Goal: Task Accomplishment & Management: Manage account settings

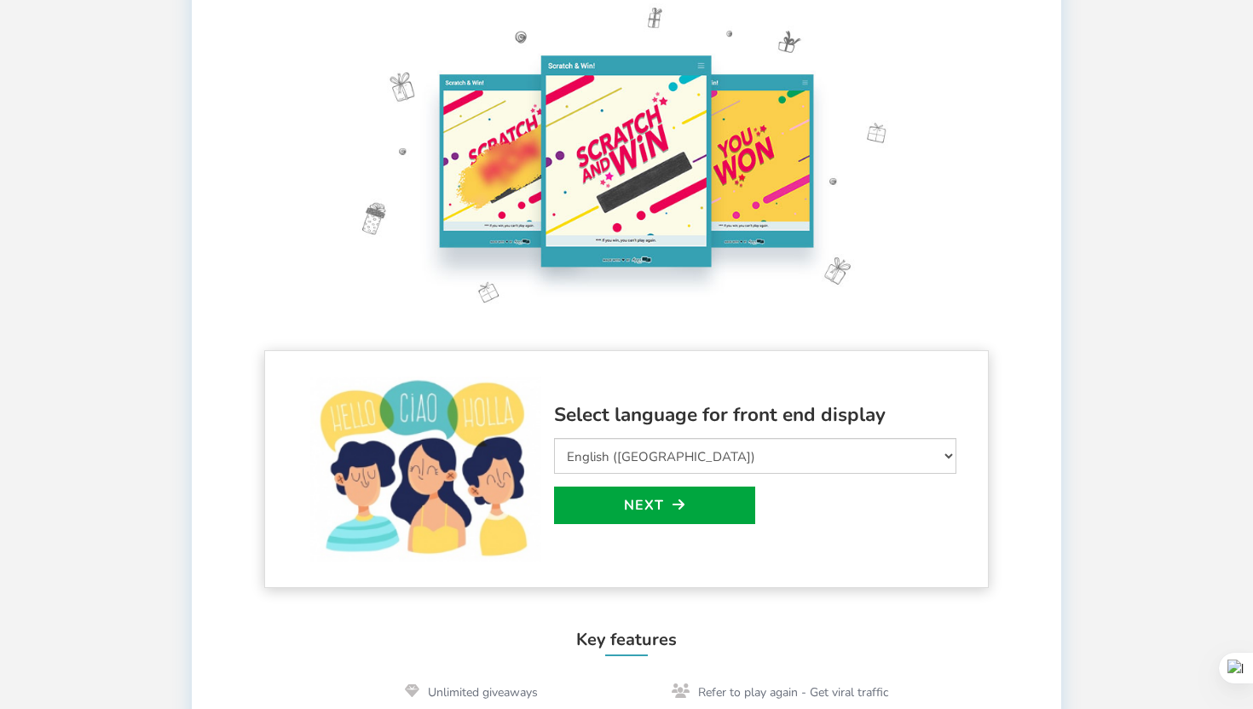
scroll to position [131, 0]
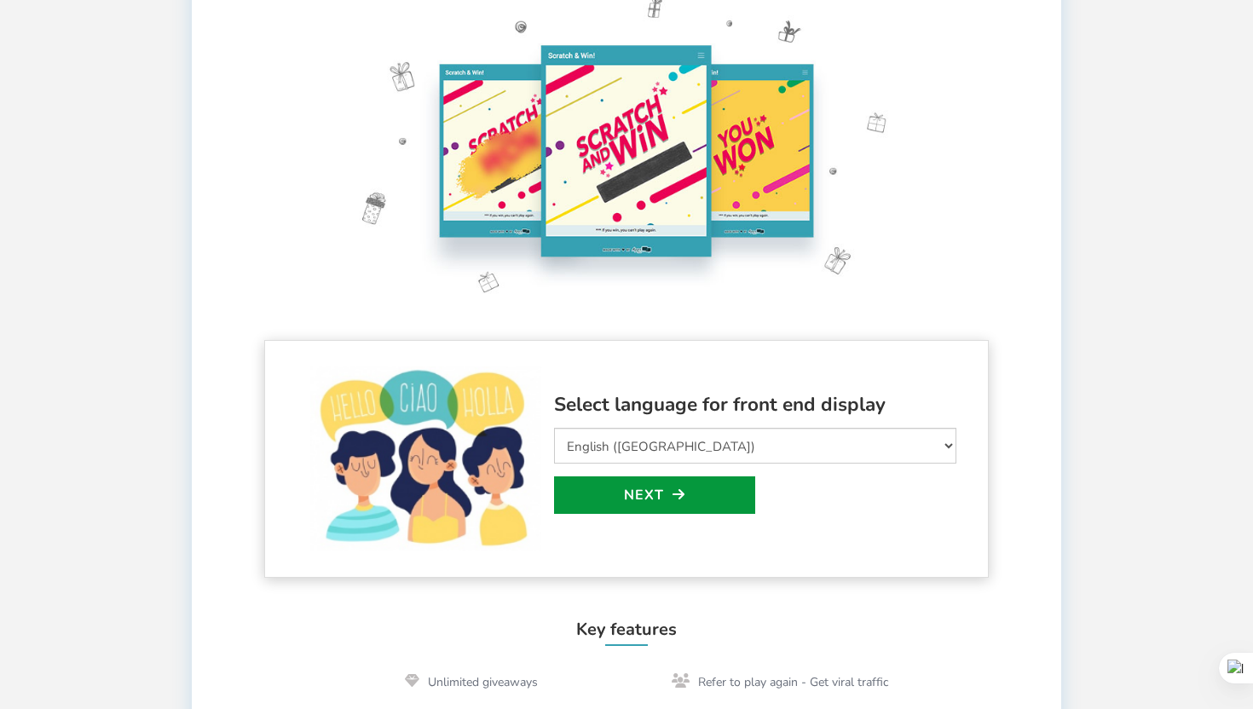
click at [663, 498] on link "Next" at bounding box center [654, 495] width 201 height 38
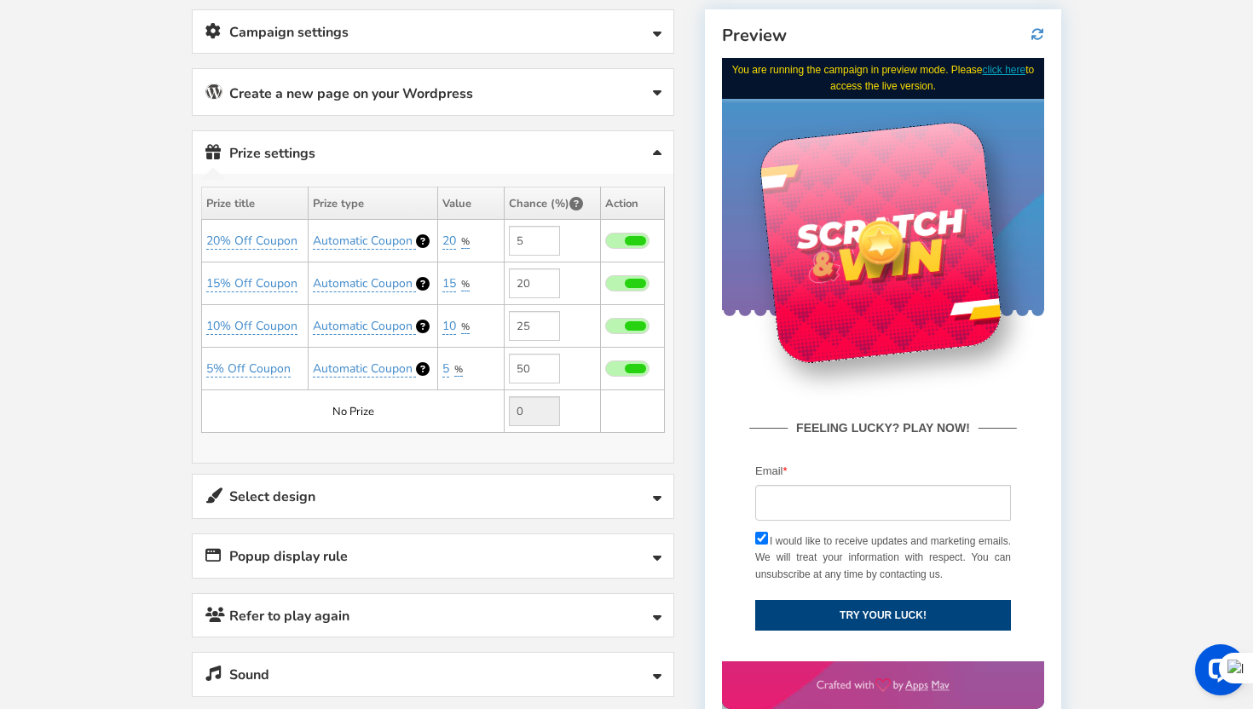
scroll to position [328, 0]
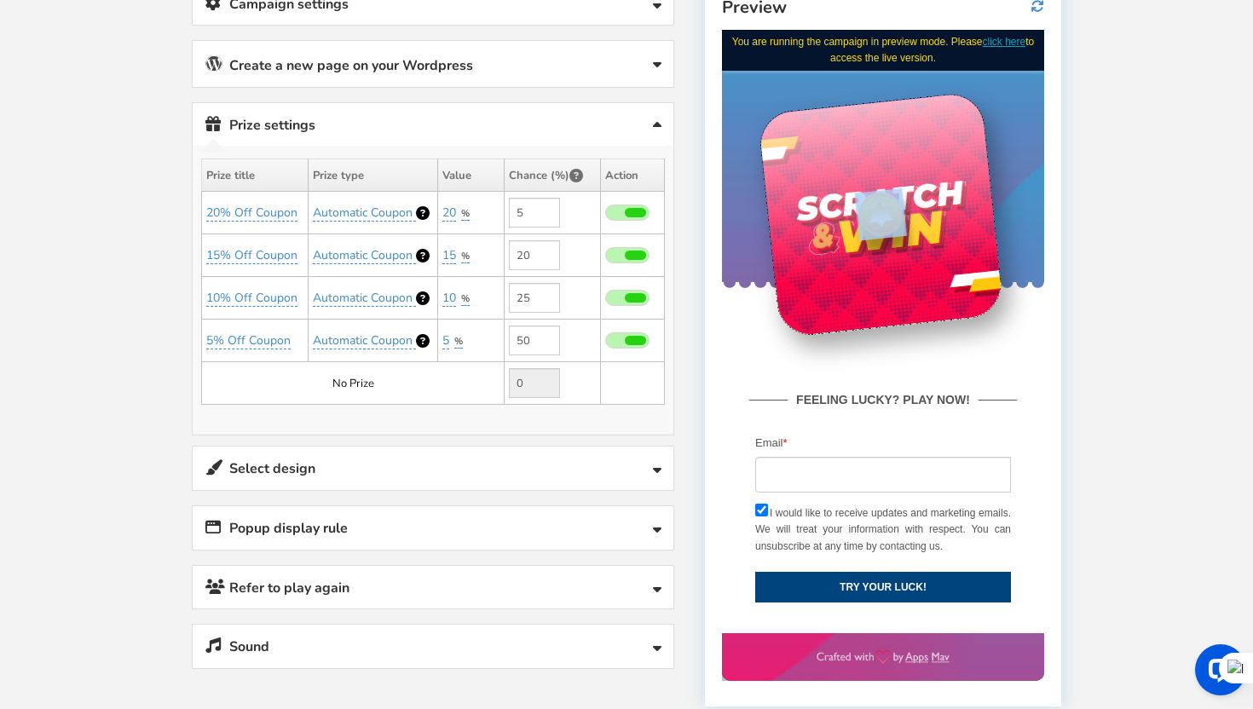
drag, startPoint x: 892, startPoint y: 194, endPoint x: 910, endPoint y: 180, distance: 23.7
click at [912, 179] on div at bounding box center [879, 213] width 245 height 245
click at [938, 227] on div at bounding box center [879, 213] width 245 height 245
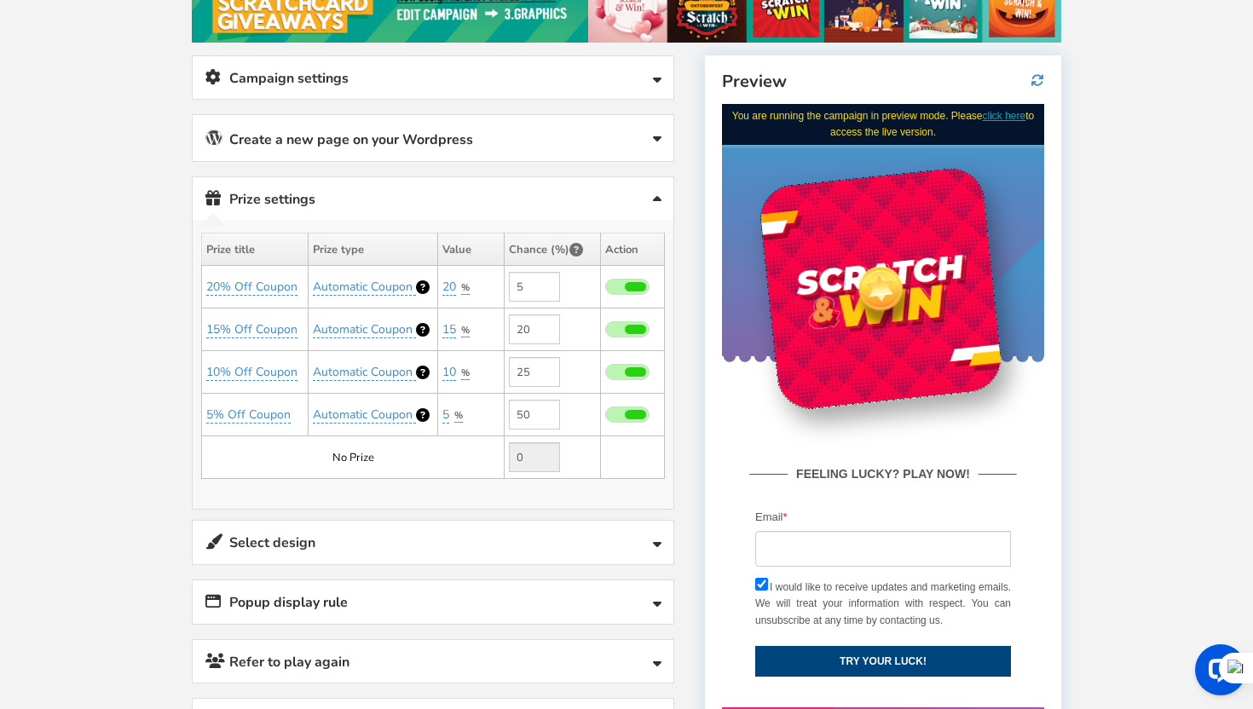
scroll to position [251, 0]
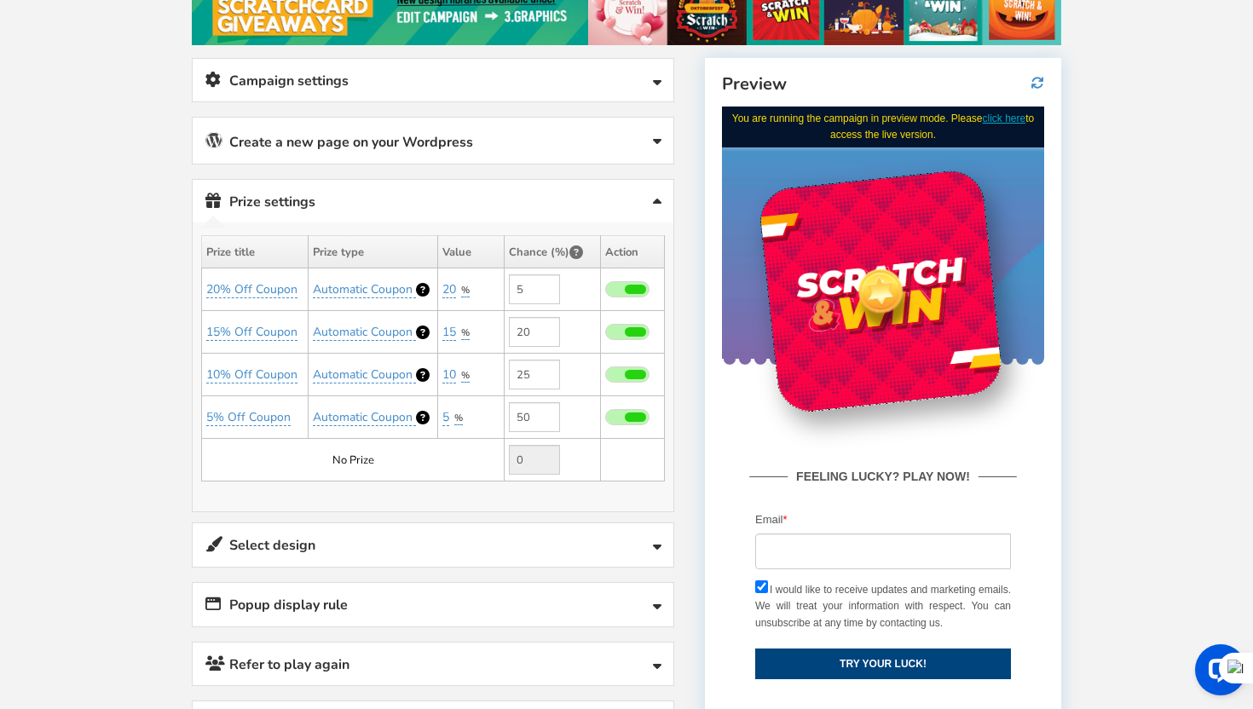
click at [476, 80] on link "Campaign settings" at bounding box center [433, 80] width 481 height 43
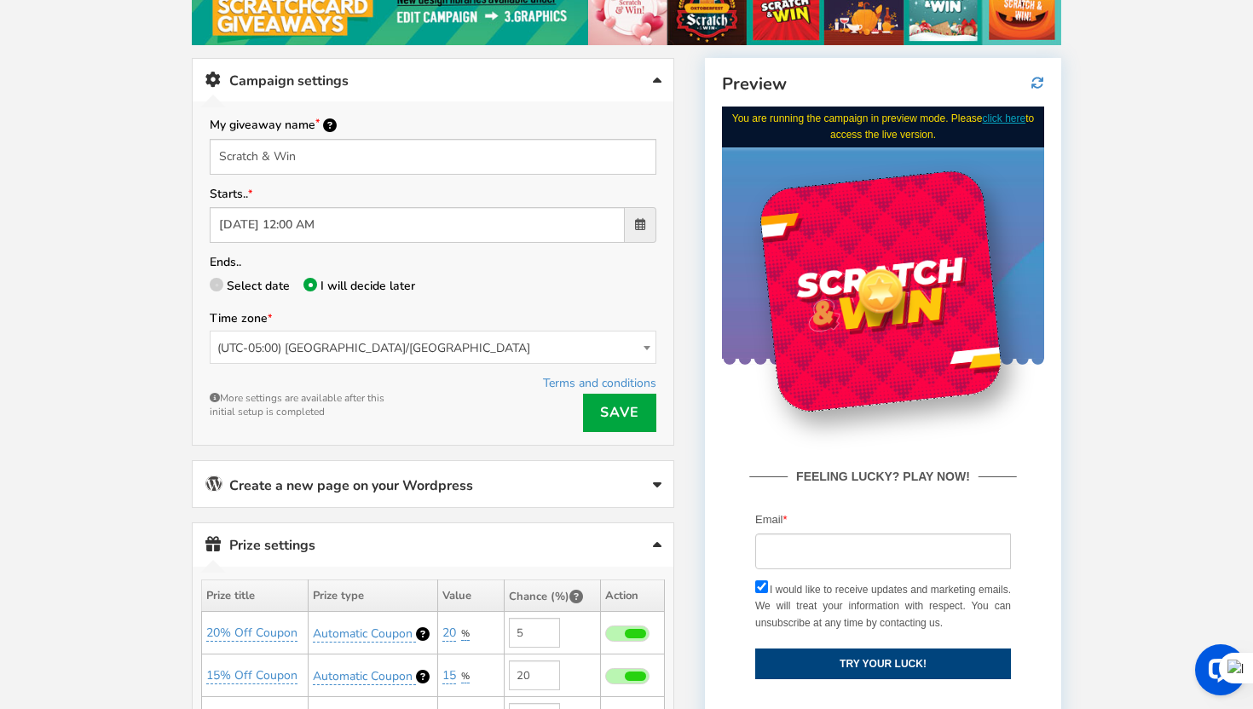
click at [476, 80] on link "Campaign settings" at bounding box center [433, 80] width 481 height 43
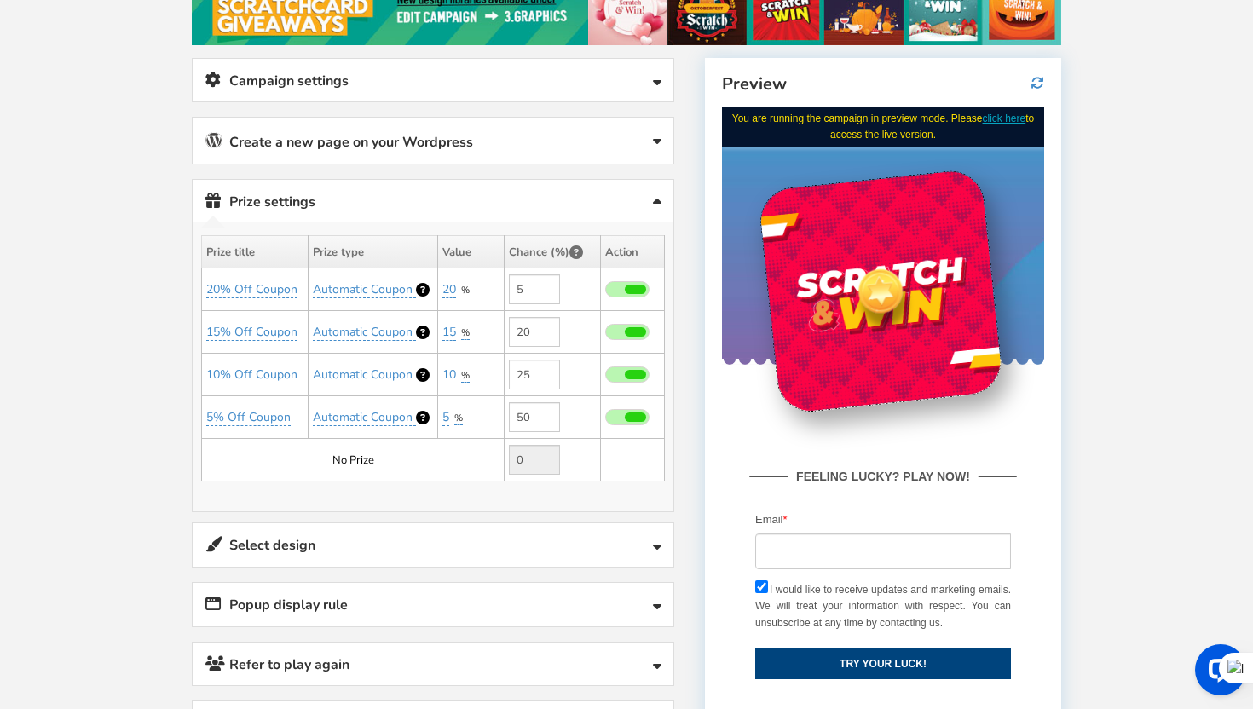
click at [407, 151] on link "Create a new page on your Wordpress" at bounding box center [433, 141] width 481 height 46
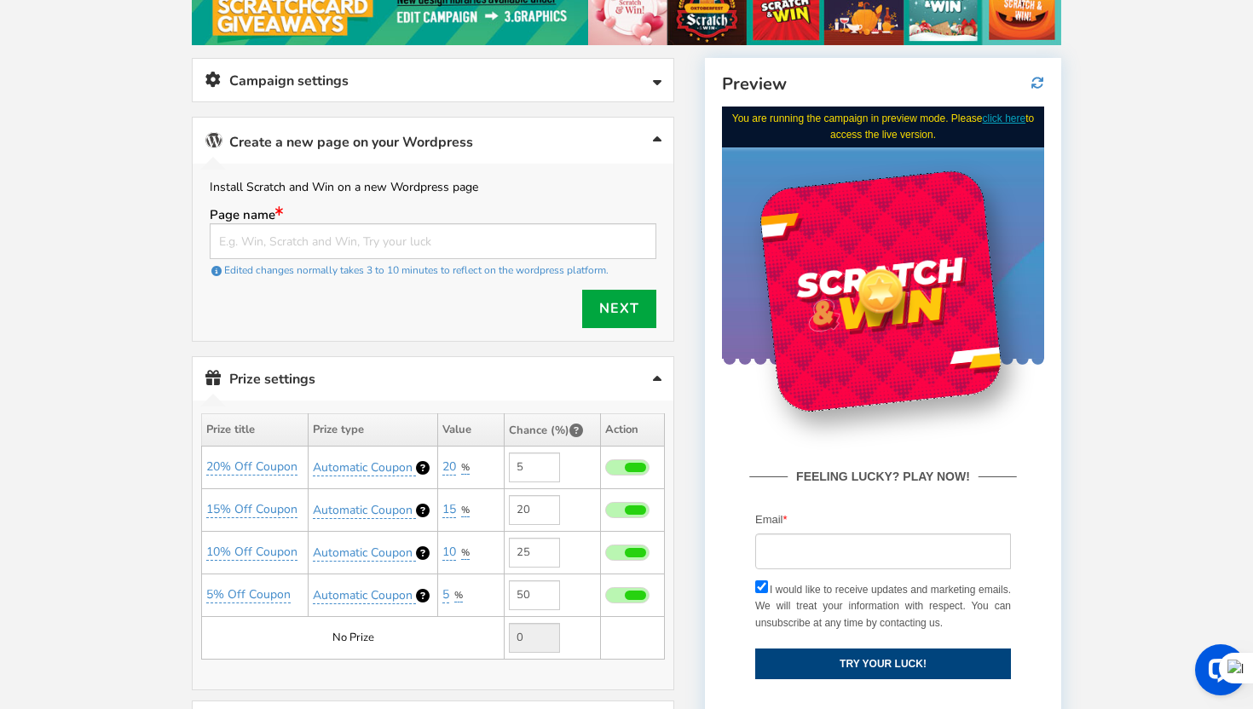
click at [407, 147] on link "Create a new page on your Wordpress" at bounding box center [433, 141] width 481 height 46
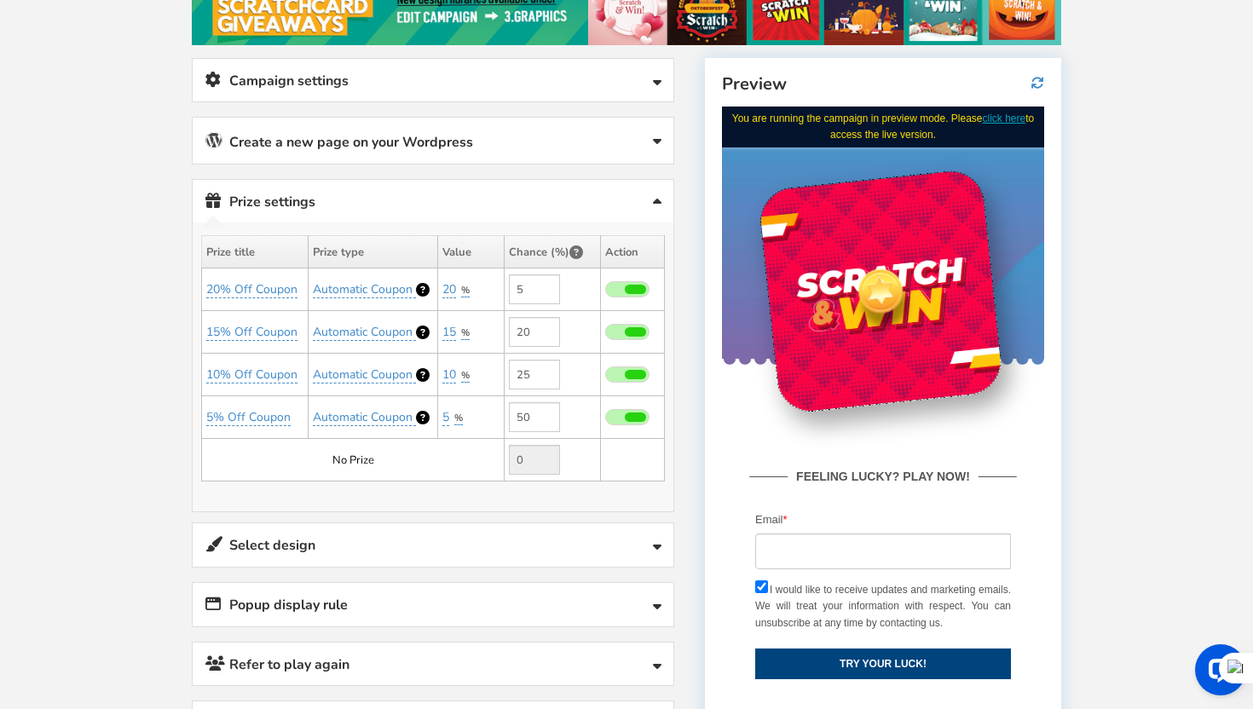
click at [407, 147] on link "Create a new page on your Wordpress" at bounding box center [433, 141] width 481 height 46
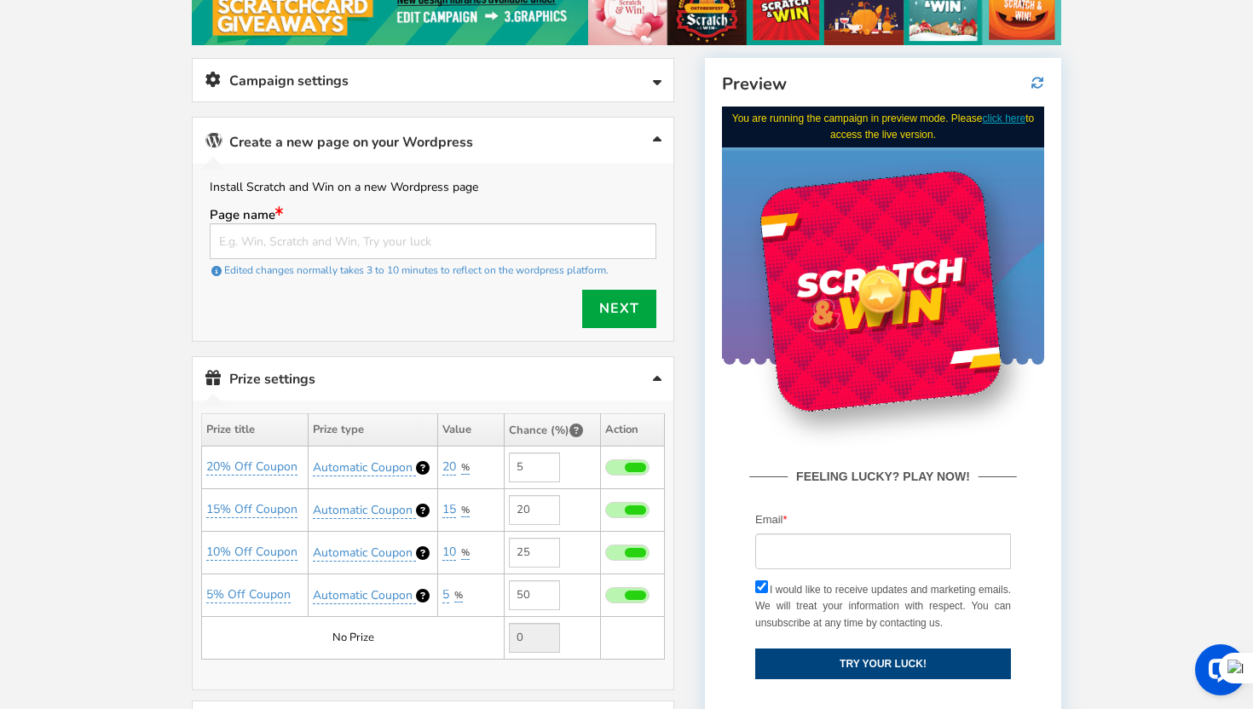
click at [380, 153] on link "Create a new page on your Wordpress" at bounding box center [433, 141] width 481 height 46
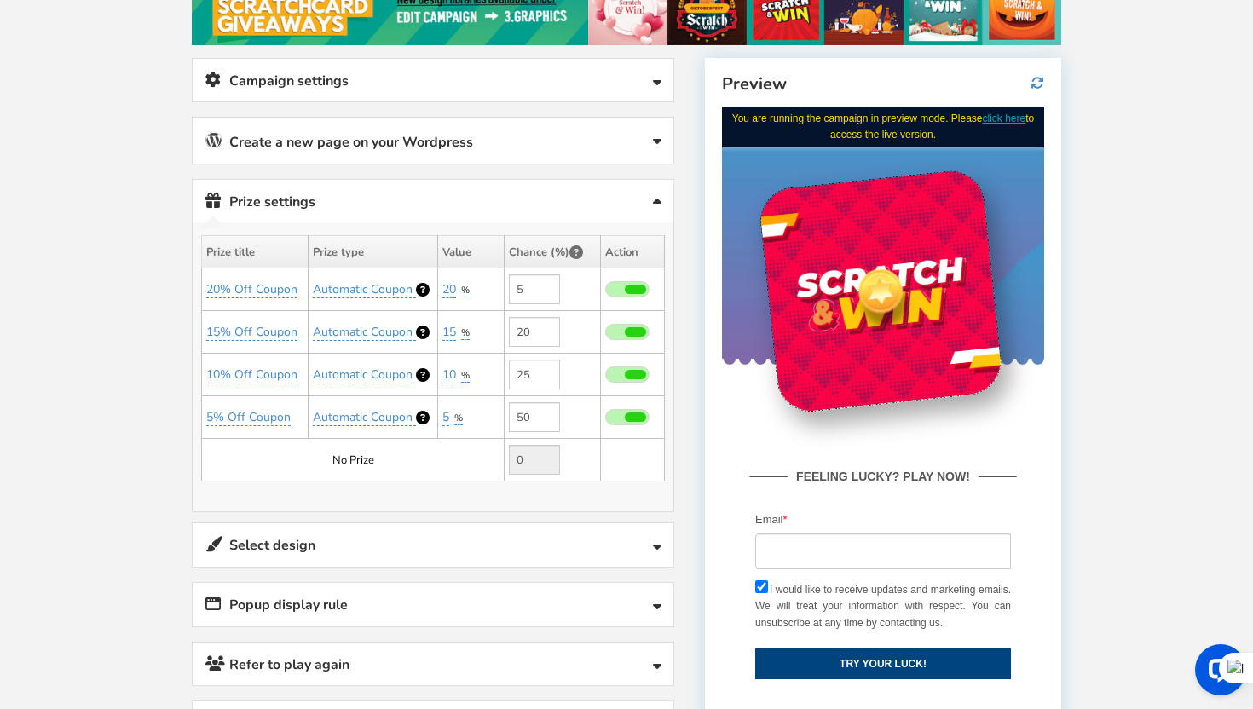
click at [617, 286] on span at bounding box center [627, 289] width 44 height 16
click at [605, 286] on input "checkbox" at bounding box center [605, 290] width 0 height 11
type input "0"
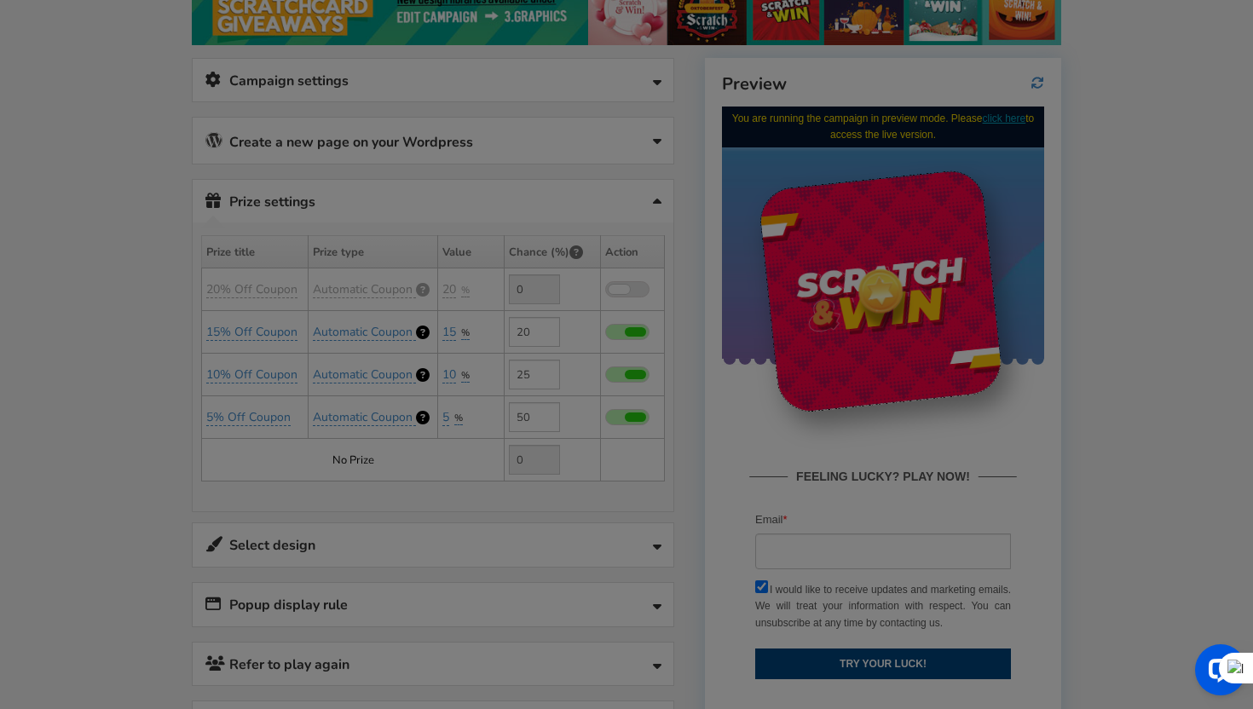
type input "5"
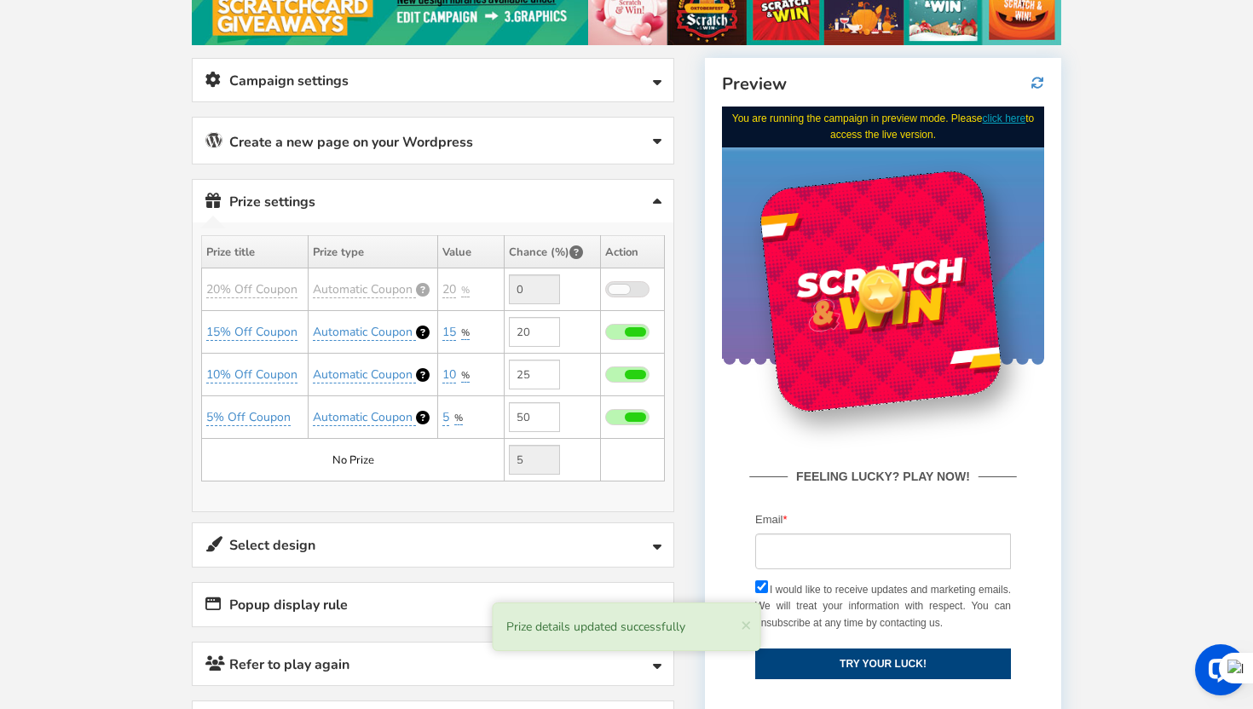
click at [629, 330] on span at bounding box center [635, 331] width 21 height 9
click at [605, 330] on input "checkbox" at bounding box center [605, 332] width 0 height 11
type input "0"
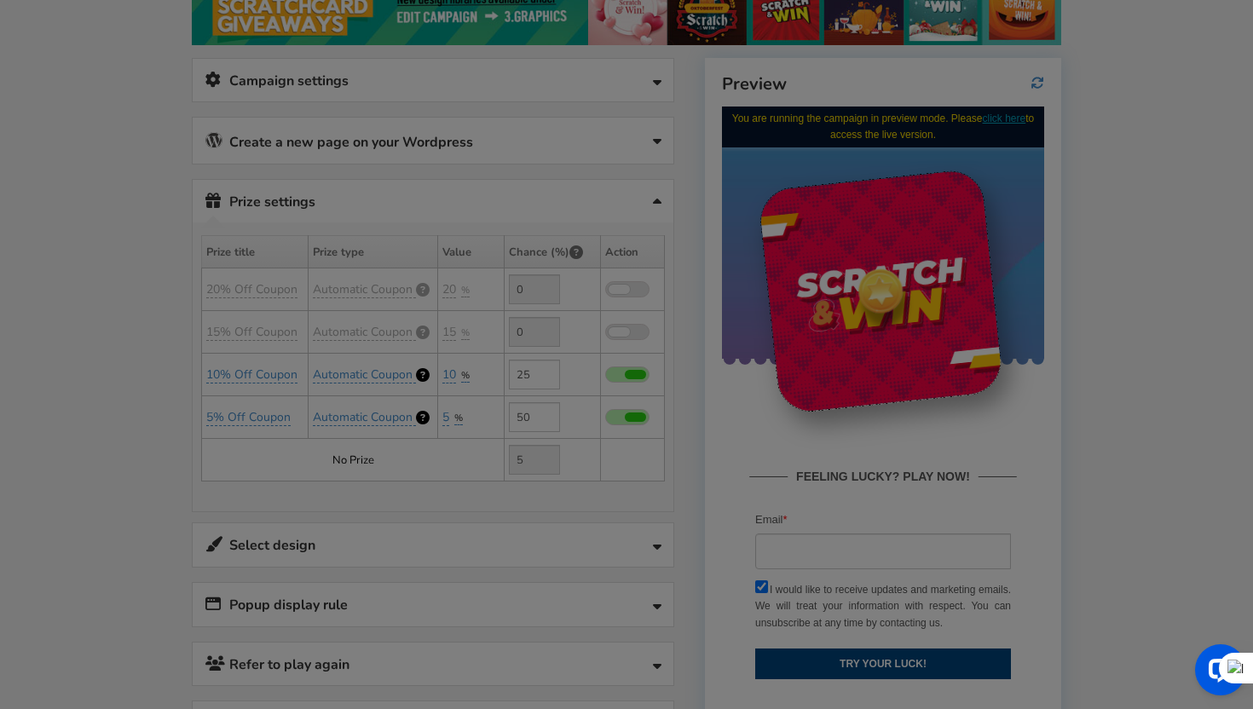
type input "25"
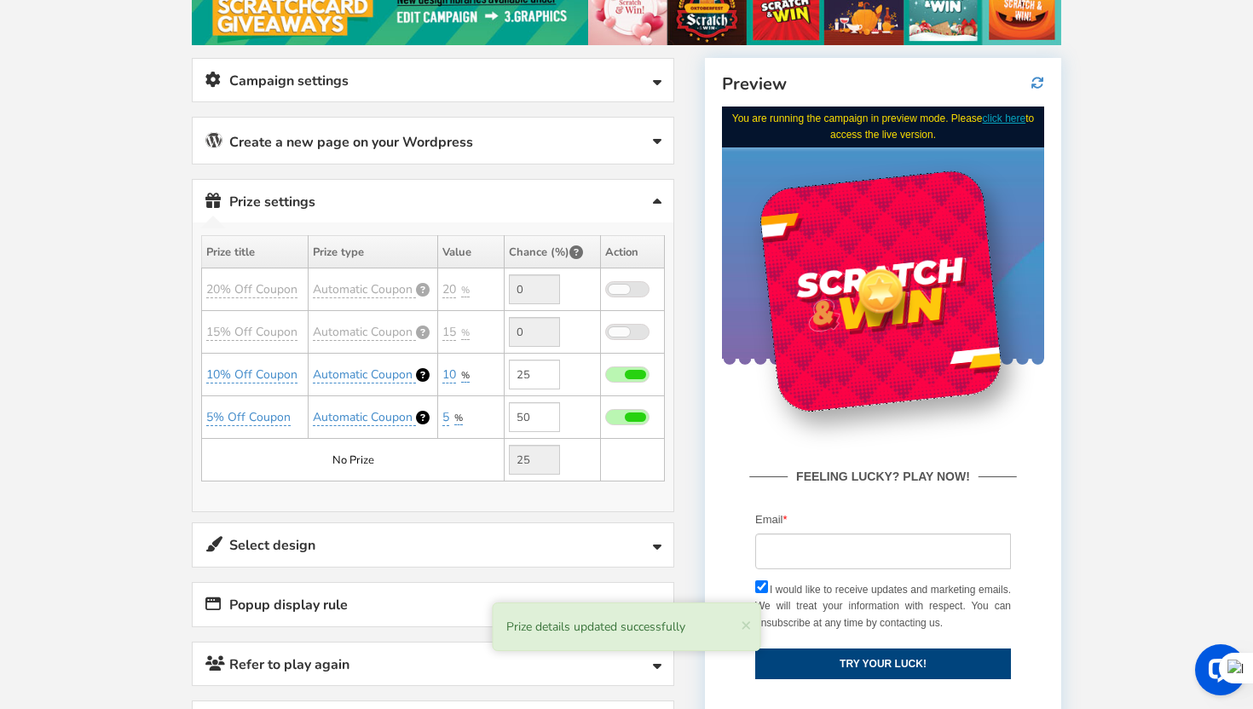
click at [621, 370] on span at bounding box center [627, 375] width 44 height 16
click at [605, 370] on input "checkbox" at bounding box center [605, 375] width 0 height 11
type input "0"
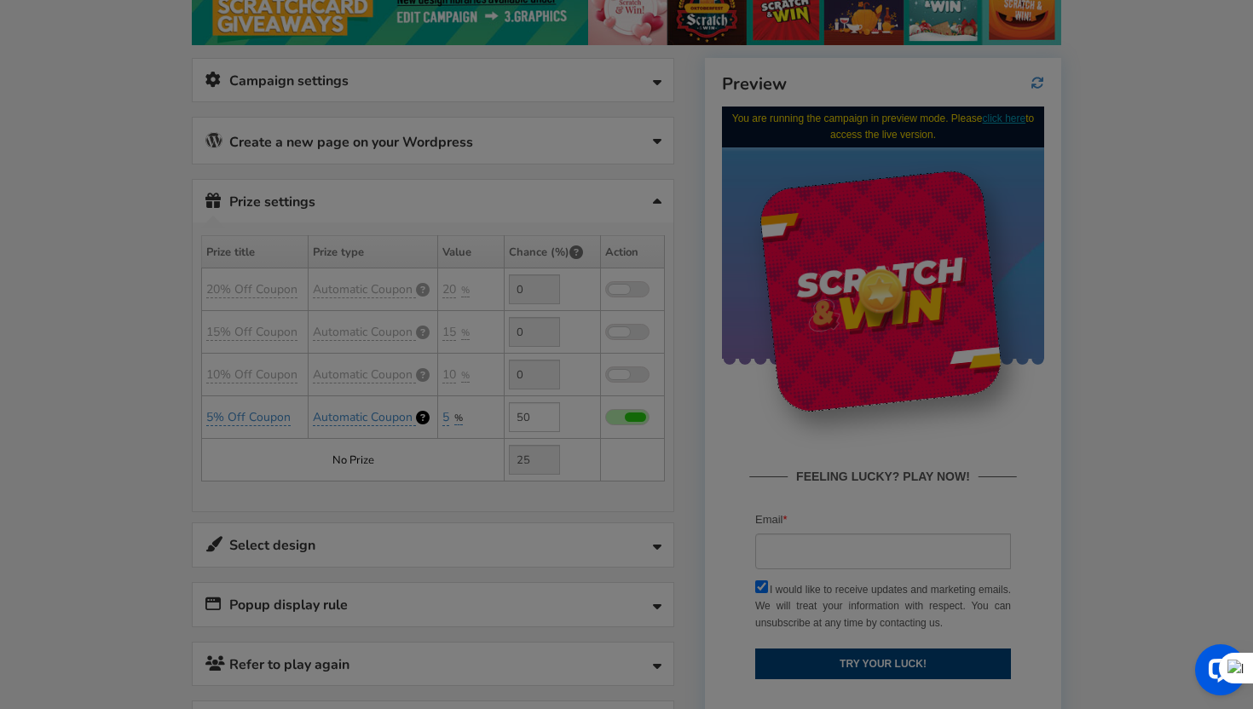
type input "50"
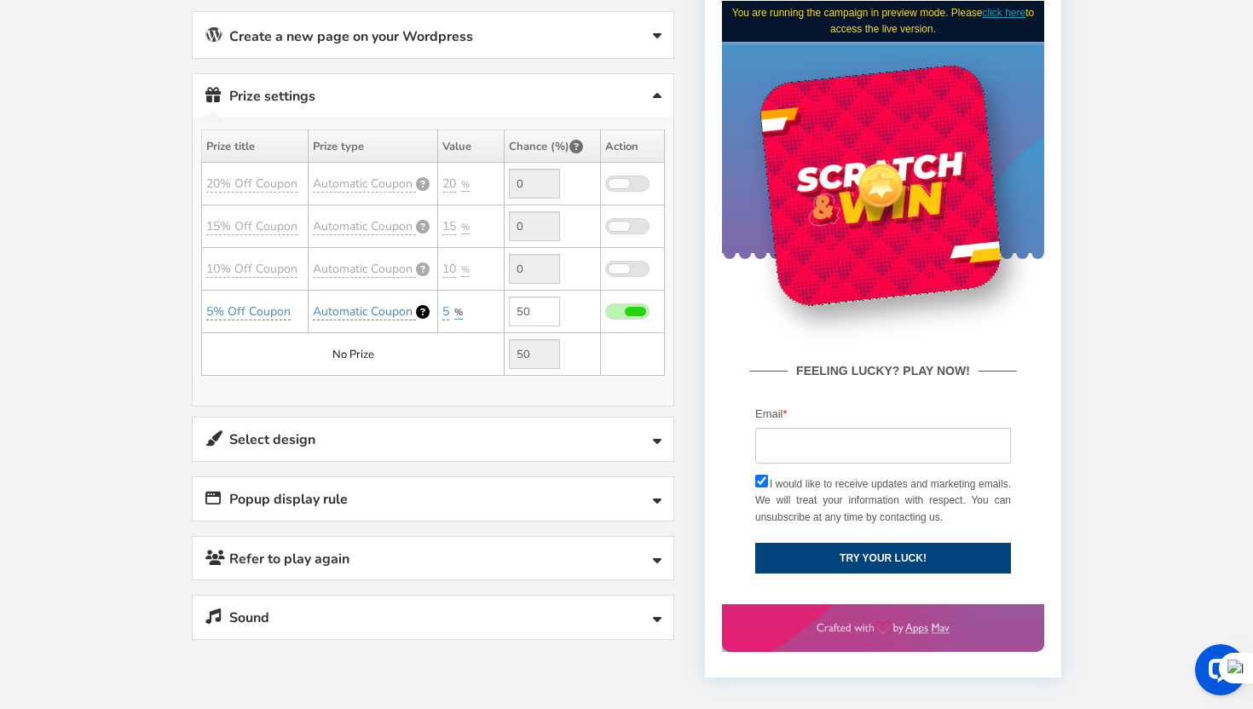
scroll to position [380, 0]
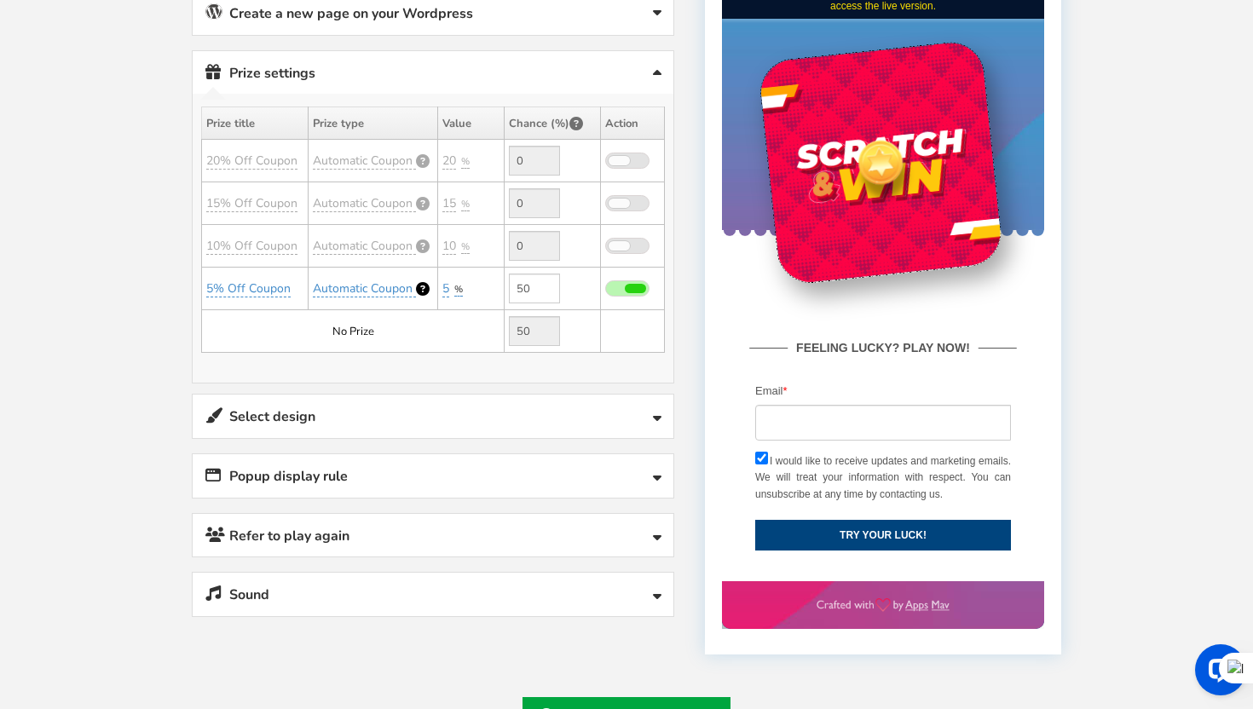
click at [498, 415] on link "Select design" at bounding box center [433, 416] width 481 height 43
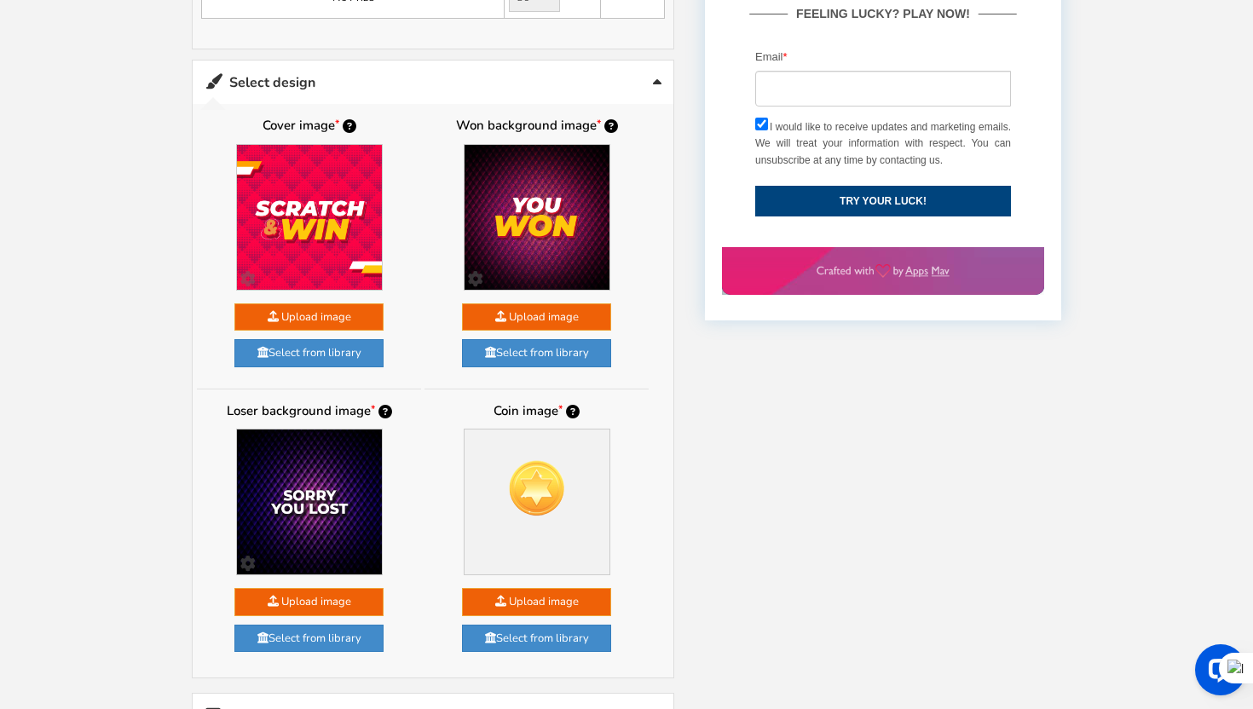
scroll to position [698, 0]
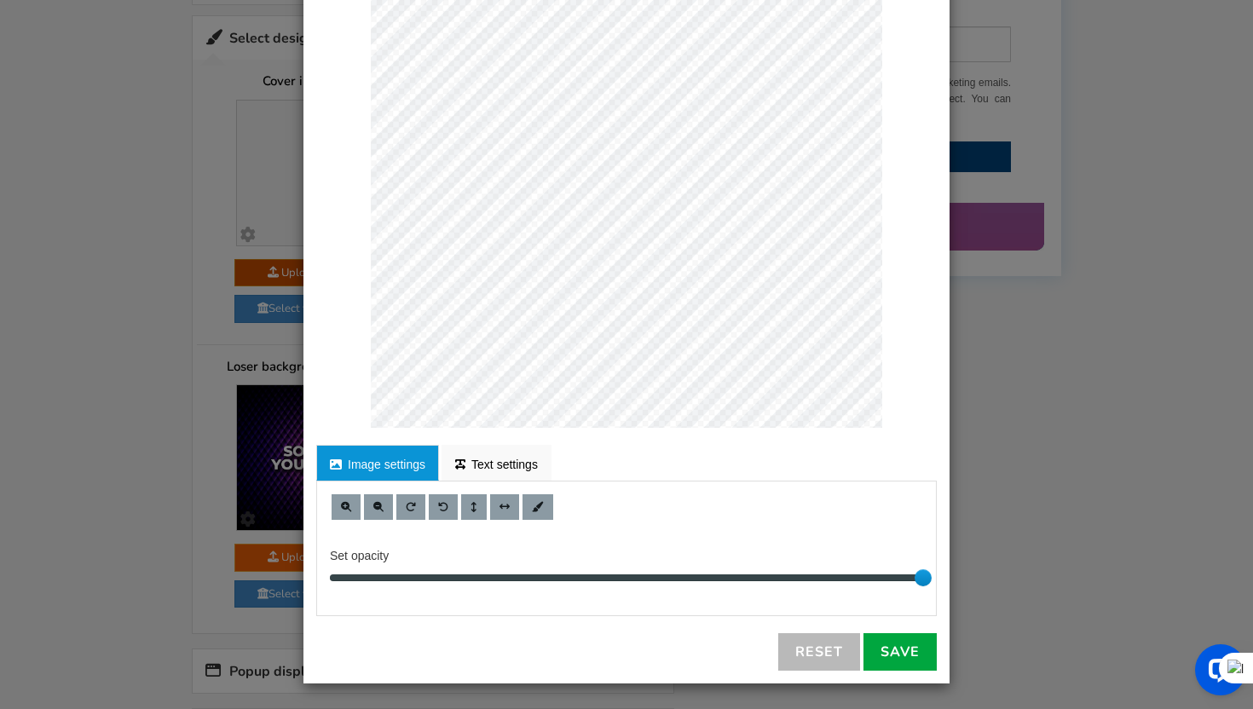
scroll to position [783, 0]
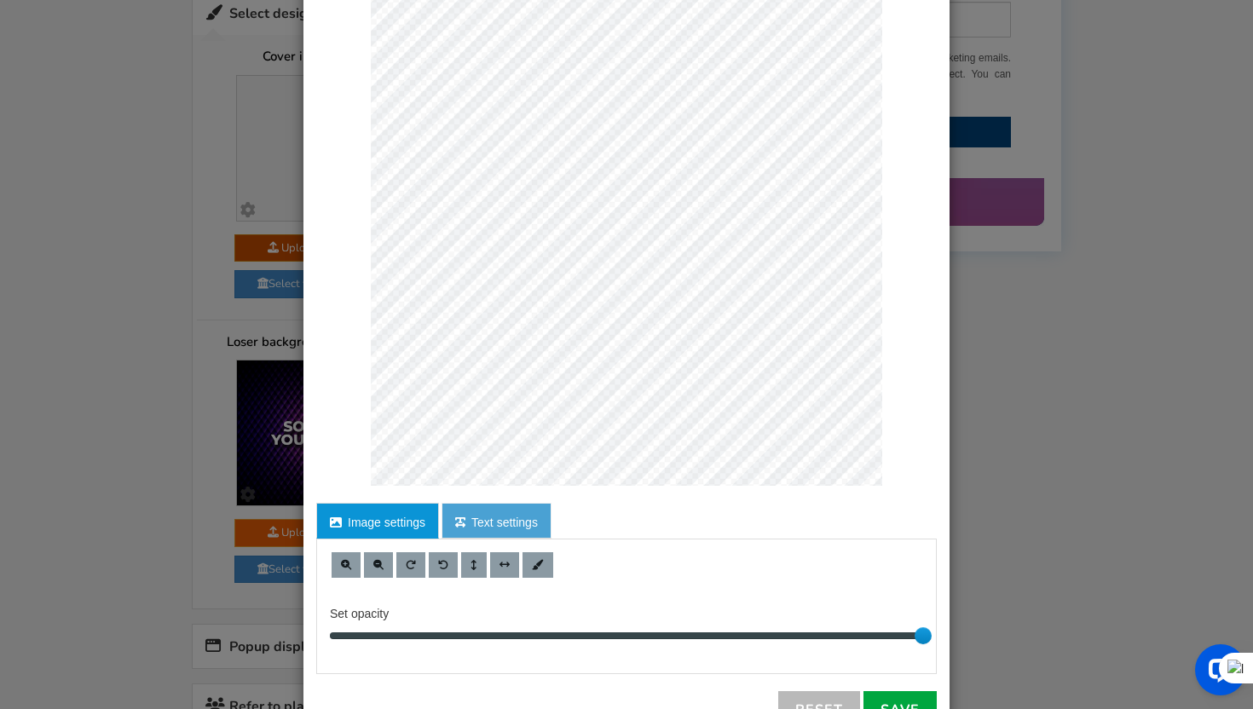
click at [505, 524] on link "Text settings" at bounding box center [497, 521] width 110 height 36
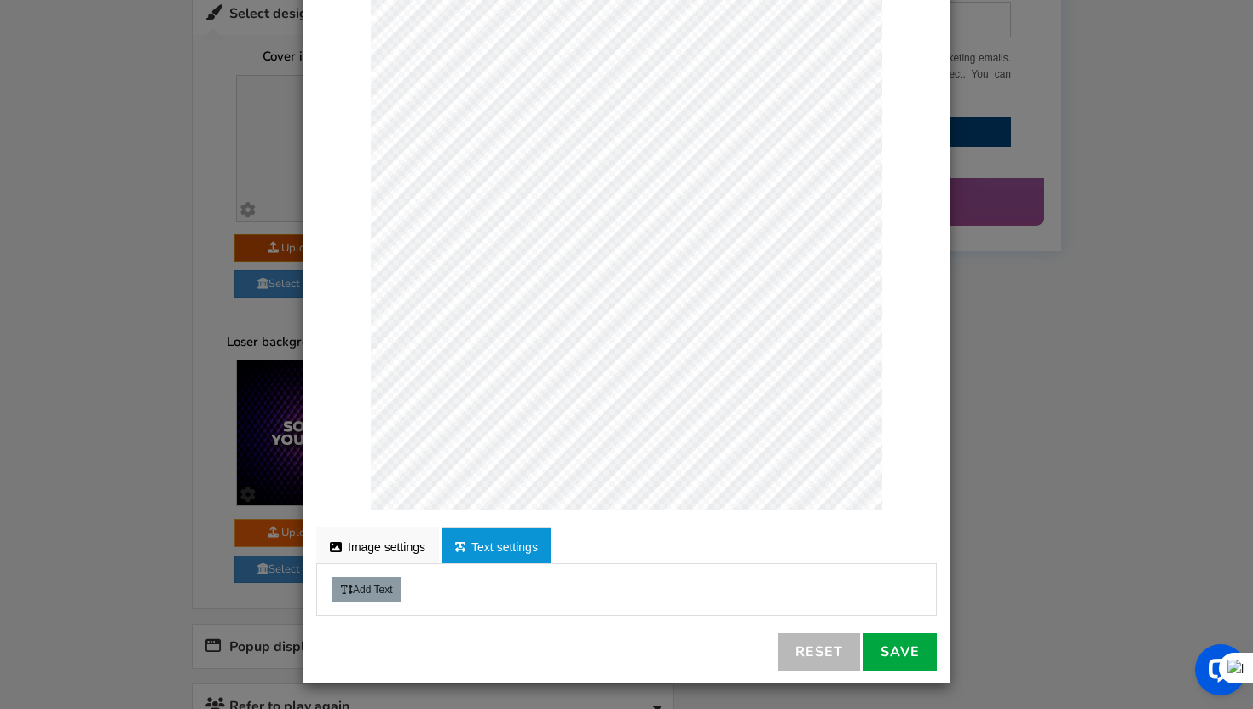
scroll to position [89, 0]
click at [365, 542] on link "Image settings" at bounding box center [377, 546] width 123 height 36
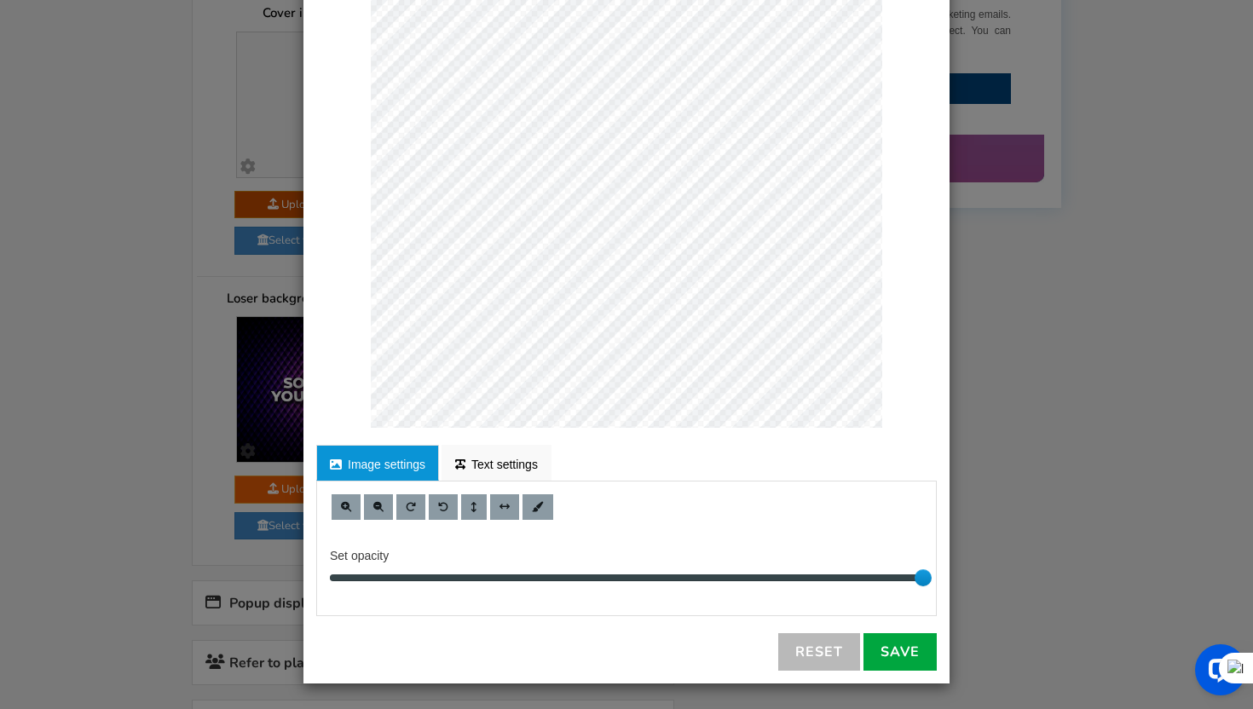
scroll to position [861, 0]
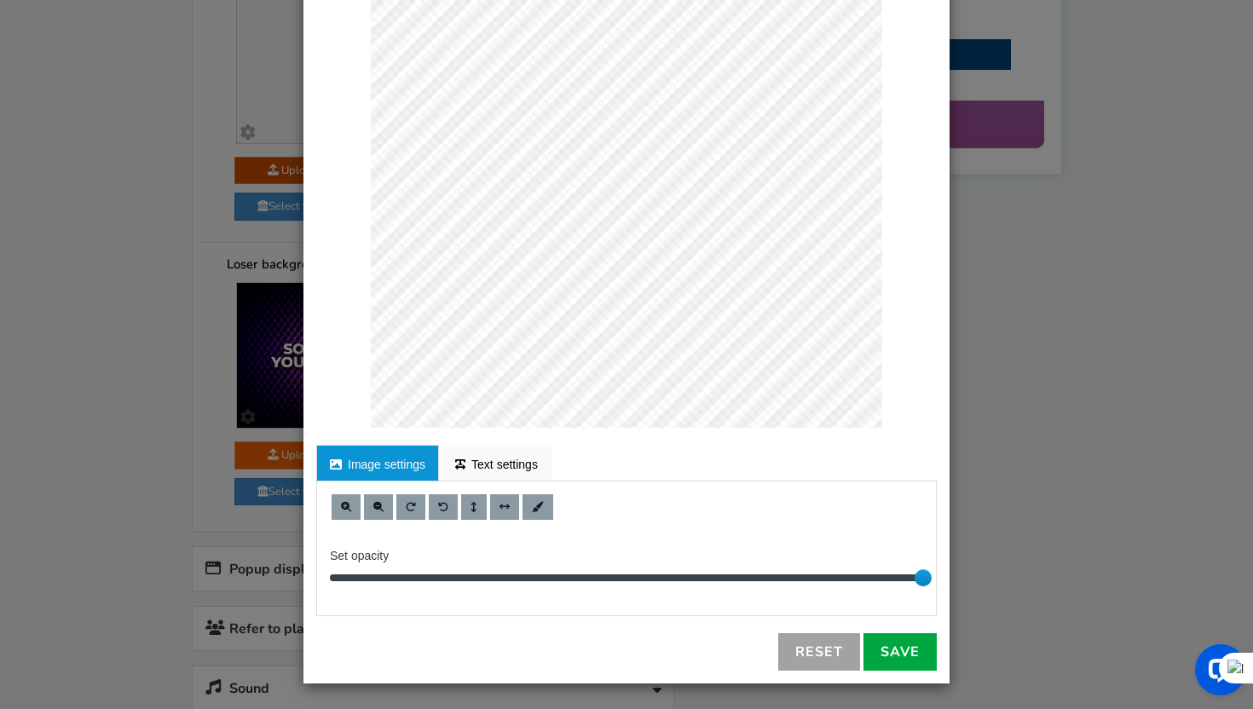
click at [816, 645] on link "Reset" at bounding box center [819, 652] width 82 height 38
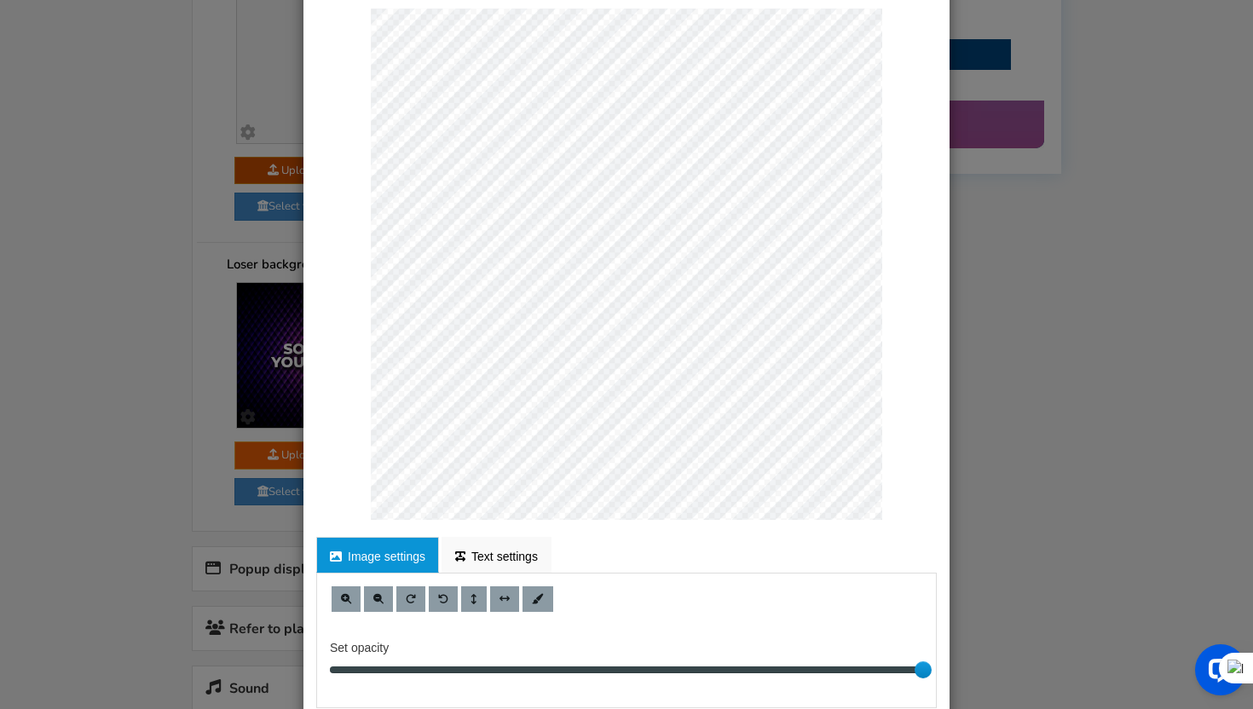
scroll to position [173, 0]
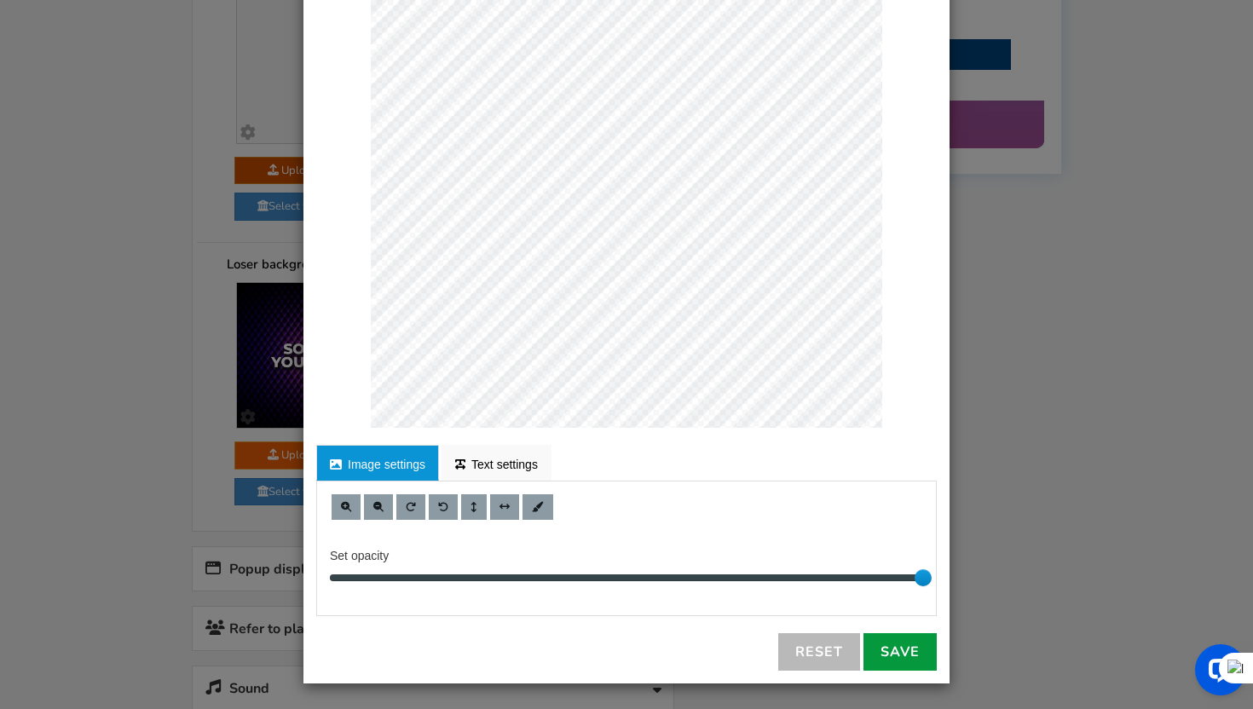
click at [887, 656] on link "Save" at bounding box center [899, 652] width 73 height 38
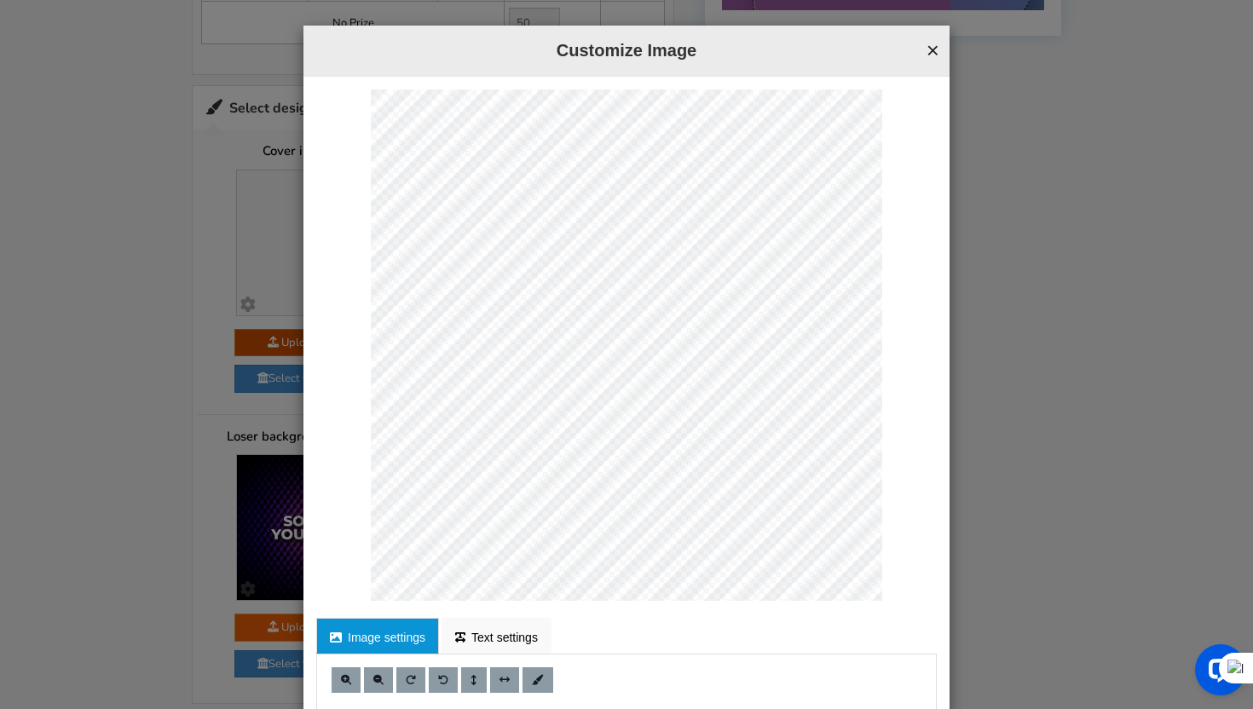
scroll to position [0, 0]
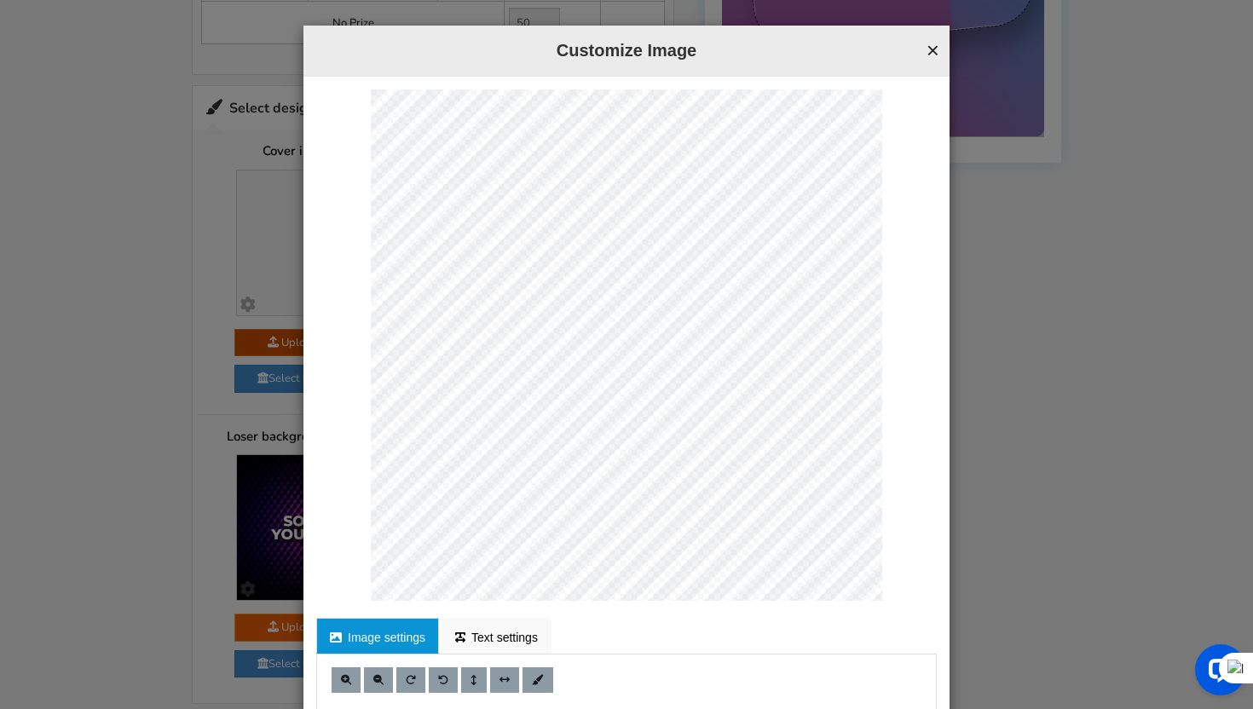
click at [932, 53] on button "×" at bounding box center [932, 50] width 13 height 22
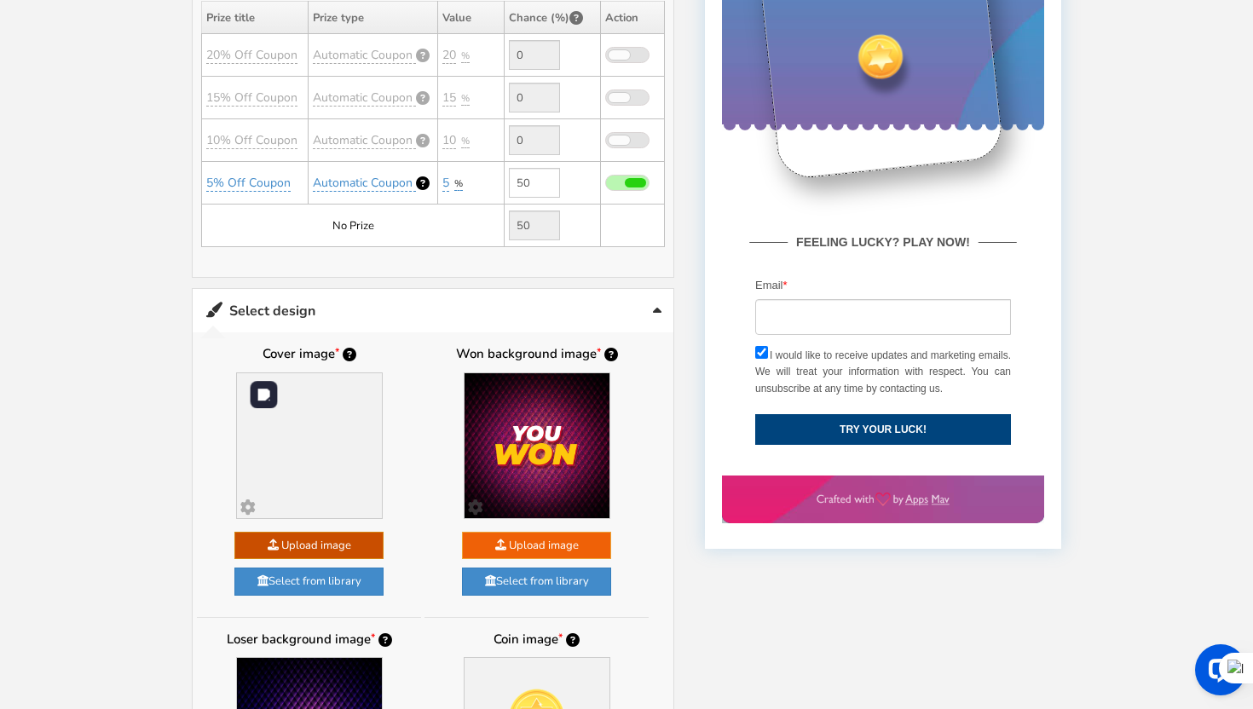
scroll to position [488, 0]
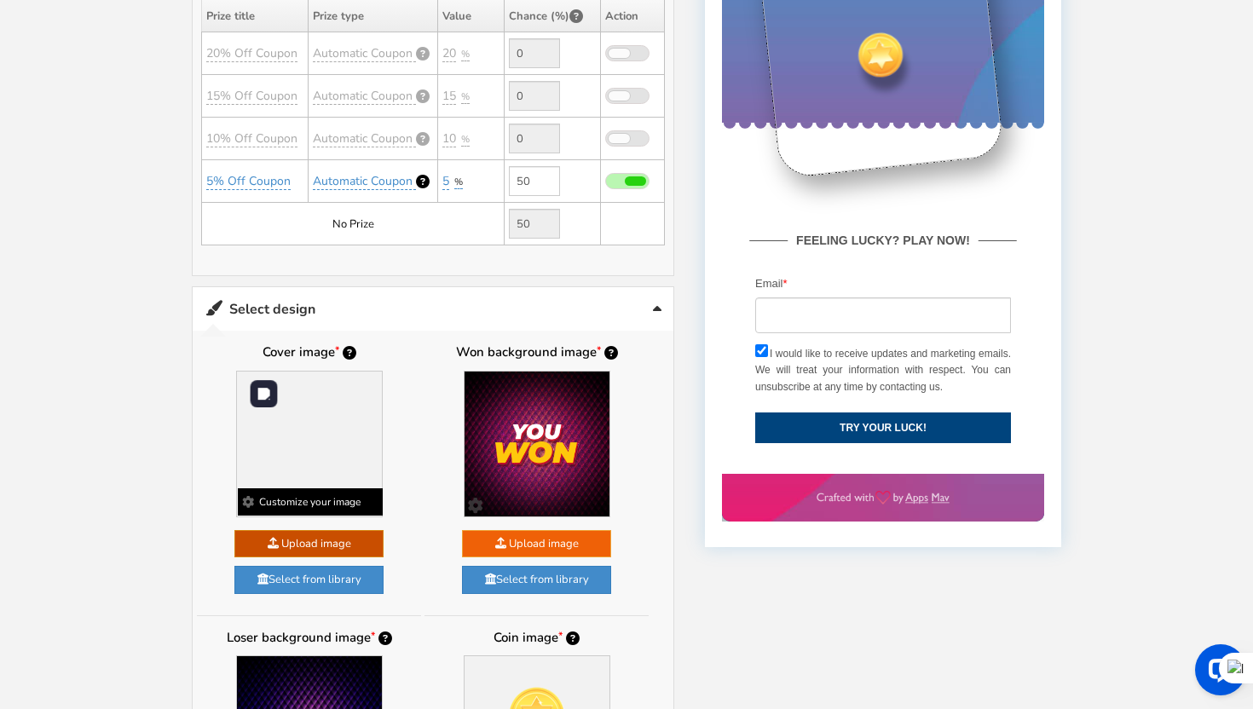
click at [306, 498] on b "Customize your image" at bounding box center [310, 501] width 145 height 27
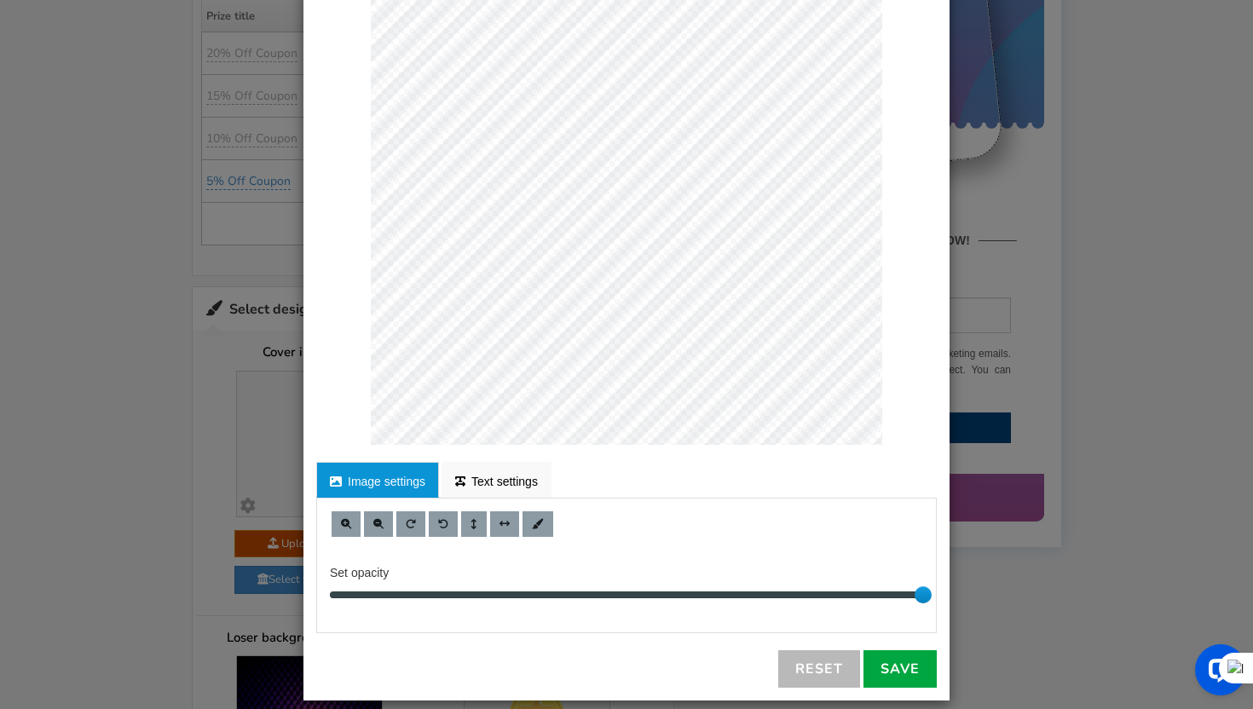
scroll to position [173, 0]
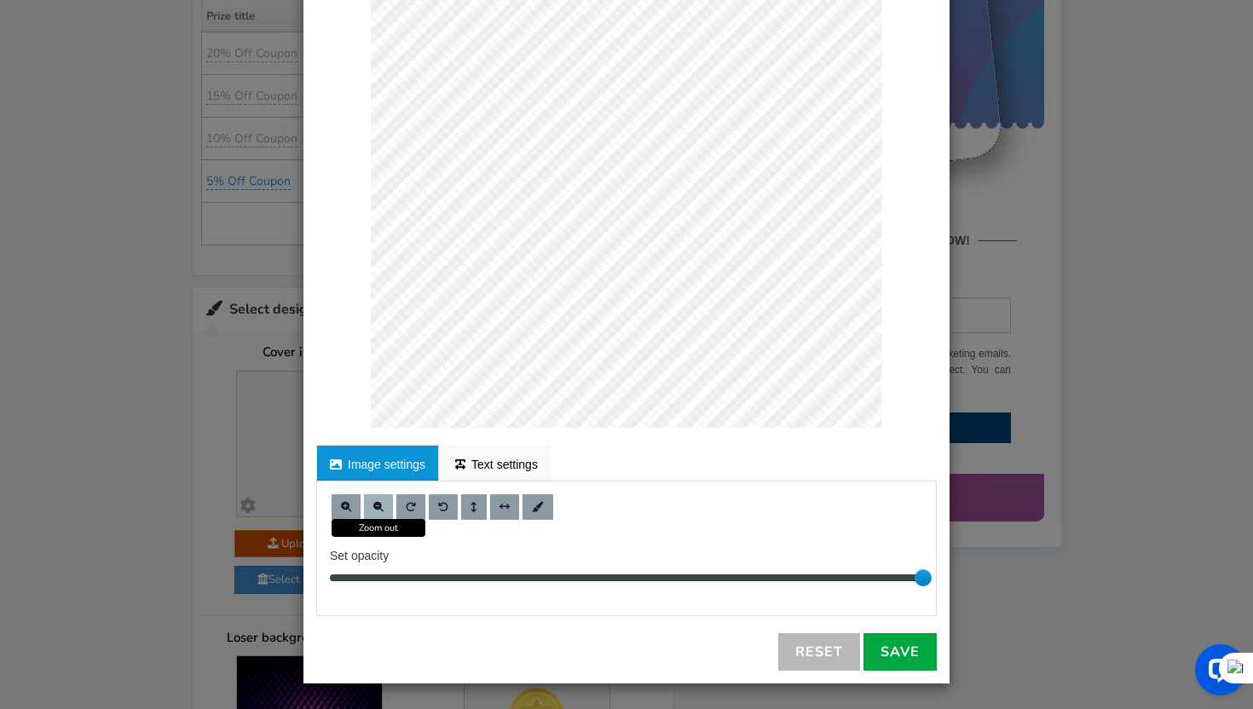
click at [375, 505] on span at bounding box center [378, 507] width 10 height 10
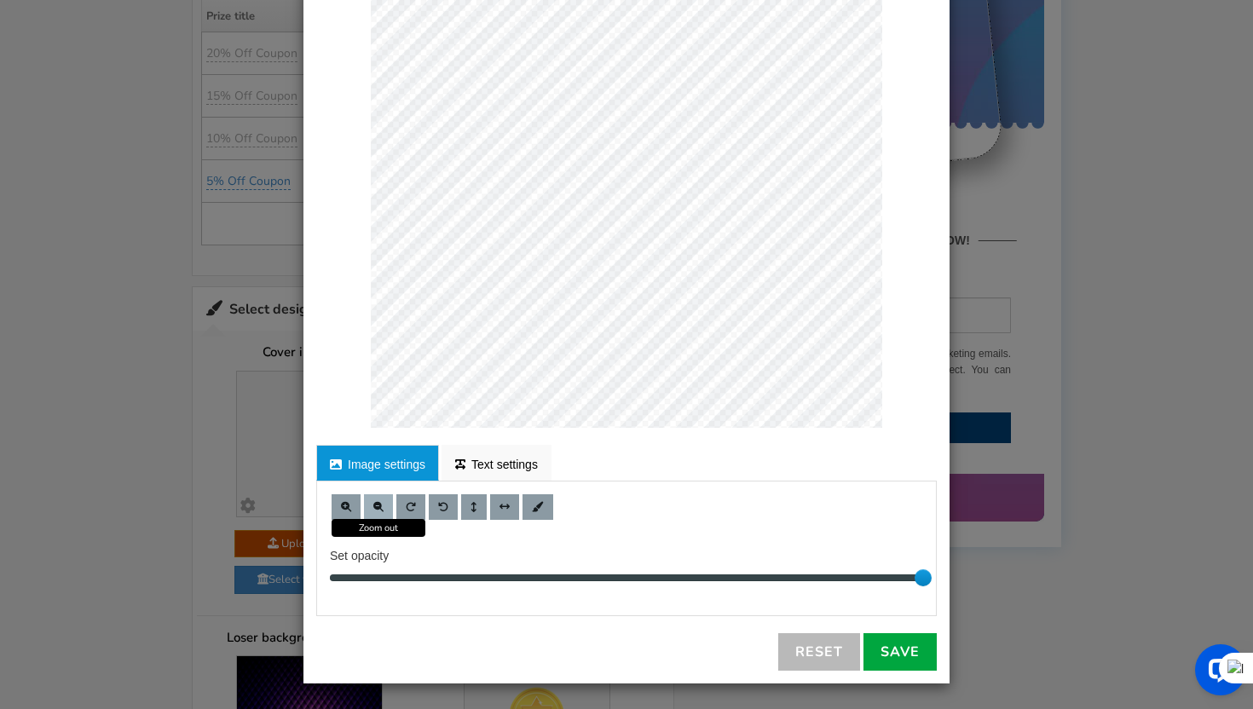
click at [375, 505] on span at bounding box center [378, 507] width 10 height 10
click at [347, 499] on button at bounding box center [346, 507] width 29 height 26
click at [591, 473] on ul "Image settings Text settings" at bounding box center [626, 463] width 621 height 36
click at [833, 650] on link "Reset" at bounding box center [819, 652] width 82 height 38
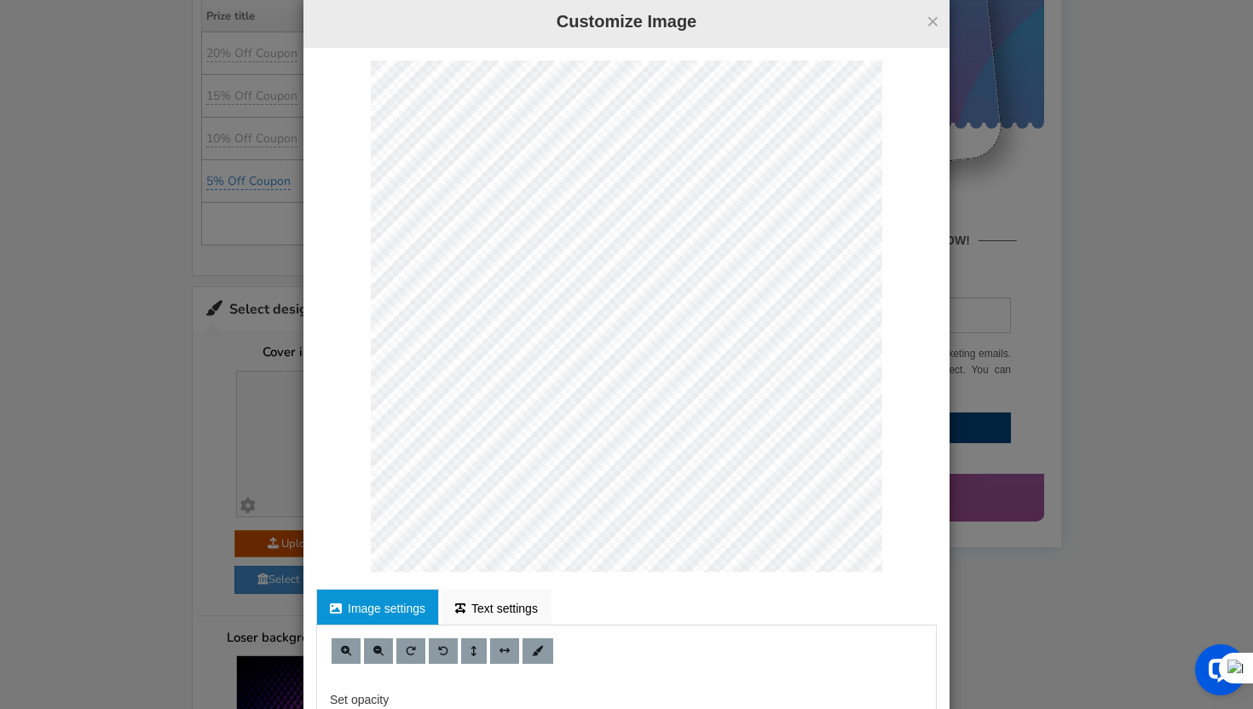
scroll to position [0, 0]
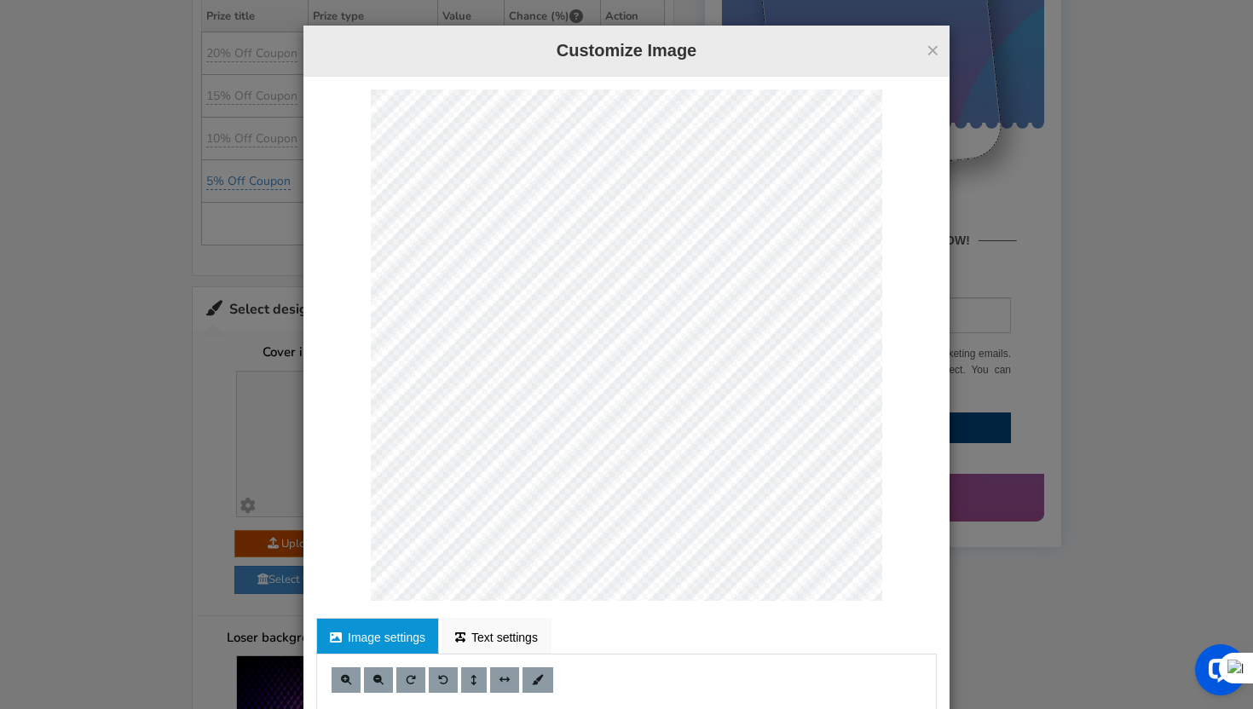
click at [941, 52] on div "× Customize Image" at bounding box center [626, 51] width 646 height 51
click at [938, 52] on button "×" at bounding box center [932, 50] width 13 height 22
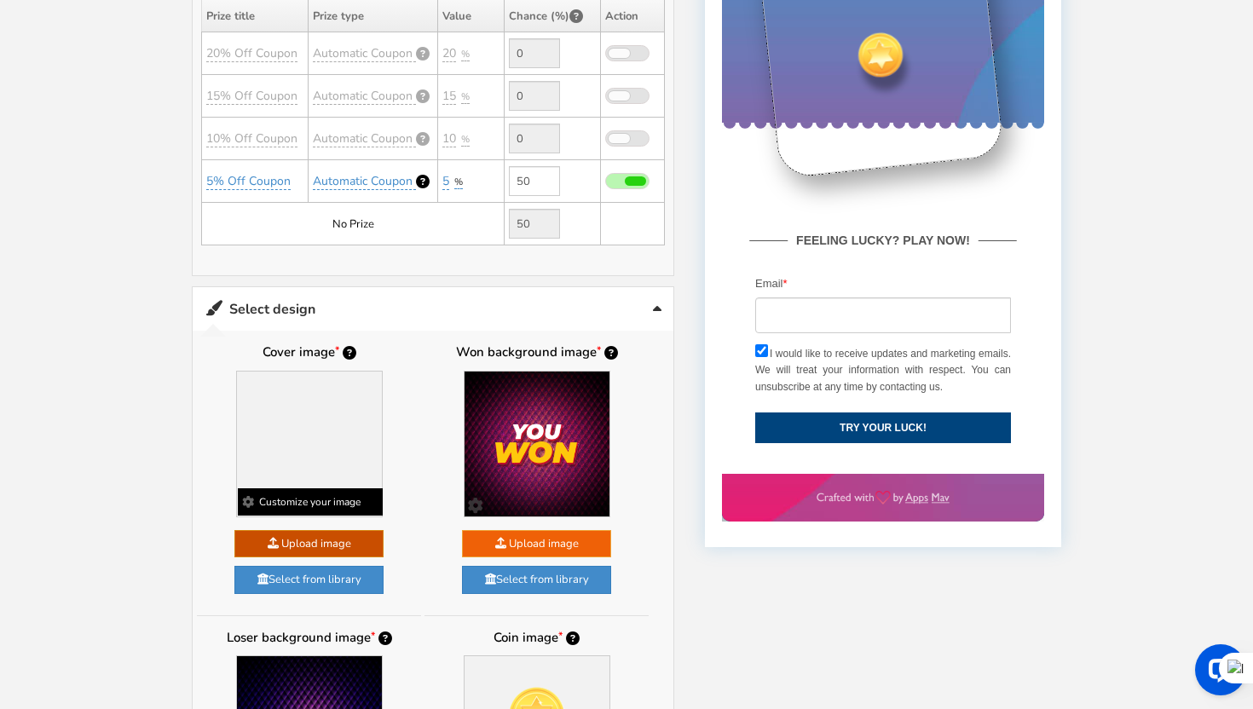
click at [249, 502] on span at bounding box center [248, 502] width 12 height 12
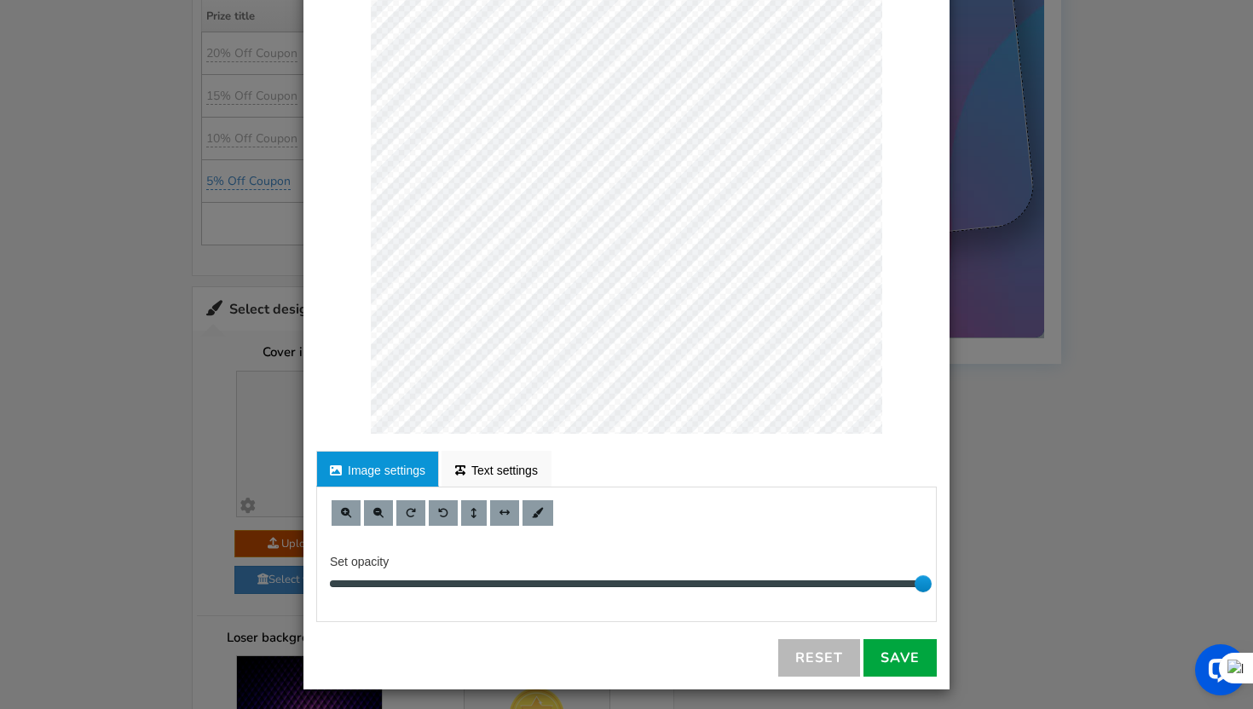
scroll to position [173, 0]
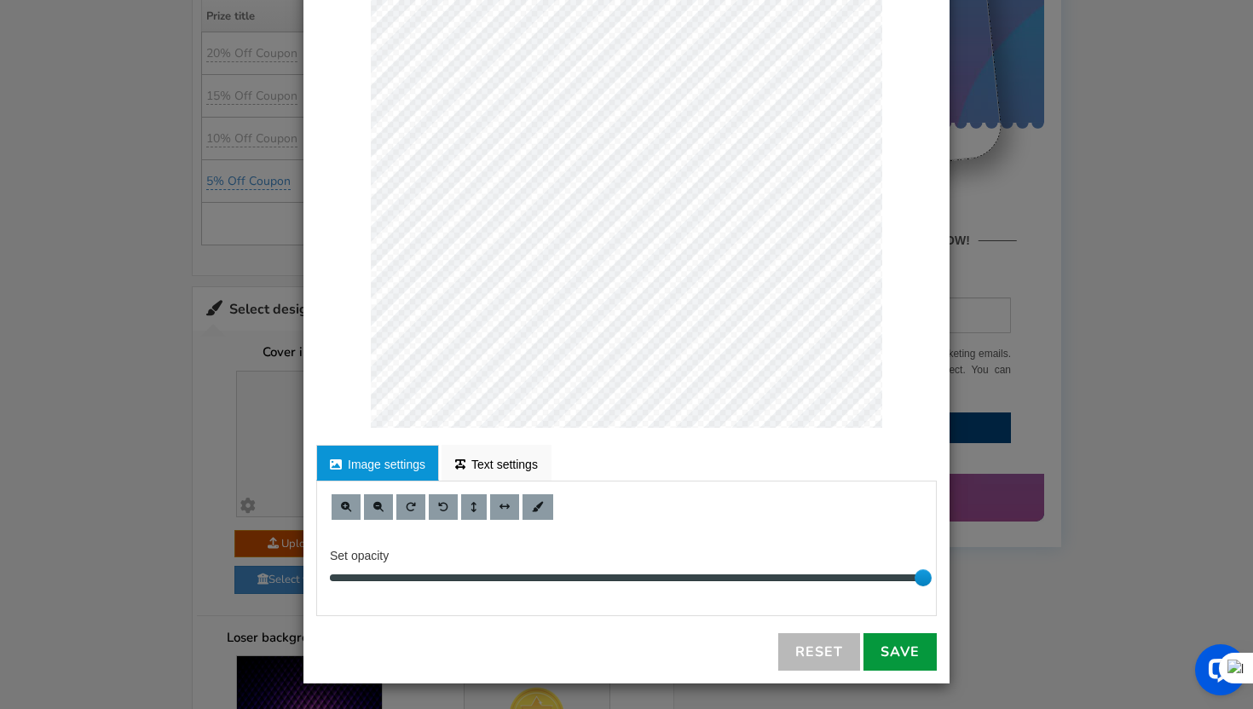
click at [921, 654] on link "Save" at bounding box center [899, 652] width 73 height 38
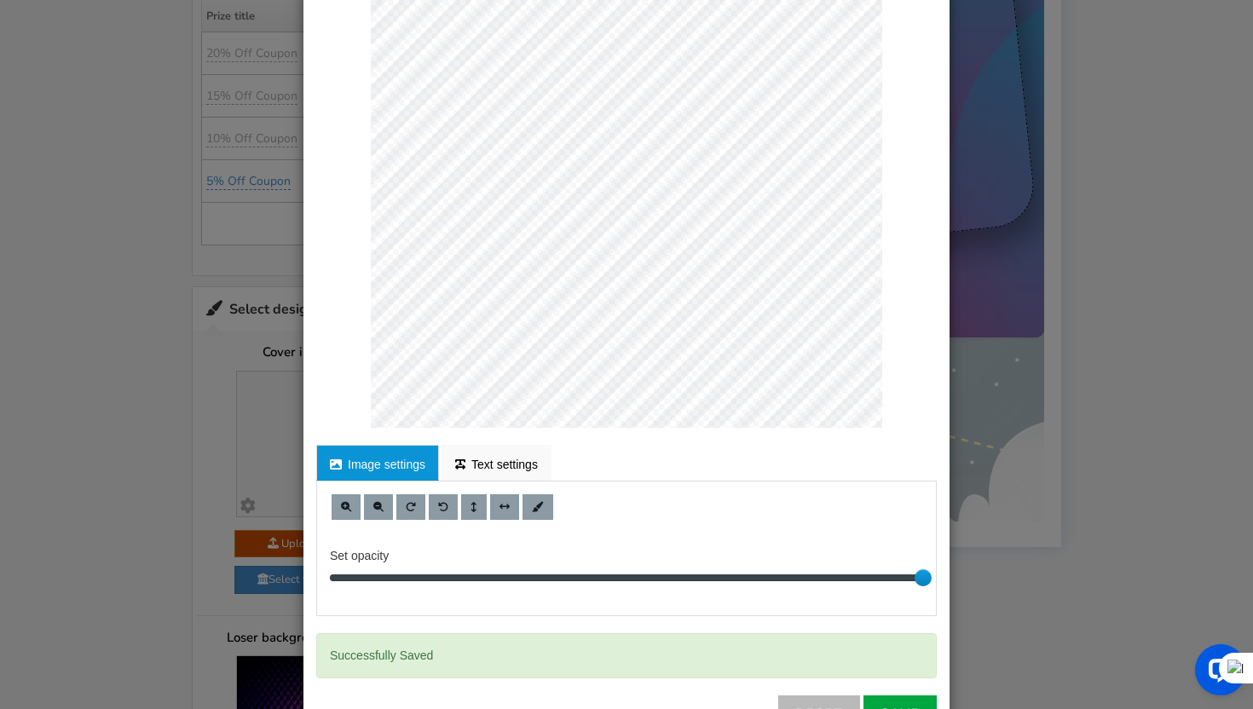
scroll to position [0, 0]
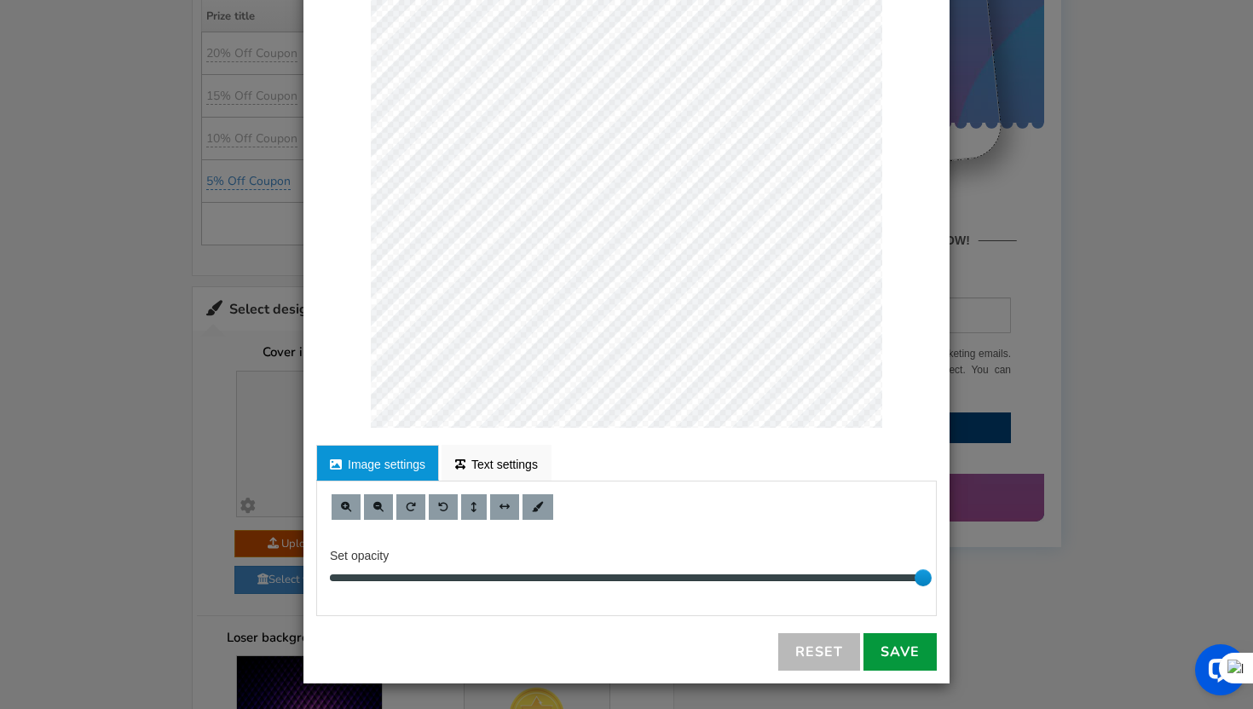
click at [896, 649] on link "Save" at bounding box center [899, 652] width 73 height 38
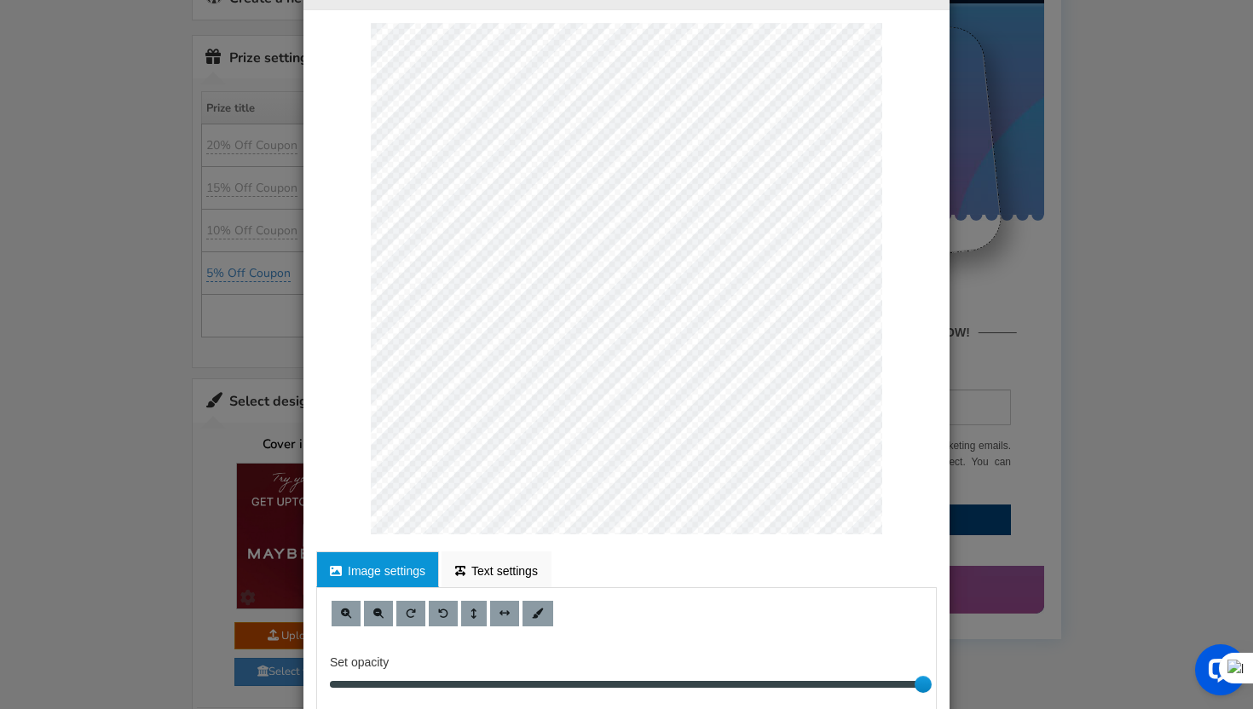
scroll to position [37, 0]
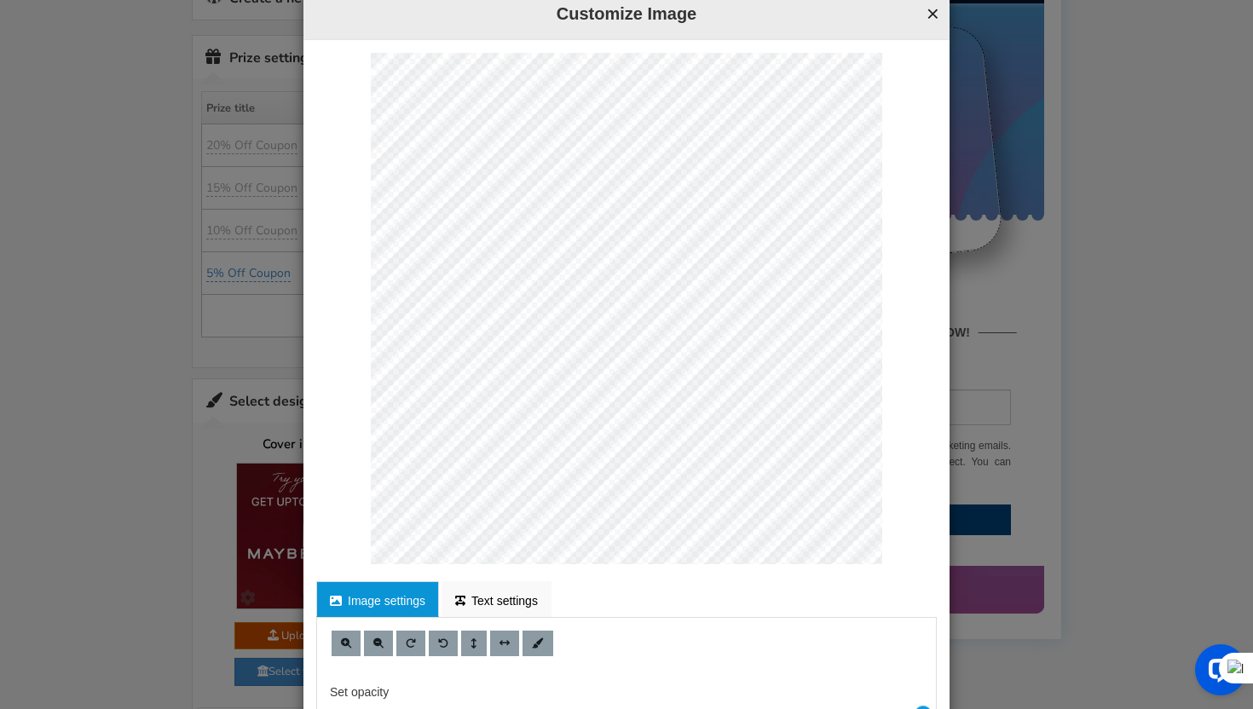
click at [931, 15] on button "×" at bounding box center [932, 14] width 13 height 22
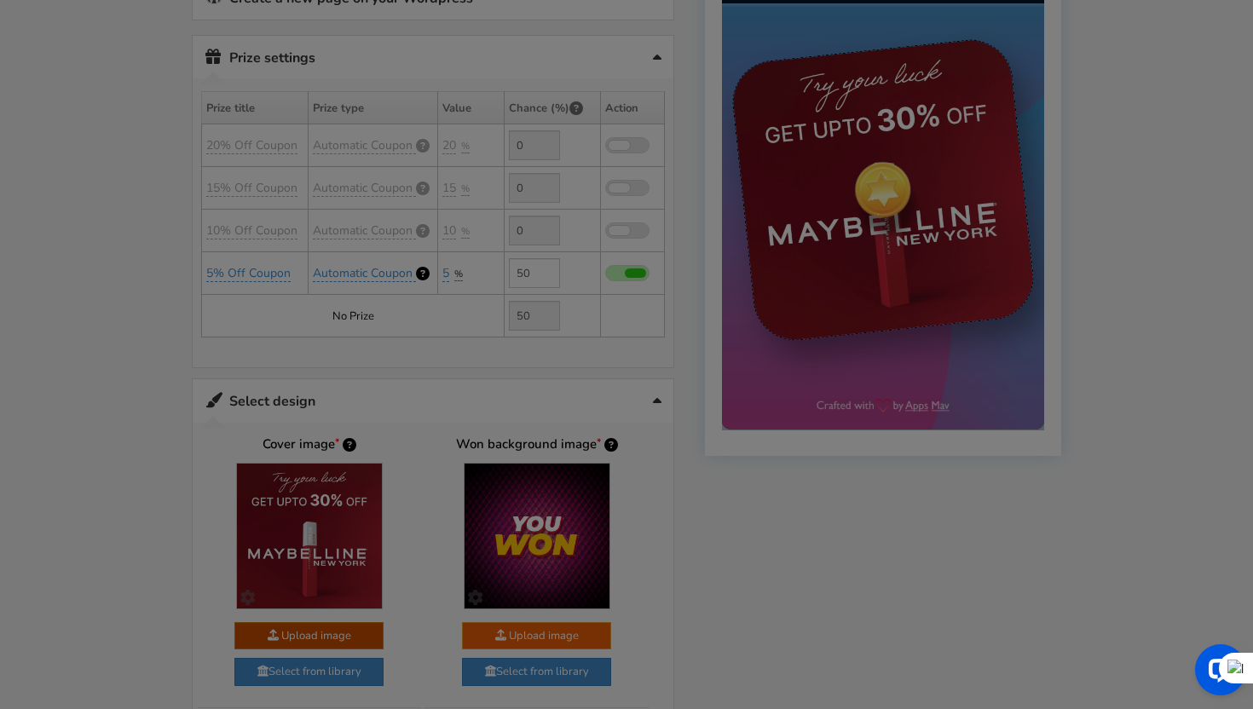
scroll to position [0, 0]
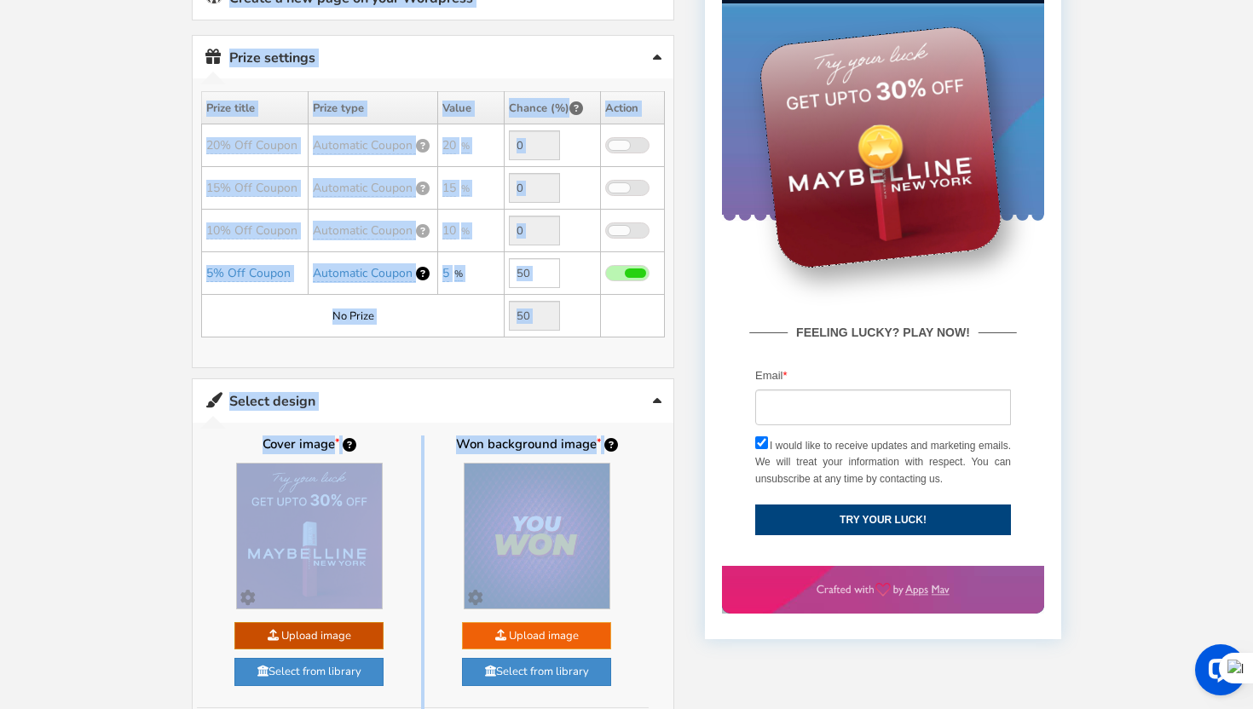
drag, startPoint x: 1890, startPoint y: 224, endPoint x: 925, endPoint y: 253, distance: 966.1
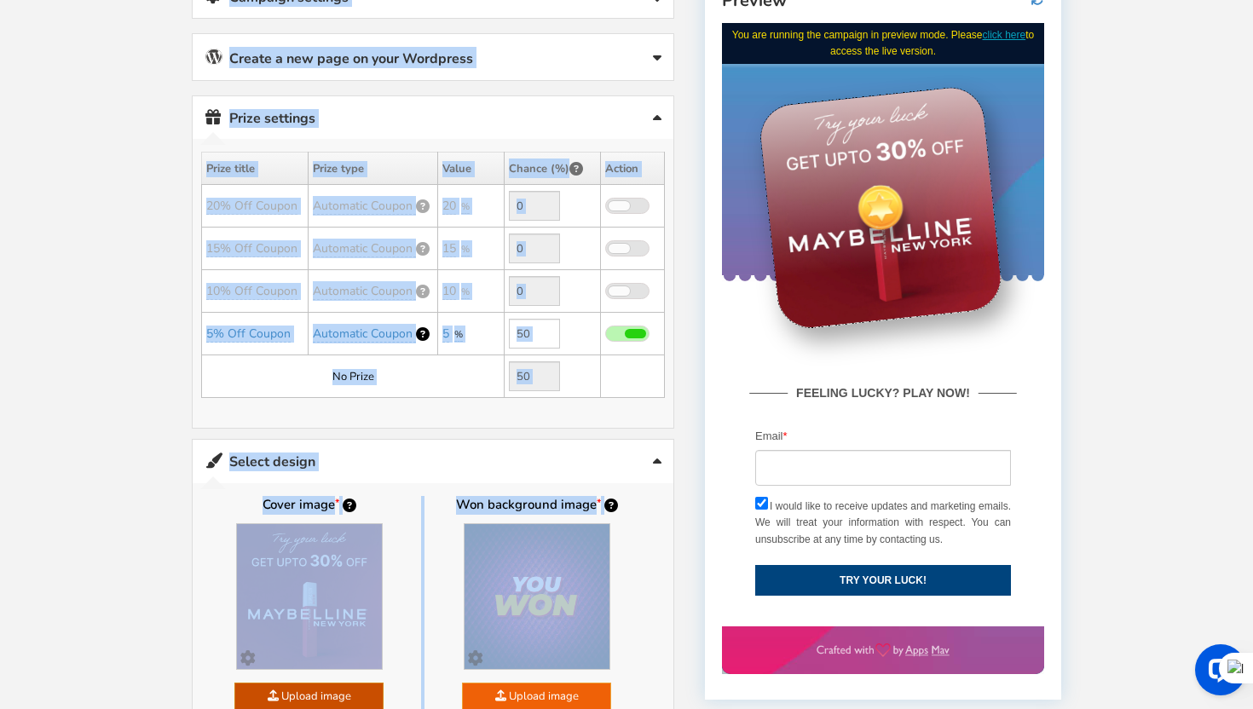
scroll to position [331, 0]
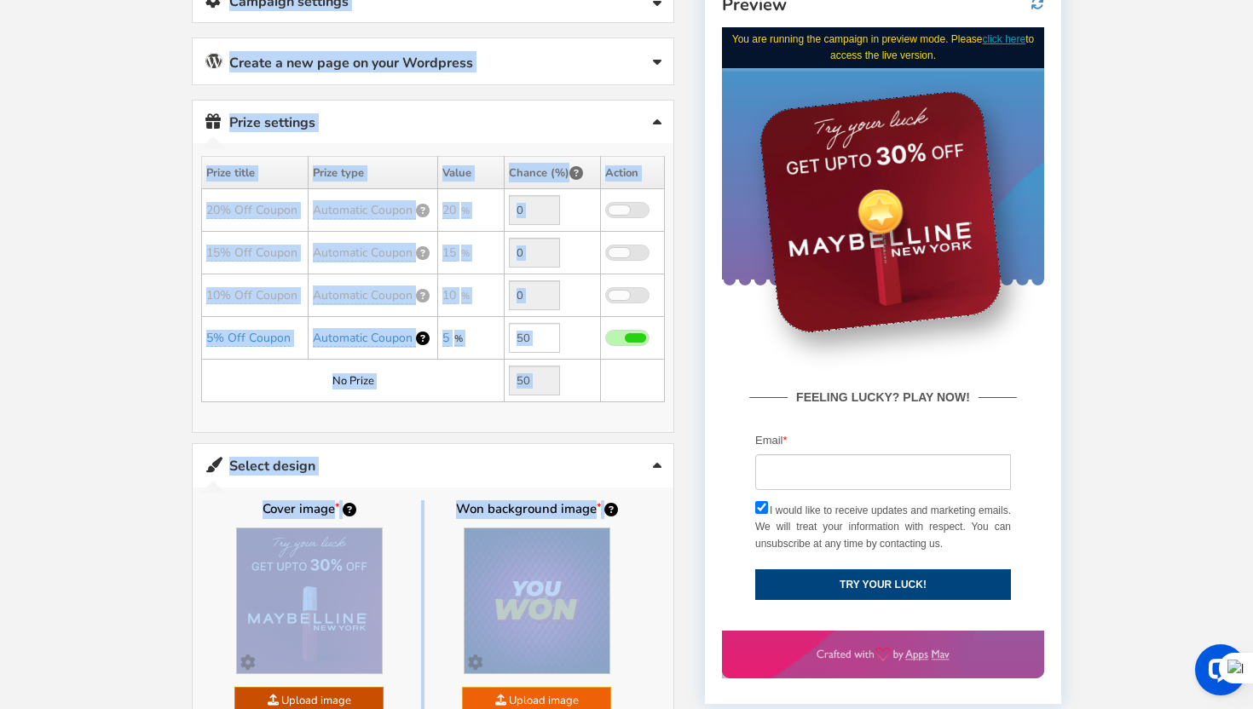
click at [164, 391] on div "Welcome to Scratch and WIN! Select language for front end display Select Langua…" at bounding box center [627, 615] width 938 height 1750
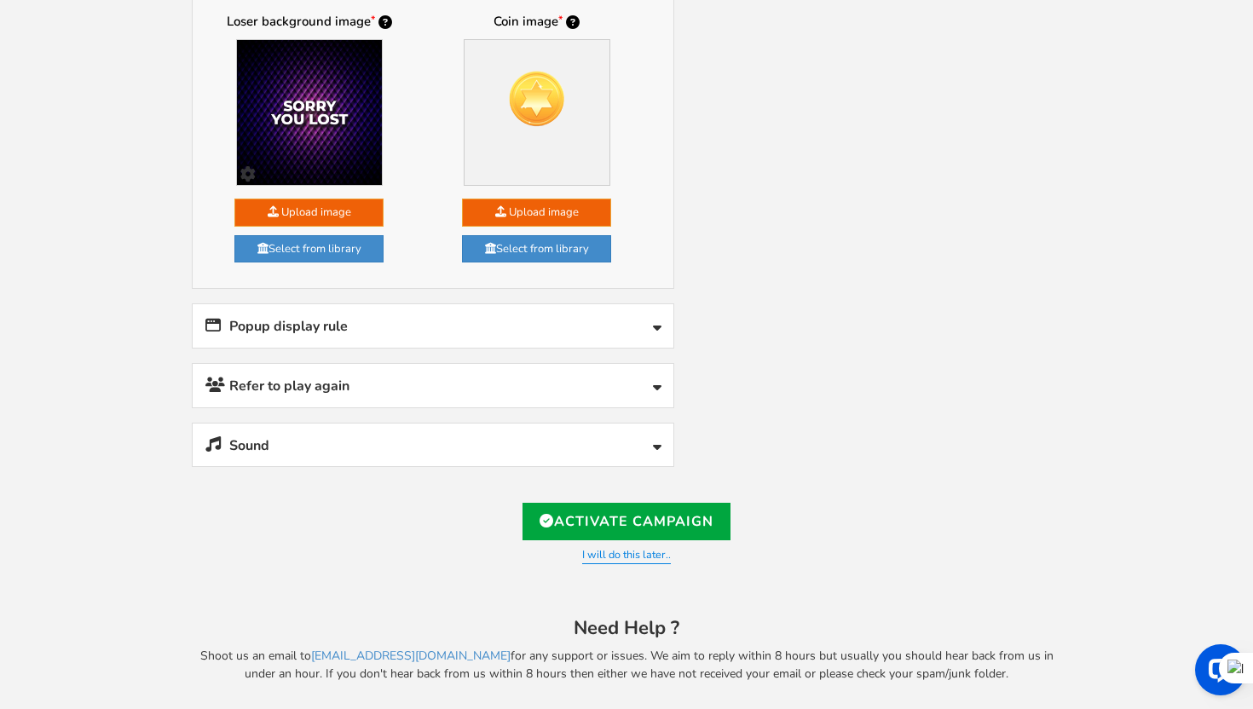
scroll to position [1096, 0]
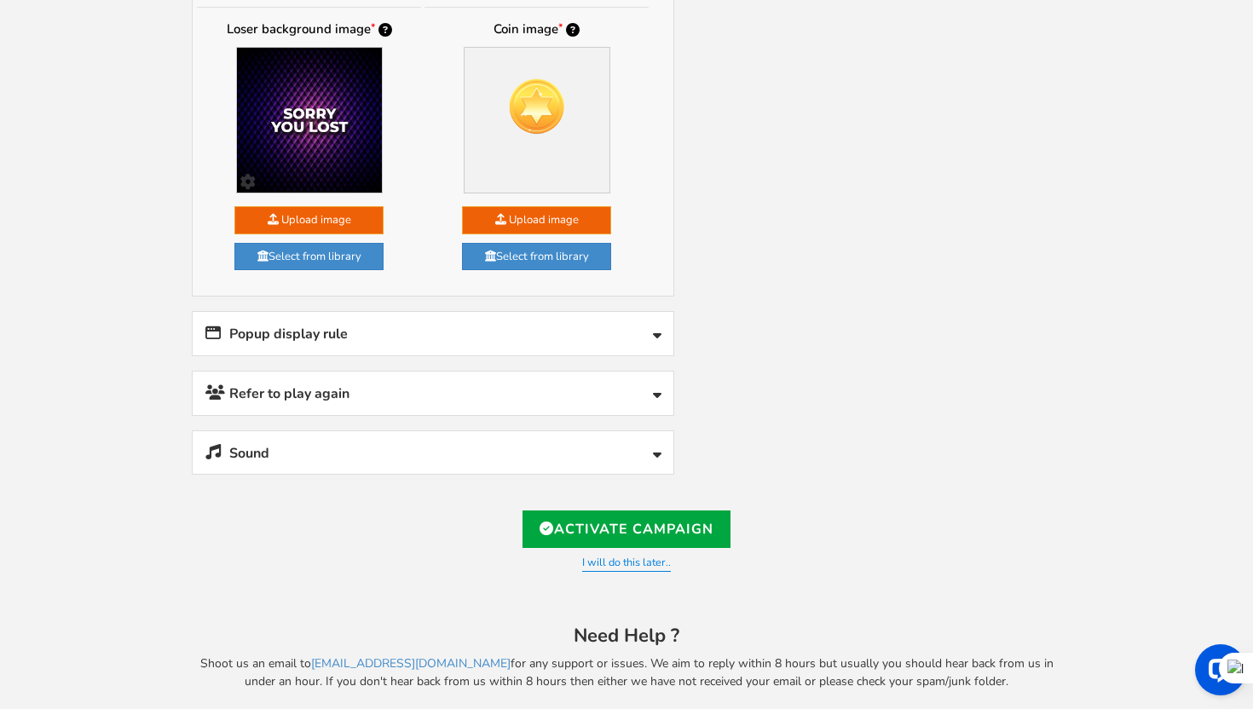
click at [497, 326] on link "Popup display rule" at bounding box center [433, 333] width 481 height 43
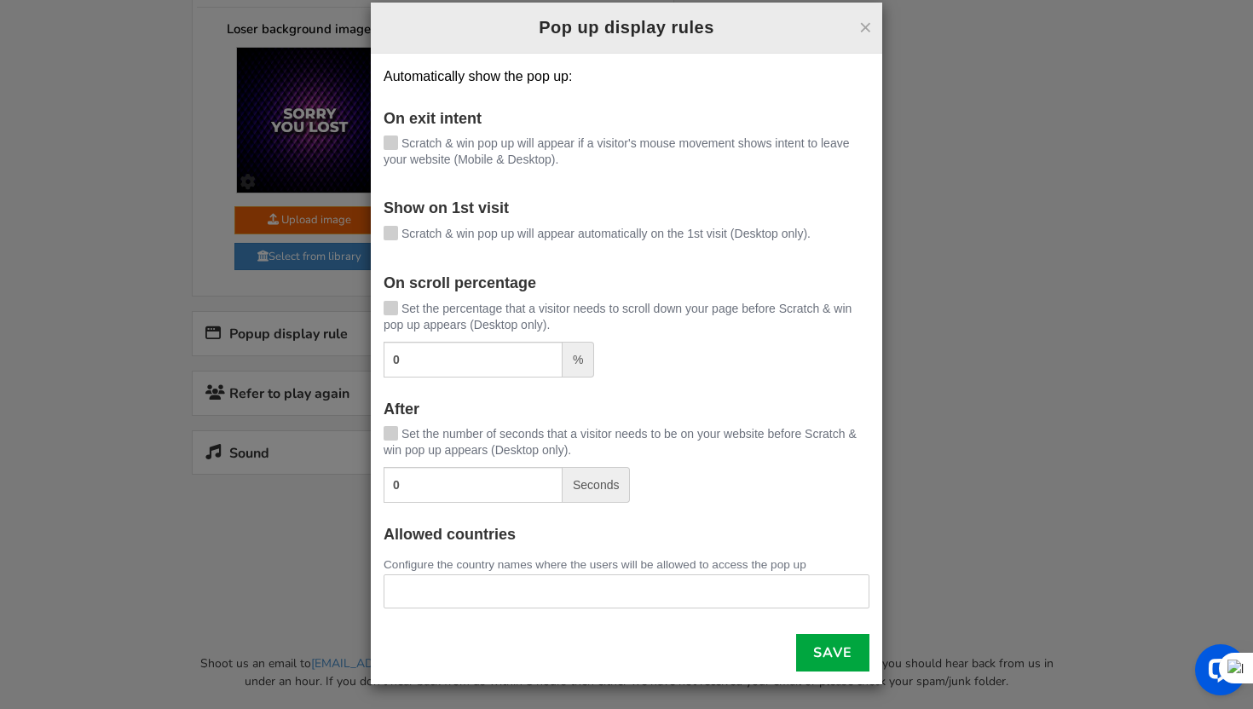
scroll to position [1104, 0]
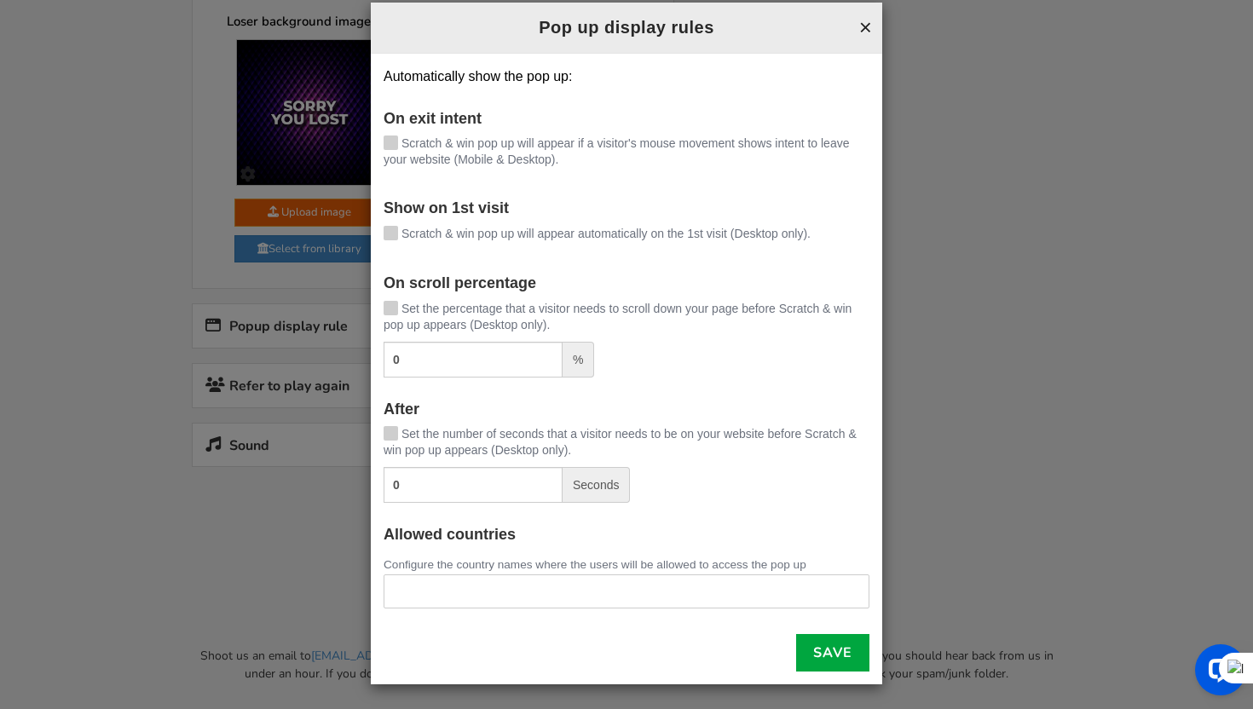
click at [859, 23] on button "×" at bounding box center [865, 27] width 13 height 22
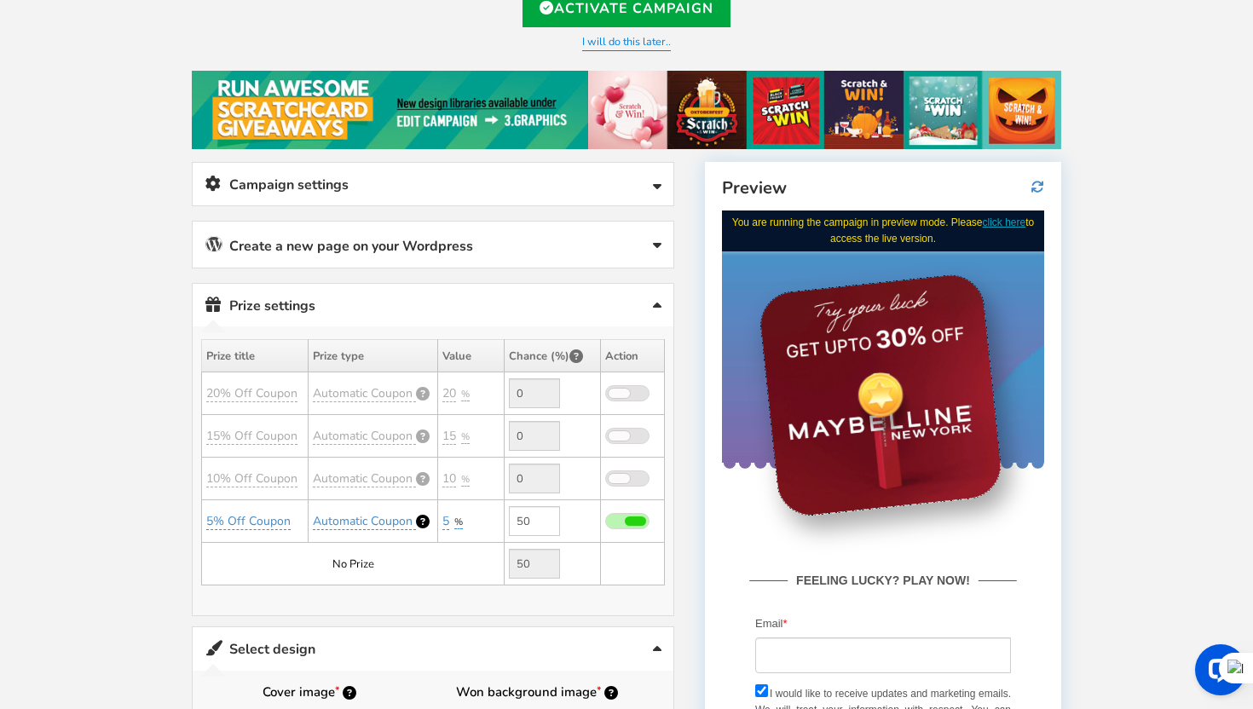
scroll to position [114, 0]
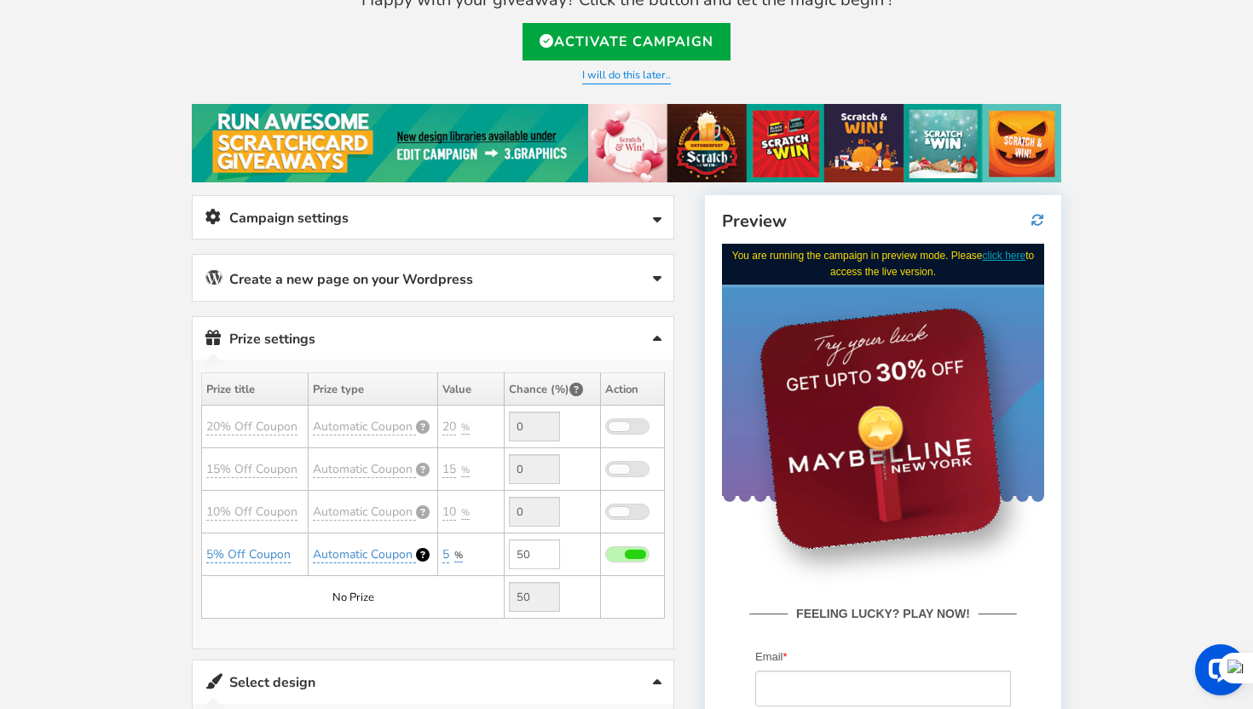
click at [337, 324] on link "Prize settings No prize added!" at bounding box center [433, 338] width 481 height 43
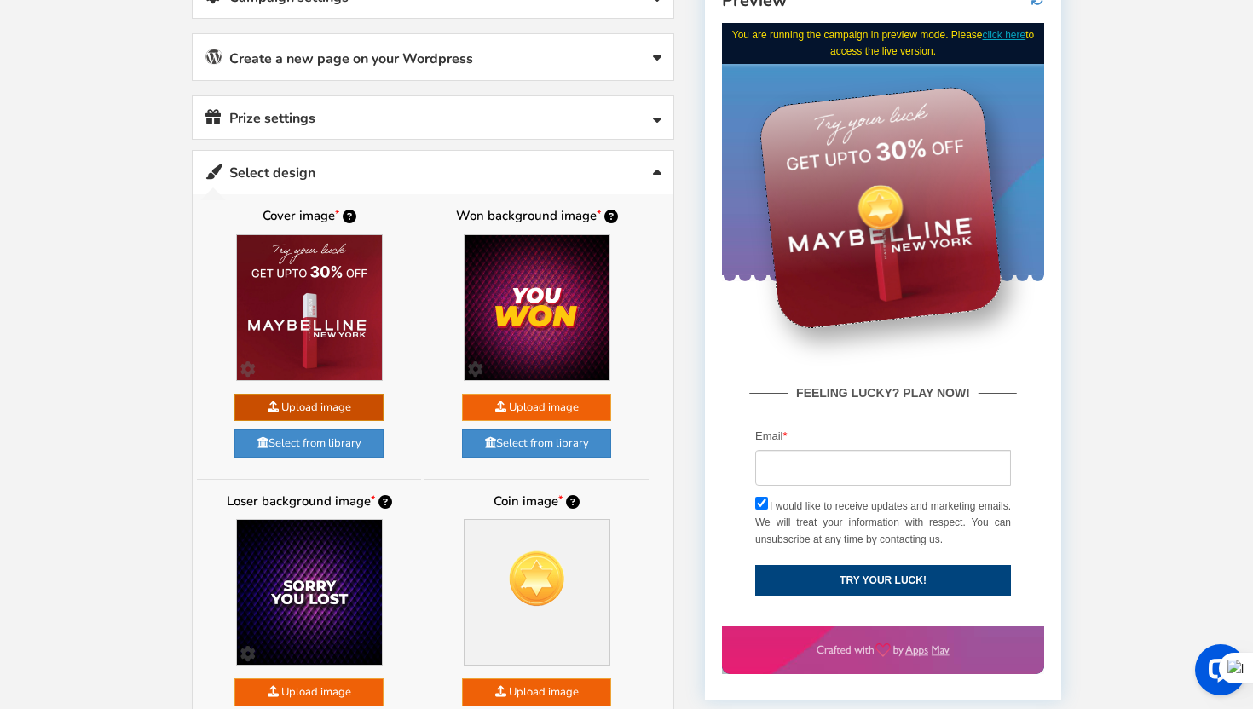
scroll to position [329, 0]
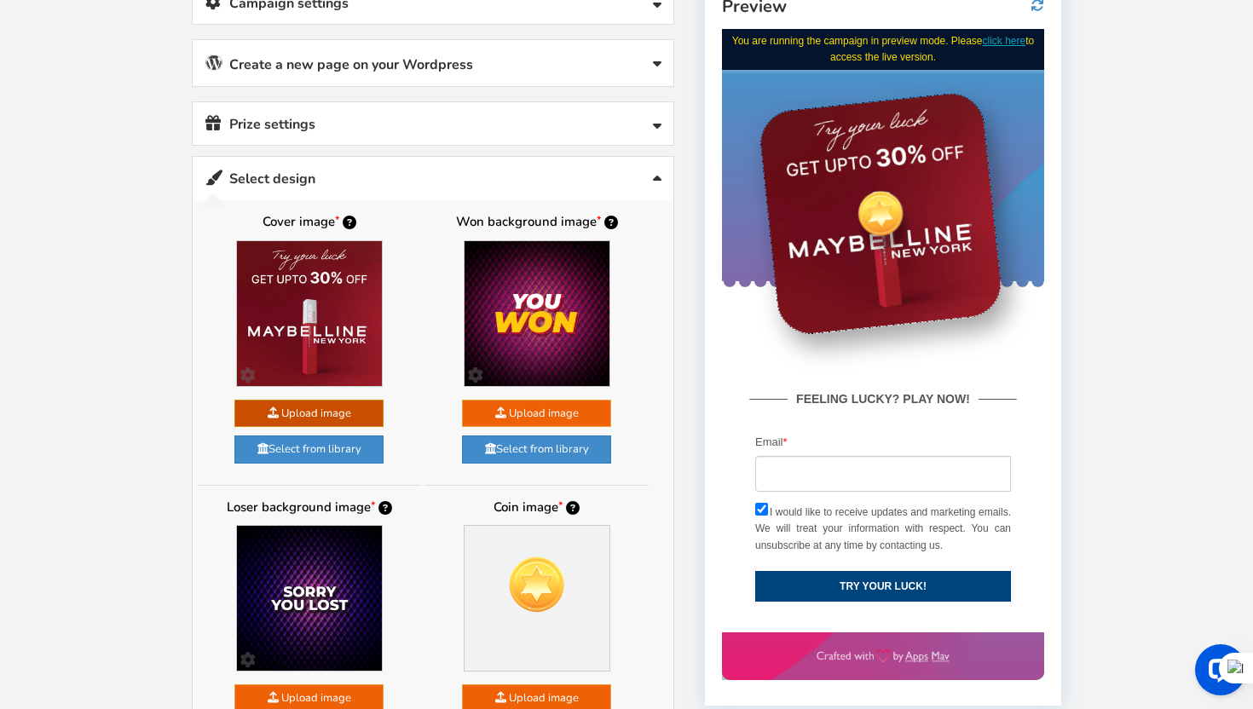
click at [809, 77] on h4 "Scratch & Win" at bounding box center [882, 59] width 300 height 44
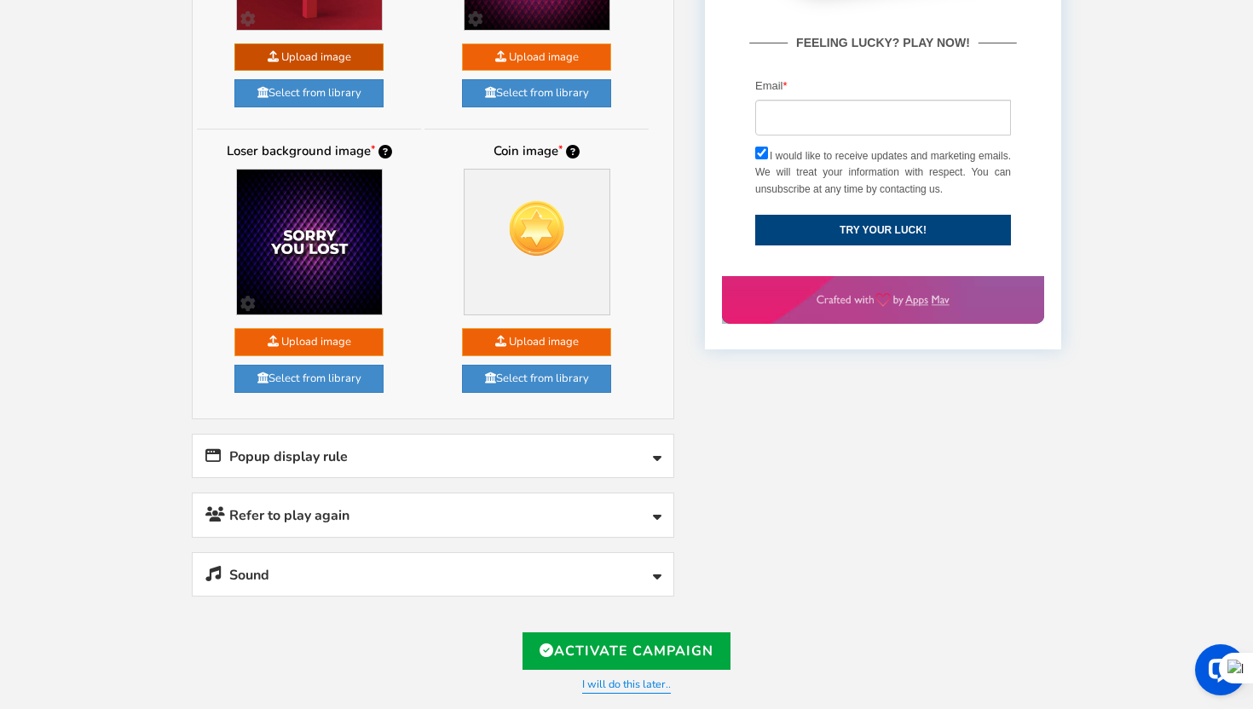
scroll to position [710, 0]
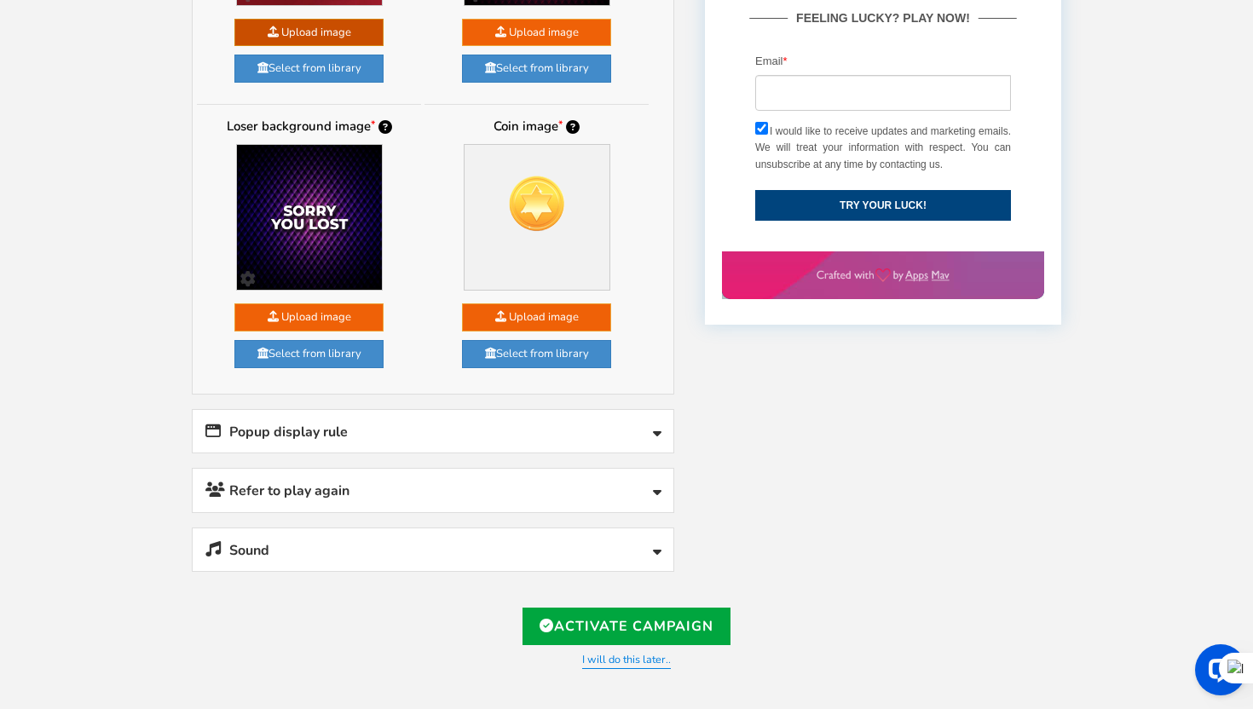
click at [422, 434] on link "Popup display rule" at bounding box center [433, 431] width 481 height 43
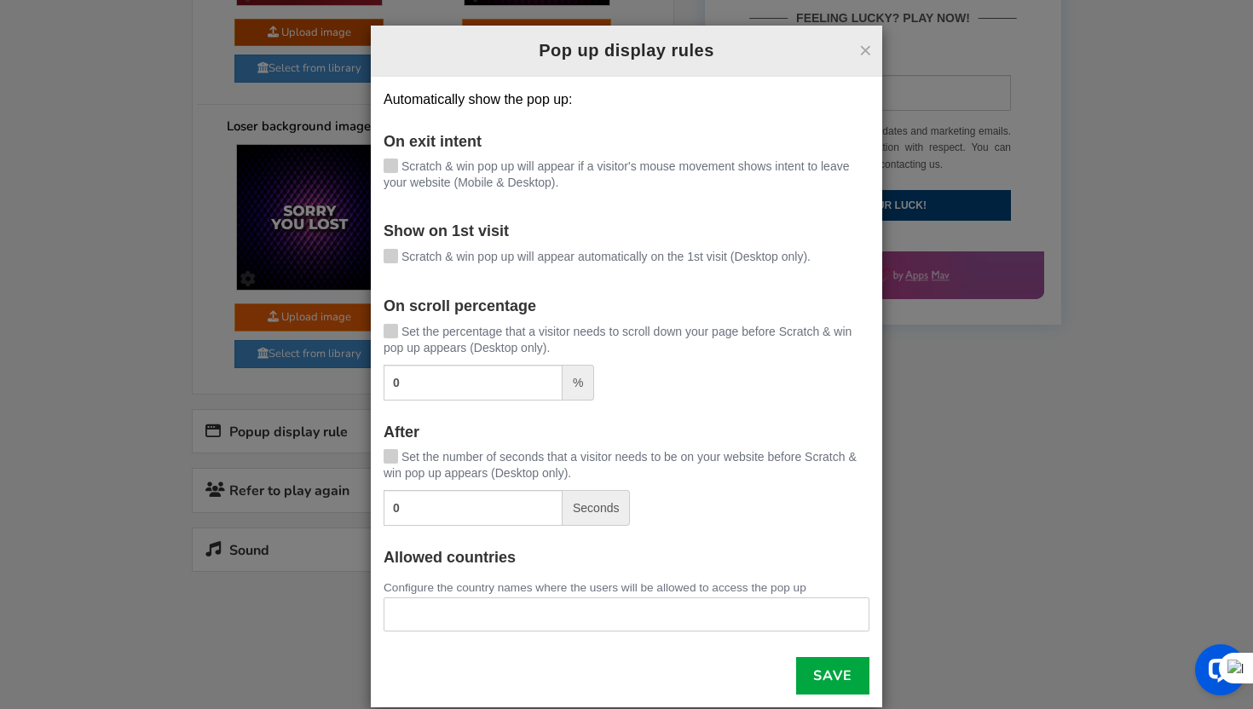
scroll to position [23, 0]
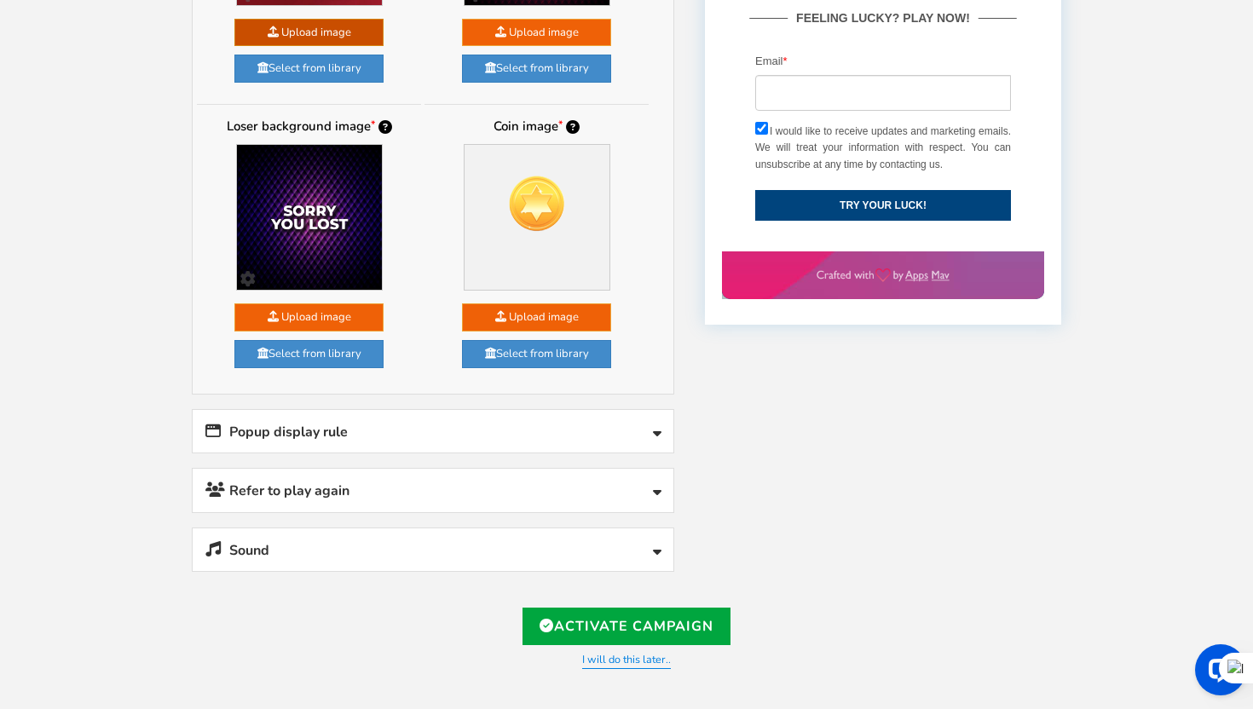
click at [333, 488] on link "Refer to play again" at bounding box center [433, 490] width 481 height 43
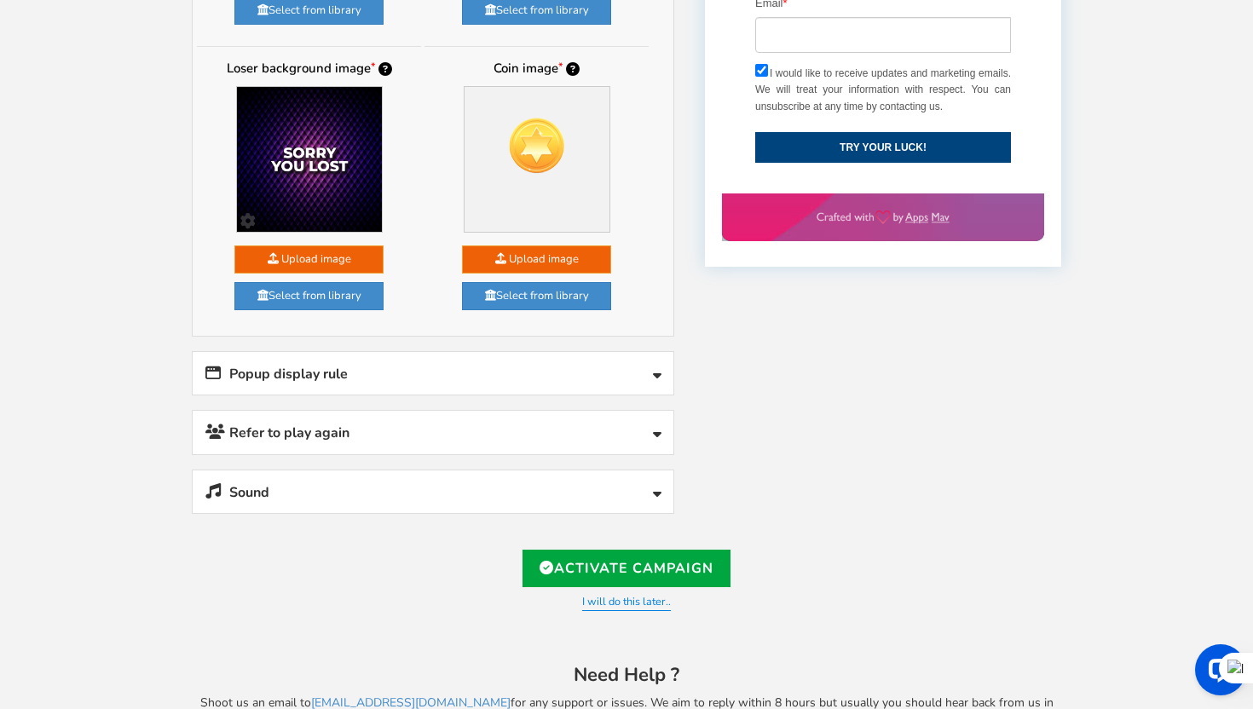
scroll to position [815, 0]
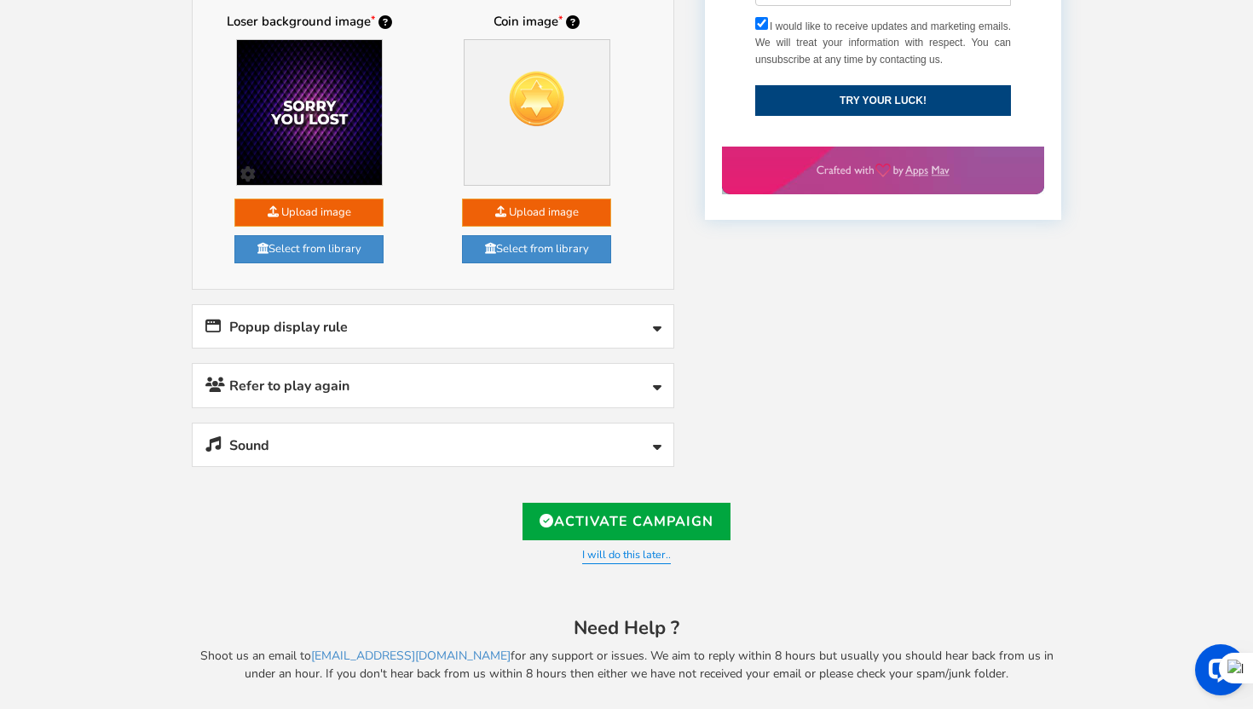
click at [644, 547] on link "I will do this later.." at bounding box center [626, 555] width 89 height 17
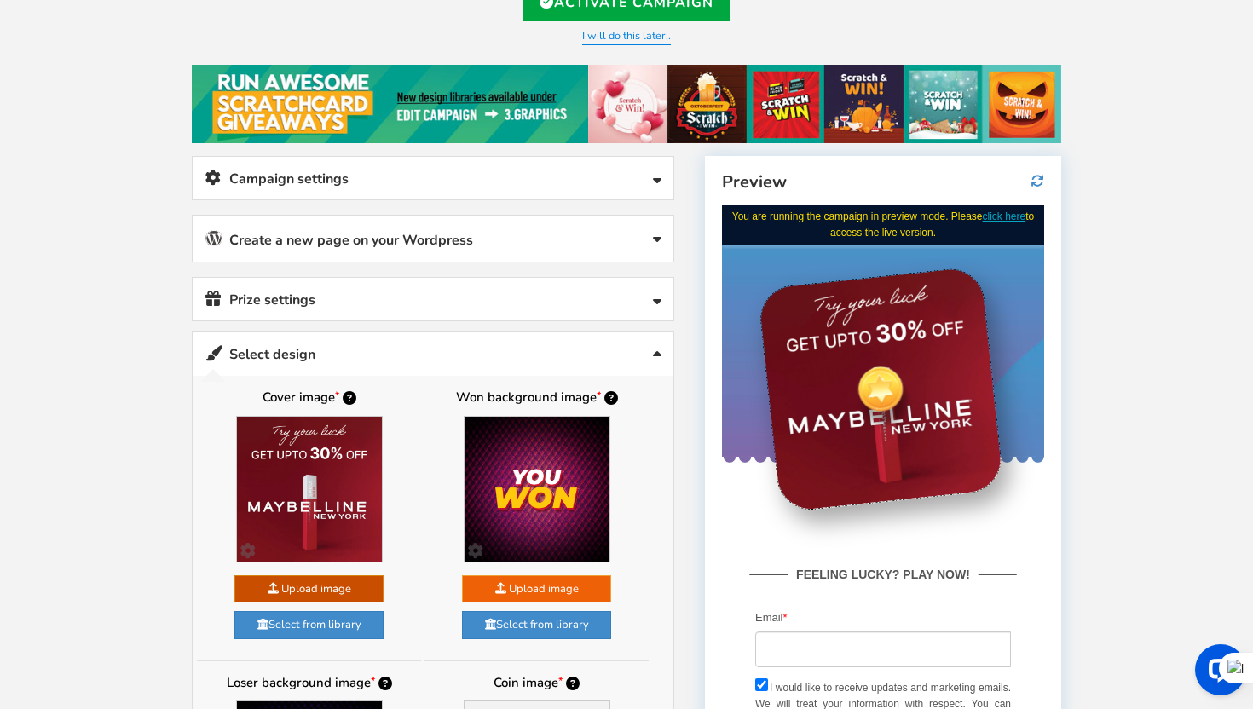
scroll to position [139, 0]
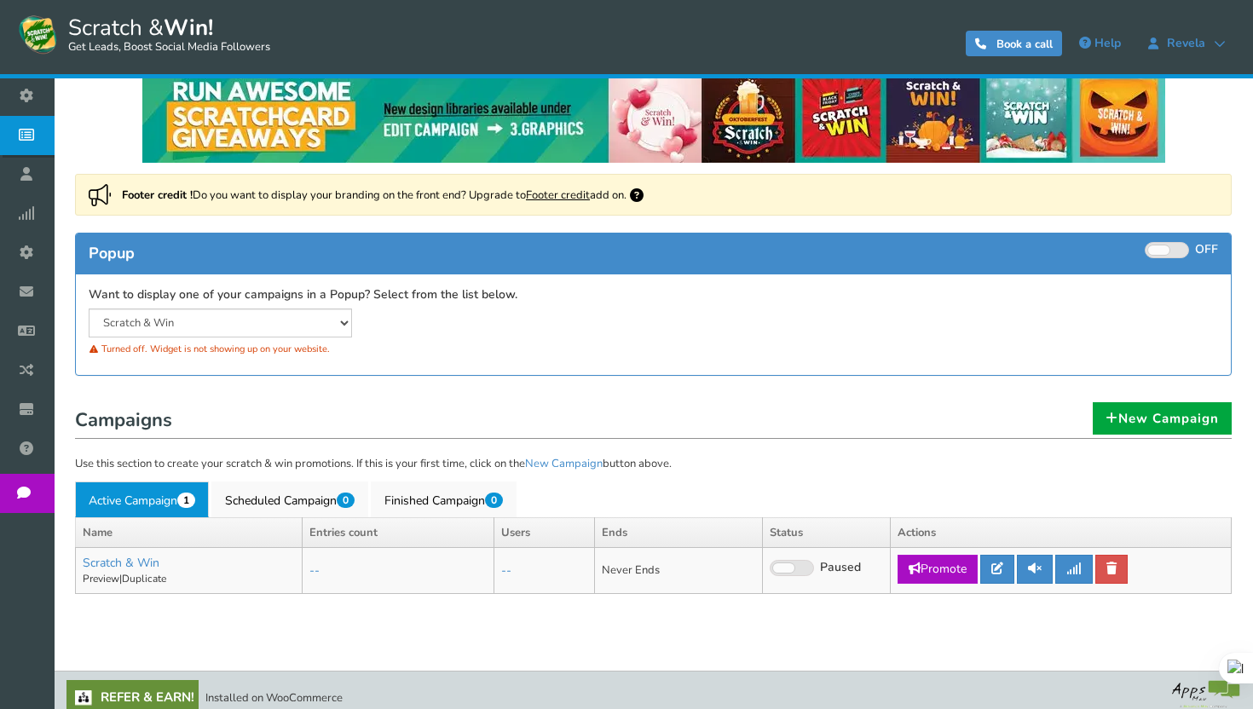
scroll to position [29, 0]
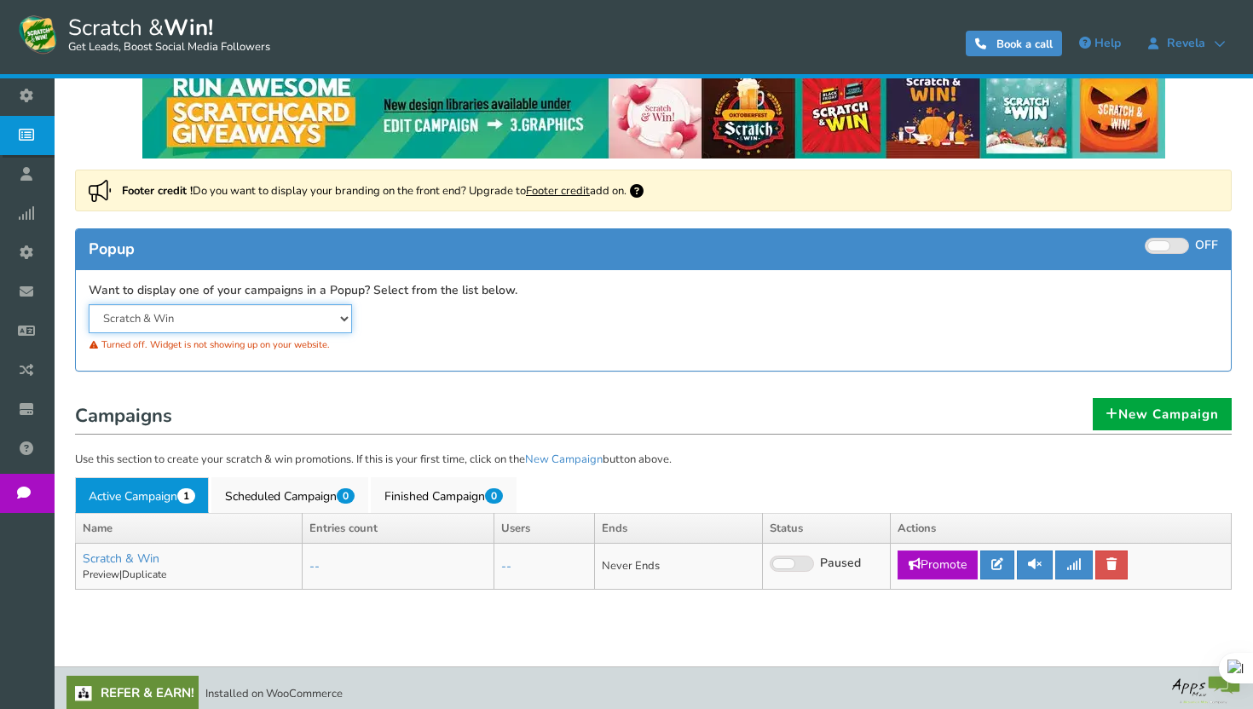
click at [301, 318] on select "Scratch & Win" at bounding box center [220, 318] width 263 height 29
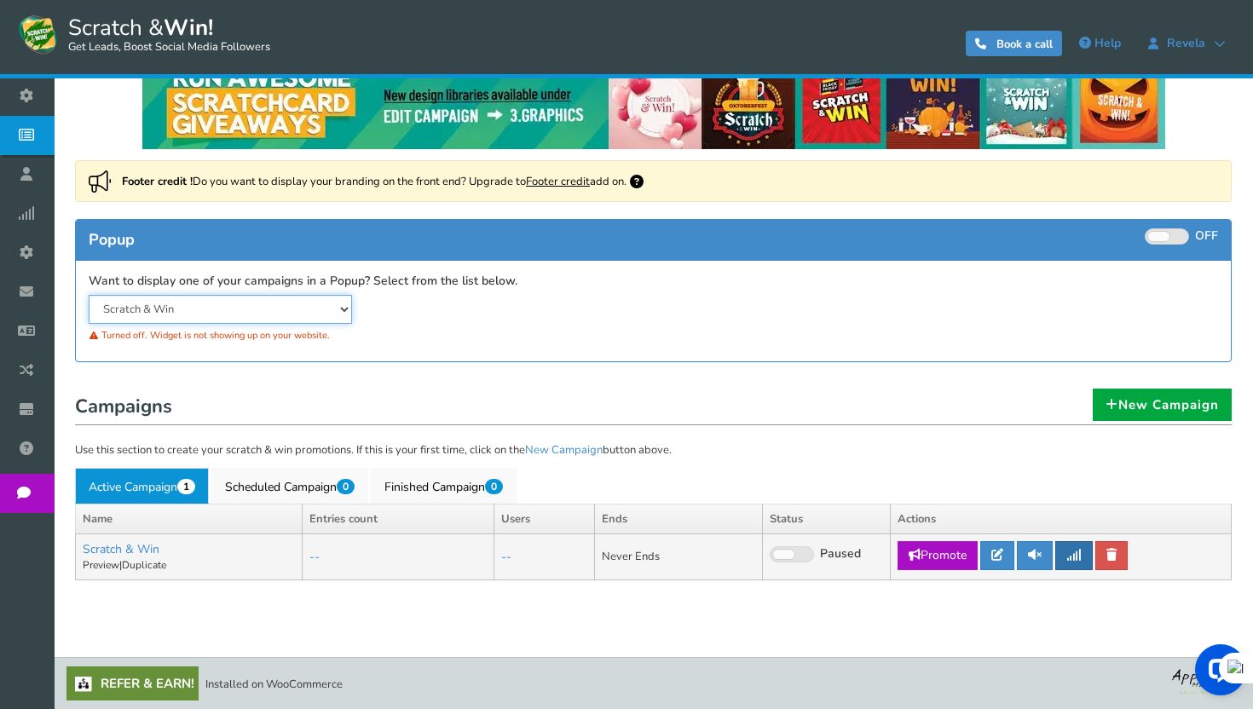
scroll to position [0, 0]
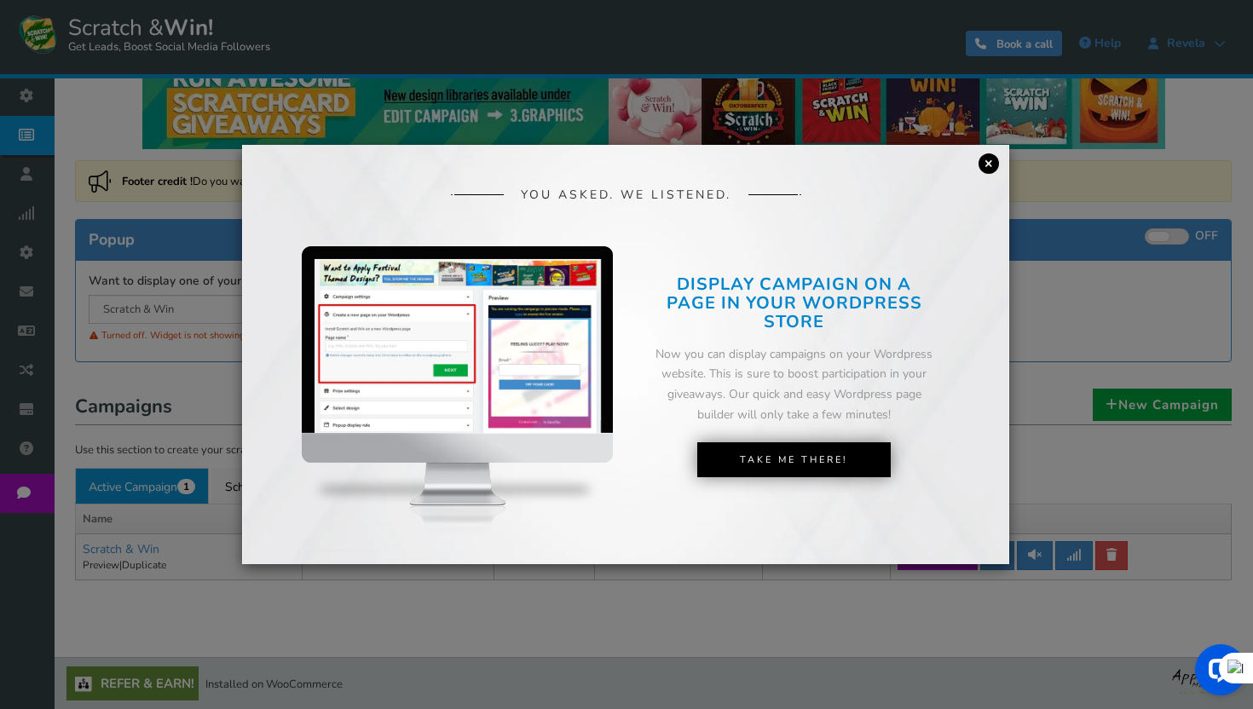
click at [996, 170] on link "×" at bounding box center [988, 163] width 20 height 20
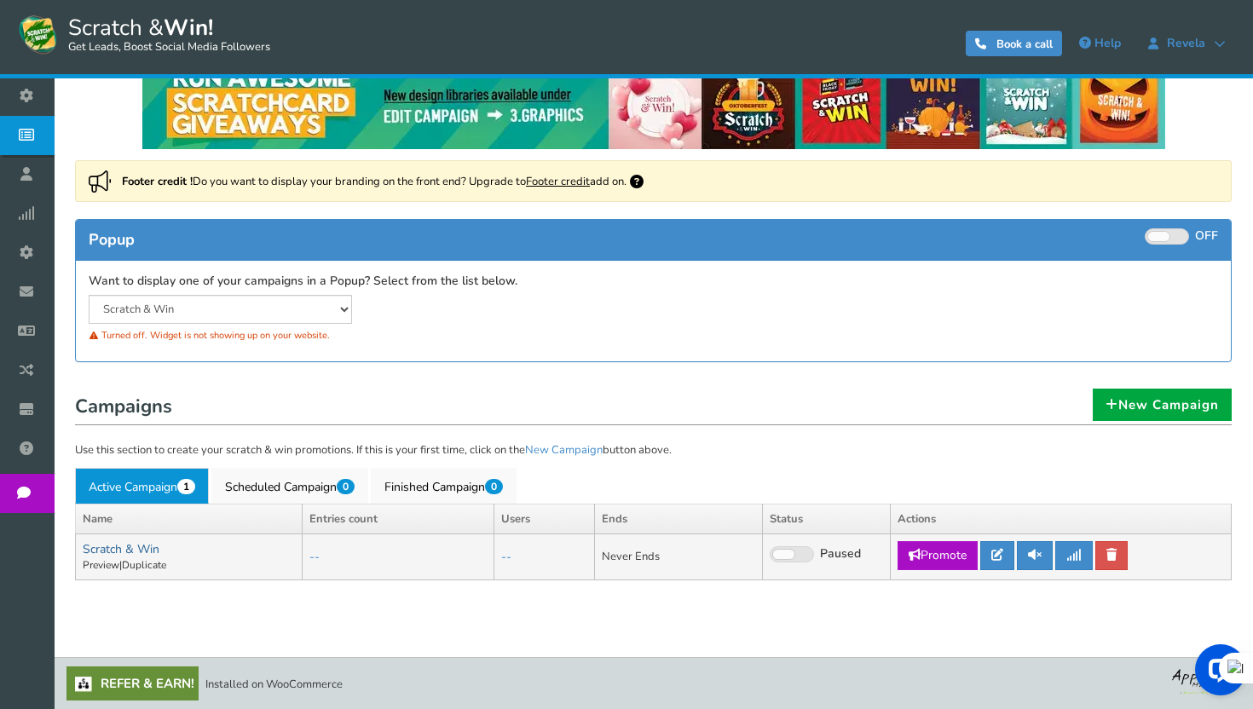
click at [141, 546] on link "Scratch & Win" at bounding box center [121, 549] width 77 height 16
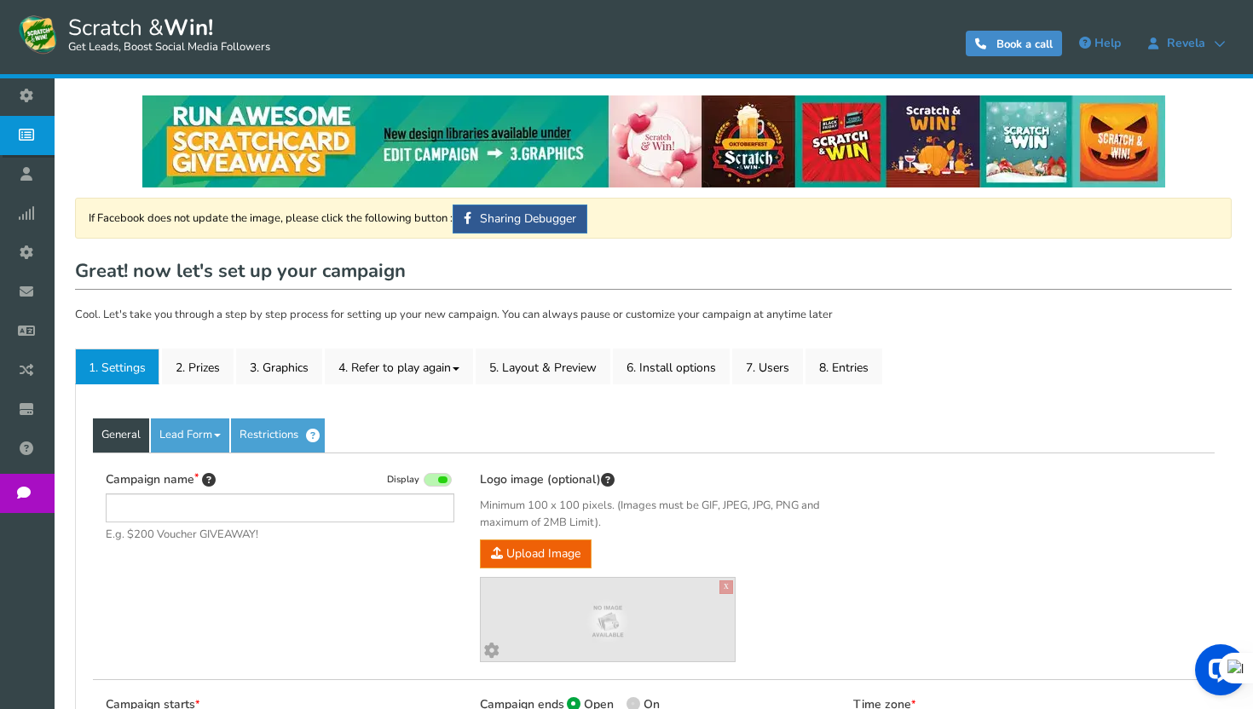
type input "Scratch & Win"
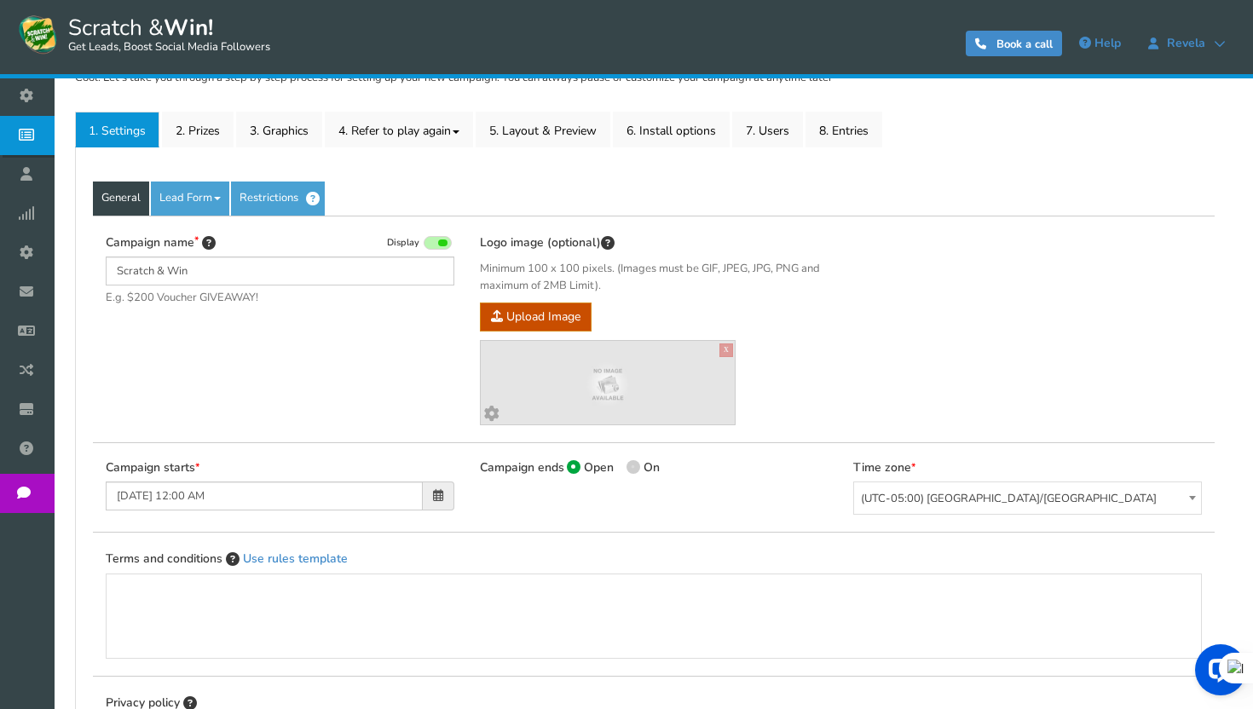
scroll to position [233, 0]
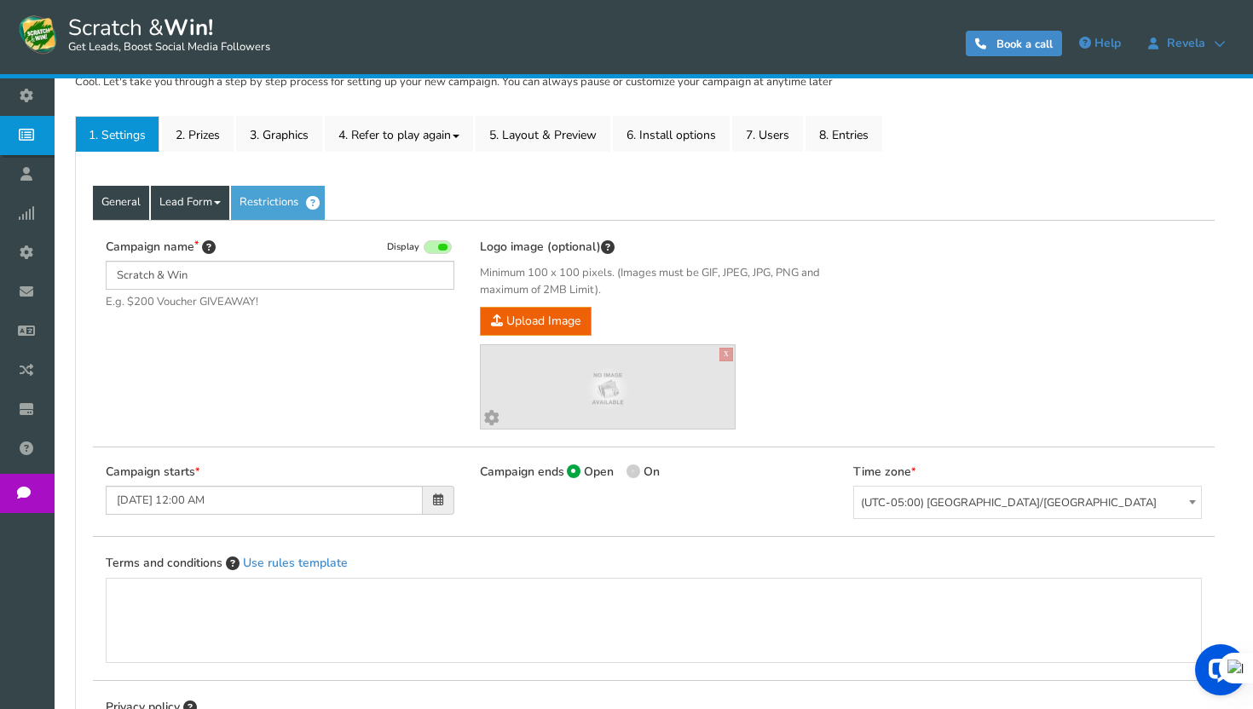
click at [190, 195] on link "Lead Form" at bounding box center [190, 203] width 78 height 34
click at [283, 140] on link "3. Graphics" at bounding box center [279, 134] width 86 height 36
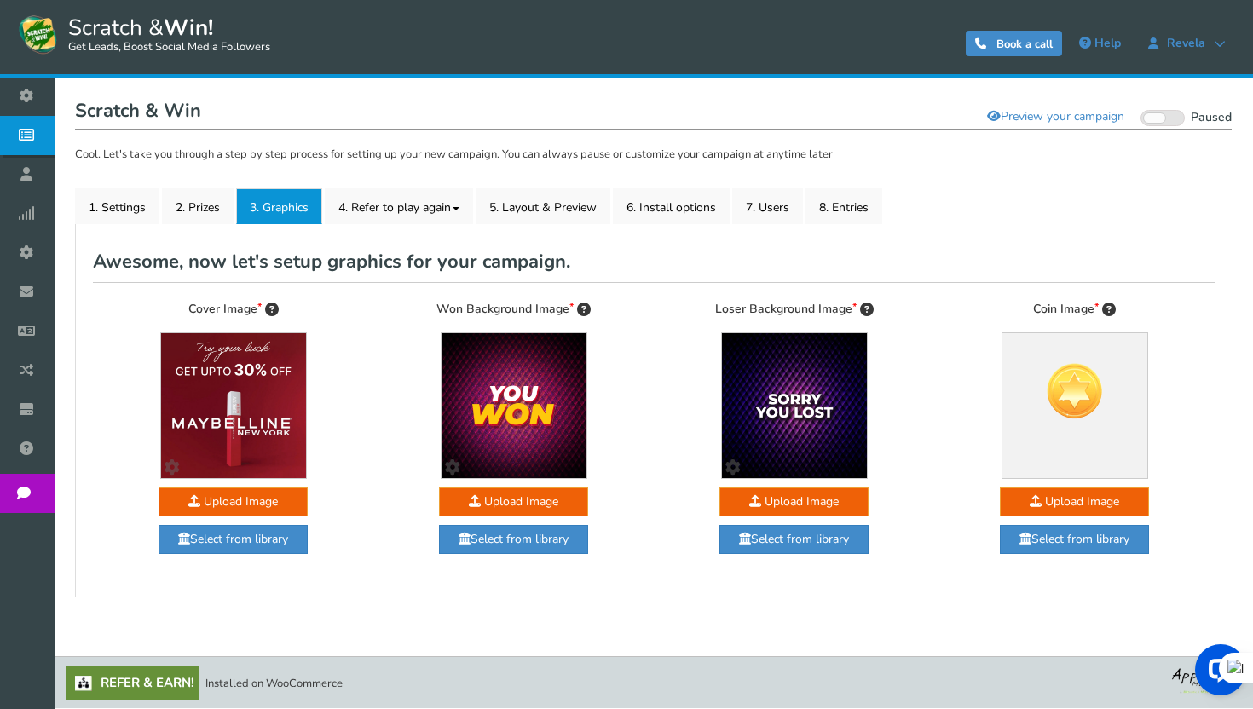
scroll to position [160, 0]
click at [214, 211] on link "2. Prizes" at bounding box center [198, 206] width 72 height 36
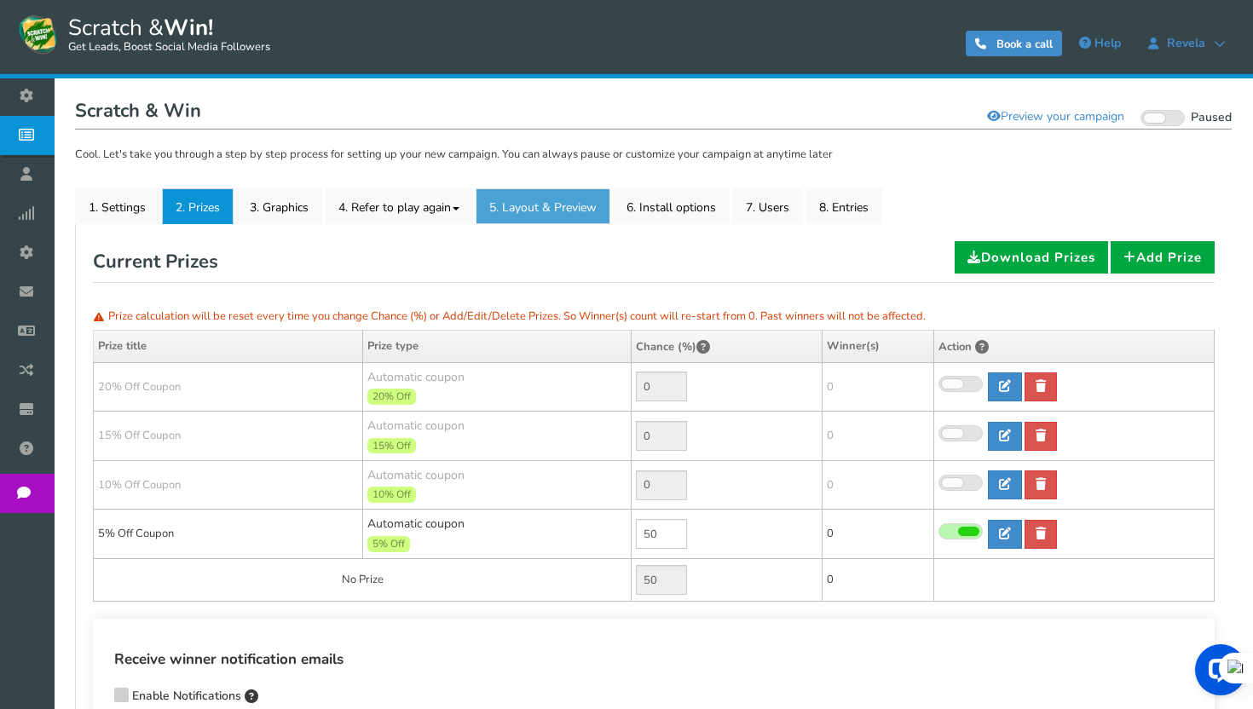
click at [574, 209] on link "5. Layout & Preview" at bounding box center [543, 206] width 135 height 36
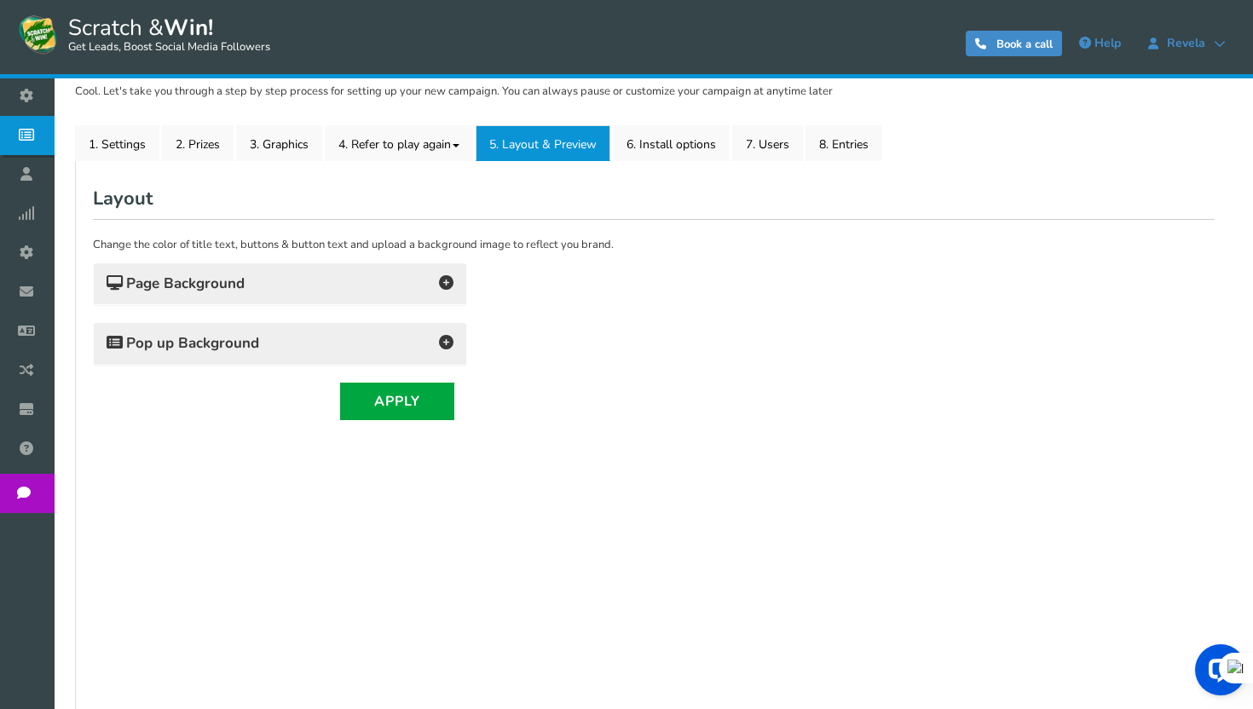
scroll to position [228, 0]
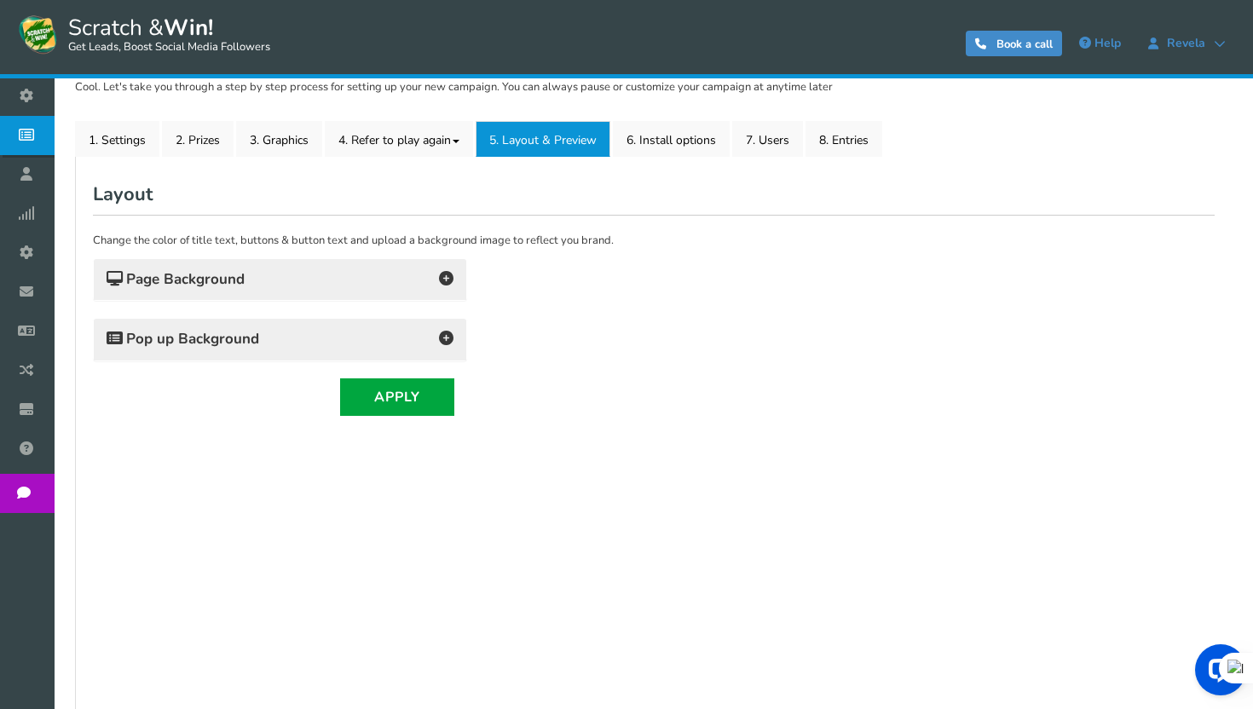
click at [361, 285] on h4 "Page Background" at bounding box center [280, 280] width 347 height 24
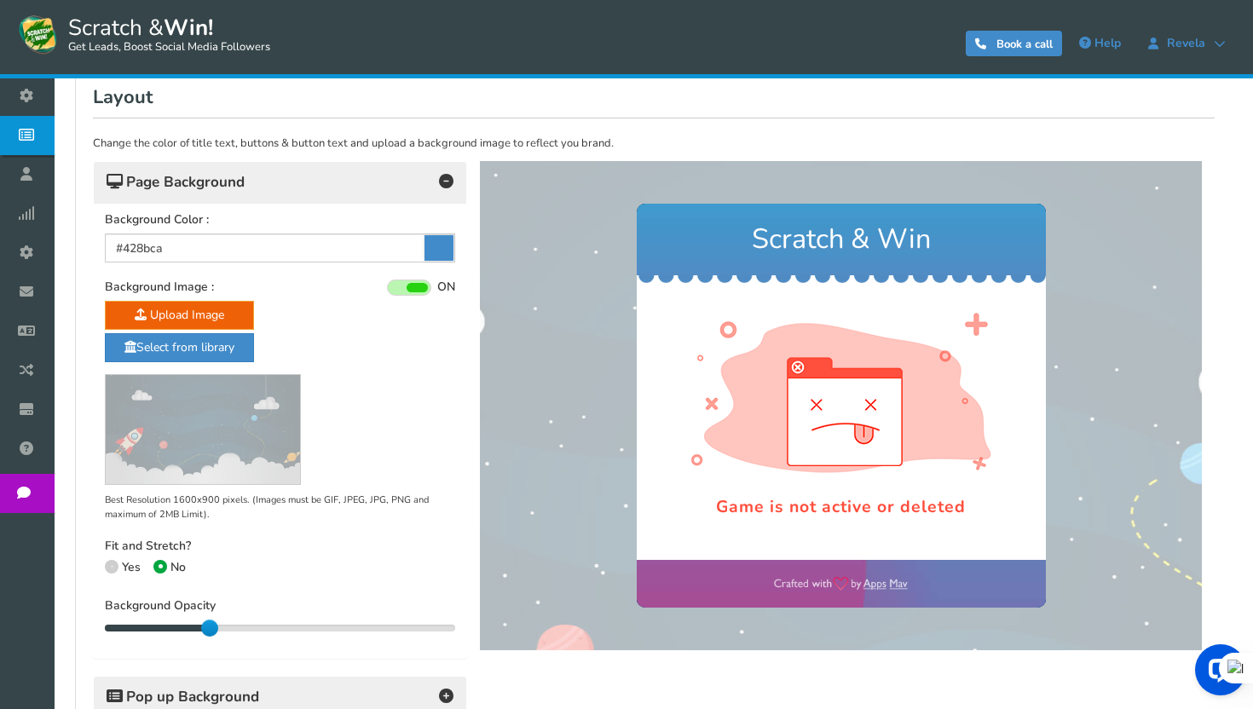
scroll to position [520, 0]
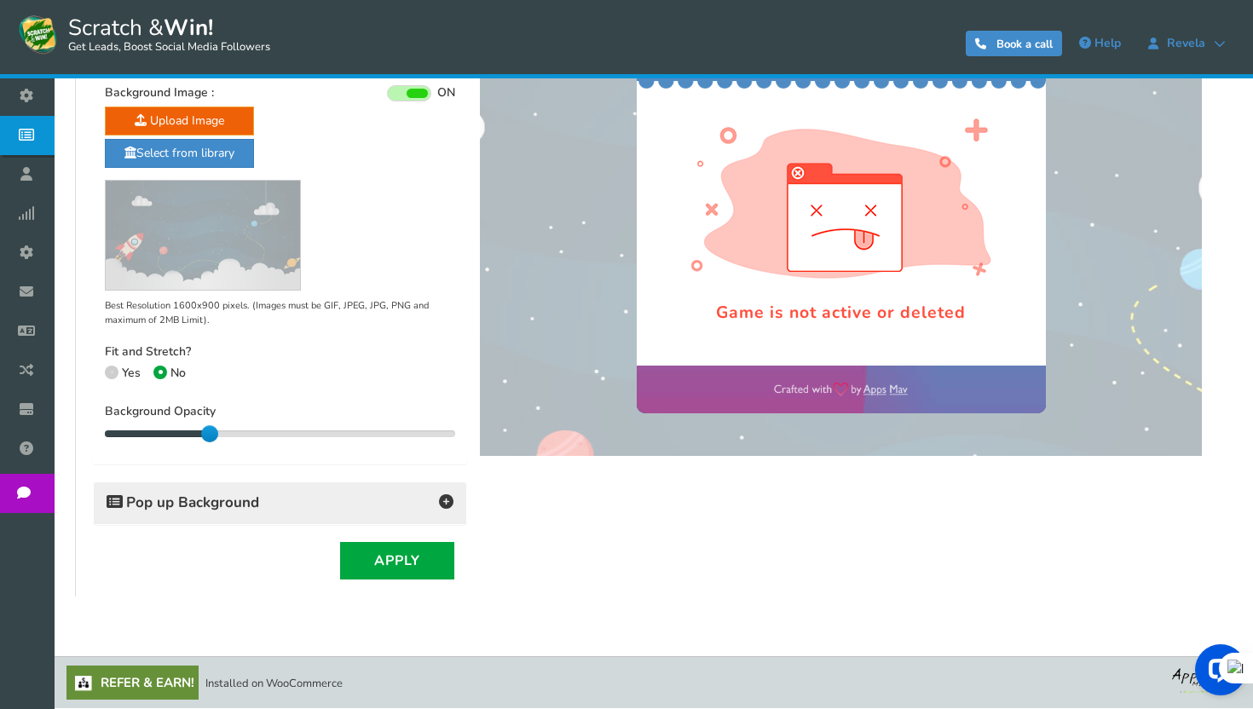
click at [354, 488] on div "Pop up Background" at bounding box center [280, 503] width 372 height 42
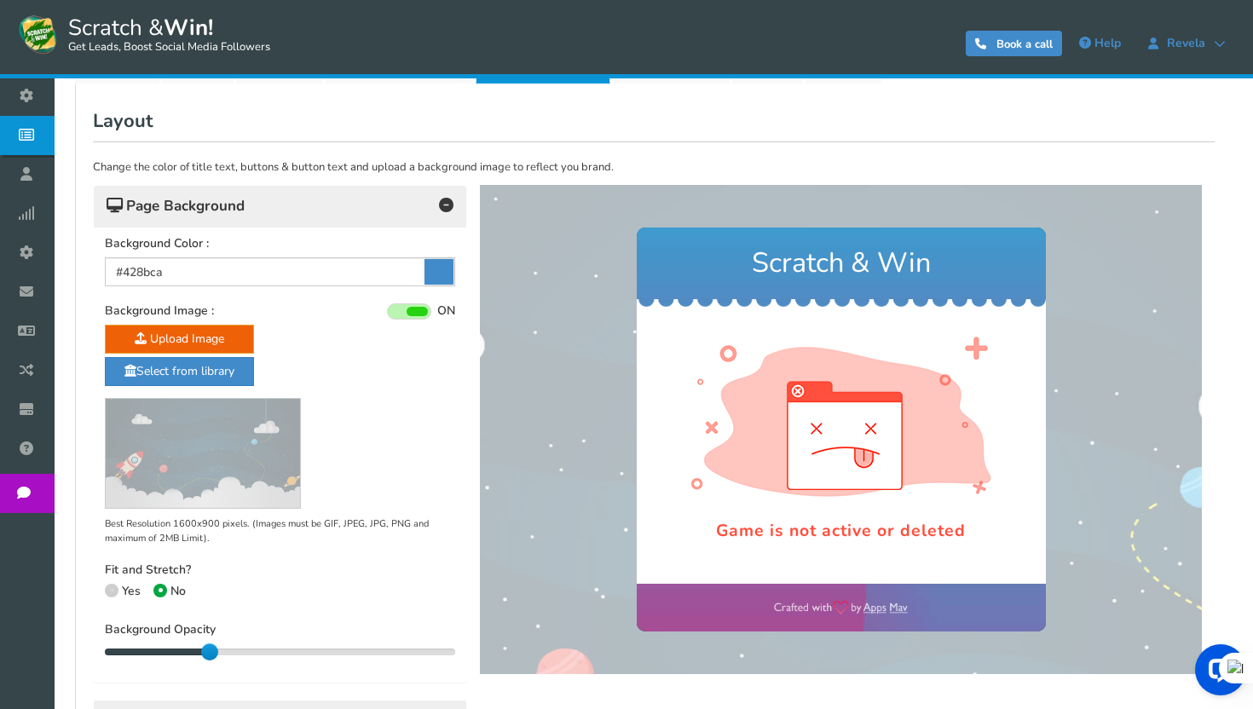
scroll to position [292, 0]
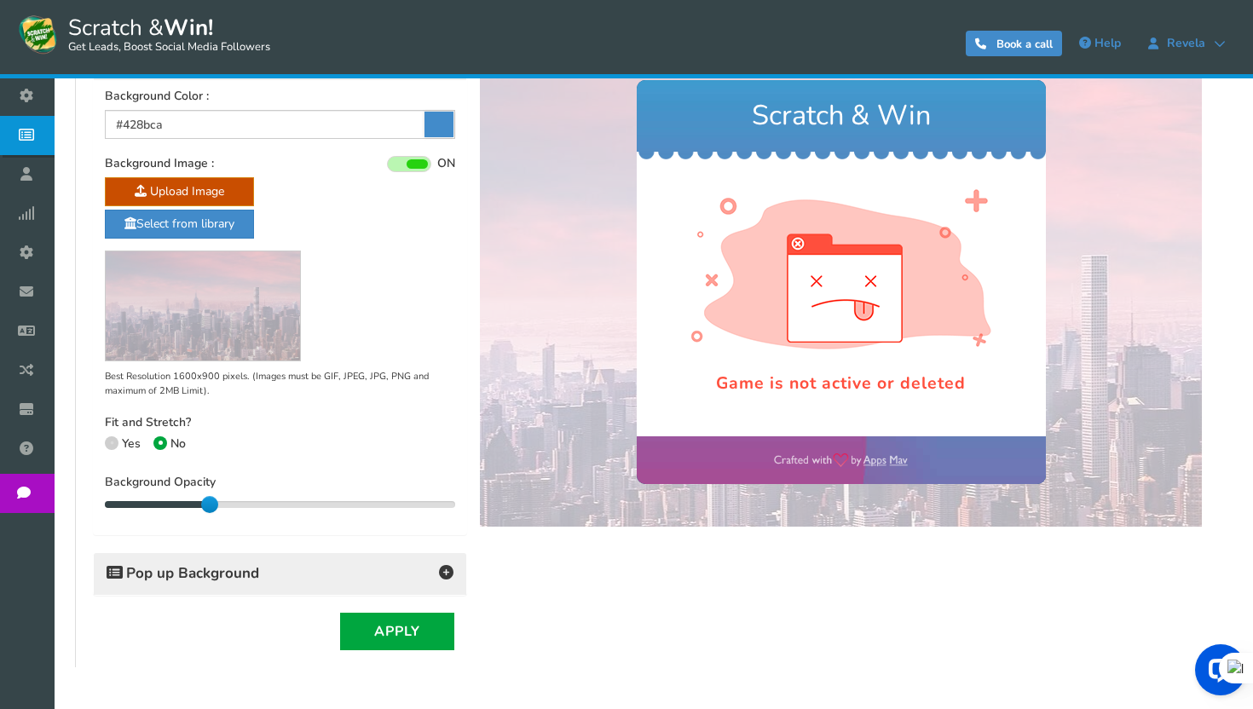
scroll to position [459, 0]
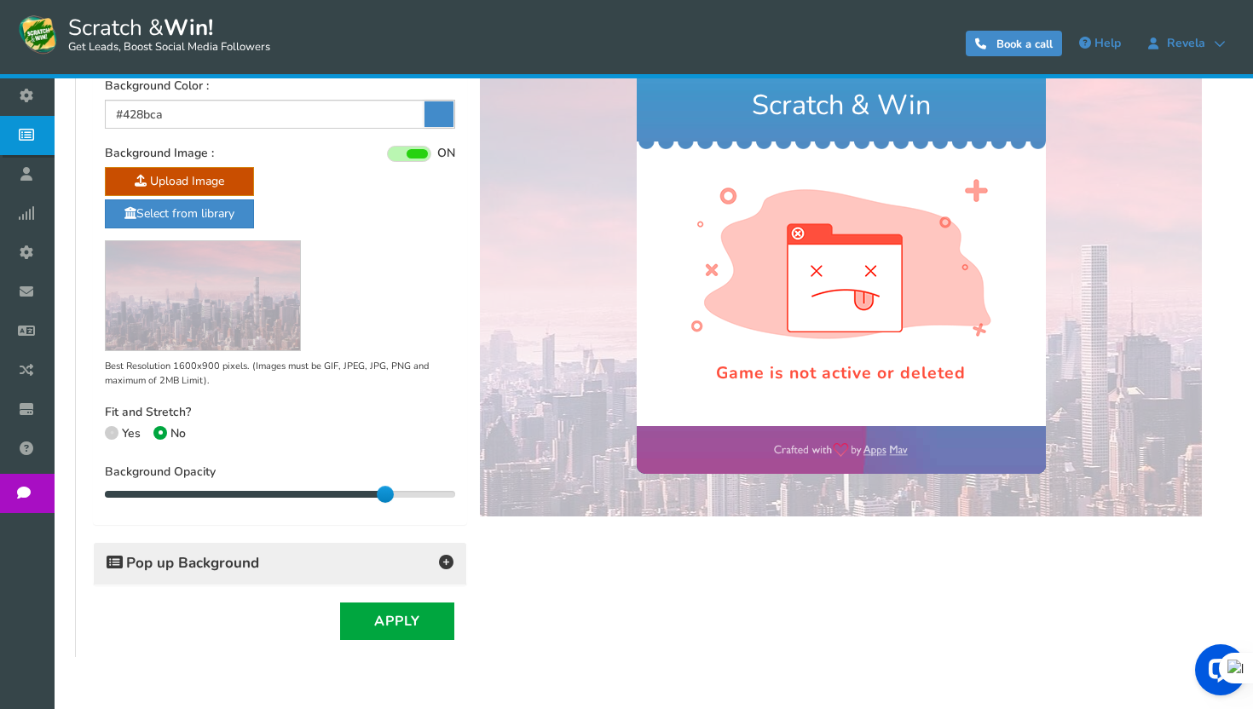
drag, startPoint x: 210, startPoint y: 494, endPoint x: 398, endPoint y: 490, distance: 188.4
click at [397, 490] on div "80 80" at bounding box center [280, 494] width 350 height 17
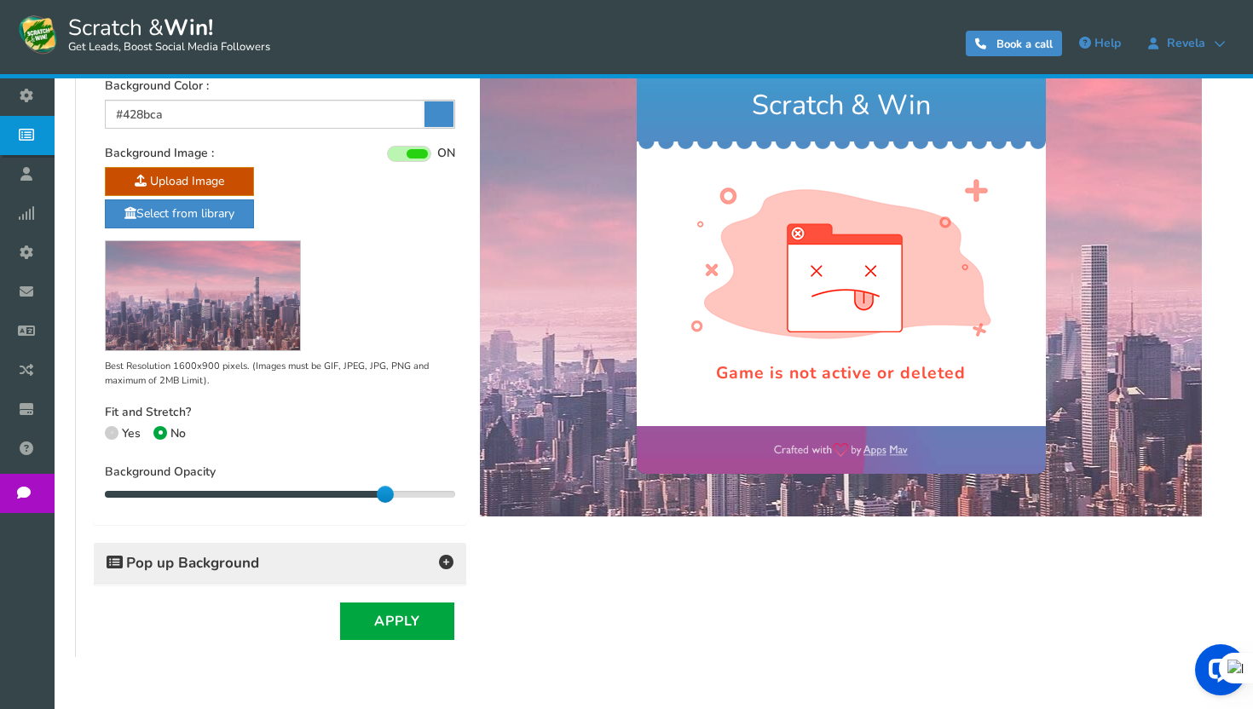
drag, startPoint x: 866, startPoint y: 517, endPoint x: 497, endPoint y: 491, distance: 370.0
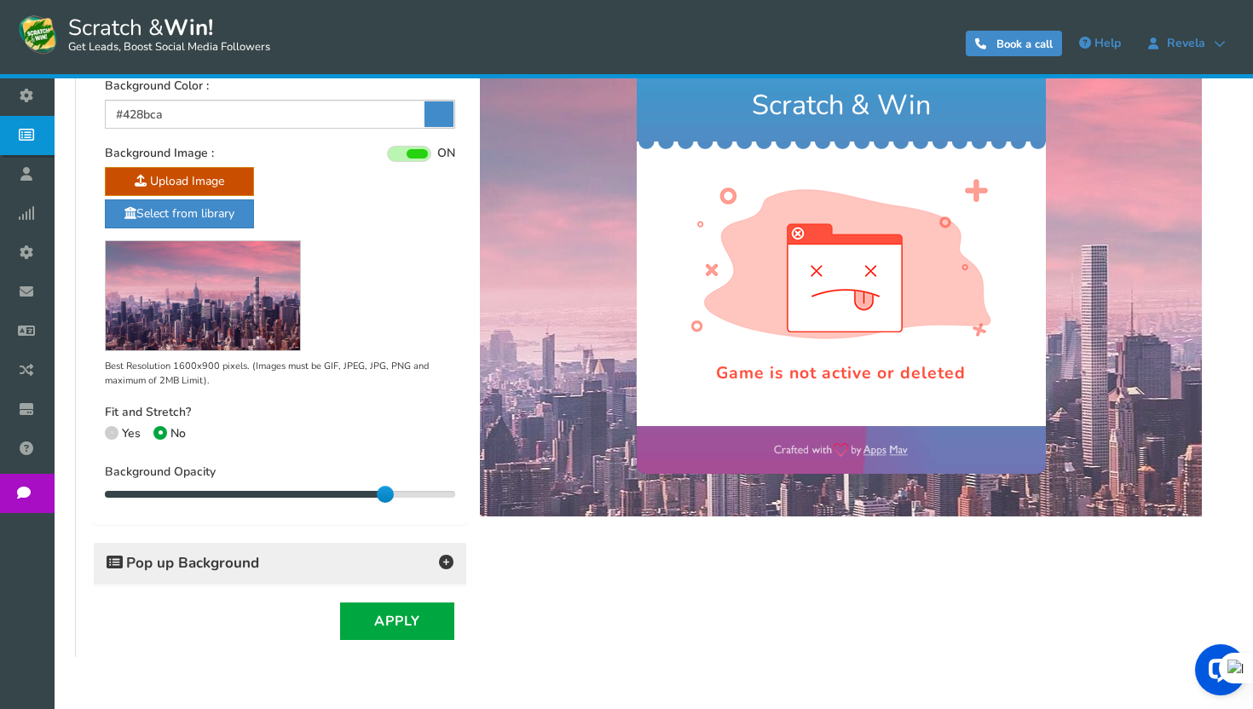
click at [375, 426] on div "Fit and Stretch? Yes No" at bounding box center [280, 426] width 350 height 43
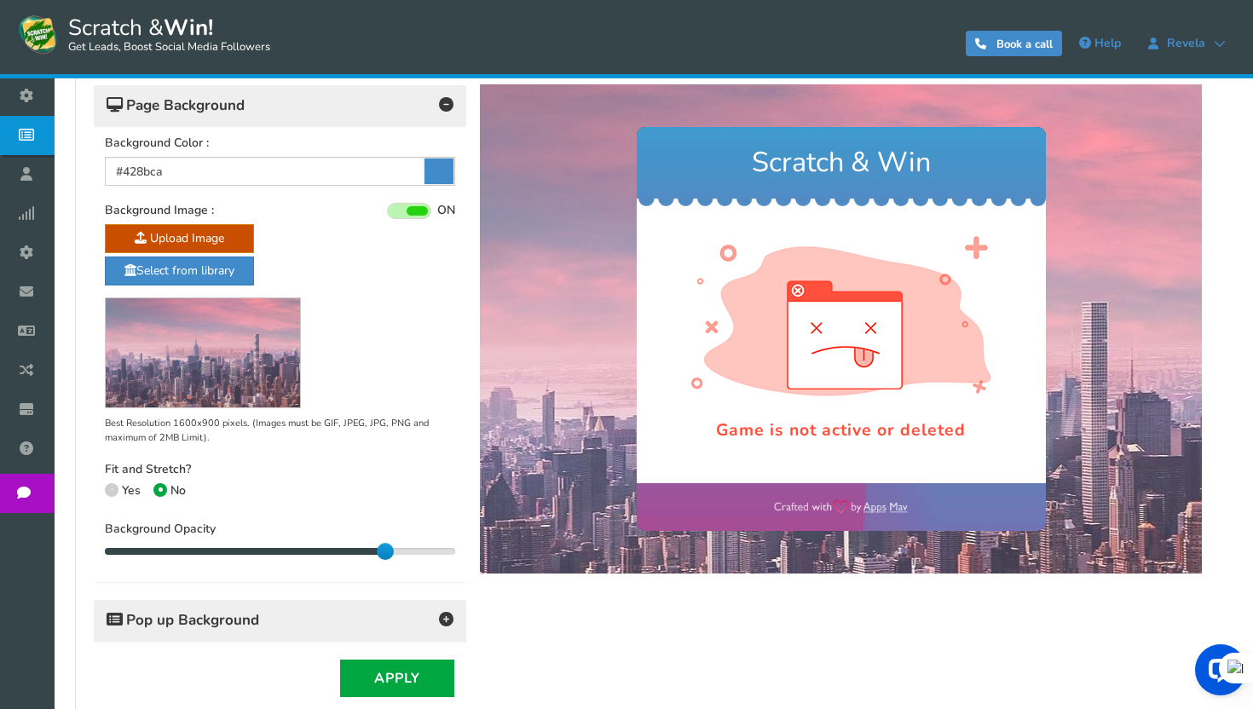
scroll to position [441, 0]
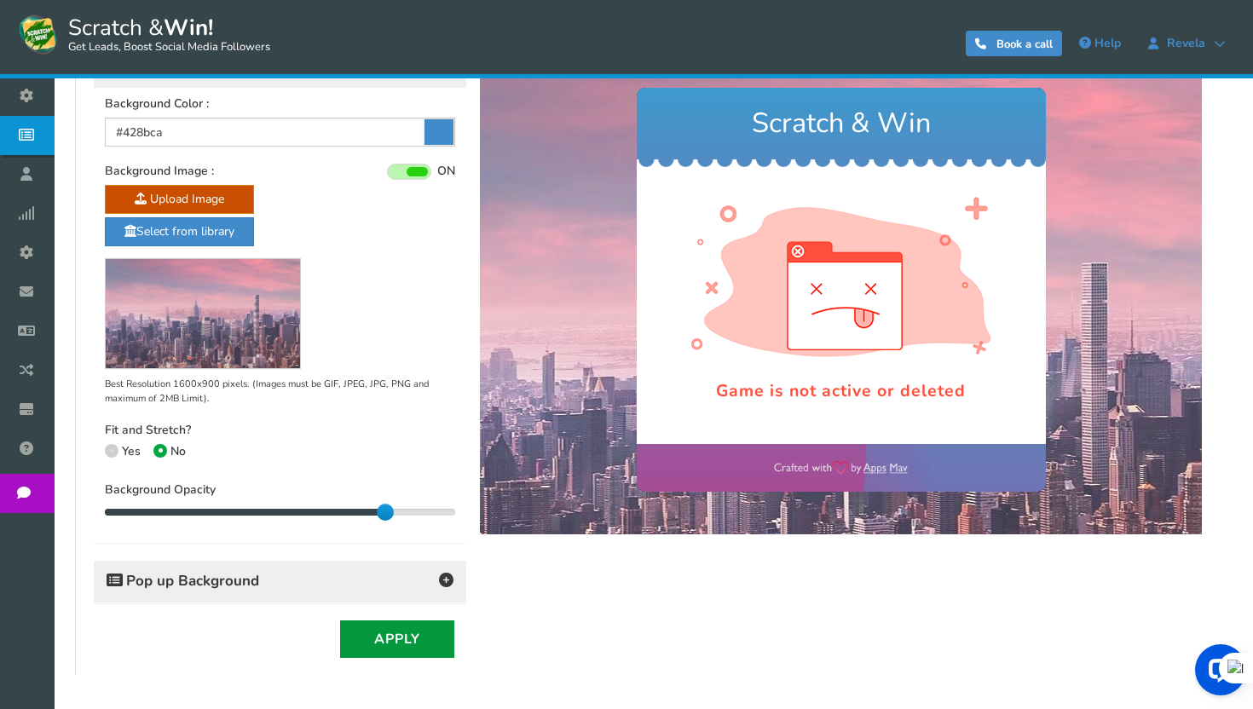
click at [395, 638] on button "Apply" at bounding box center [397, 640] width 114 height 38
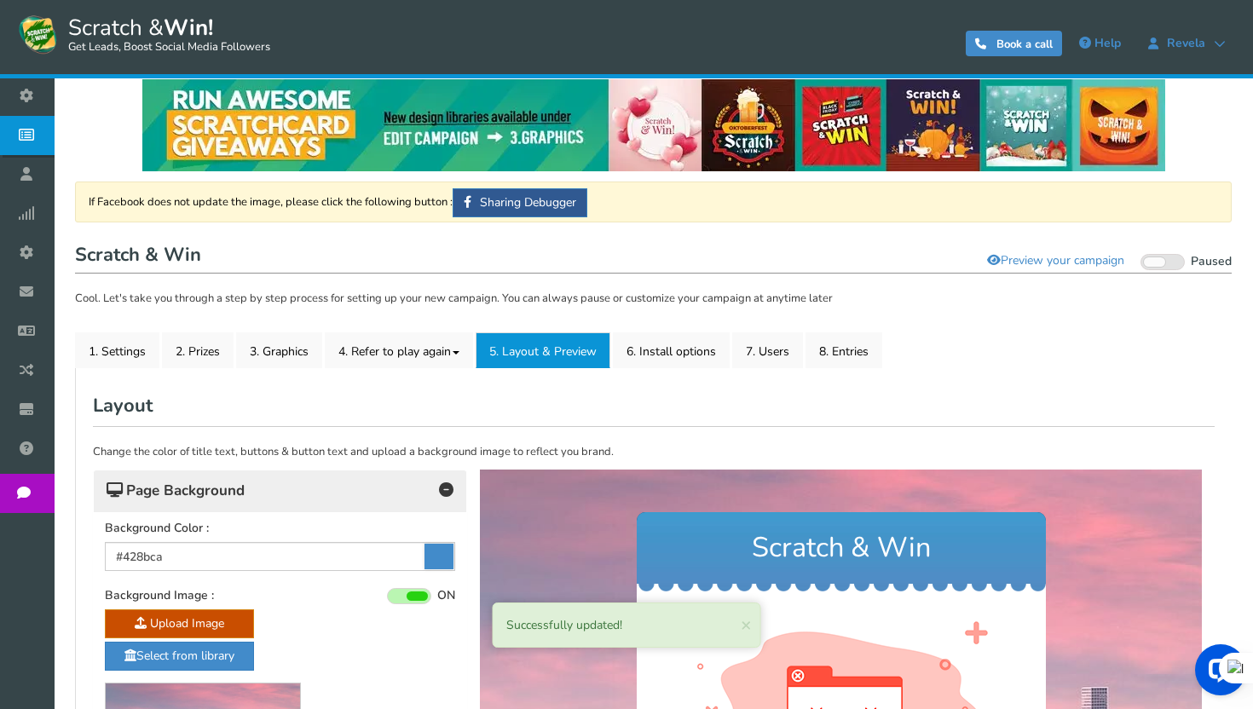
scroll to position [12, 0]
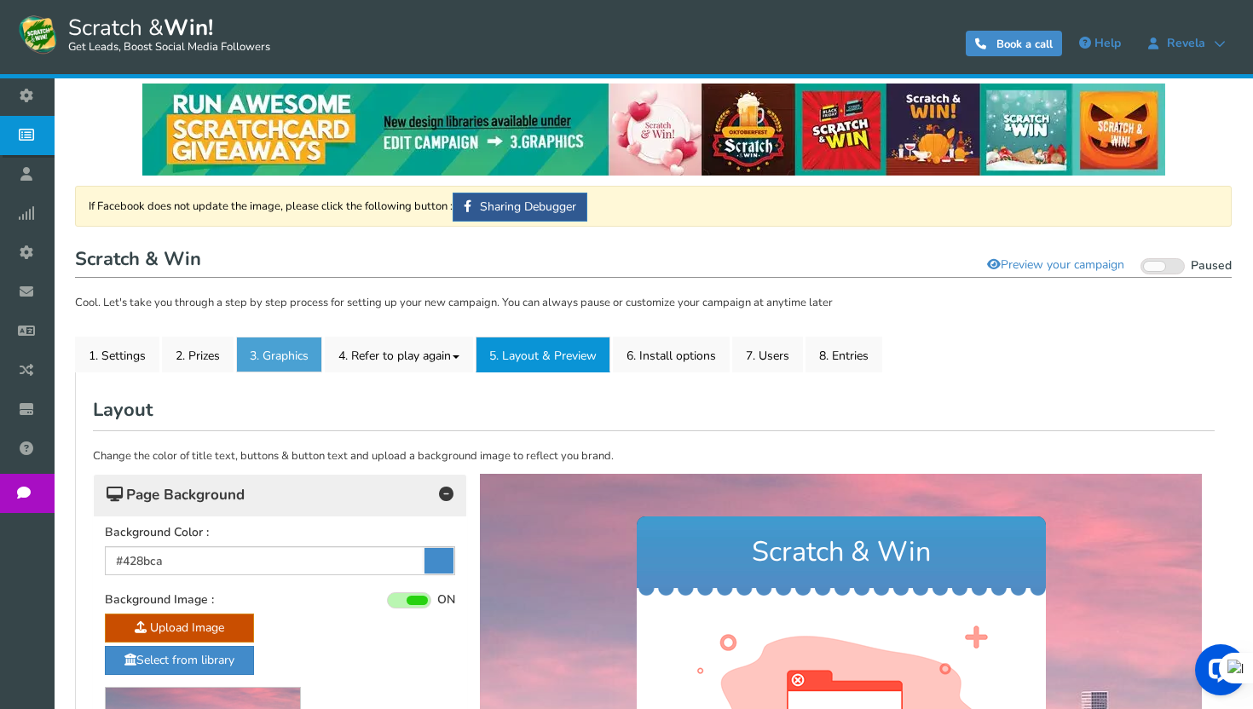
click at [317, 355] on link "3. Graphics" at bounding box center [279, 355] width 86 height 36
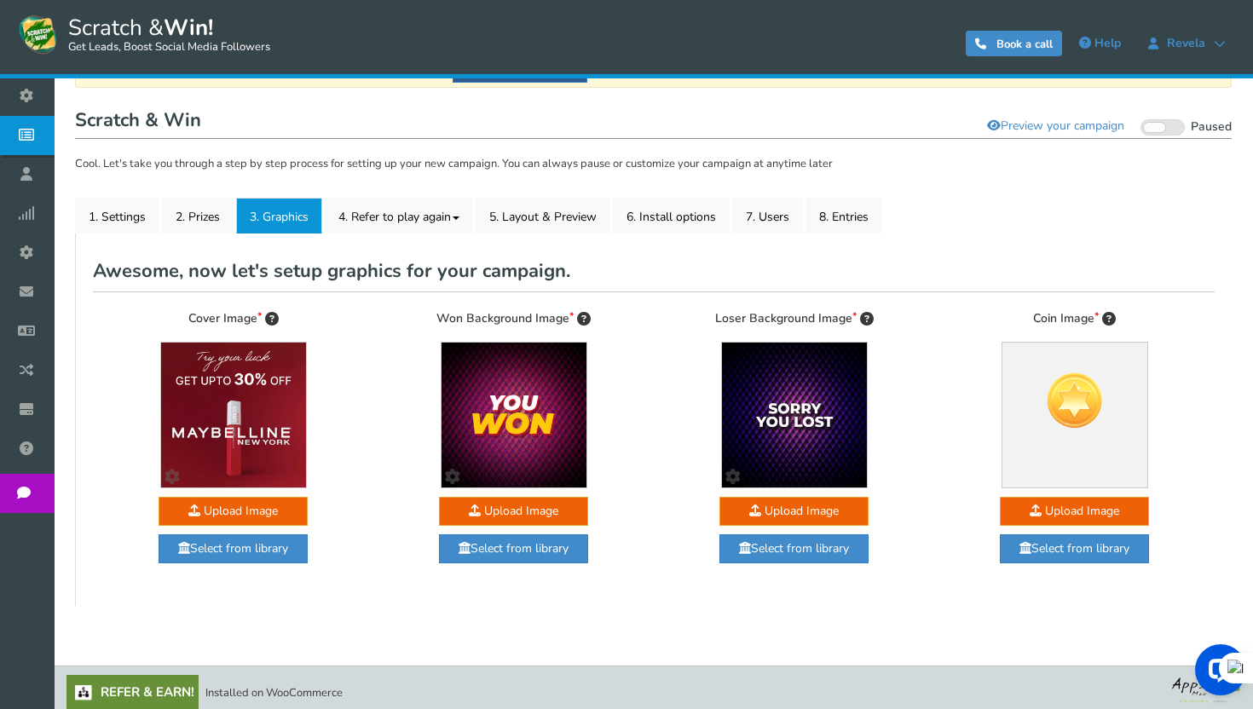
scroll to position [149, 0]
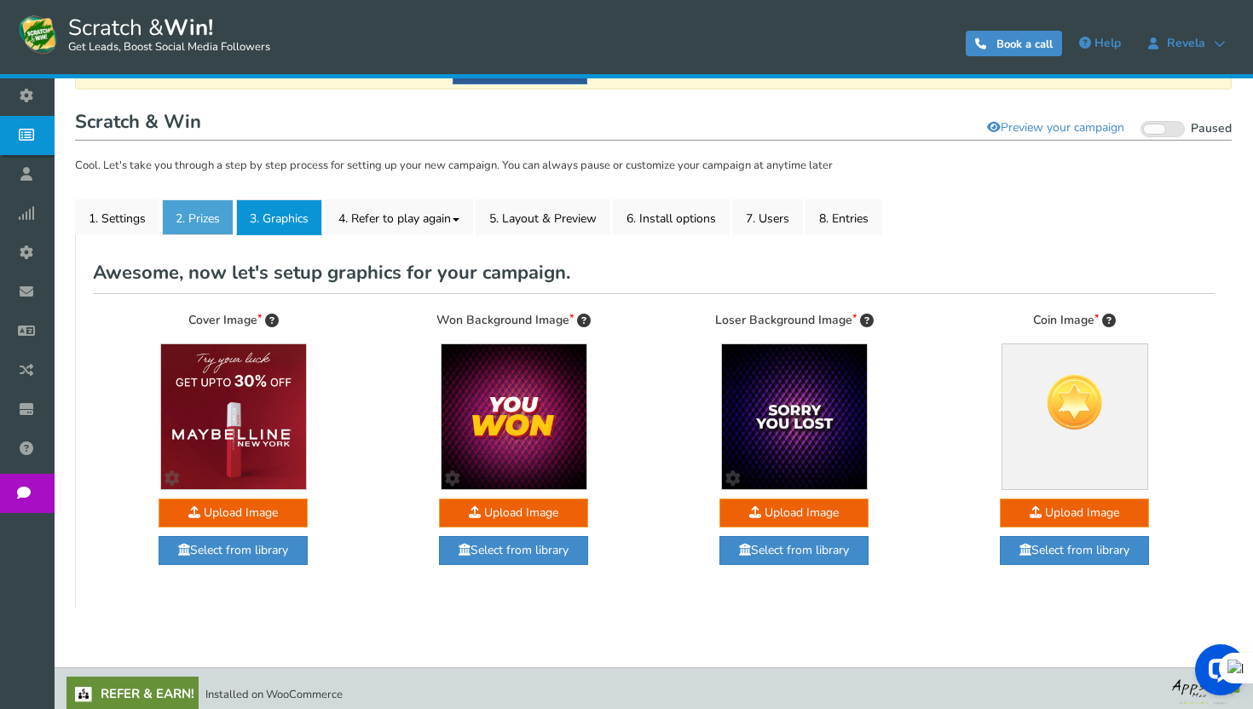
click at [207, 224] on link "2. Prizes" at bounding box center [198, 217] width 72 height 36
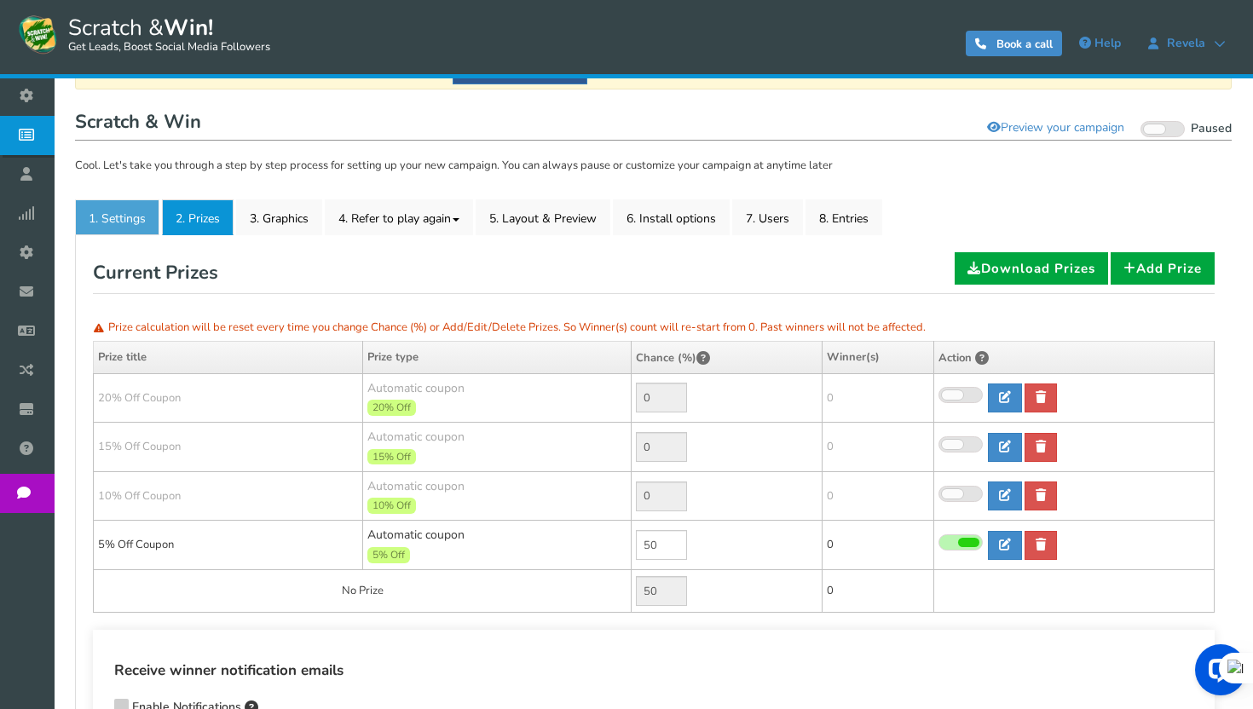
click at [139, 212] on link "1. Settings" at bounding box center [117, 217] width 84 height 36
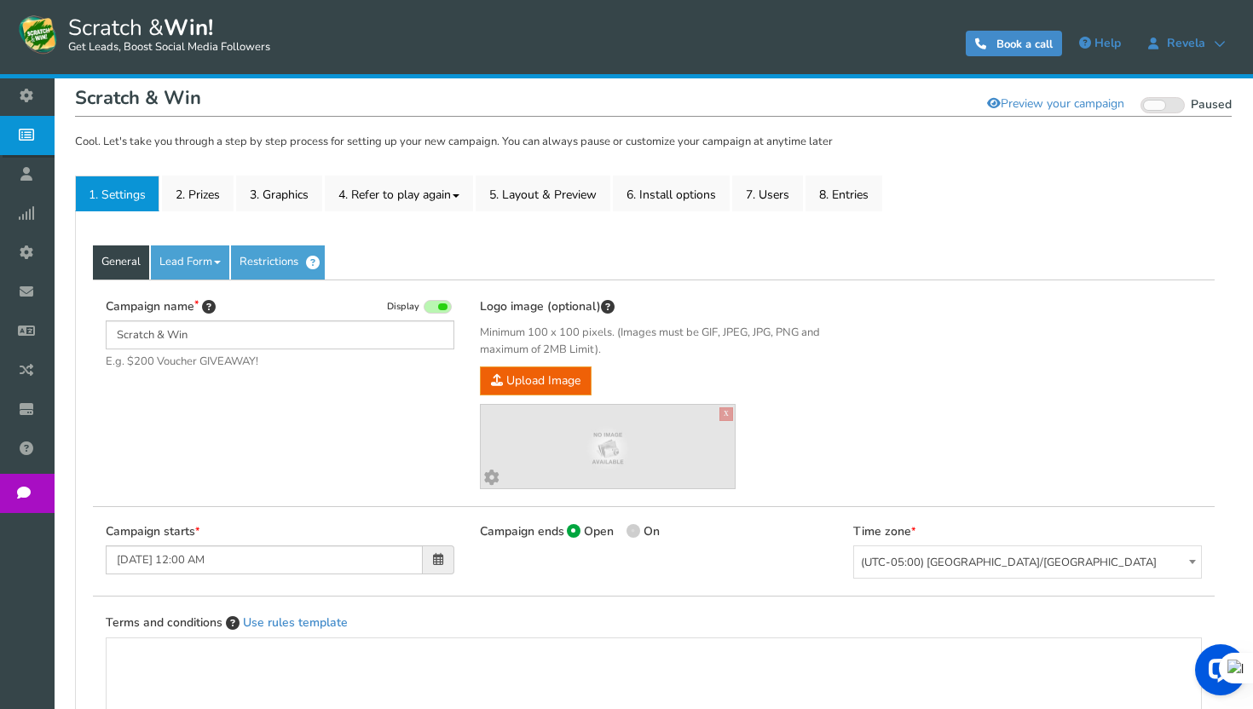
scroll to position [181, 0]
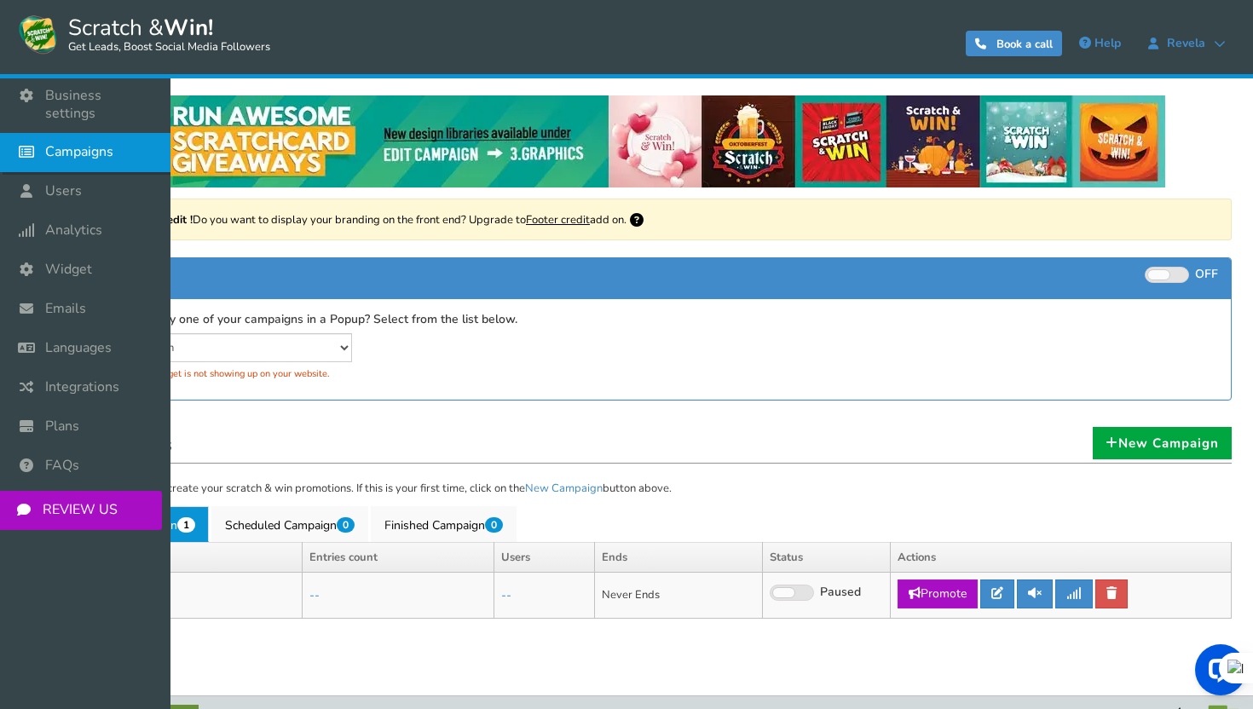
click at [49, 143] on span "Campaigns" at bounding box center [79, 152] width 68 height 18
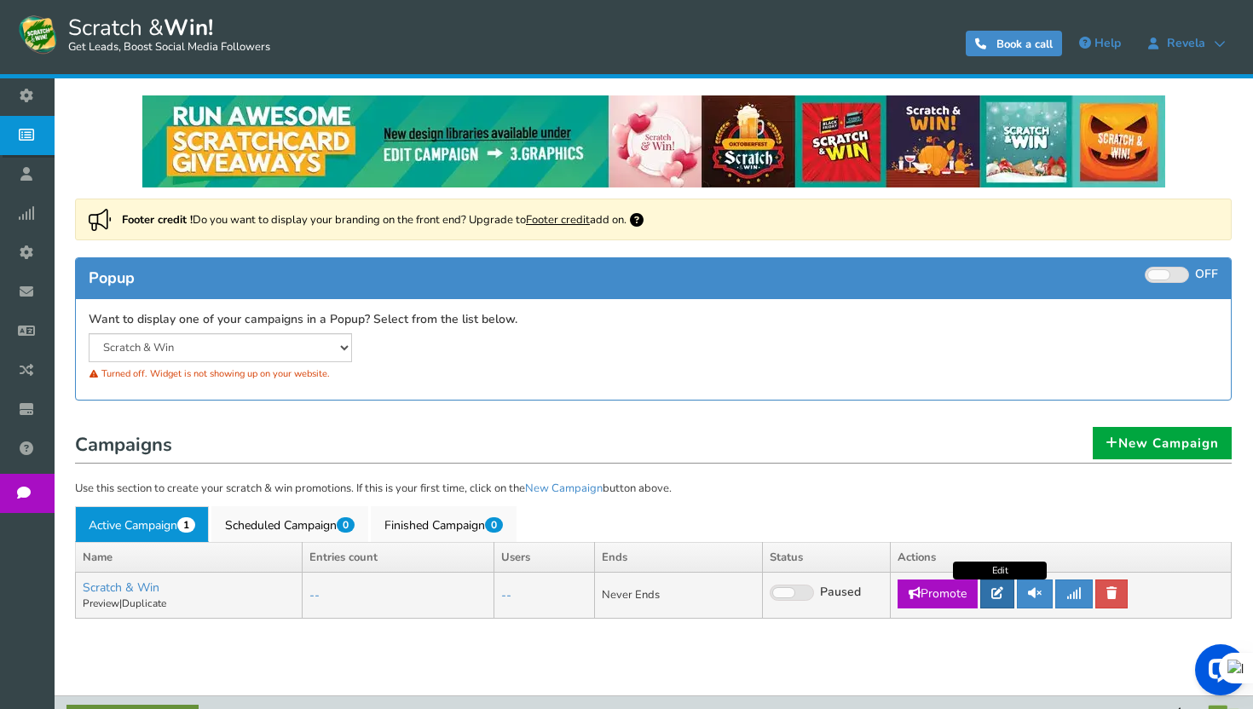
click at [1008, 593] on link at bounding box center [997, 594] width 34 height 29
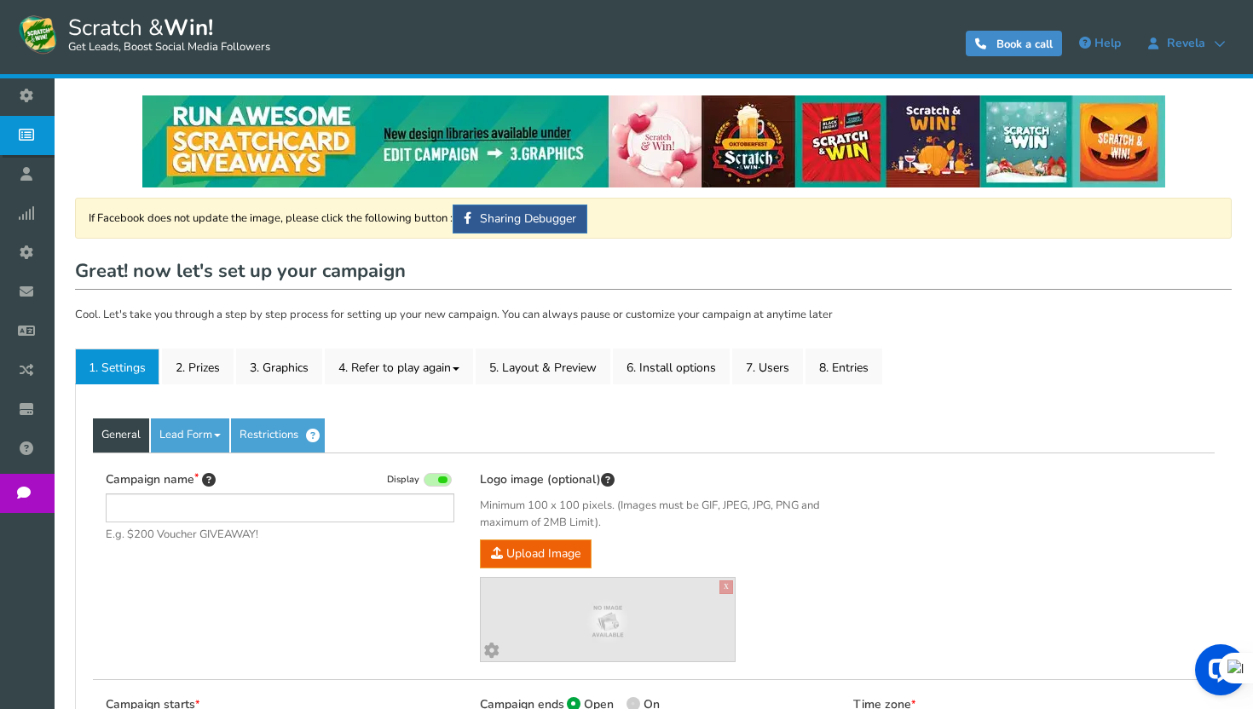
type input "Scratch & Win"
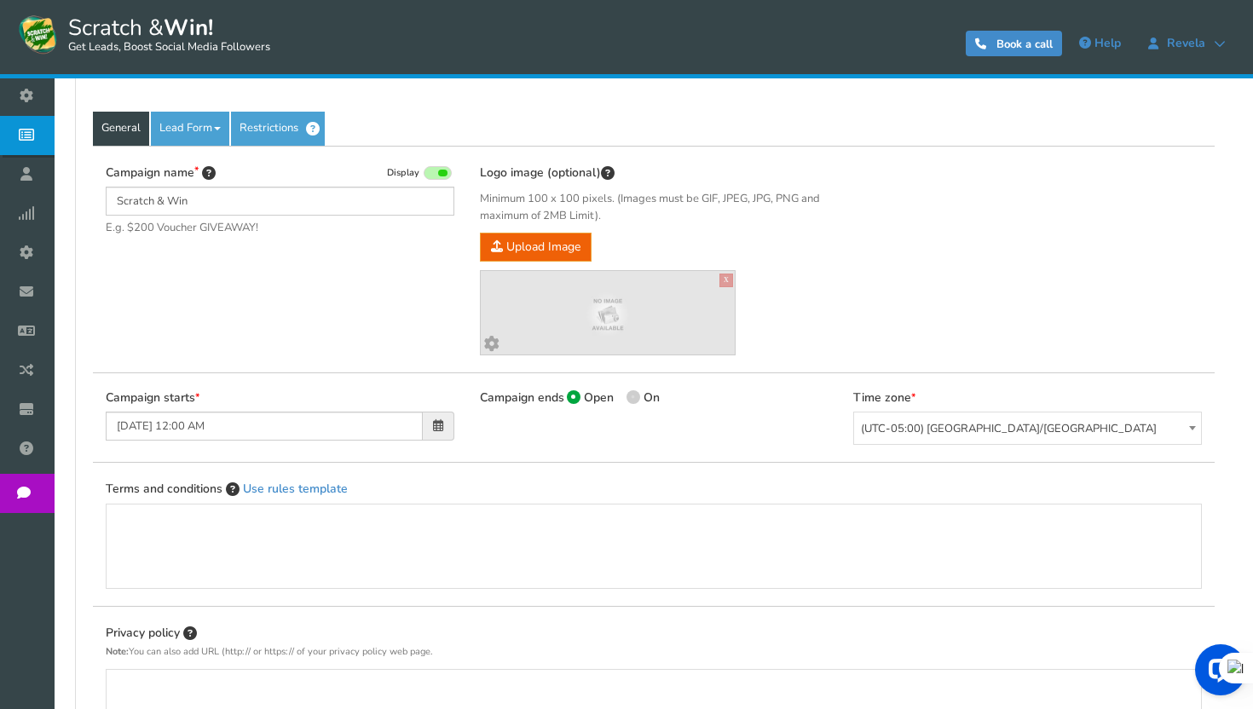
scroll to position [314, 0]
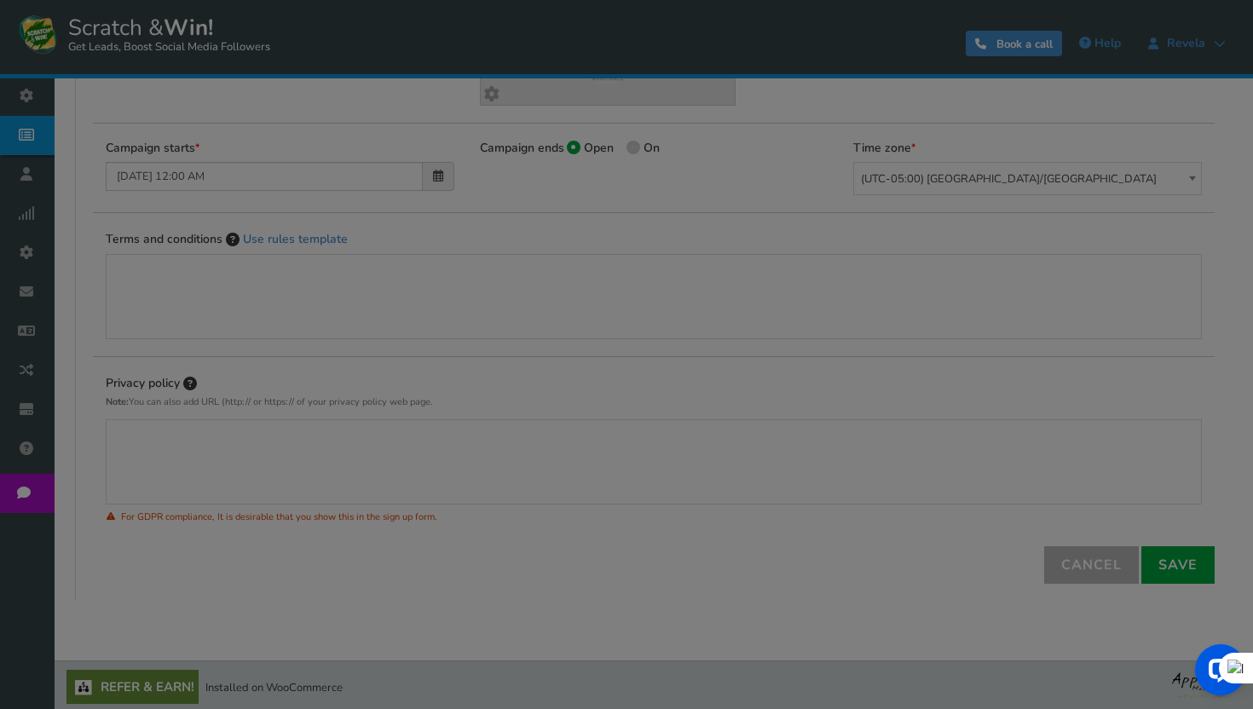
scroll to position [556, 0]
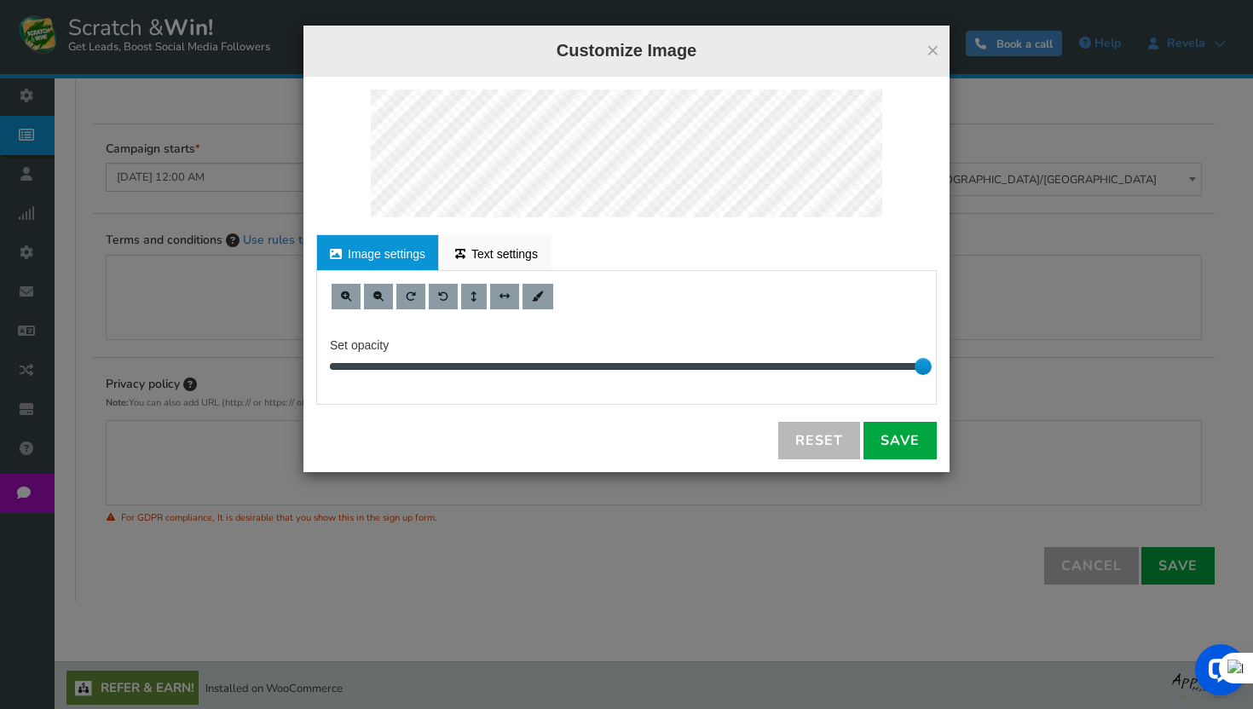
click at [727, 10] on div "× Customize Image For proper edit, check the desktop version Image settings Tex…" at bounding box center [626, 354] width 1253 height 709
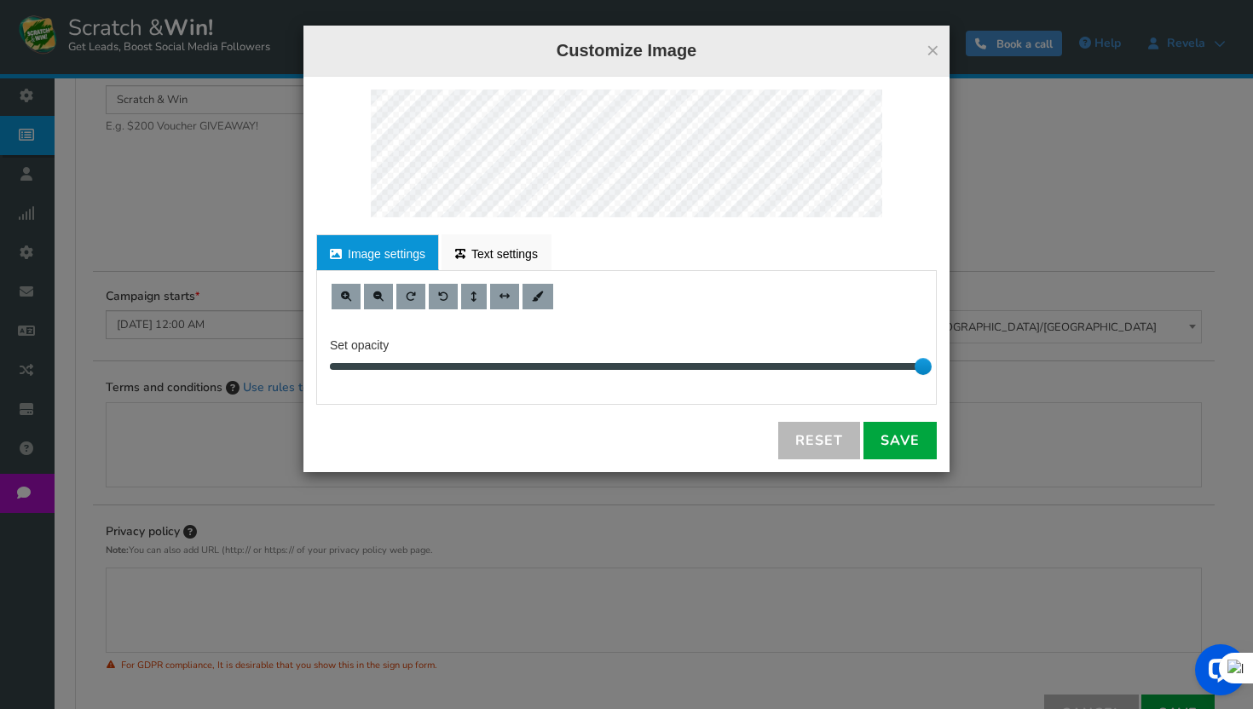
scroll to position [361, 0]
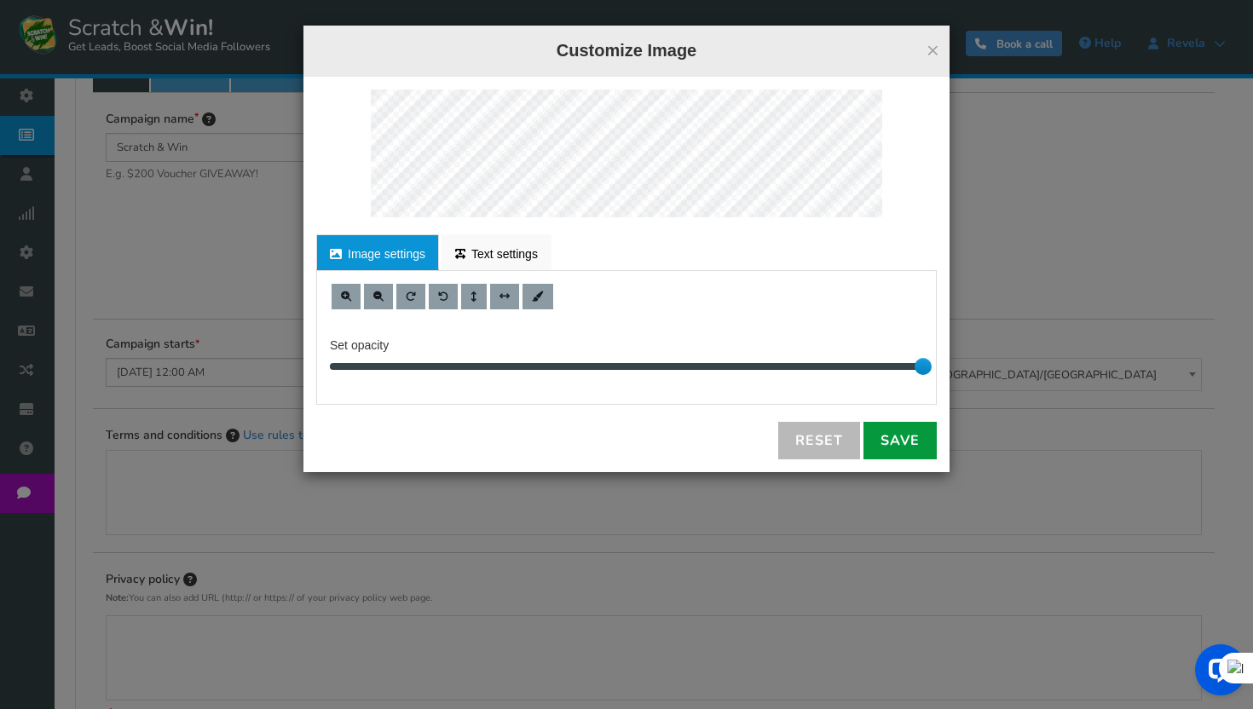
click at [877, 436] on link "Save" at bounding box center [899, 441] width 73 height 38
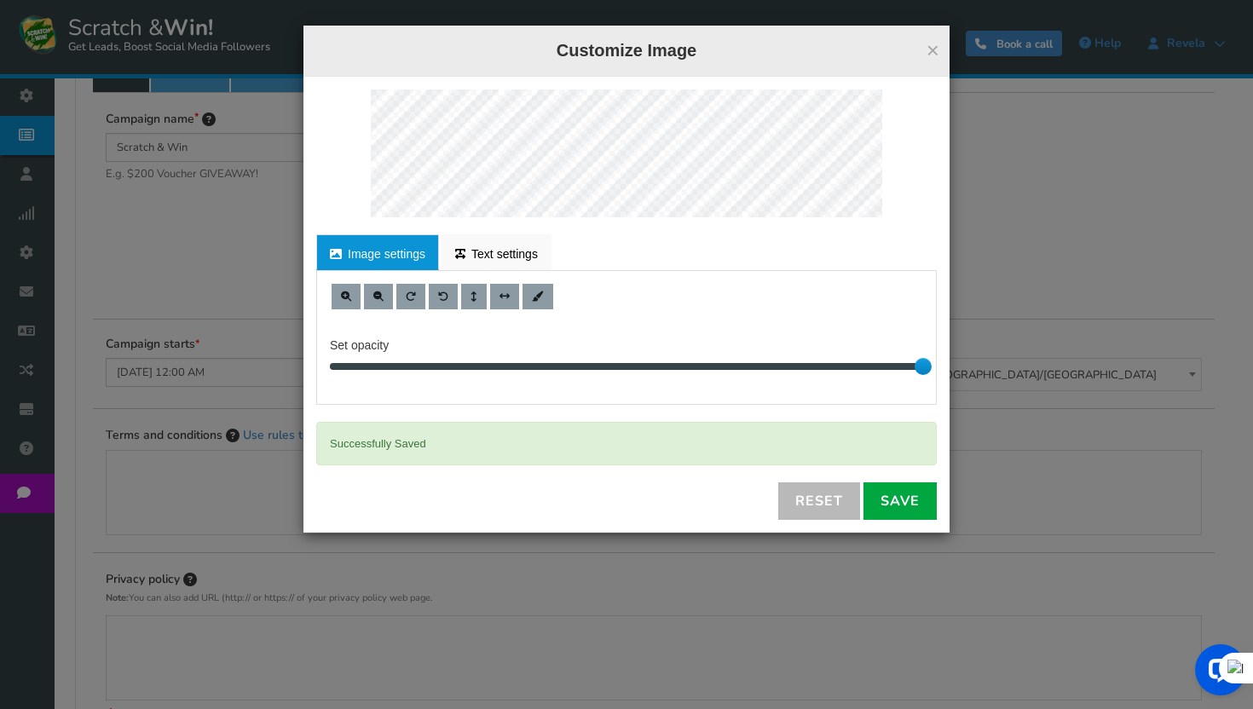
click at [941, 47] on div "× Customize Image" at bounding box center [626, 51] width 646 height 51
click at [938, 47] on button "×" at bounding box center [932, 50] width 13 height 22
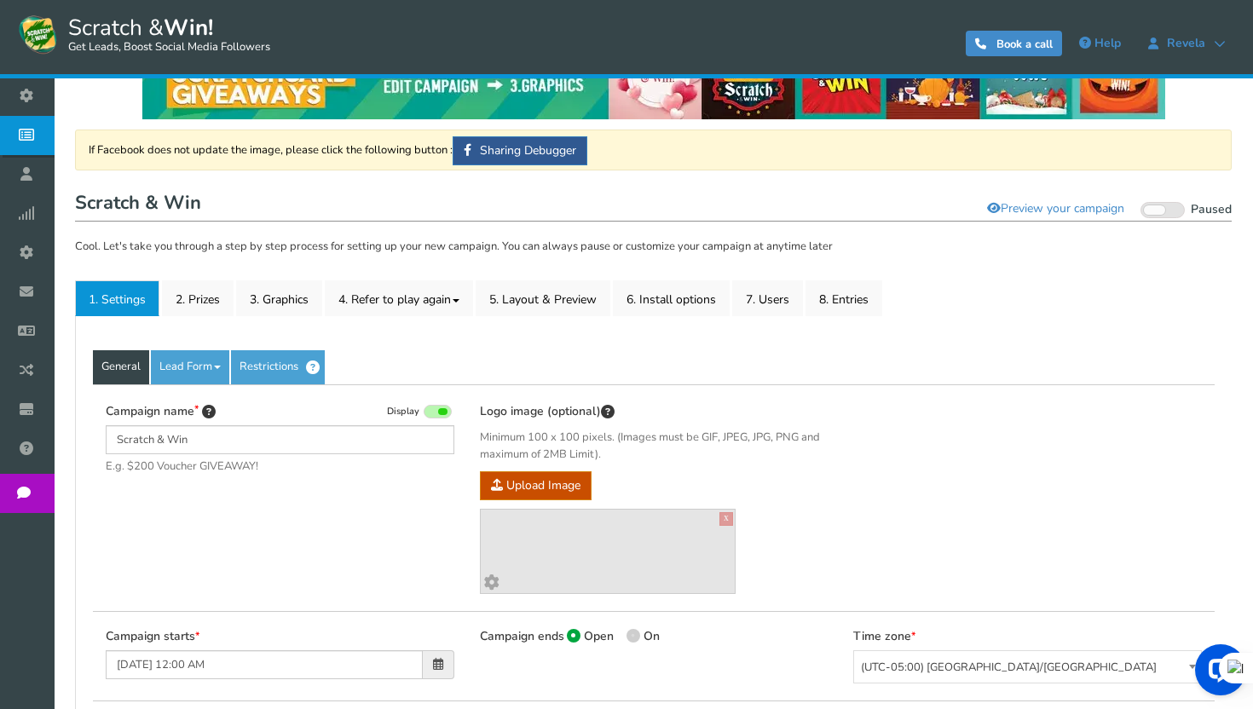
scroll to position [14, 0]
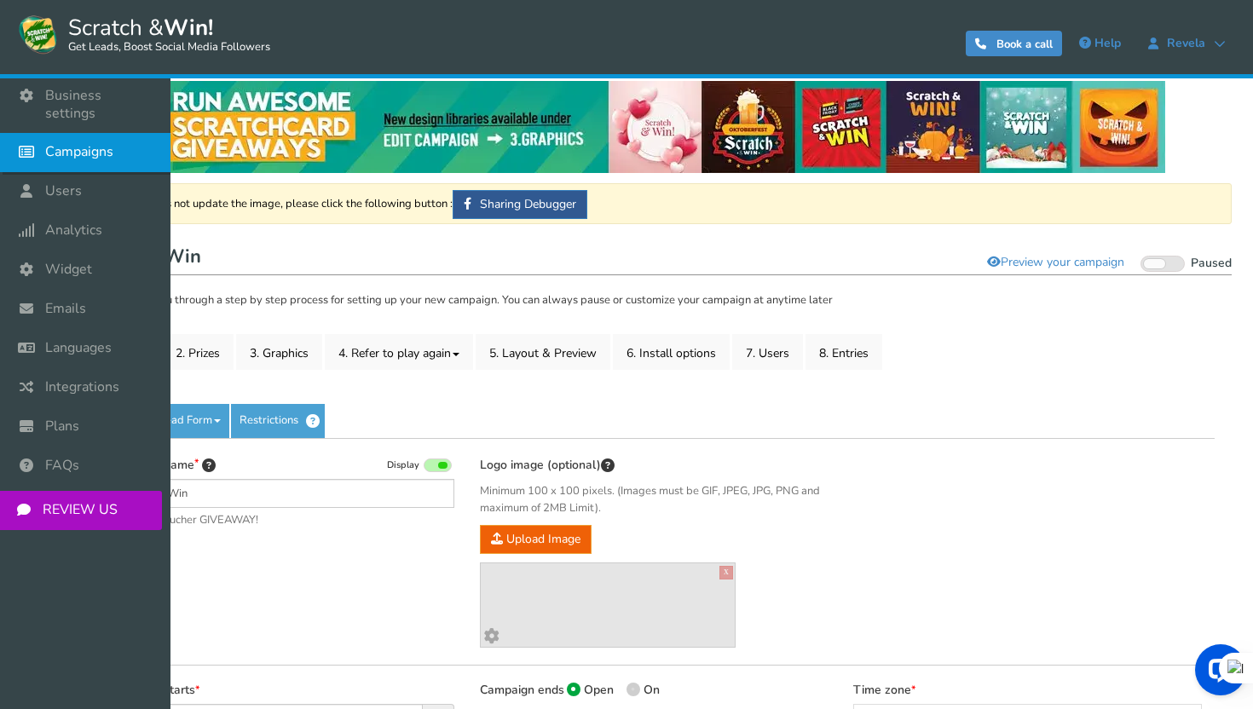
click at [57, 133] on link "Campaigns" at bounding box center [85, 152] width 170 height 39
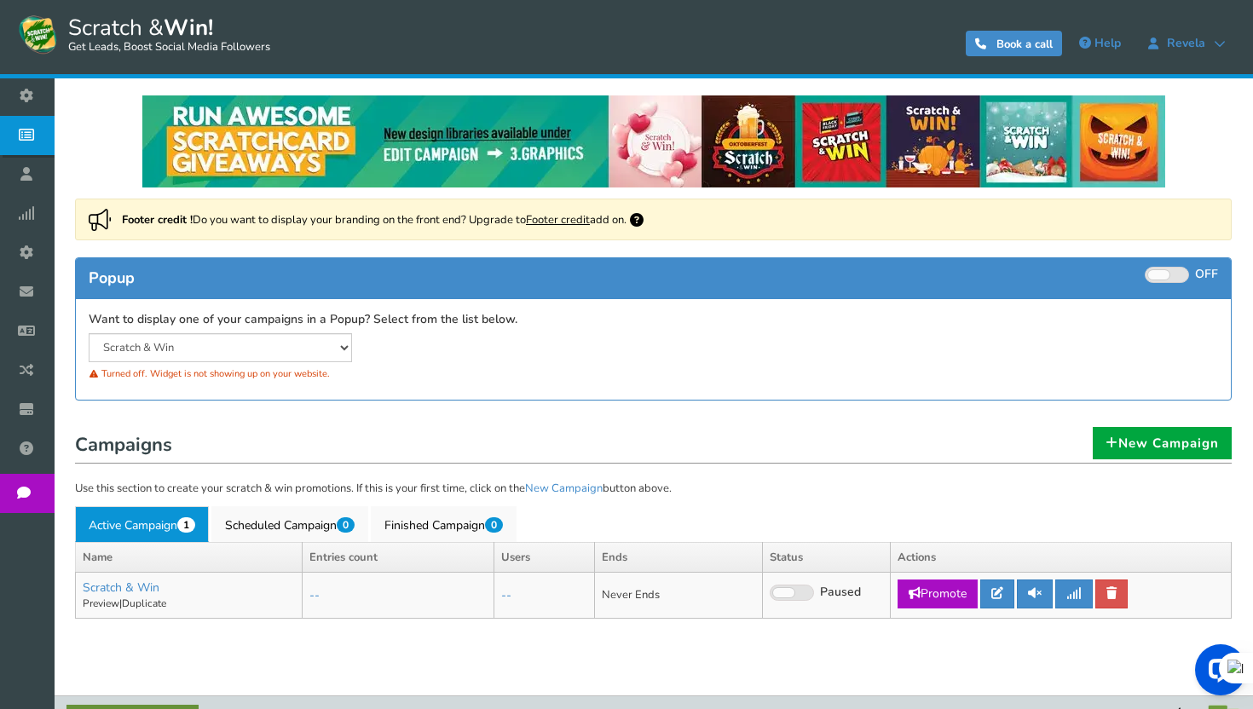
scroll to position [39, 0]
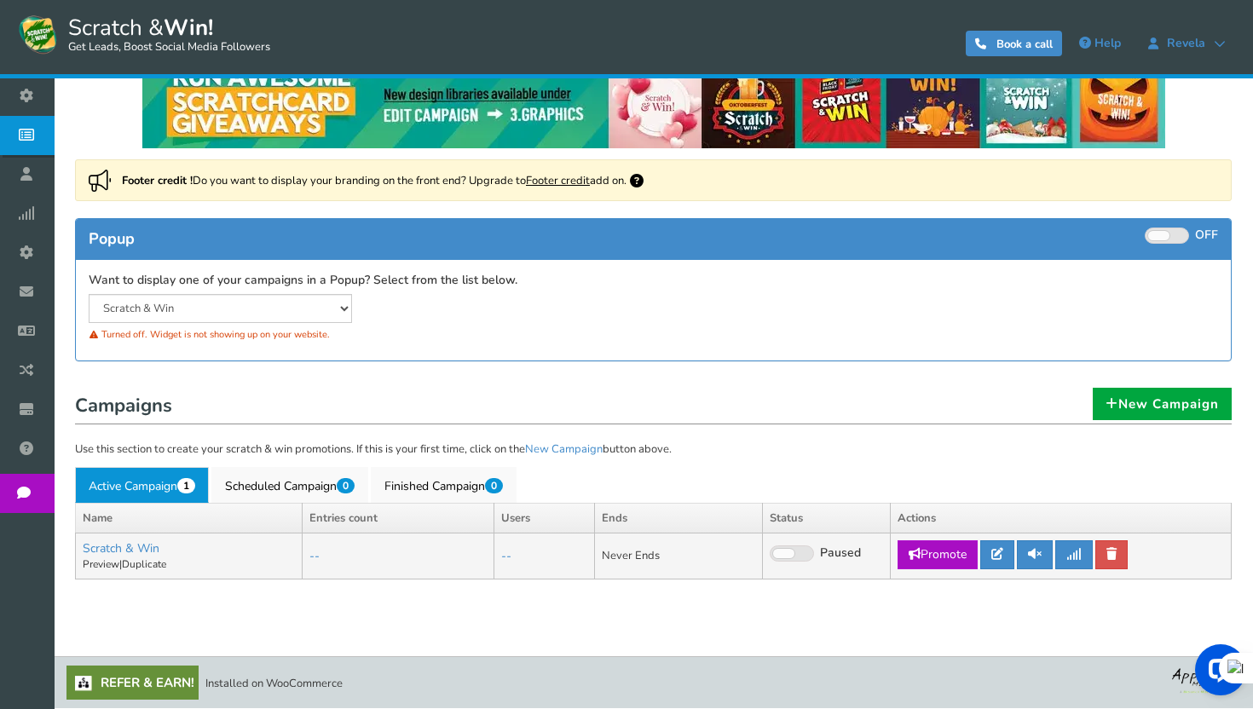
click at [794, 552] on span at bounding box center [792, 554] width 44 height 16
click at [770, 552] on input "Live Paused" at bounding box center [770, 554] width 0 height 11
click at [1002, 555] on icon at bounding box center [997, 554] width 12 height 12
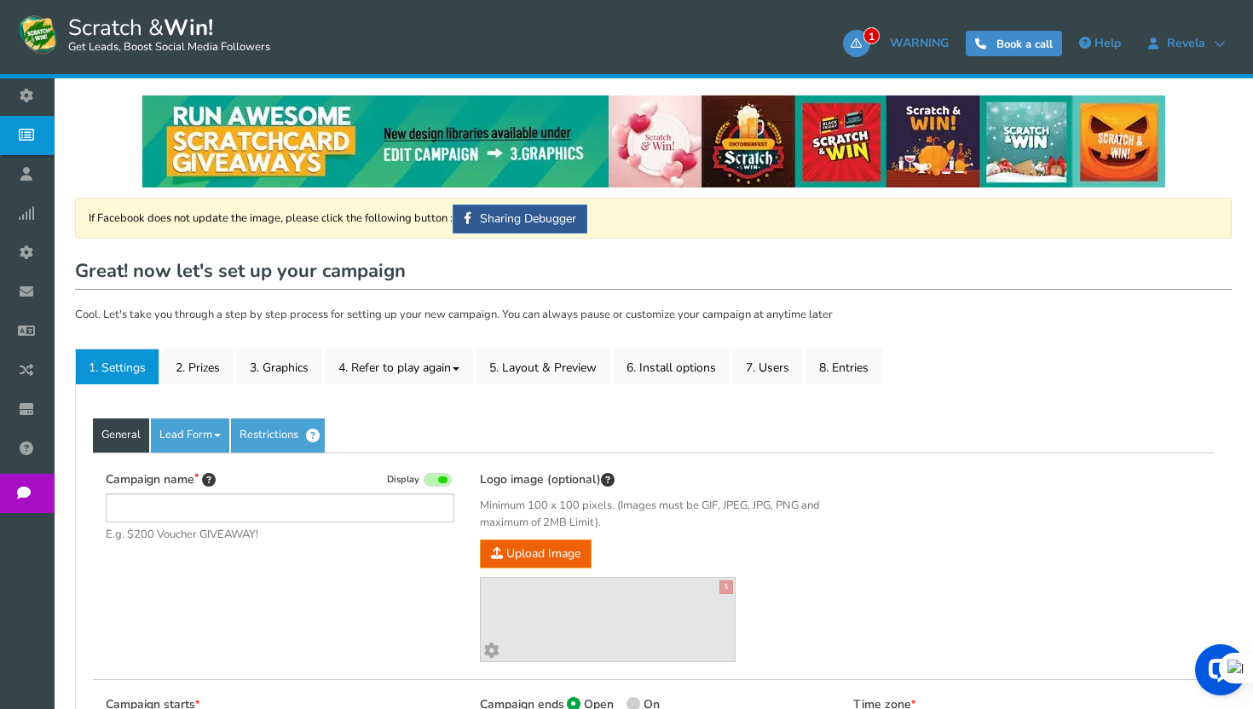
type input "Scratch & Win"
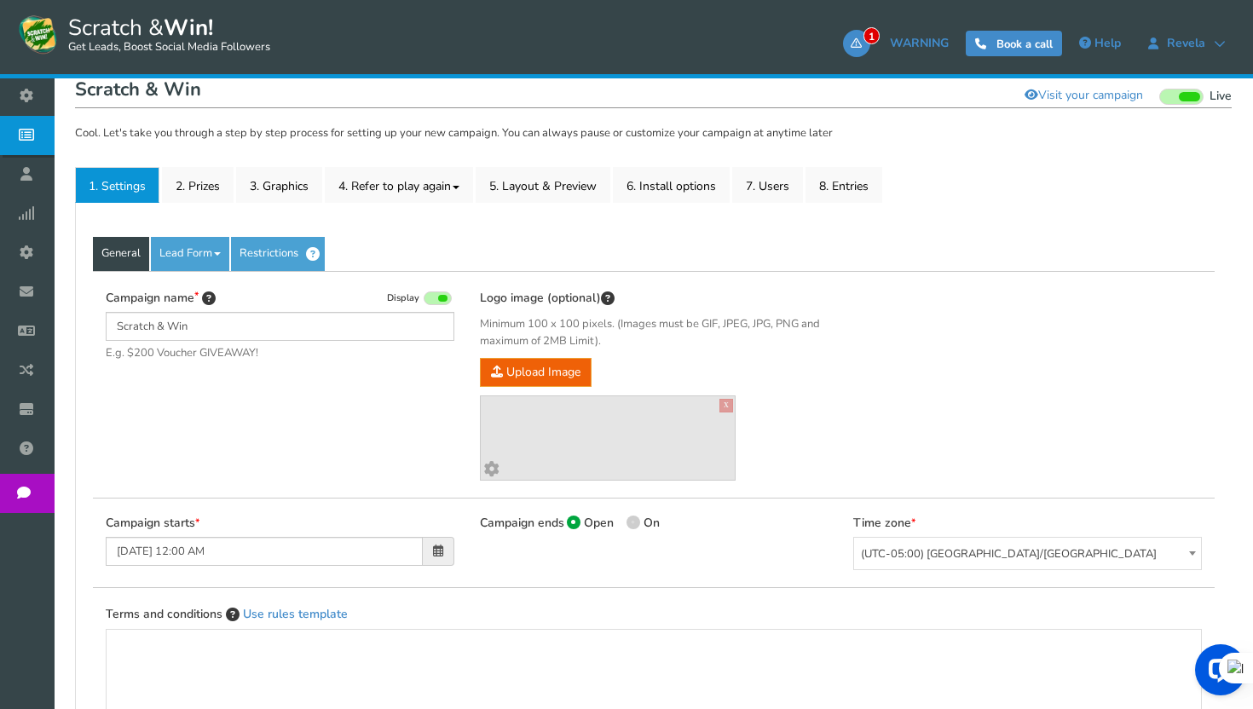
scroll to position [148, 0]
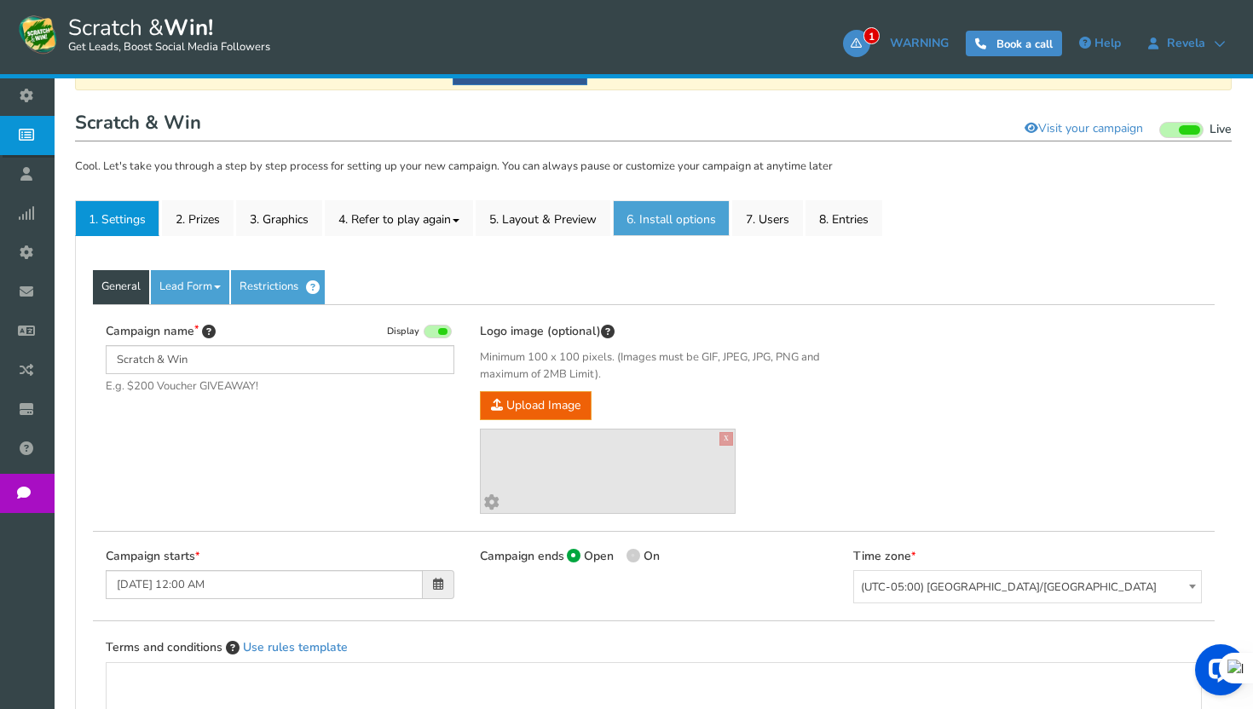
click at [678, 222] on link "6. Install options New" at bounding box center [671, 218] width 117 height 36
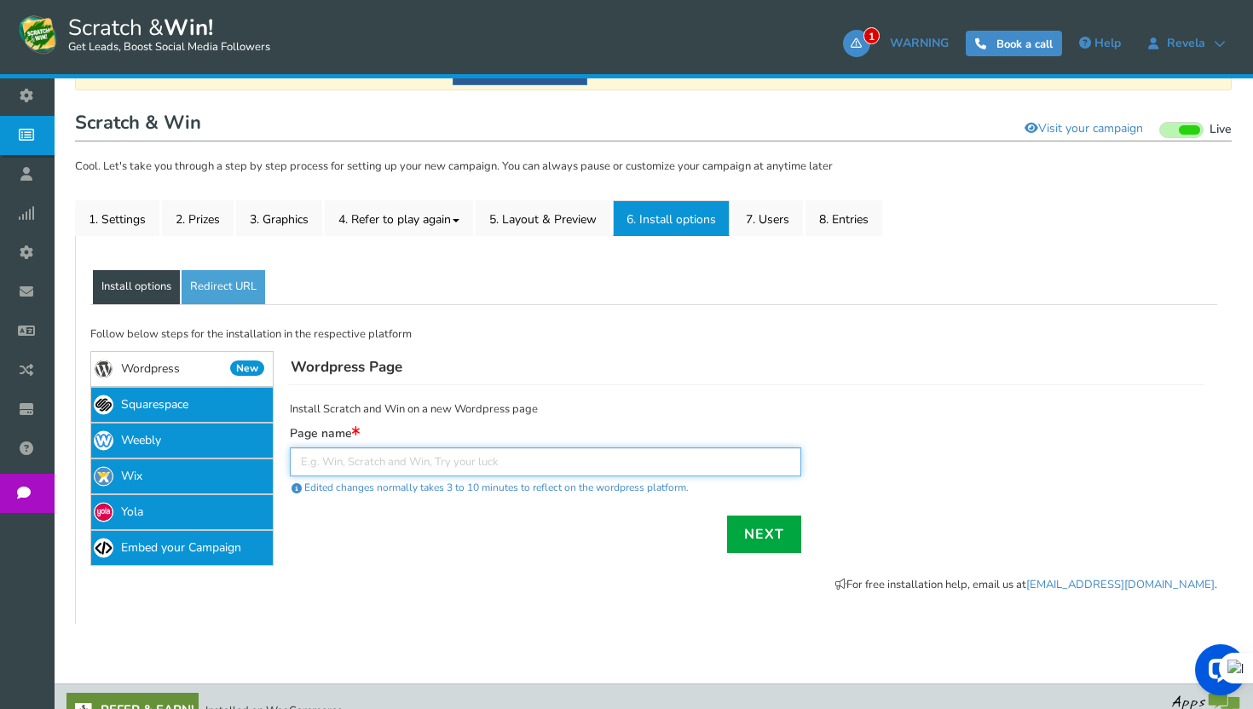
click at [390, 465] on input "text" at bounding box center [545, 461] width 511 height 29
drag, startPoint x: 361, startPoint y: 407, endPoint x: 486, endPoint y: 410, distance: 124.5
click at [486, 410] on p "Install Scratch and Win on a new Wordpress page" at bounding box center [545, 409] width 511 height 17
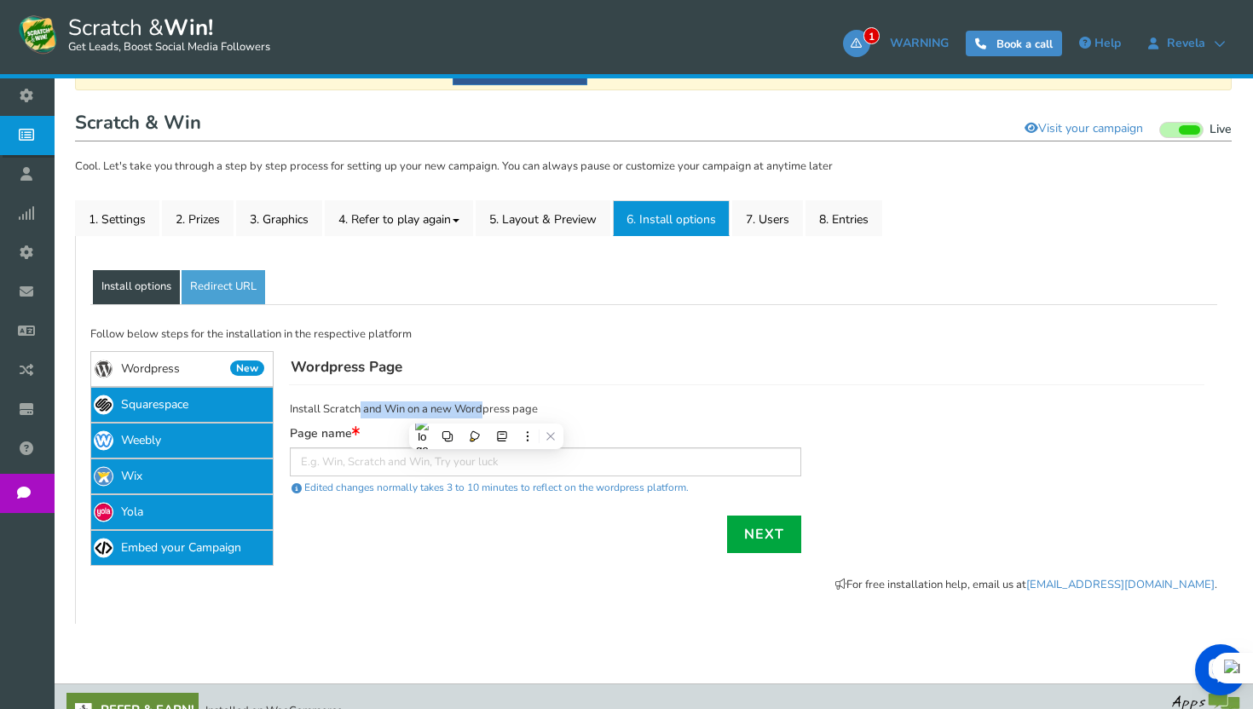
click at [486, 410] on p "Install Scratch and Win on a new Wordpress page" at bounding box center [545, 409] width 511 height 17
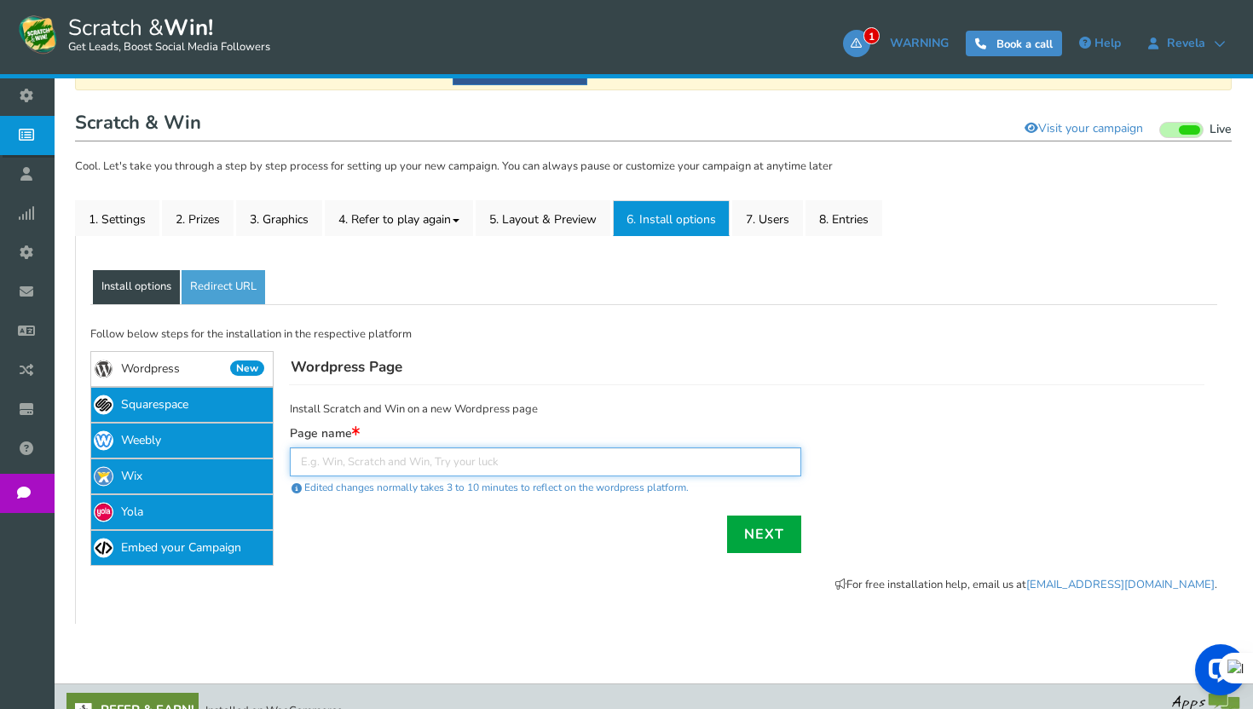
click at [408, 456] on input "text" at bounding box center [545, 461] width 511 height 29
type input "Mayb"
type input "Maybelline"
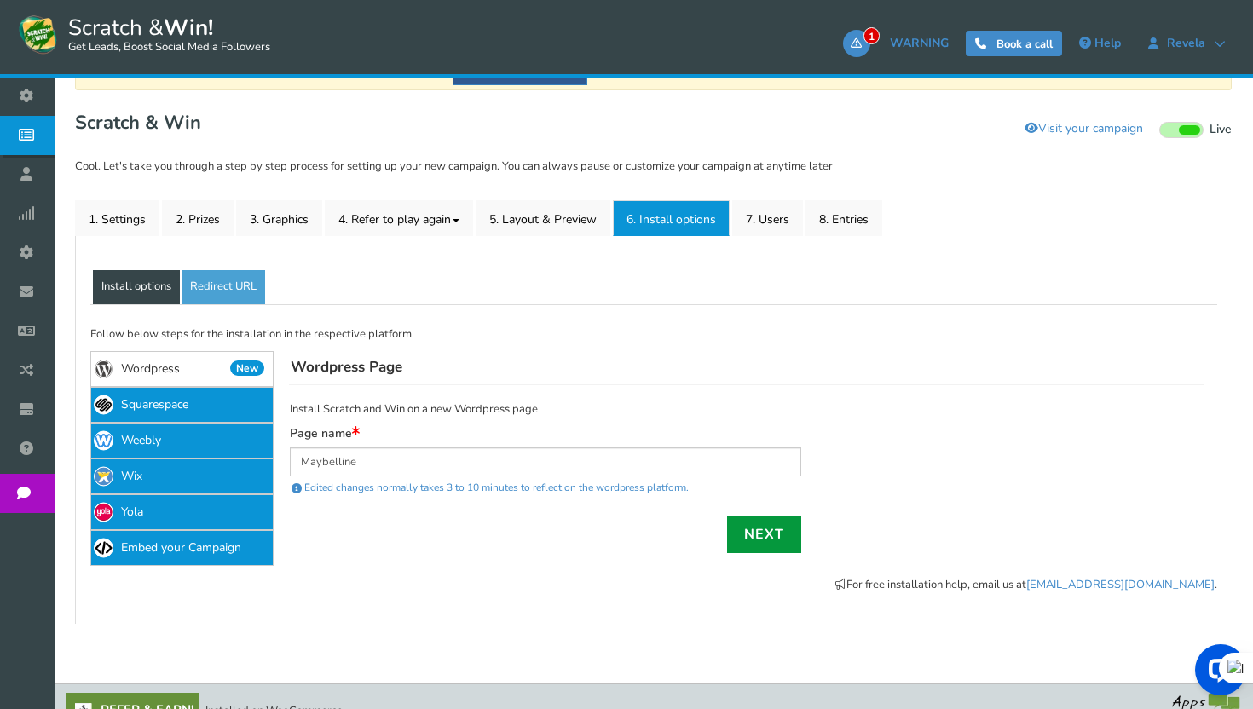
click at [742, 534] on link "Next" at bounding box center [764, 535] width 74 height 38
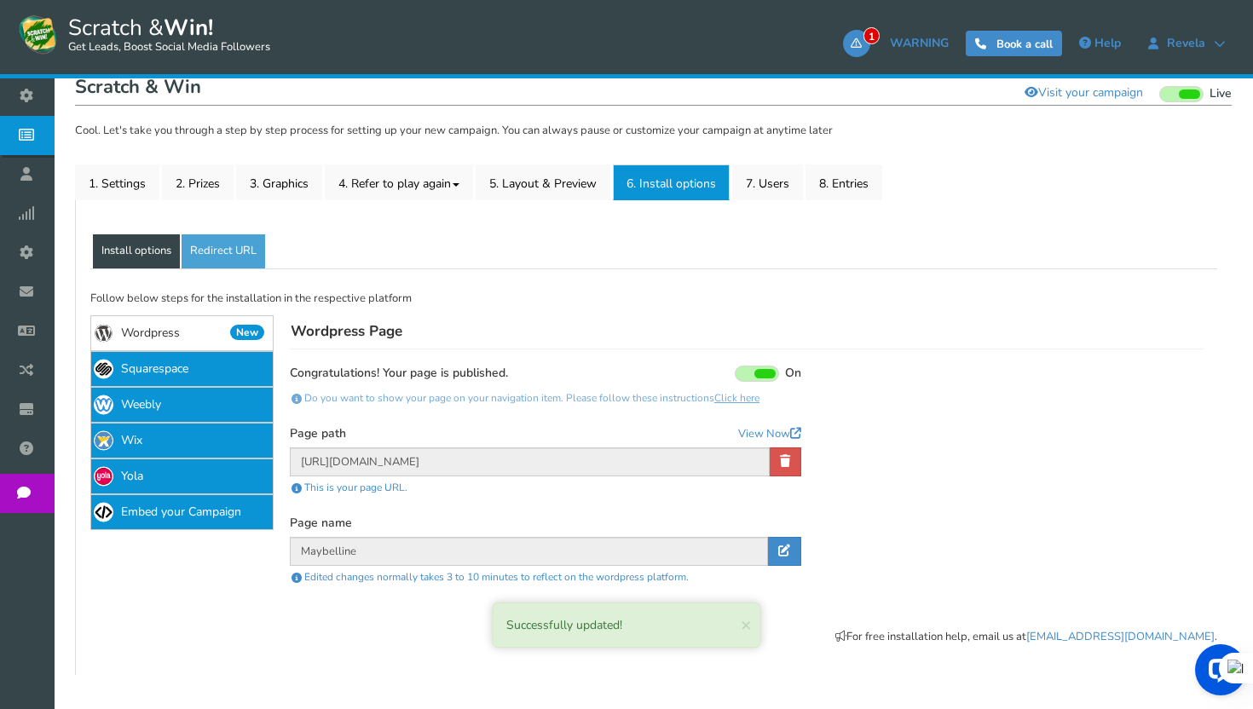
scroll to position [189, 0]
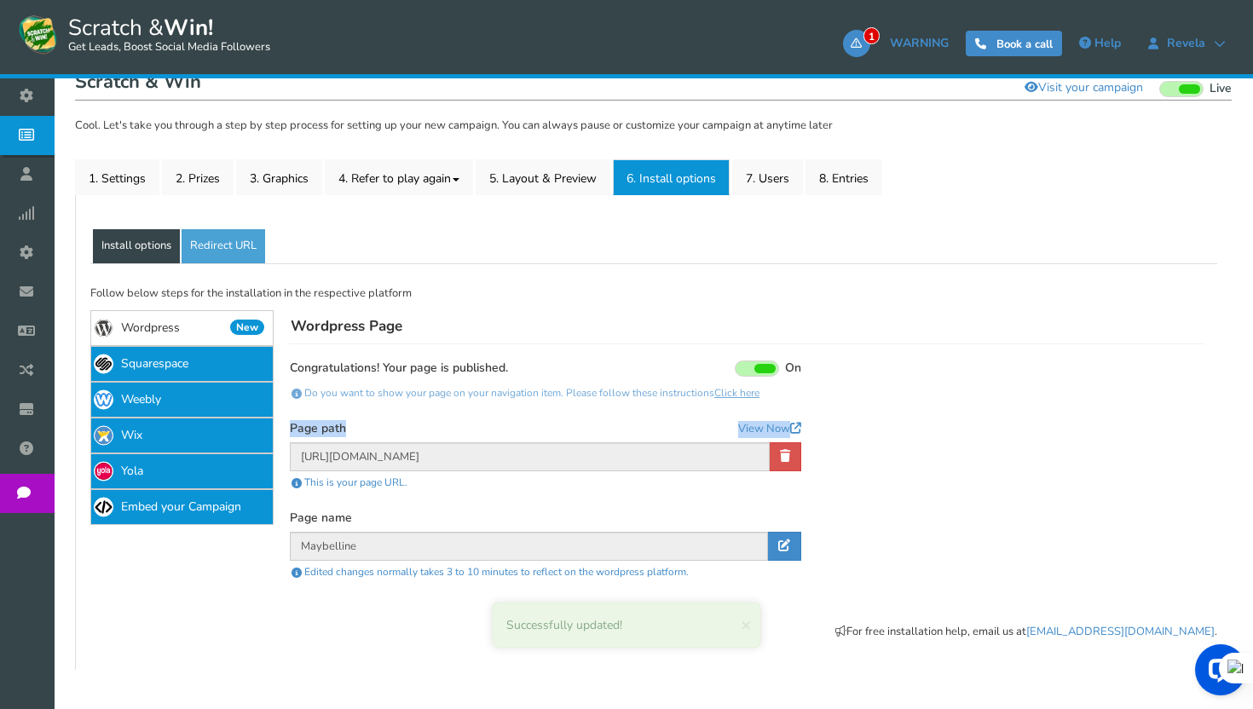
click at [522, 470] on div "Display your campaign on wordpress page Congratulations! your wordpress page is…" at bounding box center [545, 472] width 511 height 222
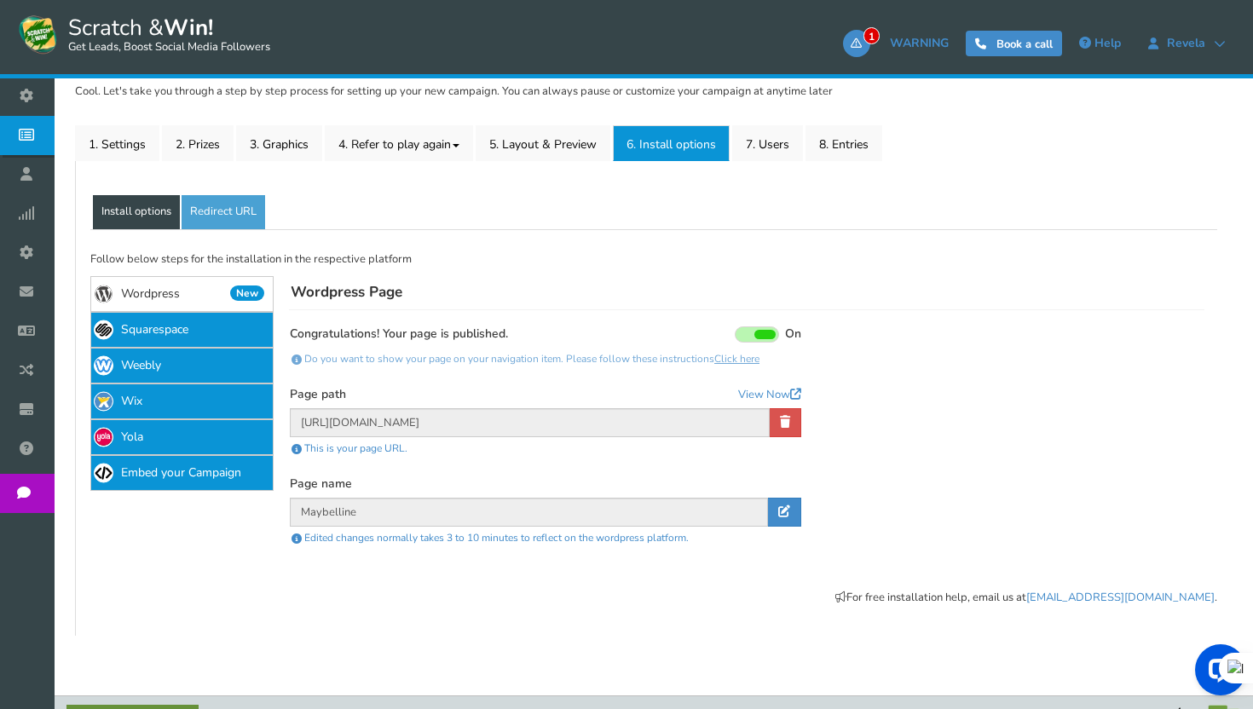
scroll to position [236, 0]
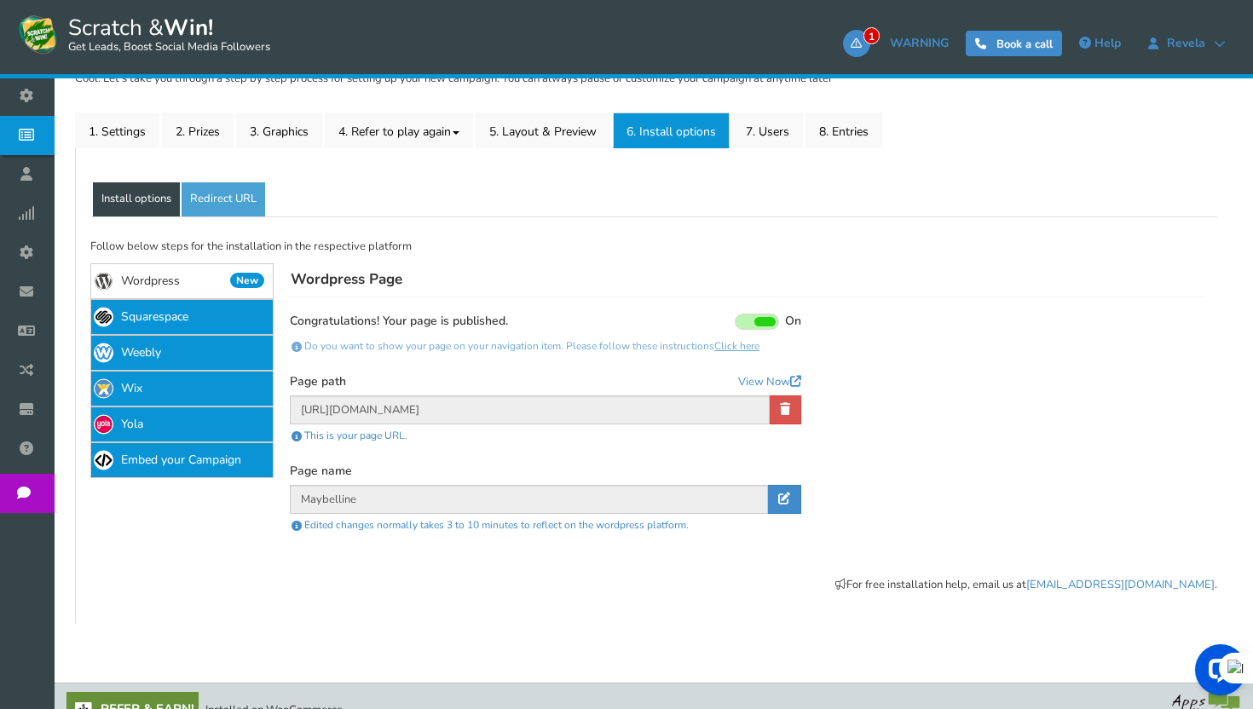
drag, startPoint x: 579, startPoint y: 353, endPoint x: 367, endPoint y: 341, distance: 211.7
click at [367, 341] on div "Do you want to show your page on your navigation item. Please follow these inst…" at bounding box center [545, 346] width 511 height 22
drag, startPoint x: 367, startPoint y: 340, endPoint x: 615, endPoint y: 343, distance: 248.1
click at [615, 343] on div "Do you want to show your page on your navigation item. Please follow these inst…" at bounding box center [545, 346] width 511 height 22
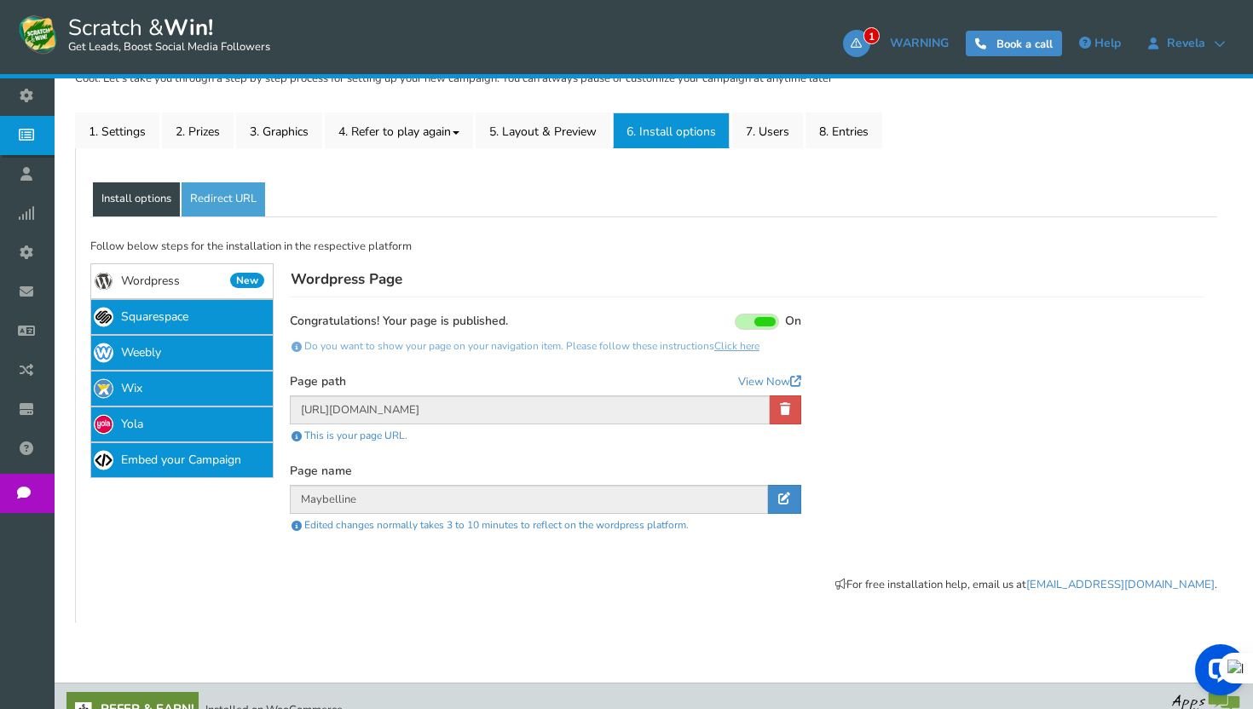
scroll to position [264, 0]
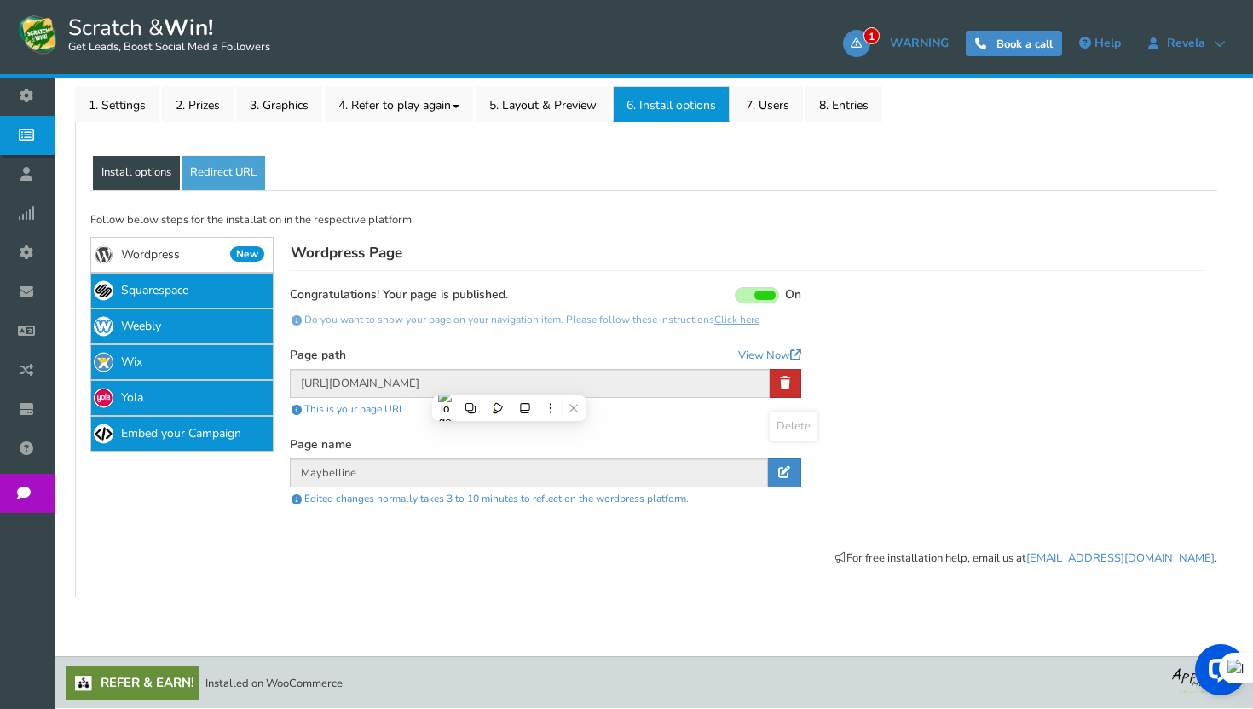
click at [784, 379] on icon at bounding box center [785, 383] width 10 height 12
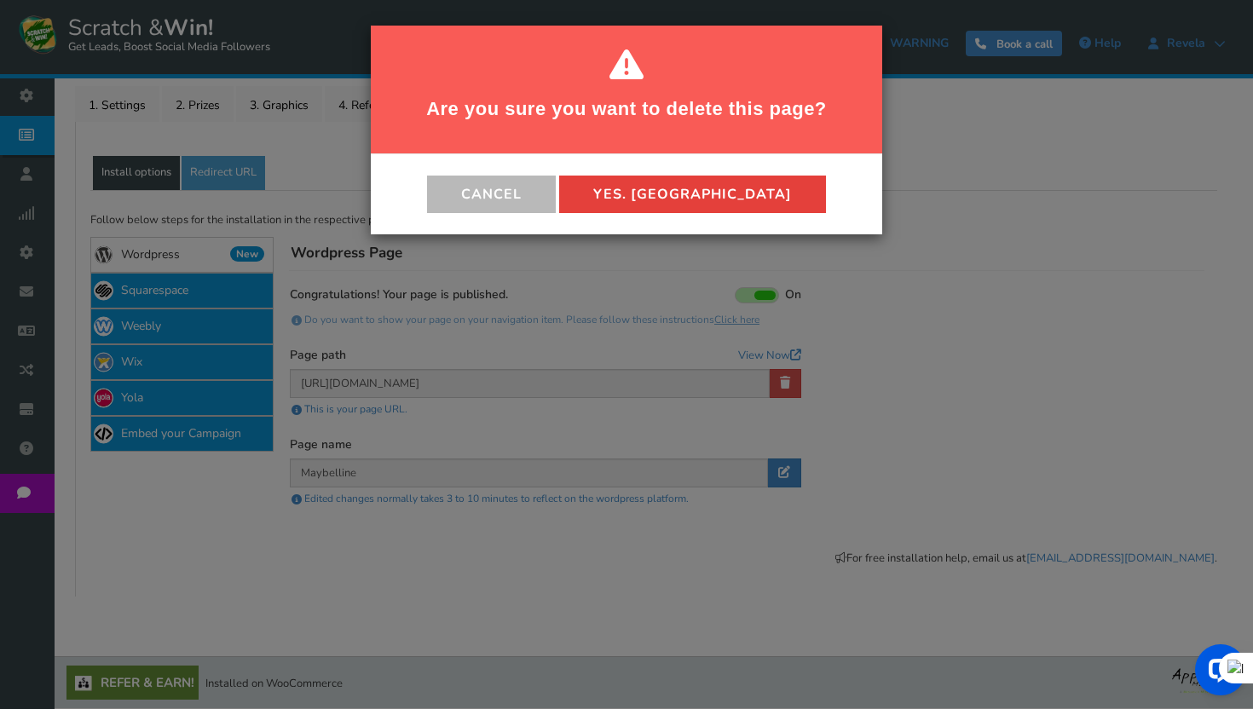
click at [692, 195] on button "Yes. [GEOGRAPHIC_DATA]" at bounding box center [692, 195] width 267 height 38
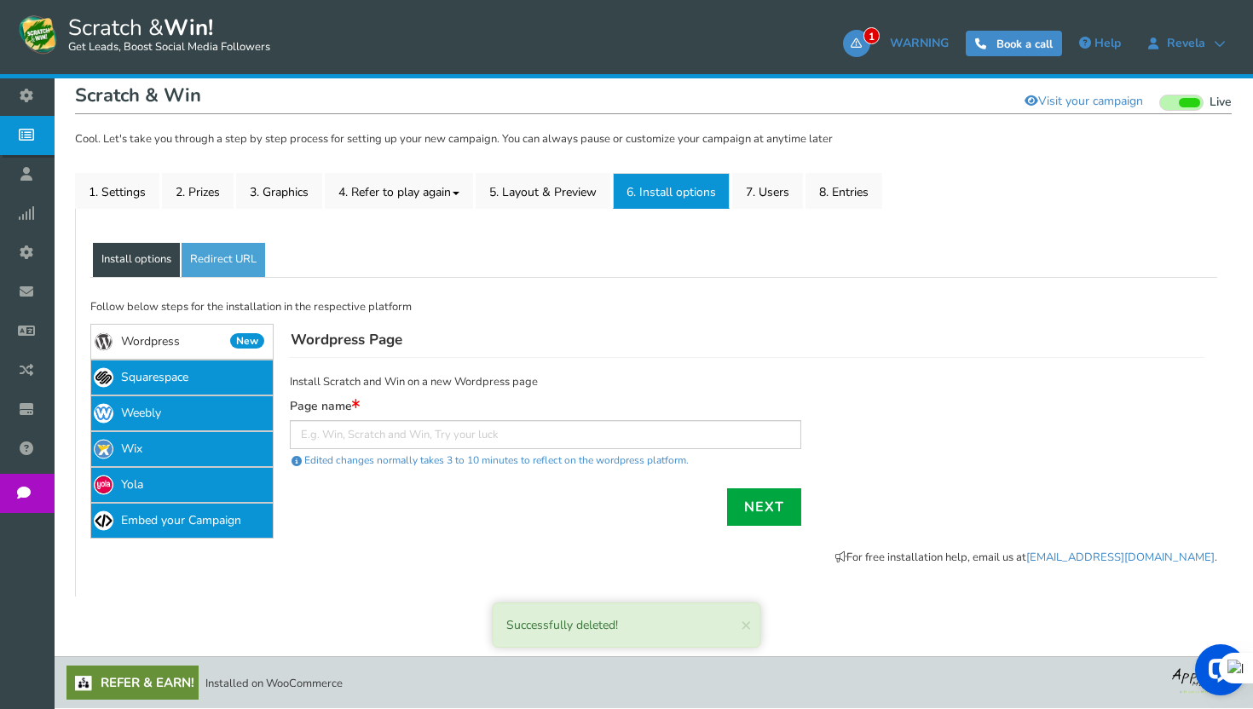
scroll to position [176, 0]
click at [202, 521] on link "Embed your Campaign" at bounding box center [181, 521] width 183 height 36
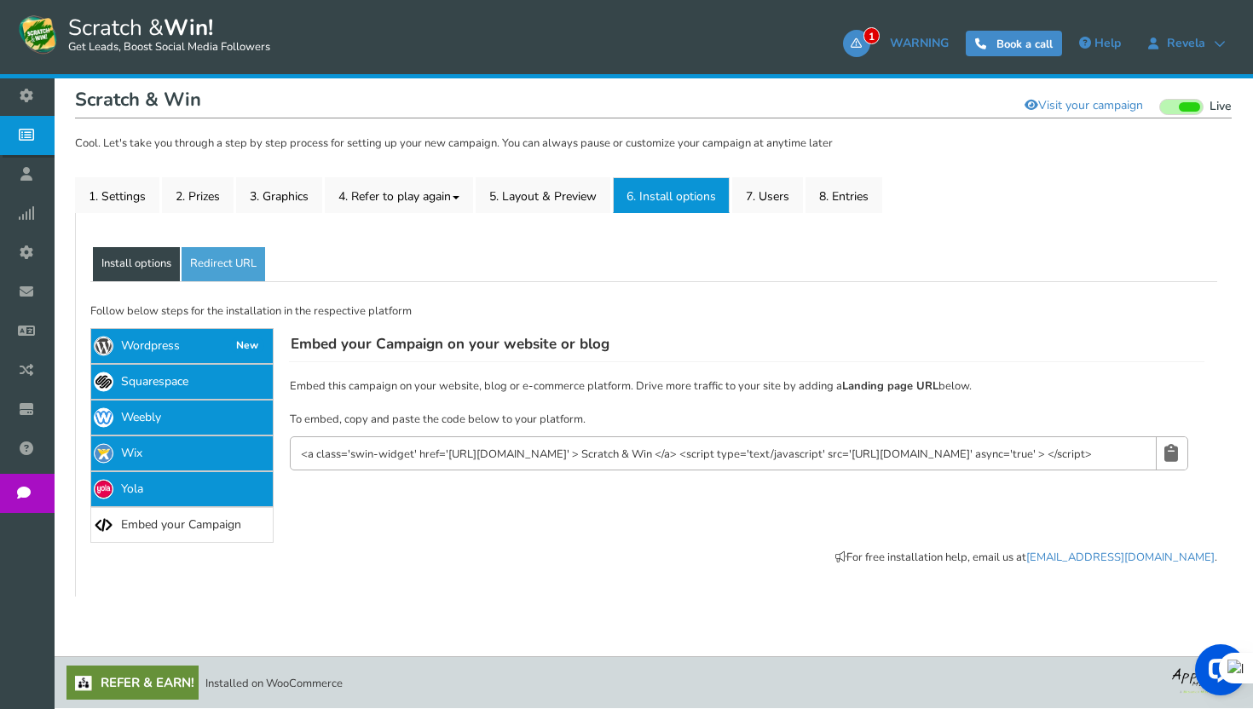
scroll to position [170, 0]
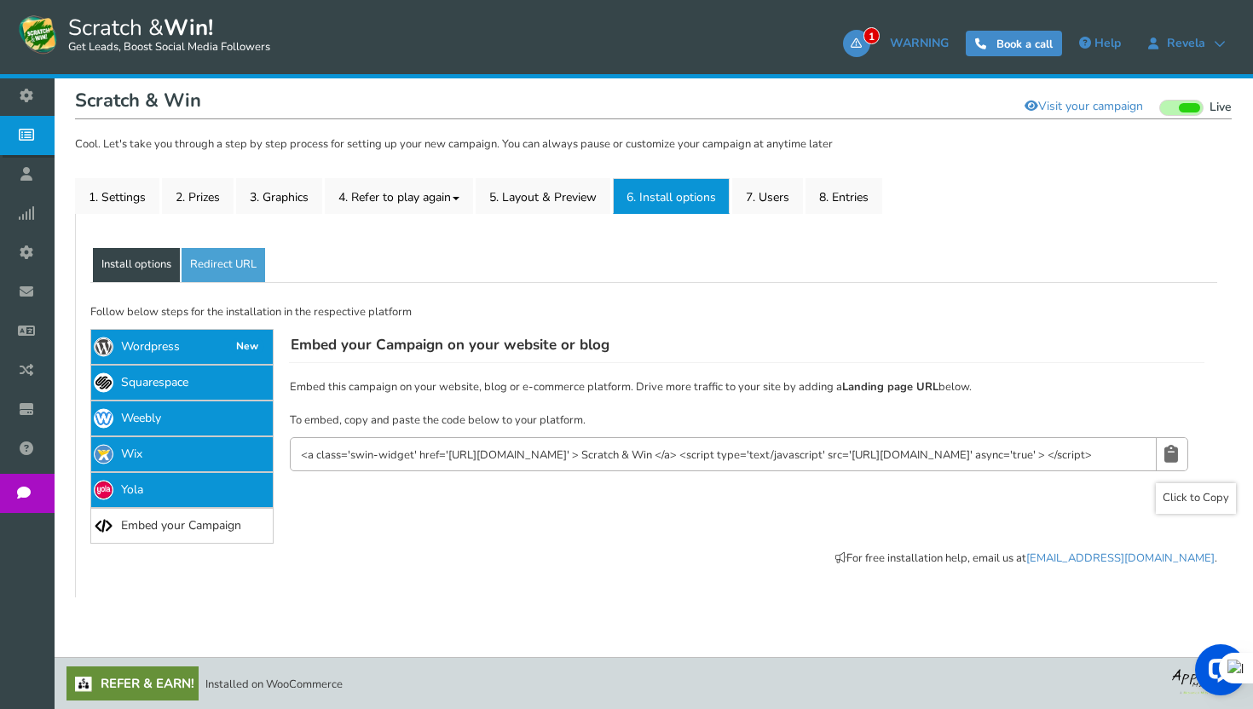
click at [1166, 450] on icon at bounding box center [1171, 454] width 14 height 32
drag, startPoint x: 549, startPoint y: 147, endPoint x: 831, endPoint y: 147, distance: 282.1
click at [829, 147] on p "Cool. Let's take you through a step by step process for setting up your new cam…" at bounding box center [653, 144] width 1157 height 17
click at [831, 147] on p "Cool. Let's take you through a step by step process for setting up your new cam…" at bounding box center [653, 144] width 1157 height 17
drag, startPoint x: 831, startPoint y: 147, endPoint x: 465, endPoint y: 142, distance: 365.7
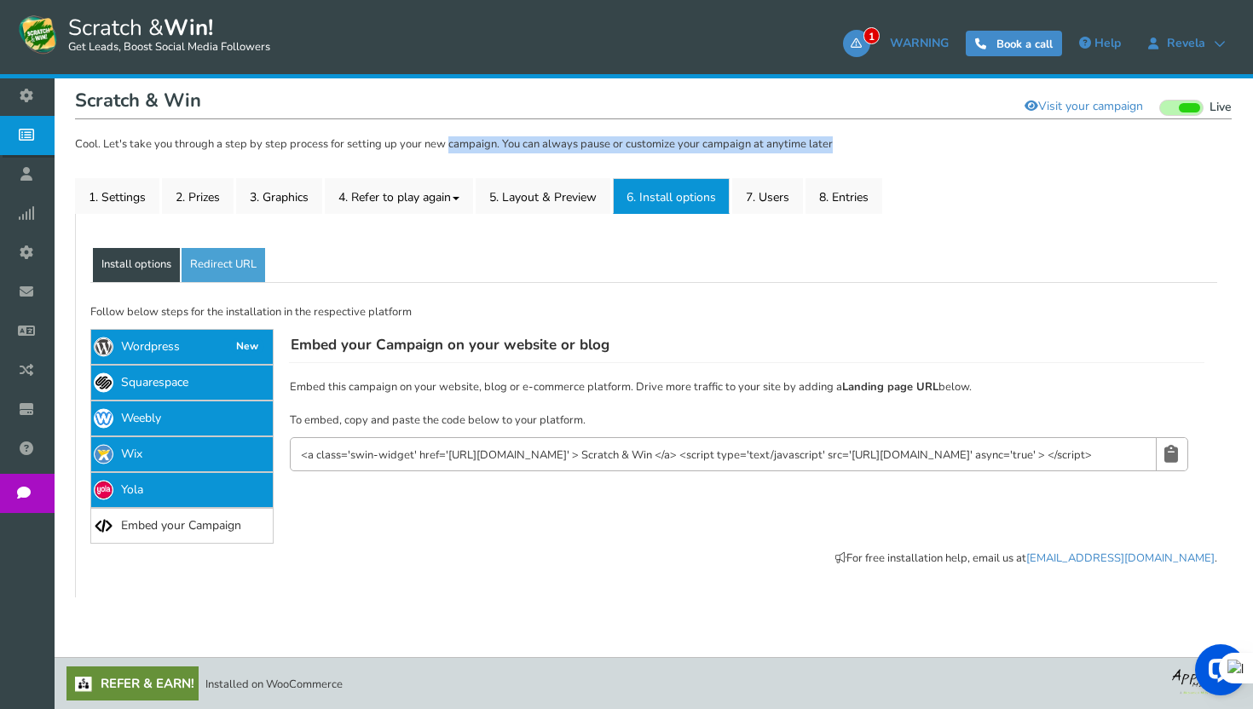
click at [465, 142] on p "Cool. Let's take you through a step by step process for setting up your new cam…" at bounding box center [653, 144] width 1157 height 17
click at [508, 149] on p "Cool. Let's take you through a step by step process for setting up your new cam…" at bounding box center [653, 144] width 1157 height 17
click at [507, 149] on p "Cool. Let's take you through a step by step process for setting up your new cam…" at bounding box center [653, 144] width 1157 height 17
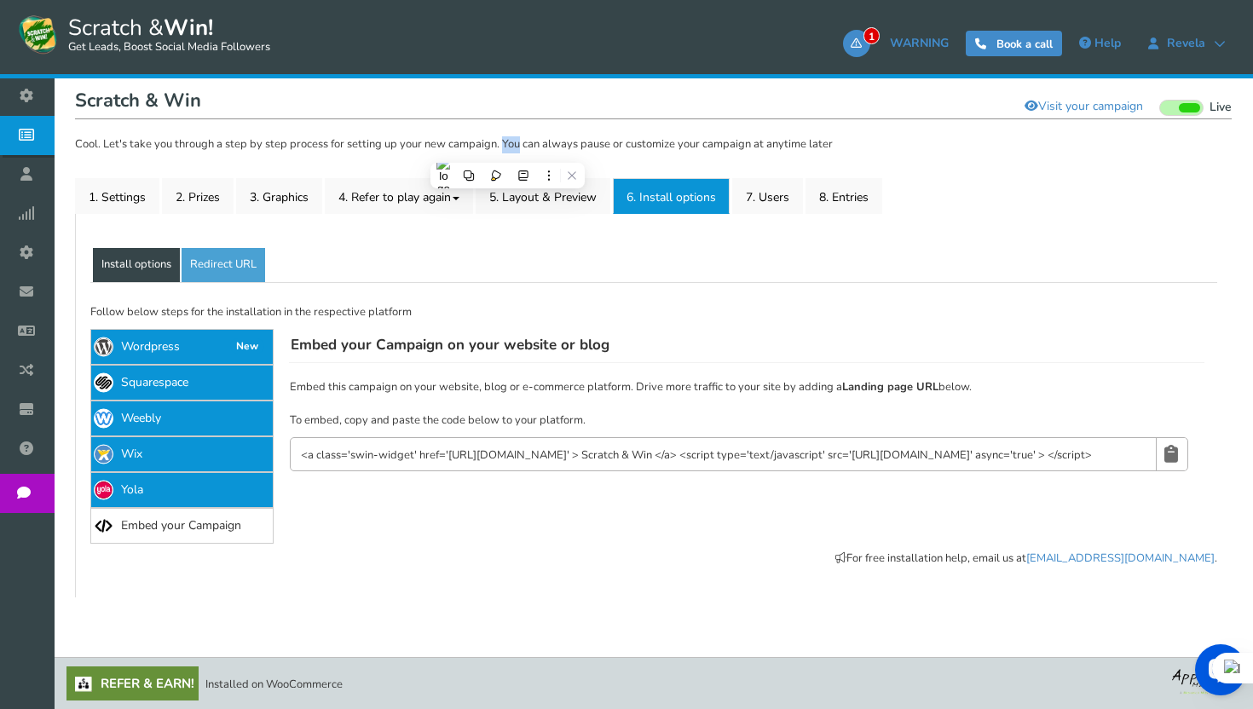
click at [506, 149] on p "Cool. Let's take you through a step by step process for setting up your new cam…" at bounding box center [653, 144] width 1157 height 17
drag, startPoint x: 506, startPoint y: 149, endPoint x: 864, endPoint y: 159, distance: 358.1
click at [864, 159] on div "If Facebook does not update the image, please click the following button : Shar…" at bounding box center [653, 312] width 1157 height 570
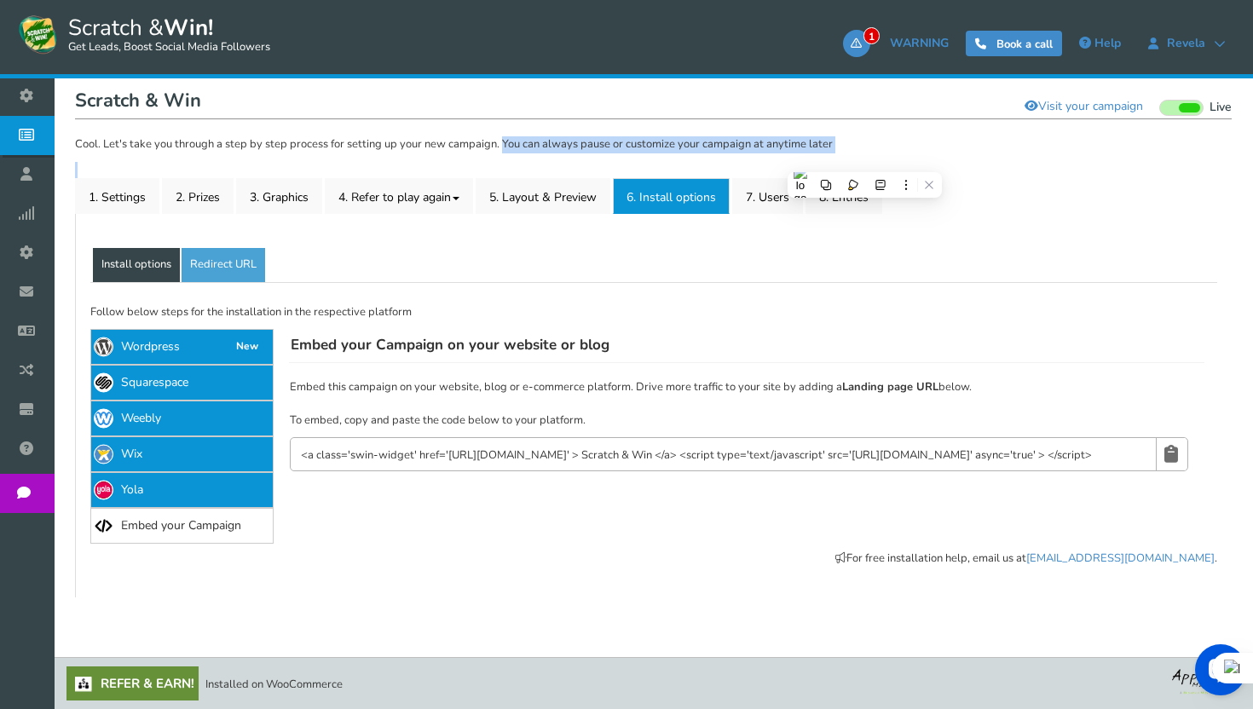
click at [864, 159] on div "If Facebook does not update the image, please click the following button : Shar…" at bounding box center [653, 312] width 1157 height 570
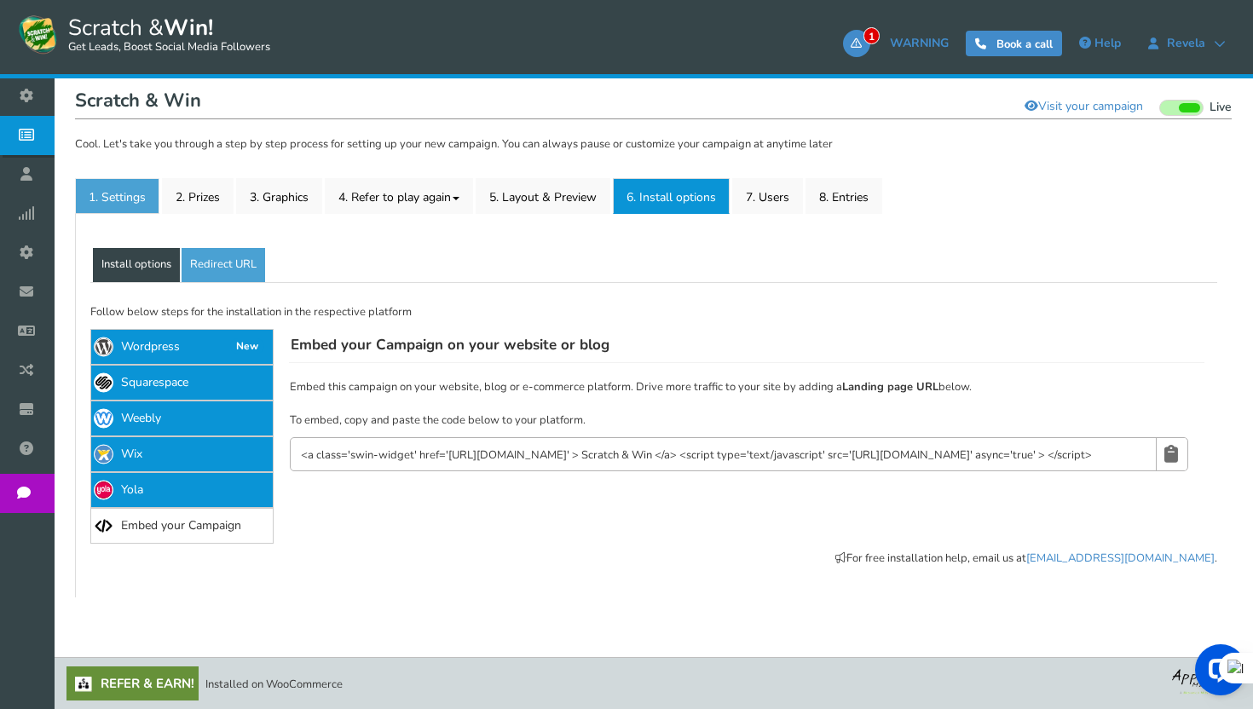
click at [121, 201] on link "1. Settings" at bounding box center [117, 196] width 84 height 36
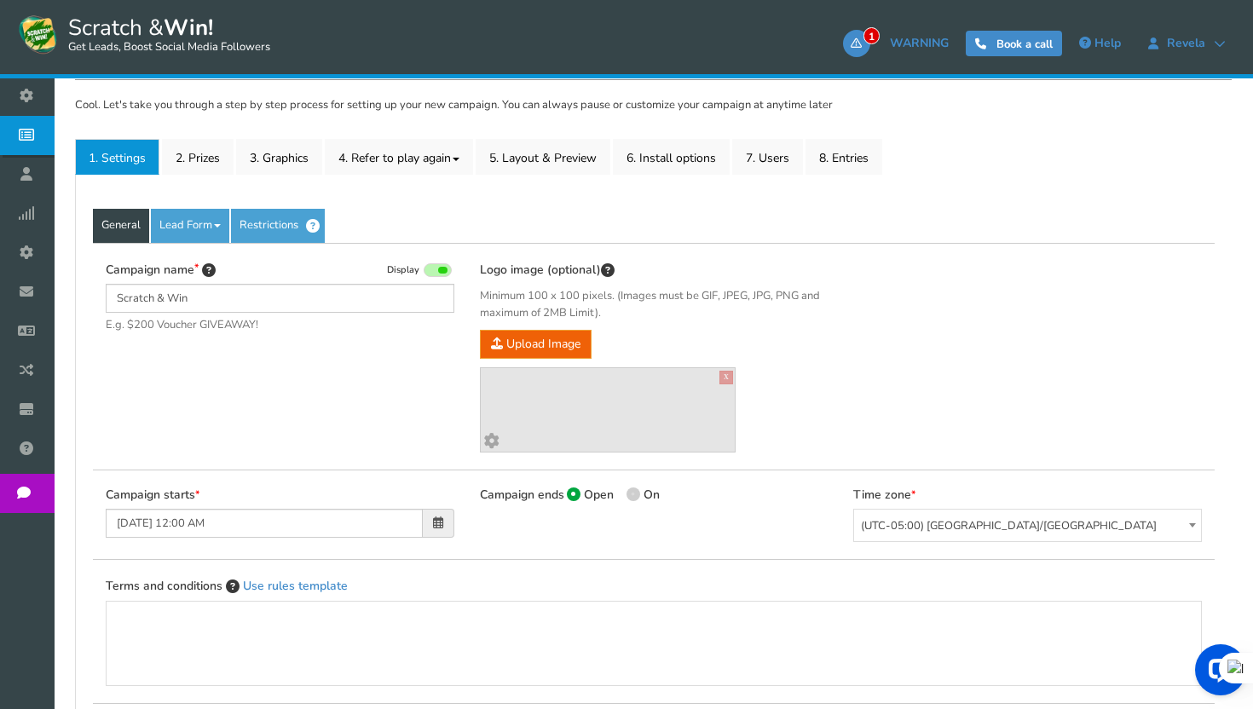
scroll to position [217, 0]
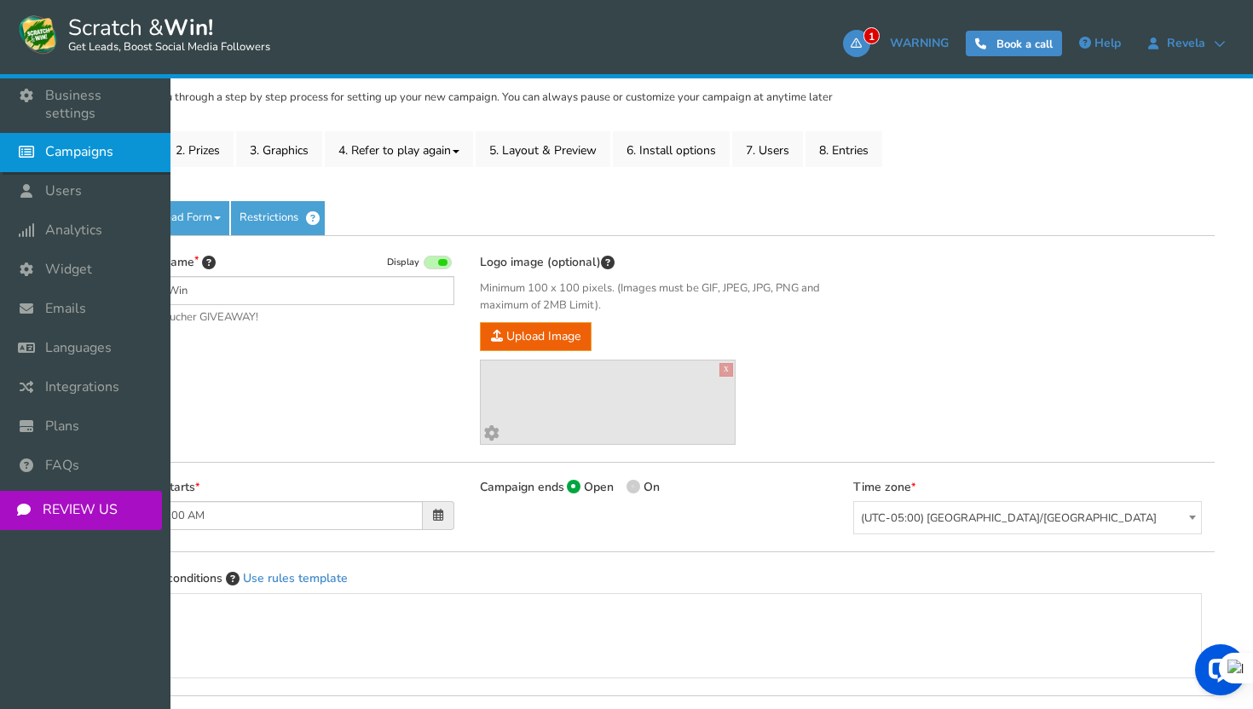
click at [69, 143] on span "Campaigns" at bounding box center [79, 152] width 68 height 18
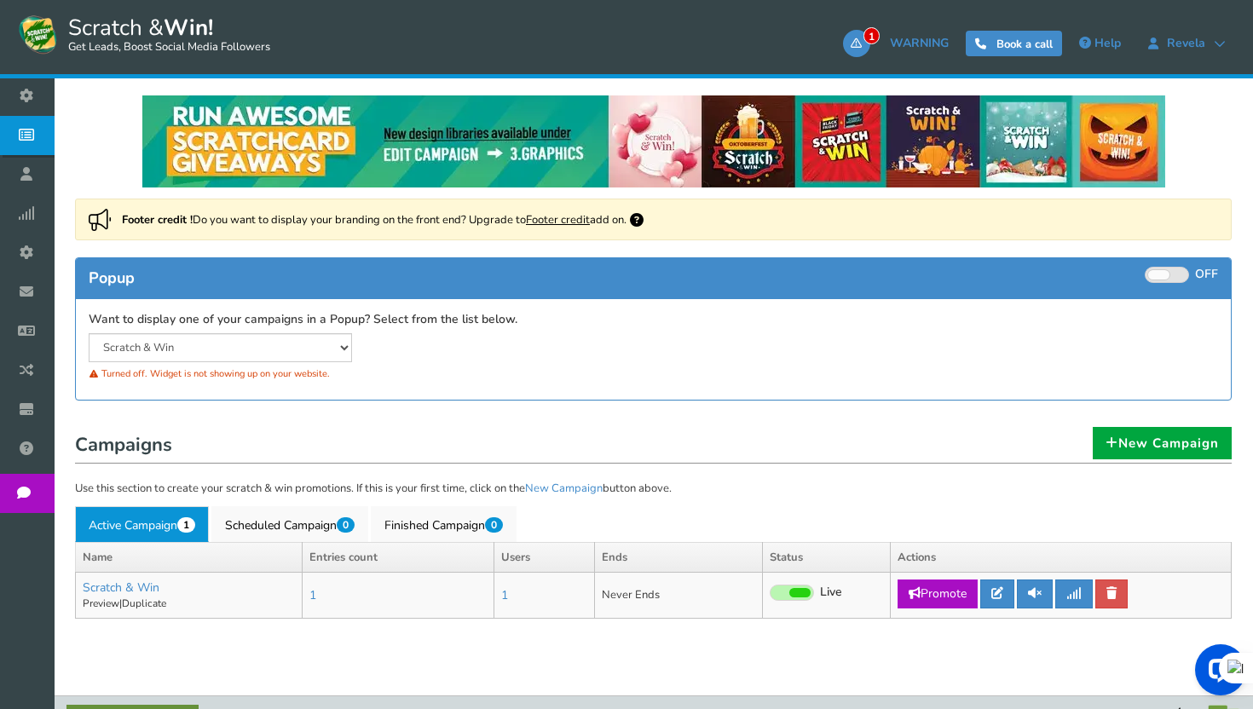
scroll to position [39, 0]
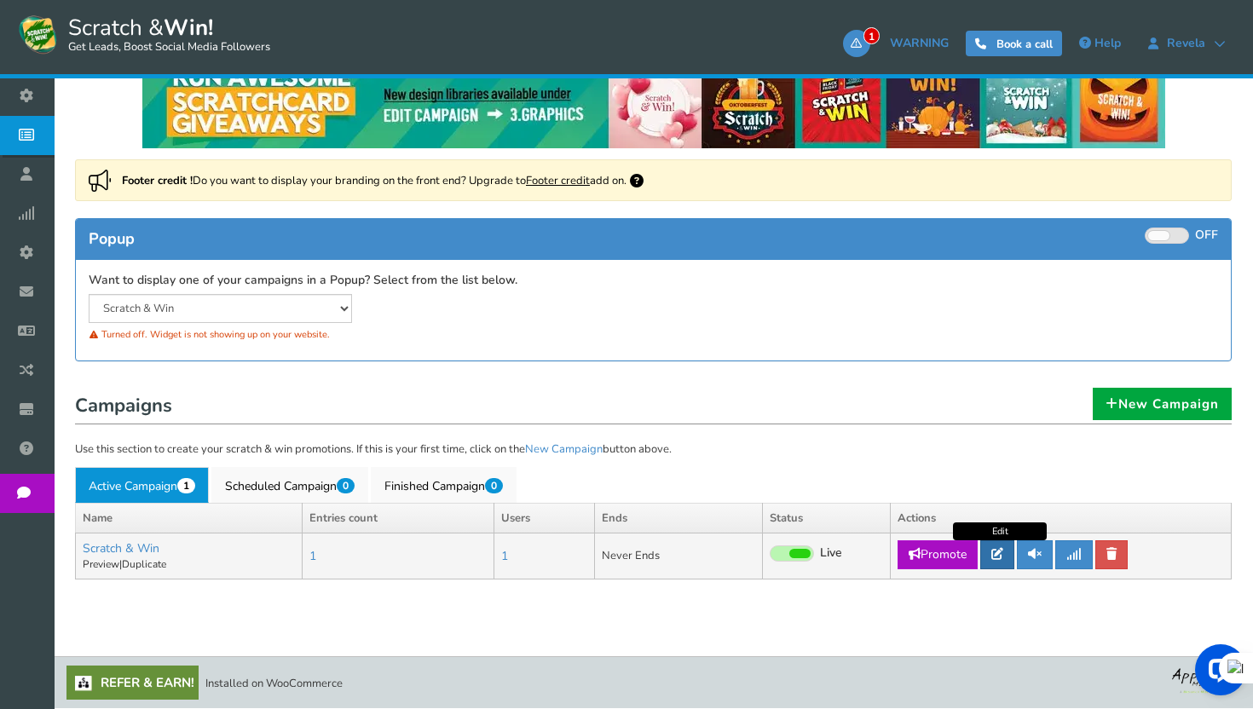
click at [996, 555] on icon at bounding box center [997, 554] width 12 height 12
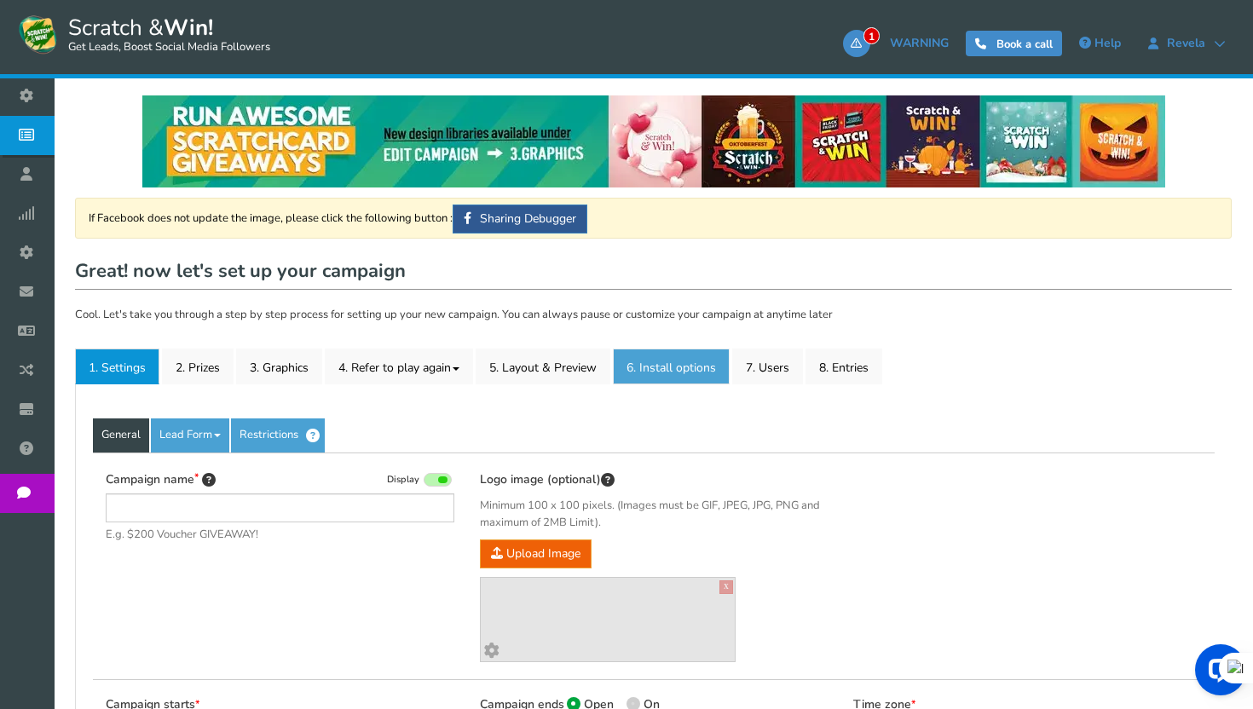
type input "Scratch & Win"
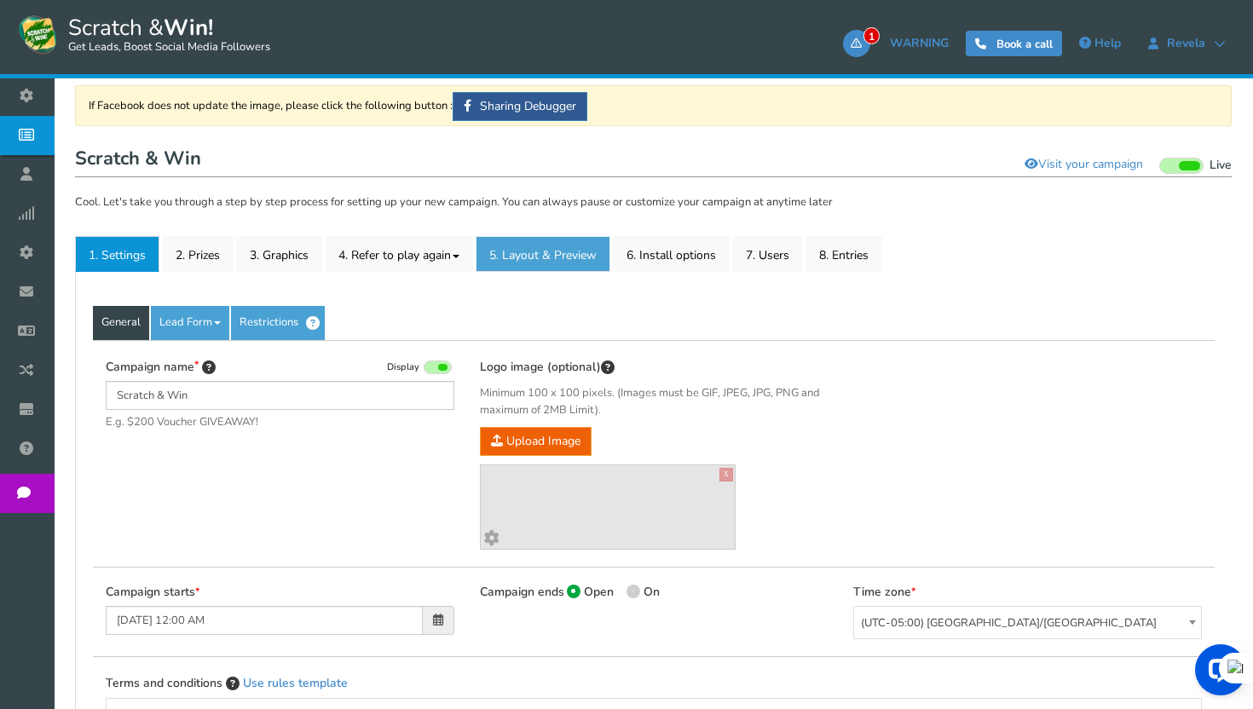
scroll to position [96, 0]
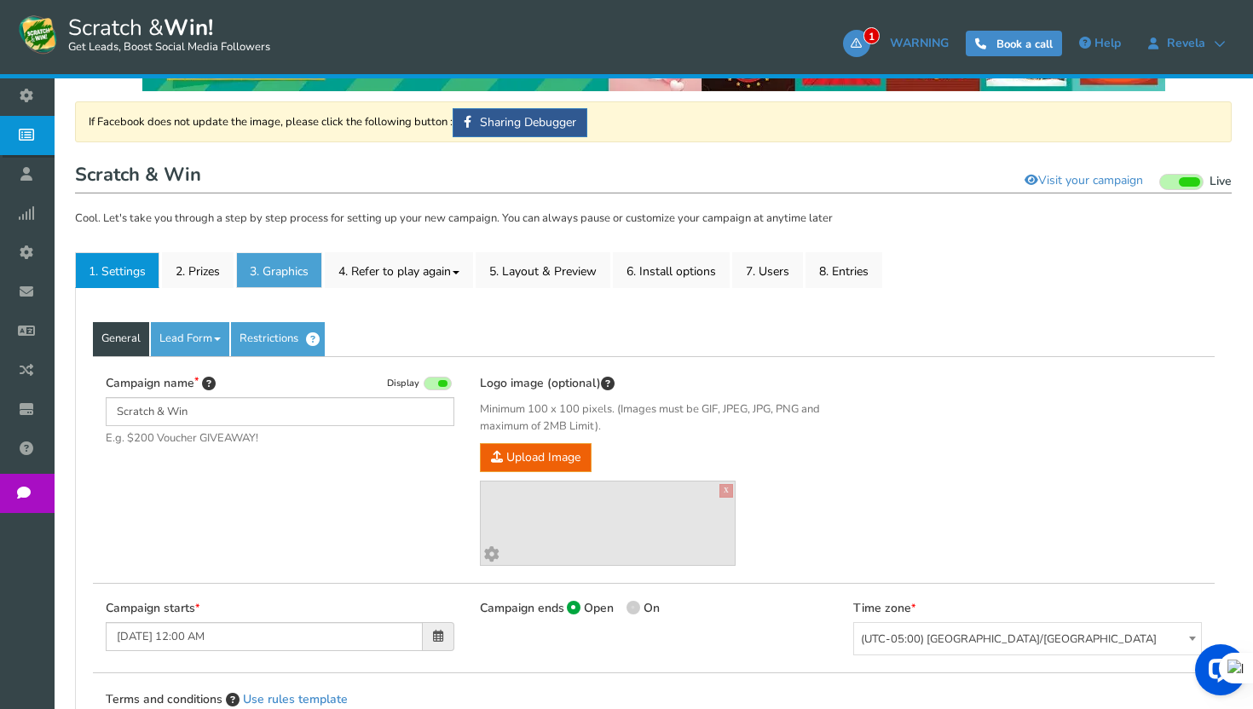
click at [278, 272] on link "3. Graphics" at bounding box center [279, 270] width 86 height 36
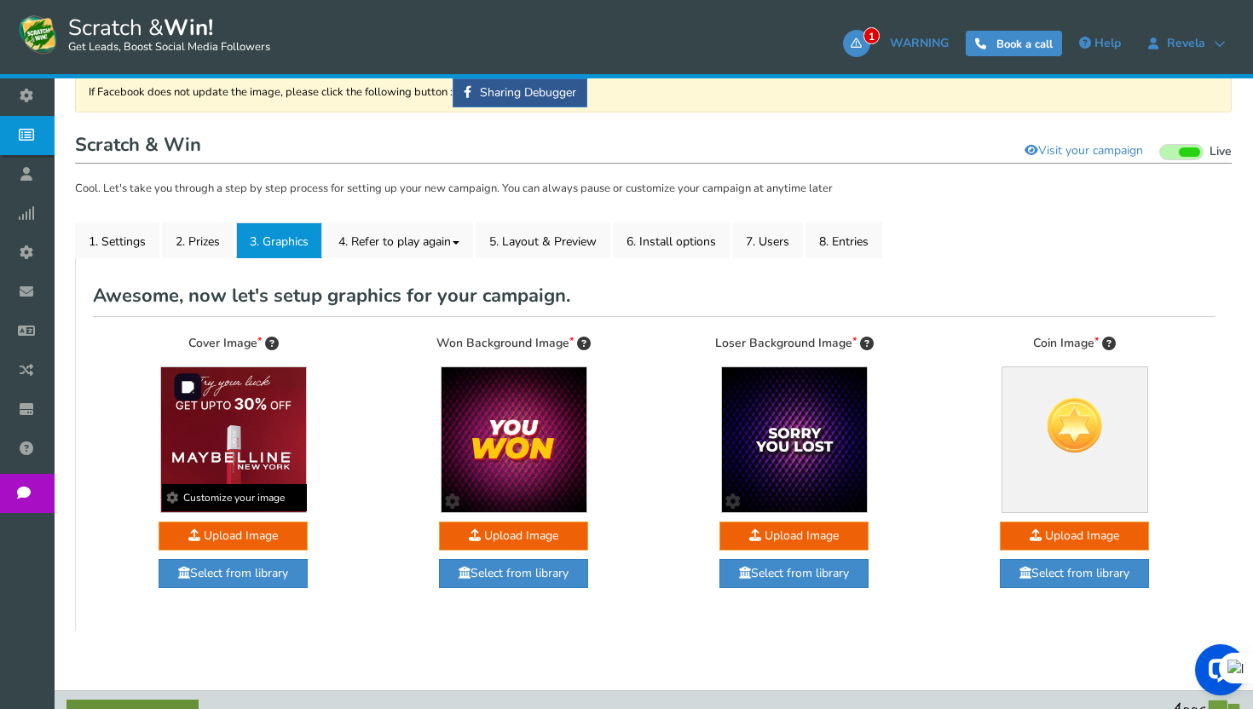
scroll to position [133, 0]
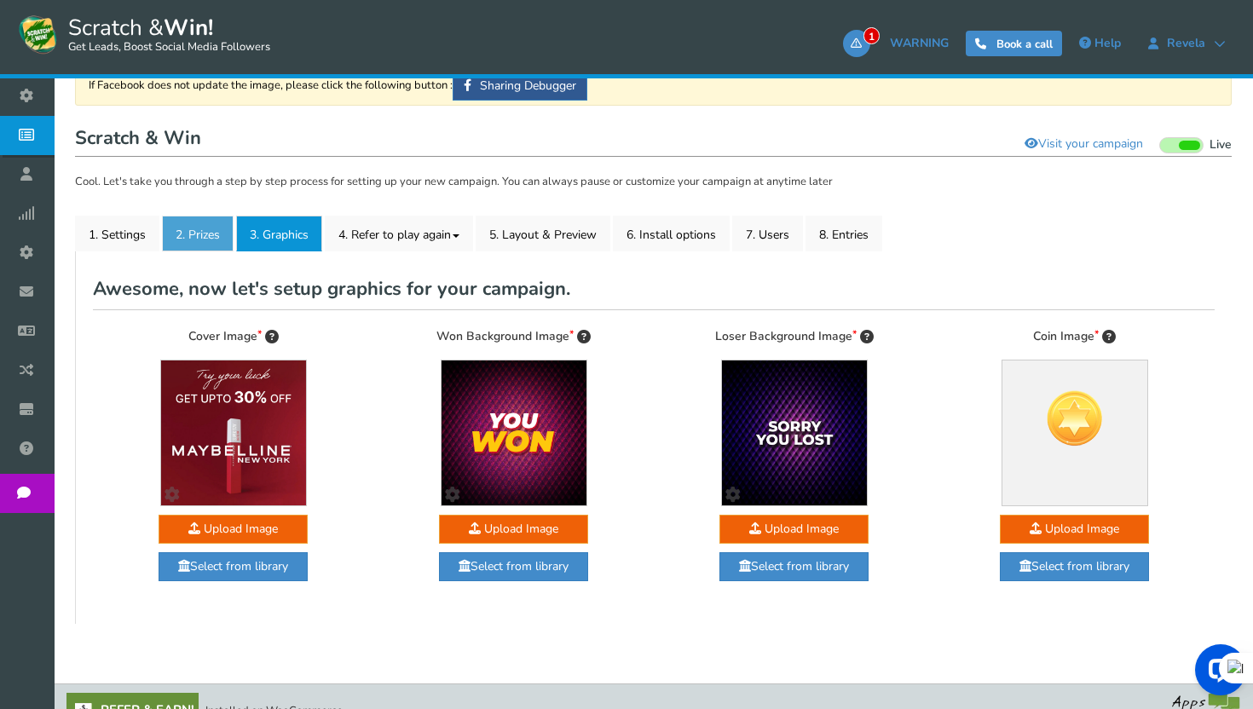
click at [221, 232] on link "2. Prizes" at bounding box center [198, 234] width 72 height 36
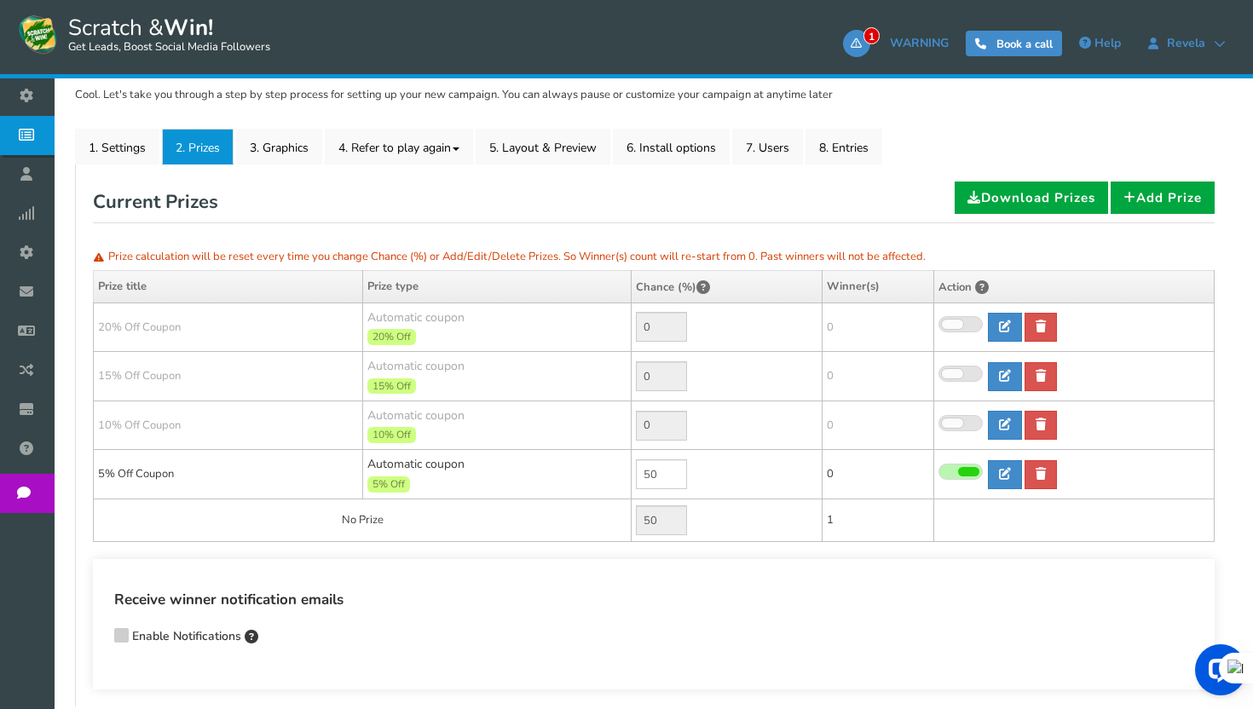
scroll to position [237, 0]
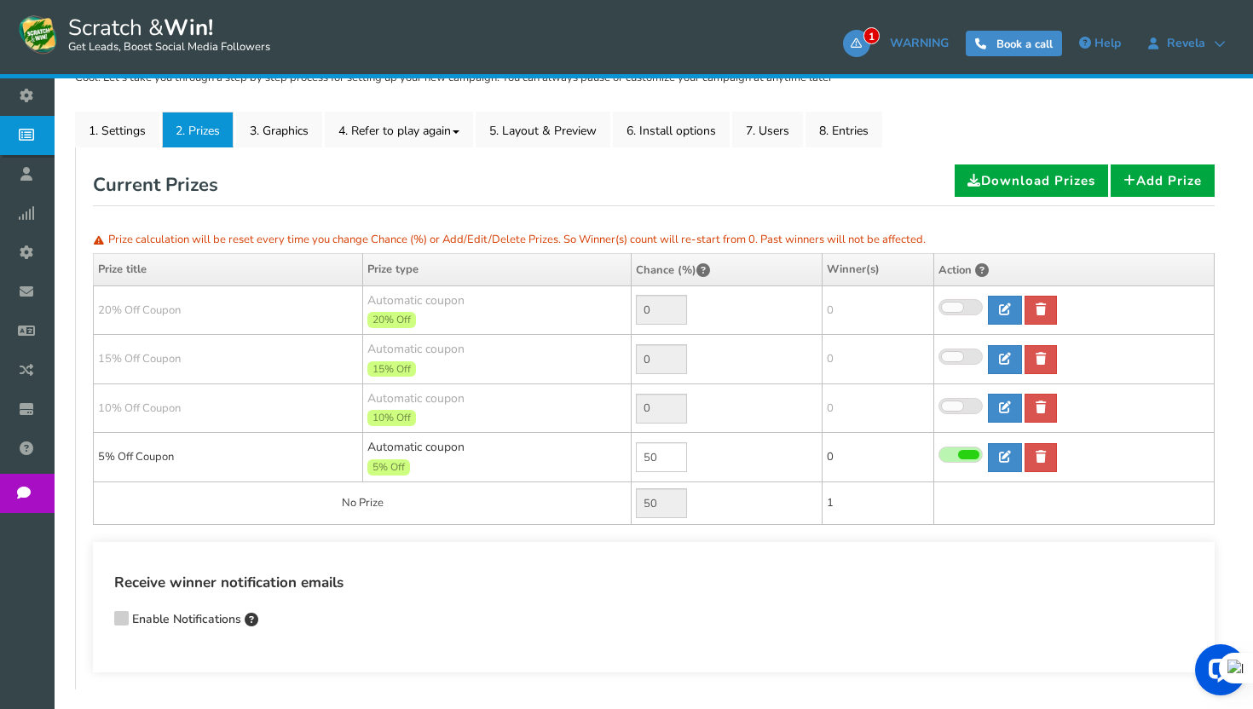
click at [960, 399] on span at bounding box center [960, 406] width 44 height 16
click at [938, 401] on input "checkbox" at bounding box center [938, 406] width 0 height 11
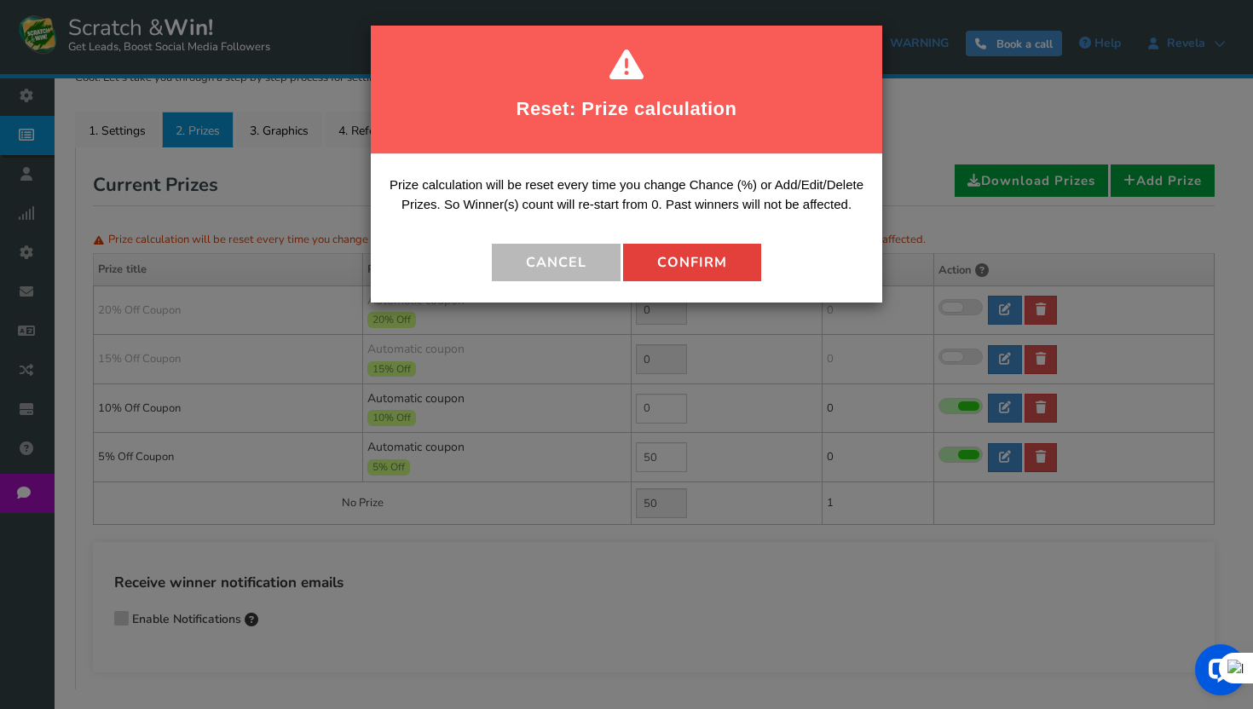
click at [736, 268] on button "Confirm" at bounding box center [692, 263] width 138 height 38
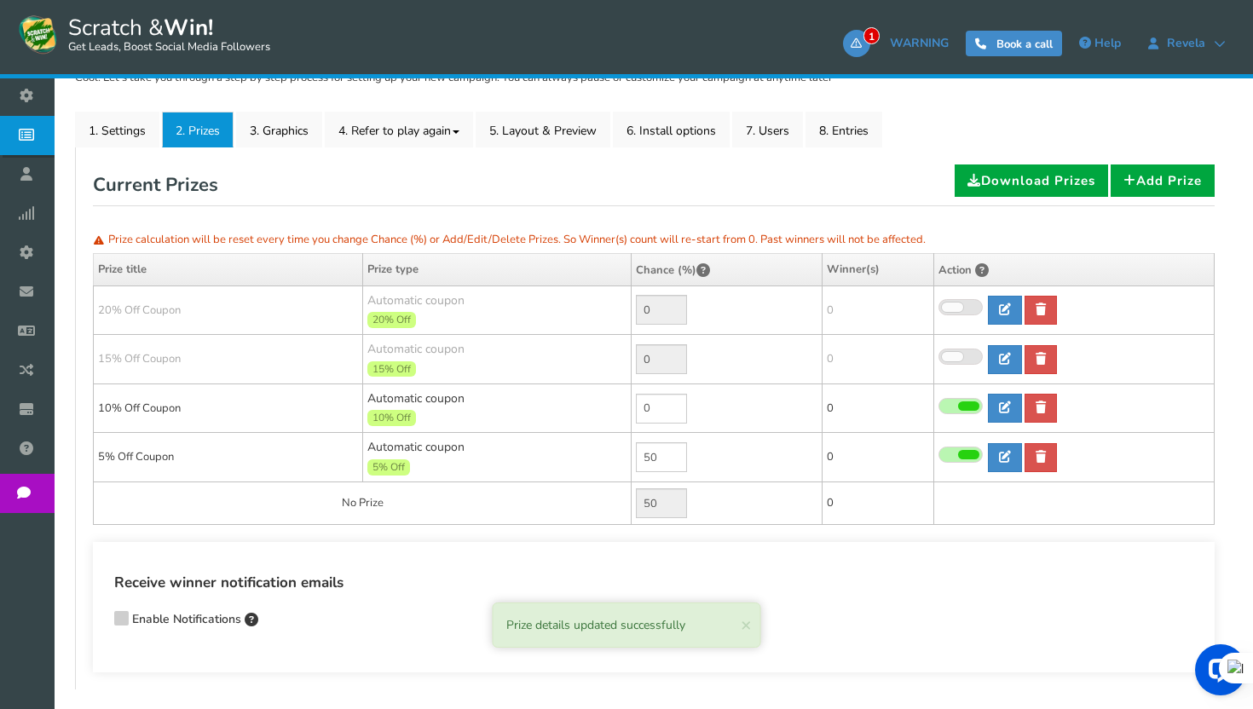
click at [638, 404] on input "0" at bounding box center [661, 409] width 51 height 30
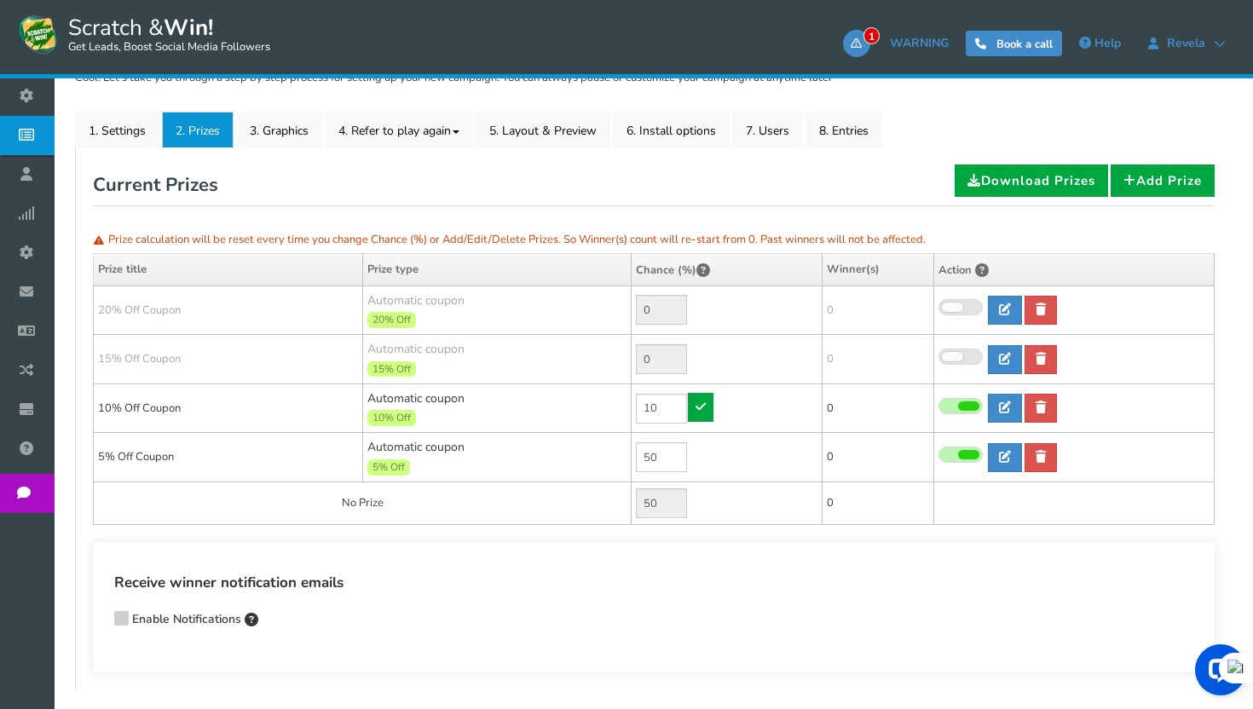
click at [687, 508] on td "50" at bounding box center [727, 503] width 191 height 43
type input "0"
click at [672, 459] on input "50" at bounding box center [661, 457] width 51 height 30
click at [668, 407] on input "0" at bounding box center [661, 409] width 51 height 30
click at [643, 407] on input "0" at bounding box center [661, 409] width 51 height 30
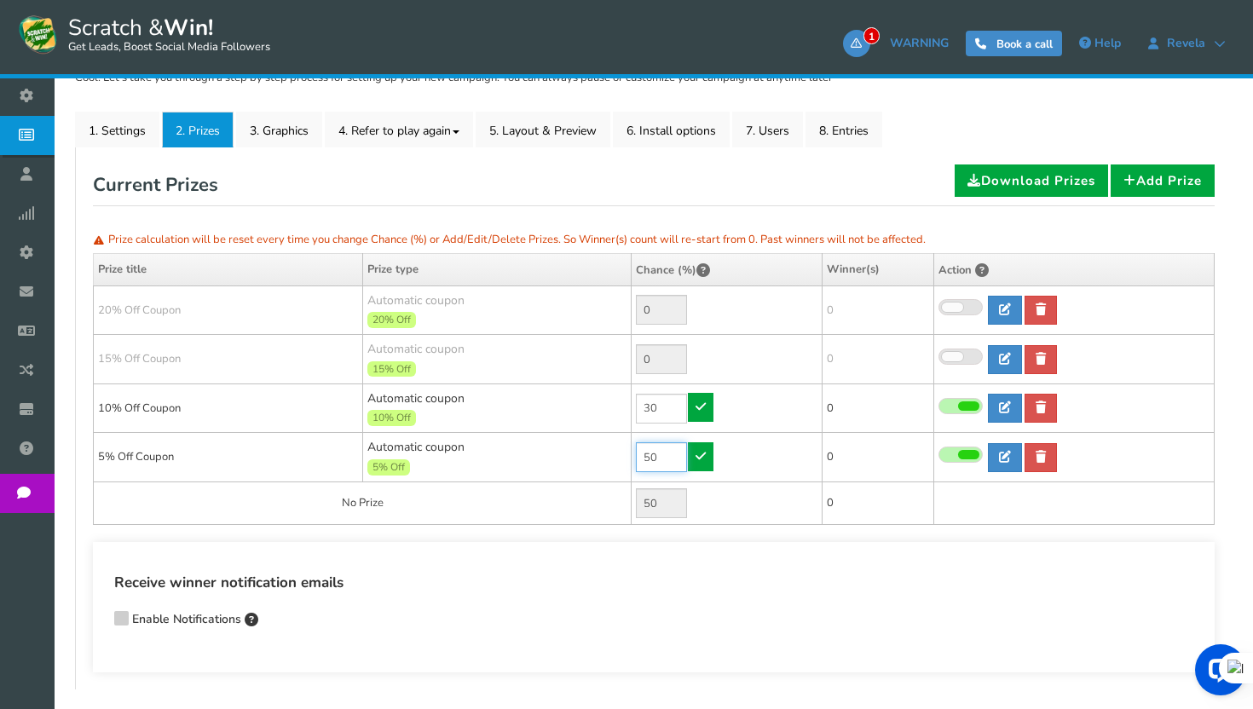
type input "0"
drag, startPoint x: 664, startPoint y: 463, endPoint x: 597, endPoint y: 468, distance: 66.7
click at [597, 468] on tr "5% Off Coupon Automatic coupon 5% Off Min.order value: 0 50 0 0 0 Time" at bounding box center [654, 457] width 1121 height 49
type input "5"
type input "30"
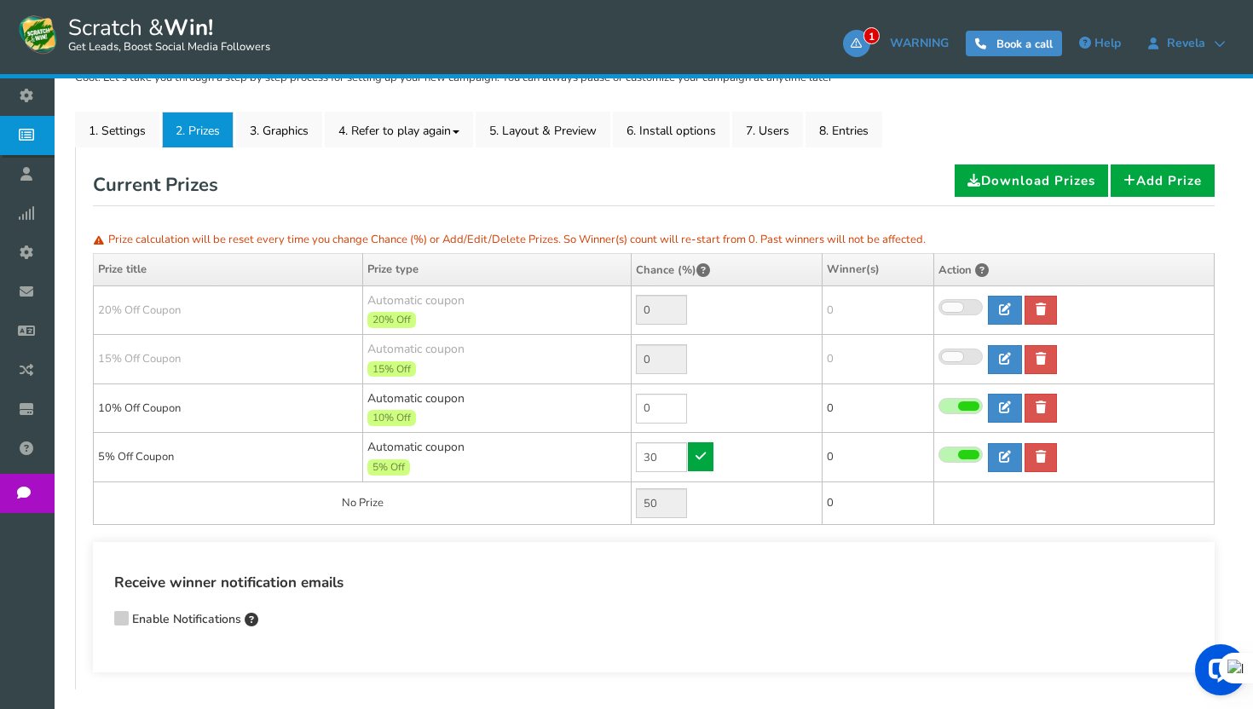
click at [634, 397] on td "0" at bounding box center [727, 408] width 191 height 49
click at [703, 460] on link at bounding box center [701, 456] width 26 height 29
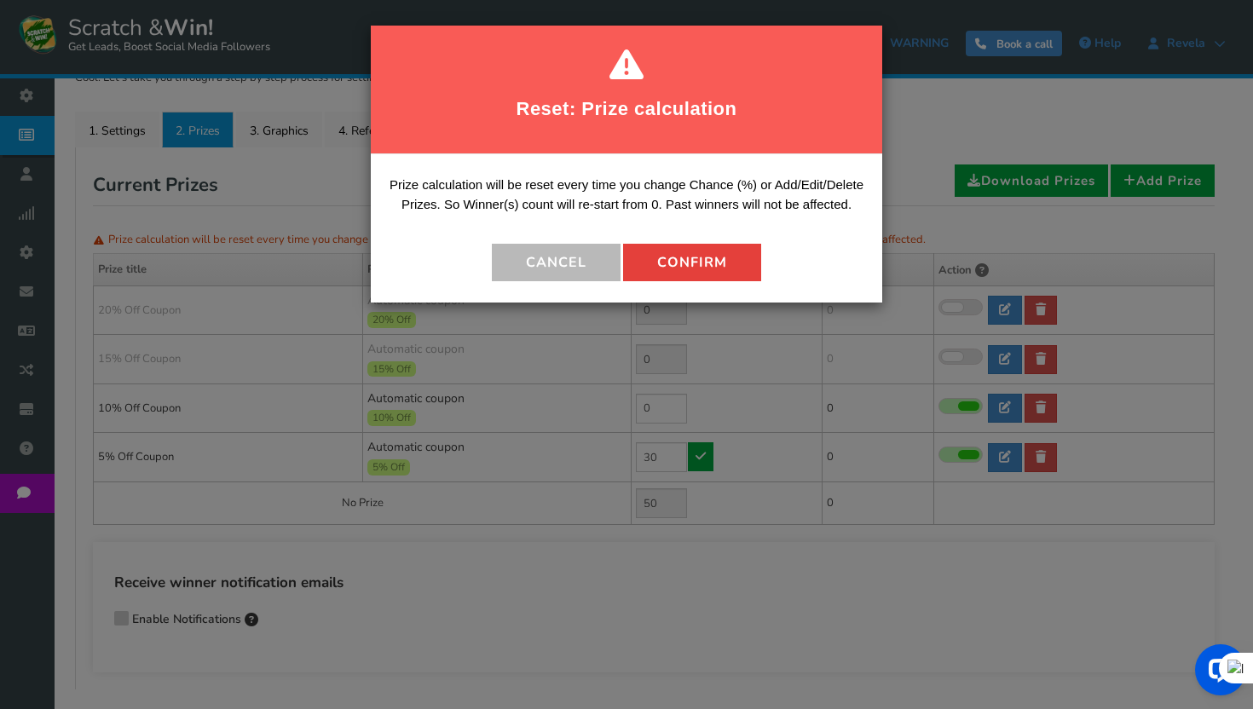
click at [681, 263] on button "Confirm" at bounding box center [692, 263] width 138 height 38
type input "70"
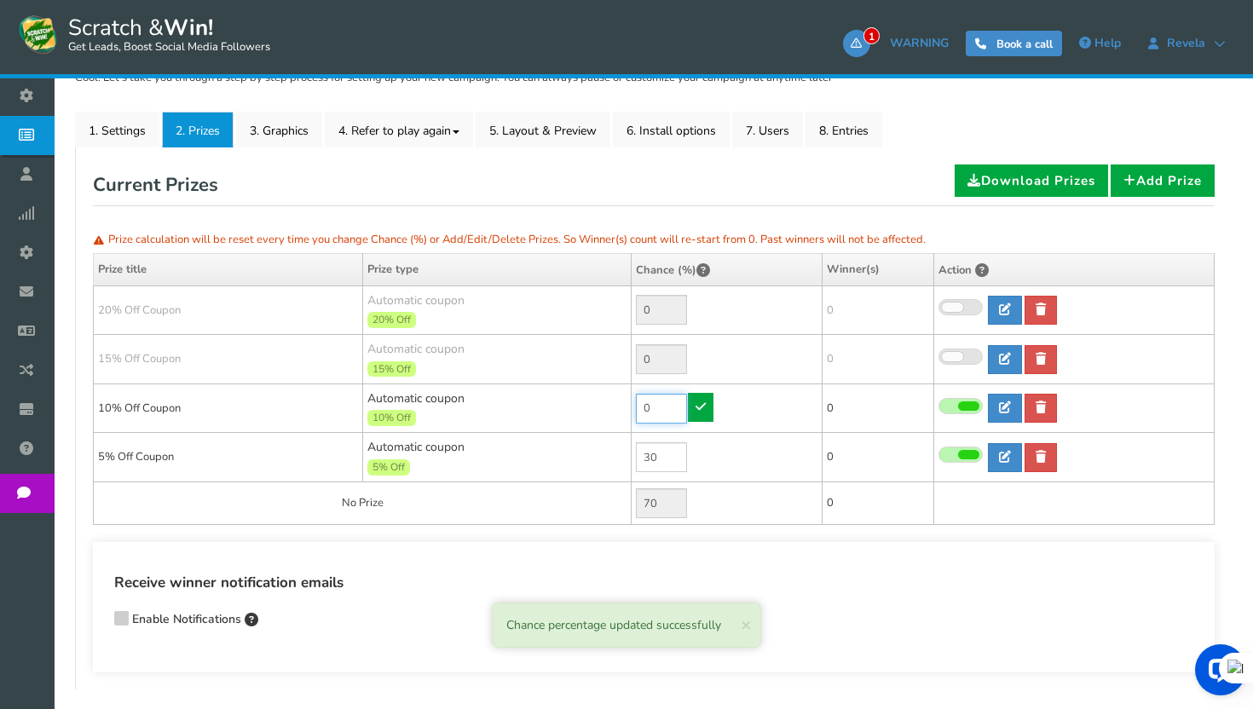
click at [638, 406] on input "0" at bounding box center [661, 409] width 51 height 30
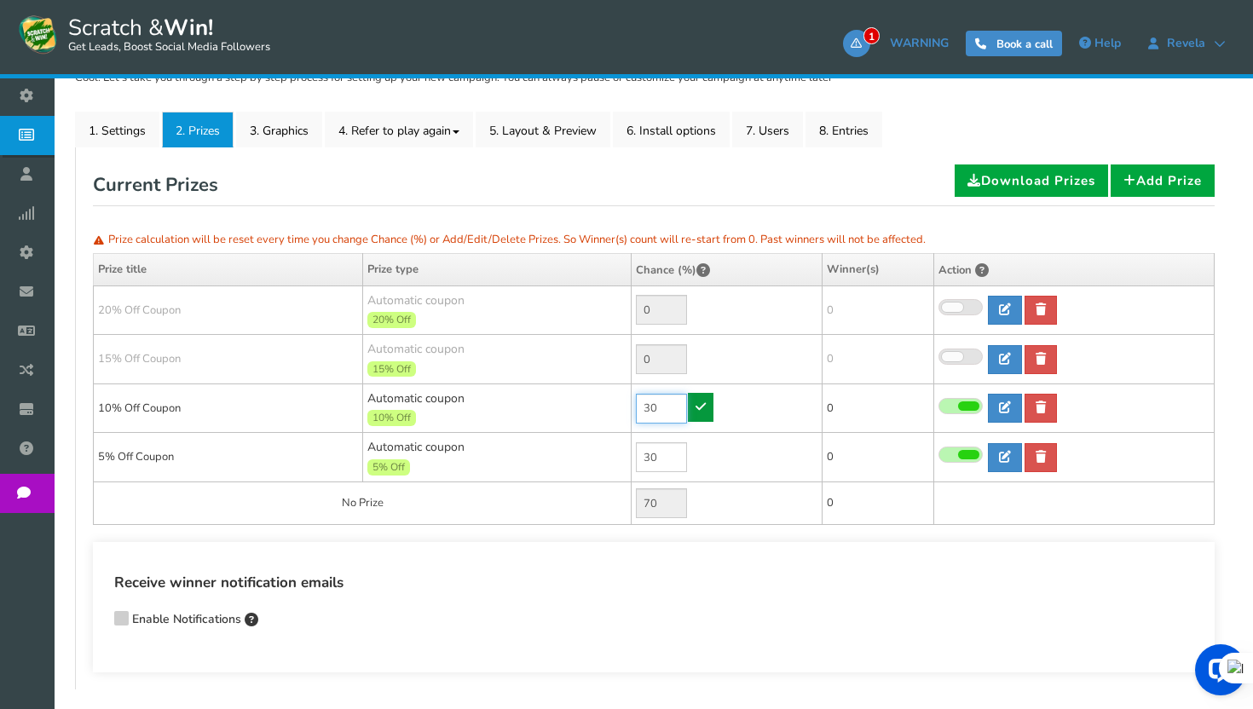
type input "30"
click at [708, 402] on link at bounding box center [701, 407] width 26 height 29
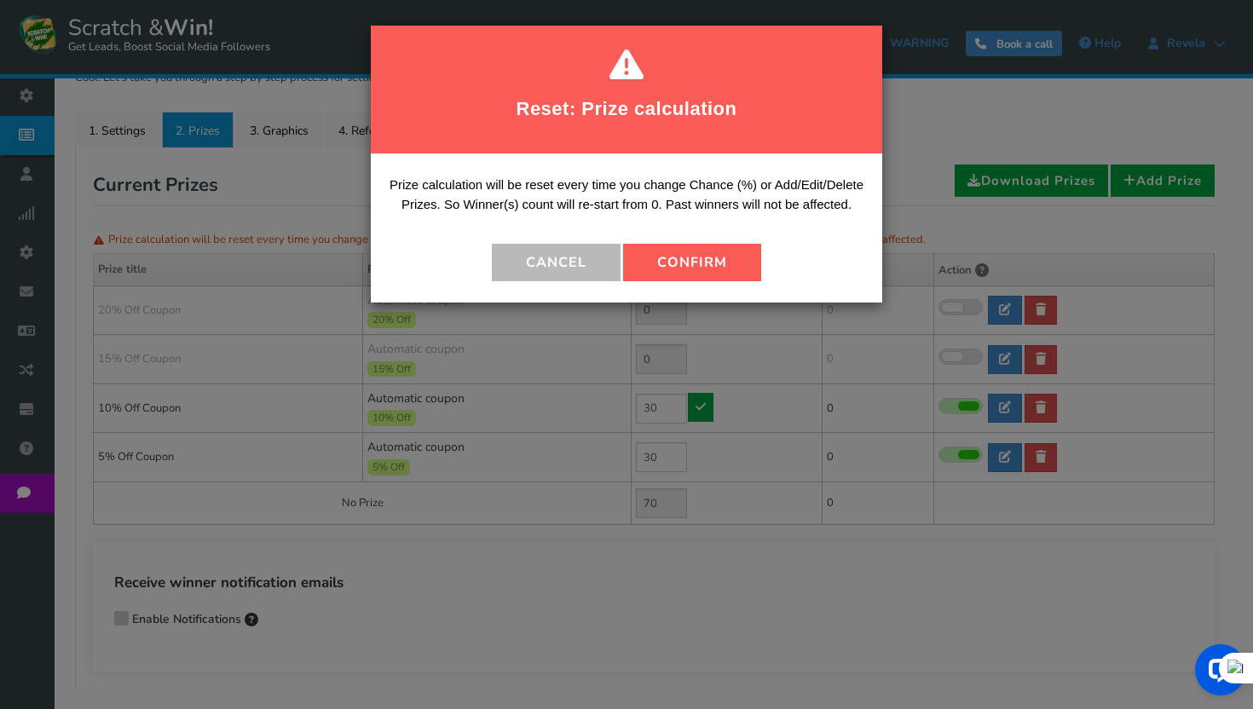
click at [693, 291] on div "Prize calculation will be reset every time you change Chance (%) or Add/Edit/De…" at bounding box center [626, 228] width 511 height 148
click at [693, 277] on button "Confirm" at bounding box center [692, 263] width 138 height 38
type input "40"
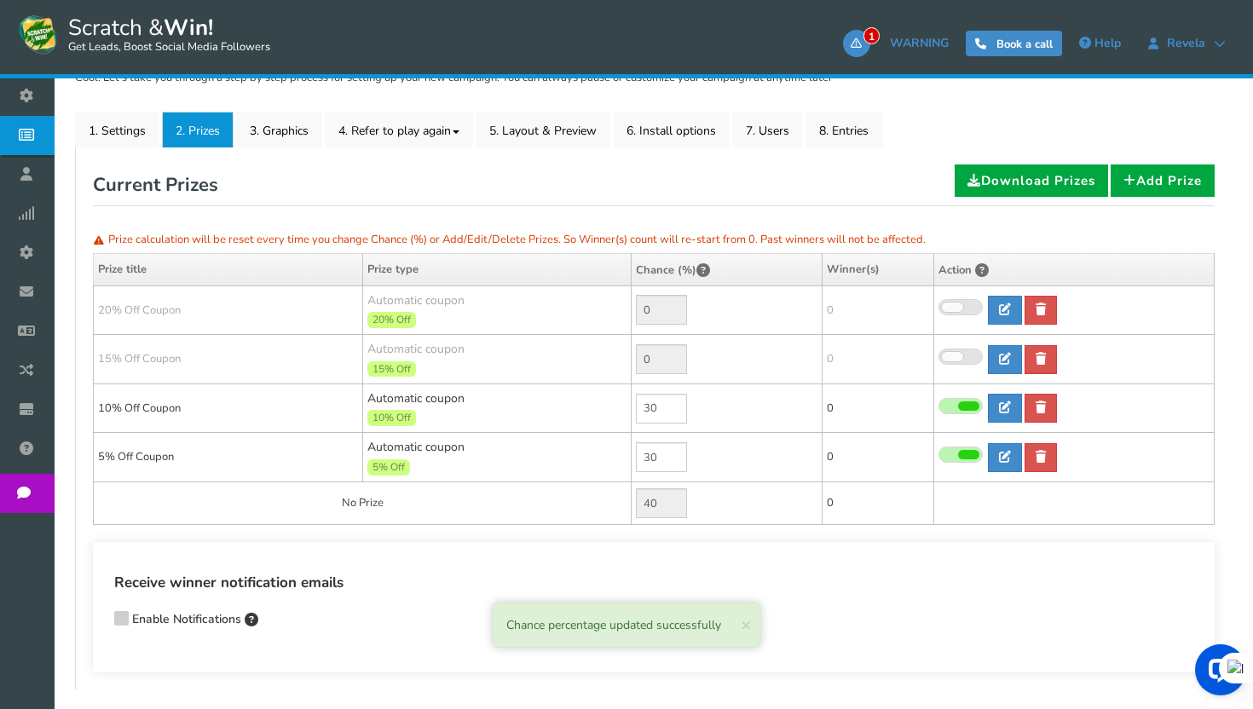
click at [962, 354] on span at bounding box center [952, 356] width 21 height 9
click at [938, 354] on input "checkbox" at bounding box center [938, 357] width 0 height 11
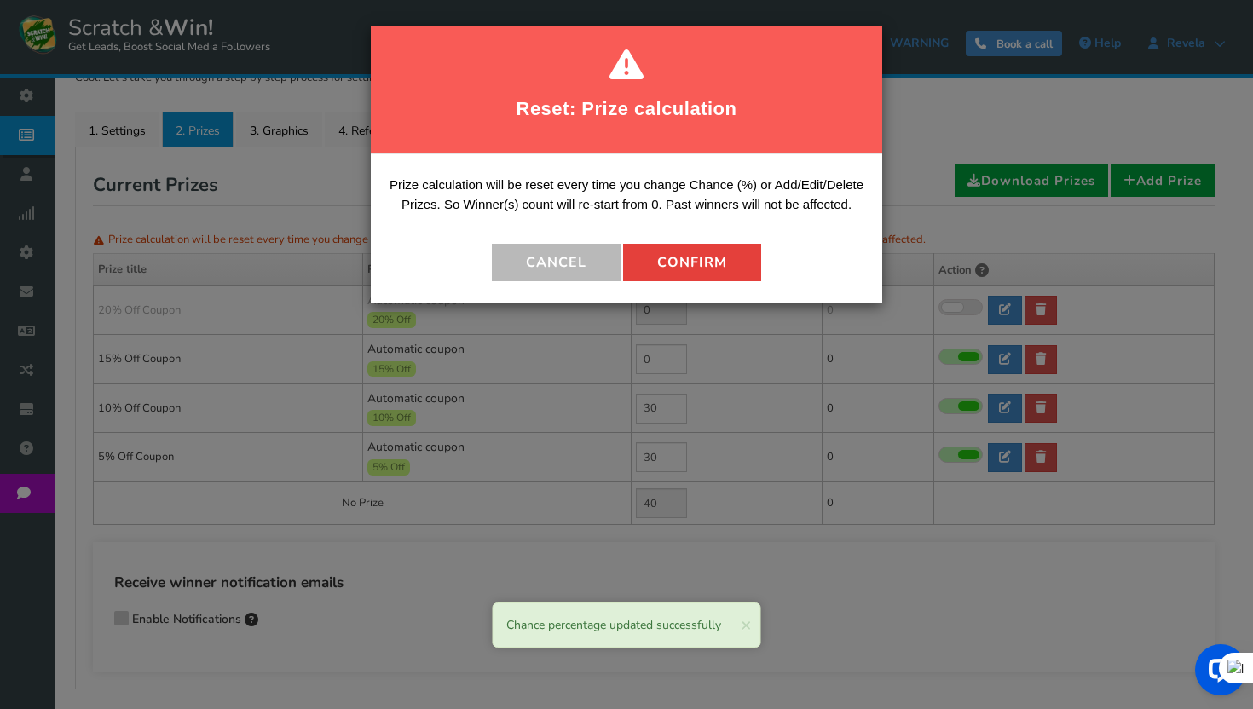
click at [715, 259] on button "Confirm" at bounding box center [692, 263] width 138 height 38
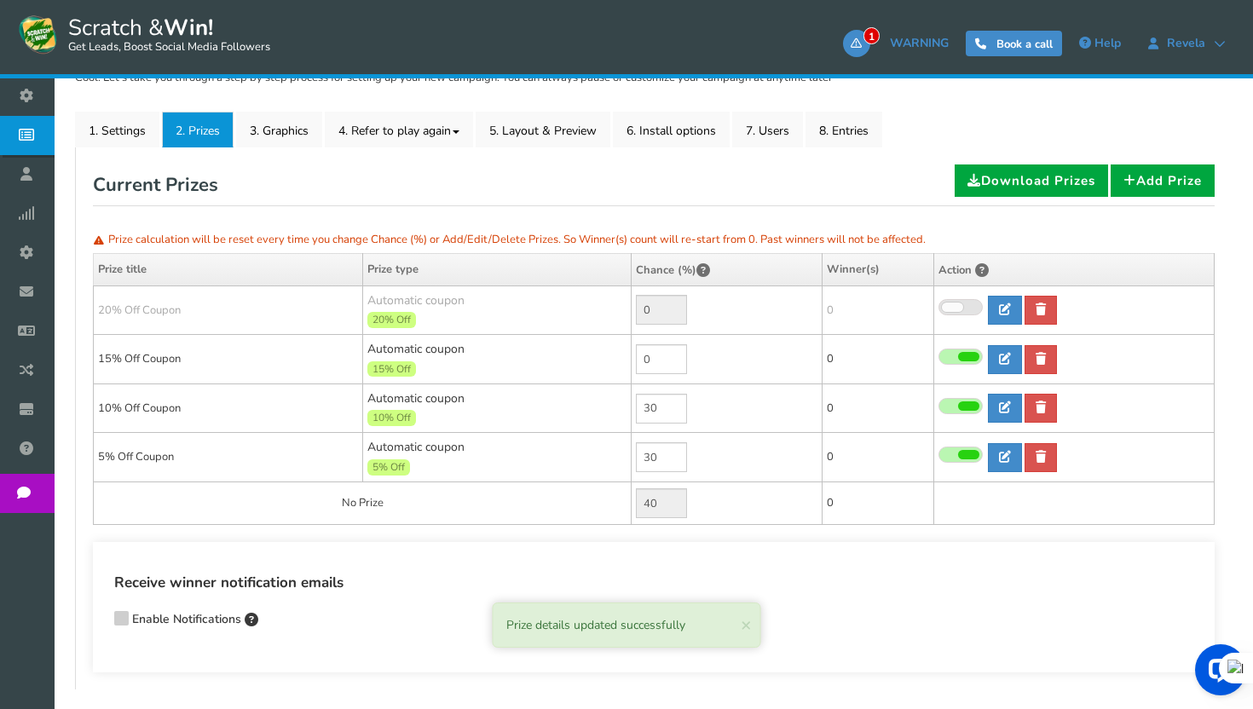
click at [660, 361] on input "0" at bounding box center [661, 359] width 51 height 30
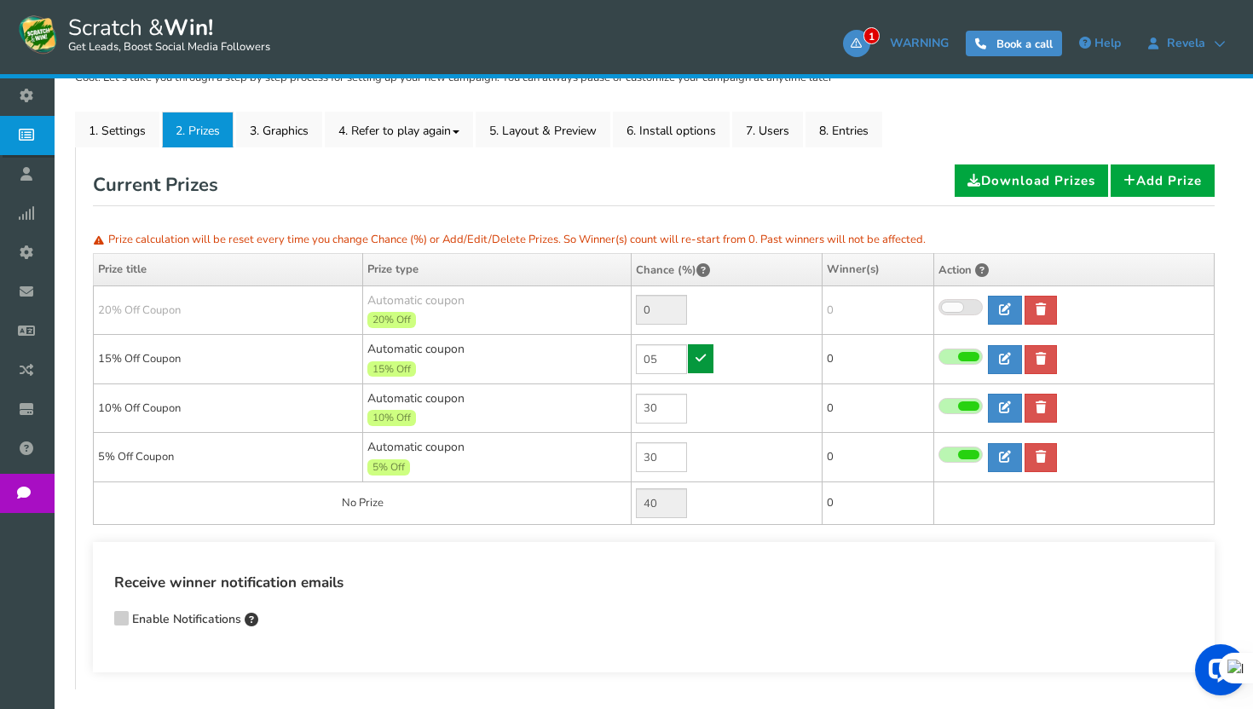
type input "05"
click at [712, 363] on link at bounding box center [701, 358] width 26 height 29
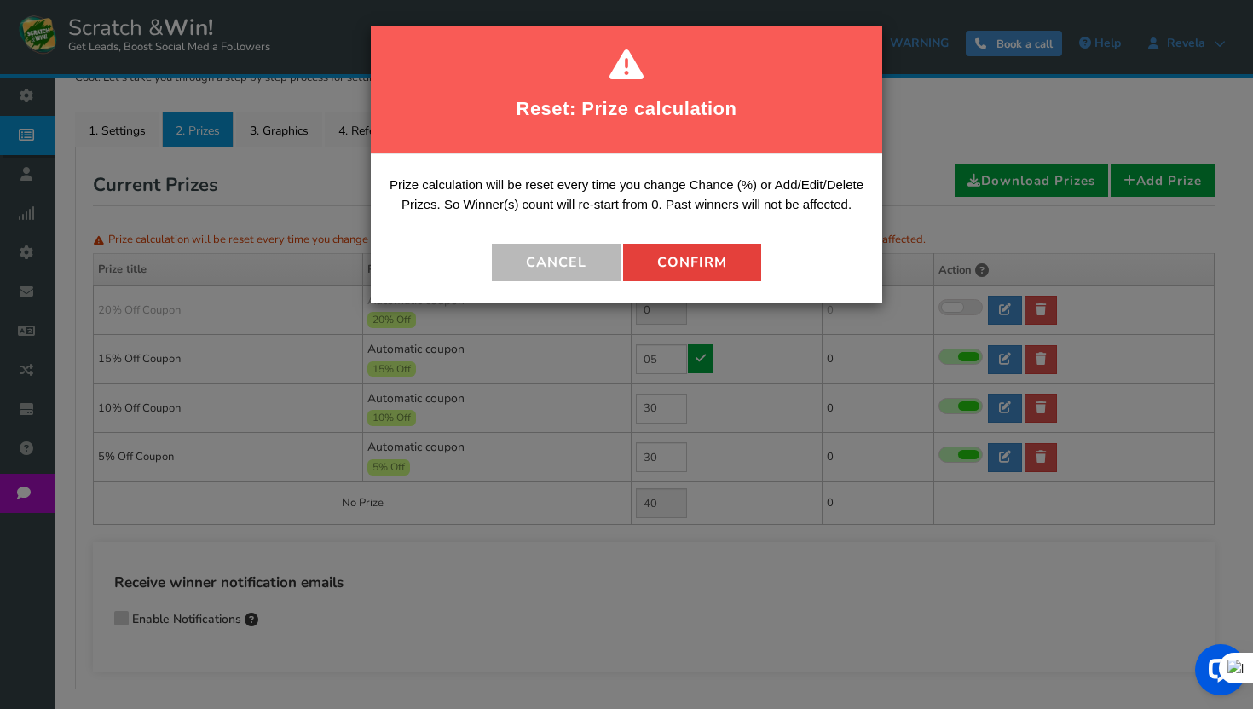
click at [693, 266] on button "Confirm" at bounding box center [692, 263] width 138 height 38
type input "35"
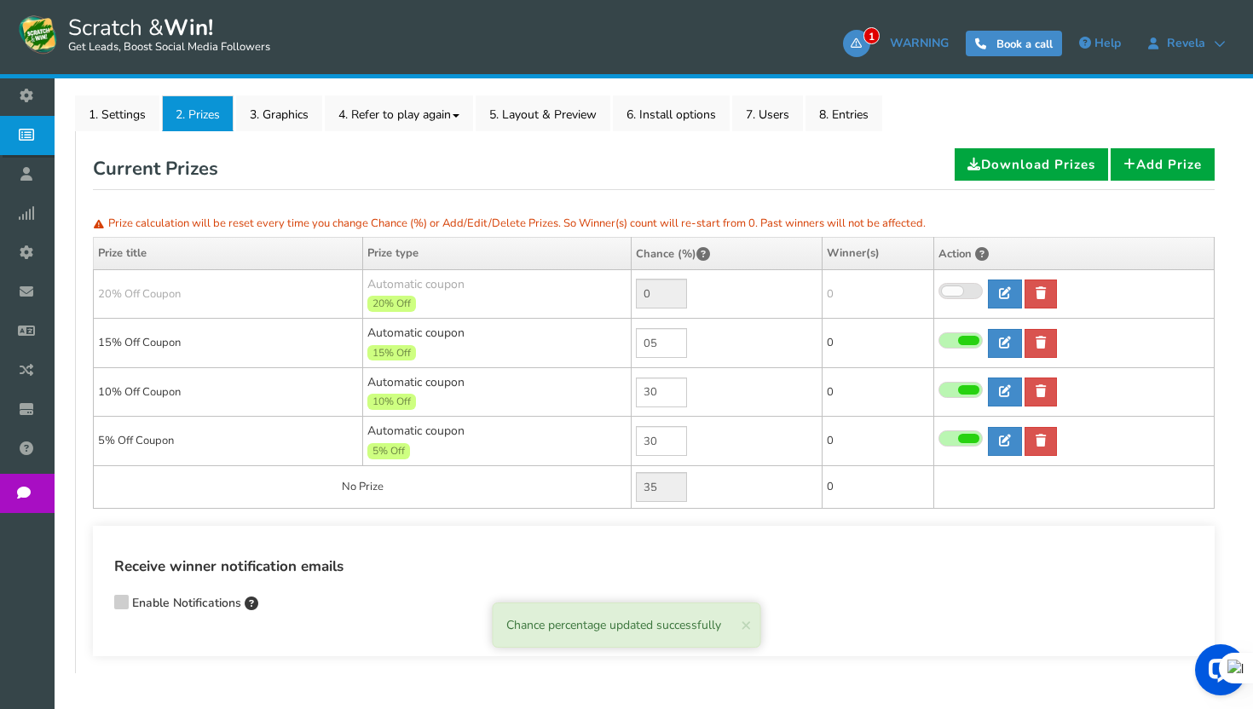
scroll to position [257, 0]
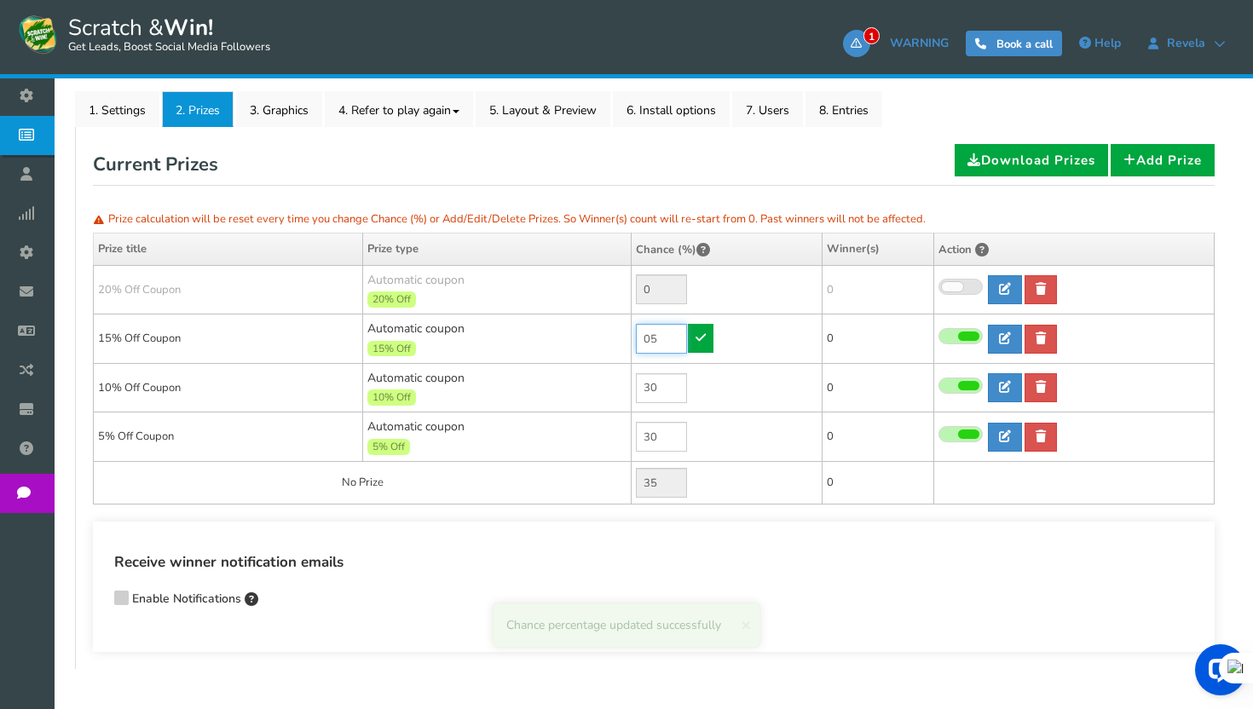
click at [667, 338] on input "05" at bounding box center [661, 339] width 51 height 30
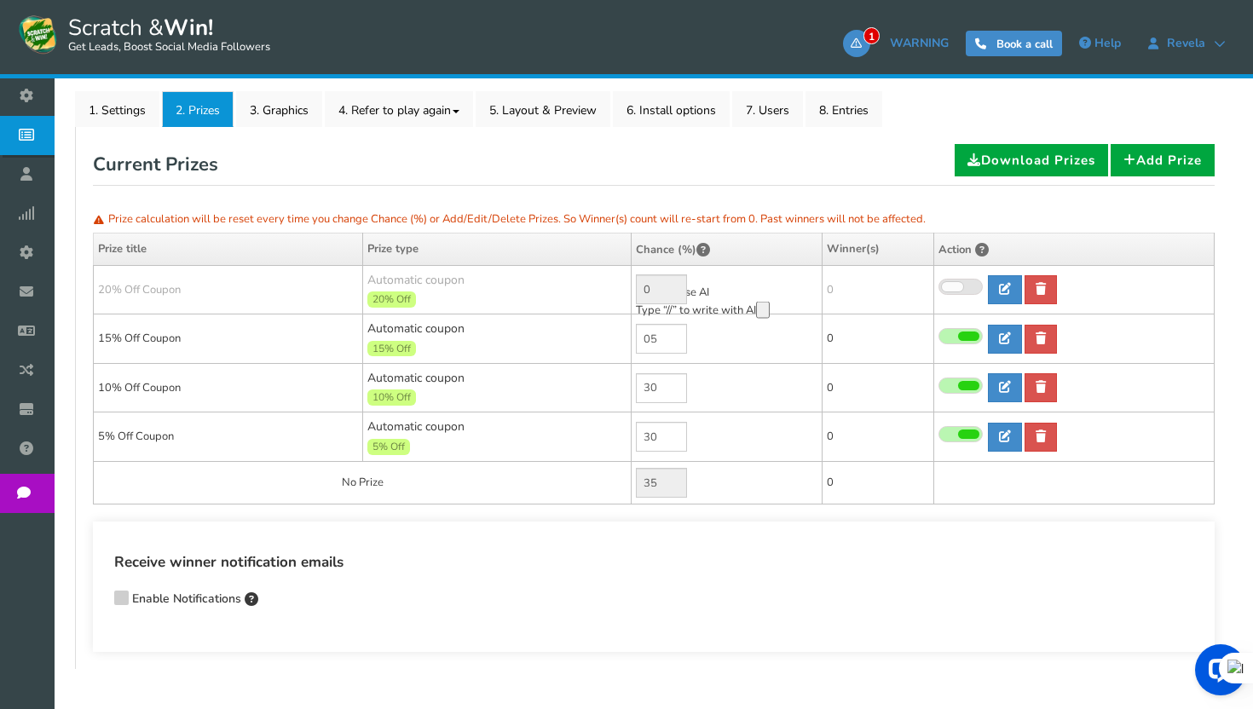
click at [831, 566] on h4 "Receive winner notification emails" at bounding box center [653, 562] width 1079 height 23
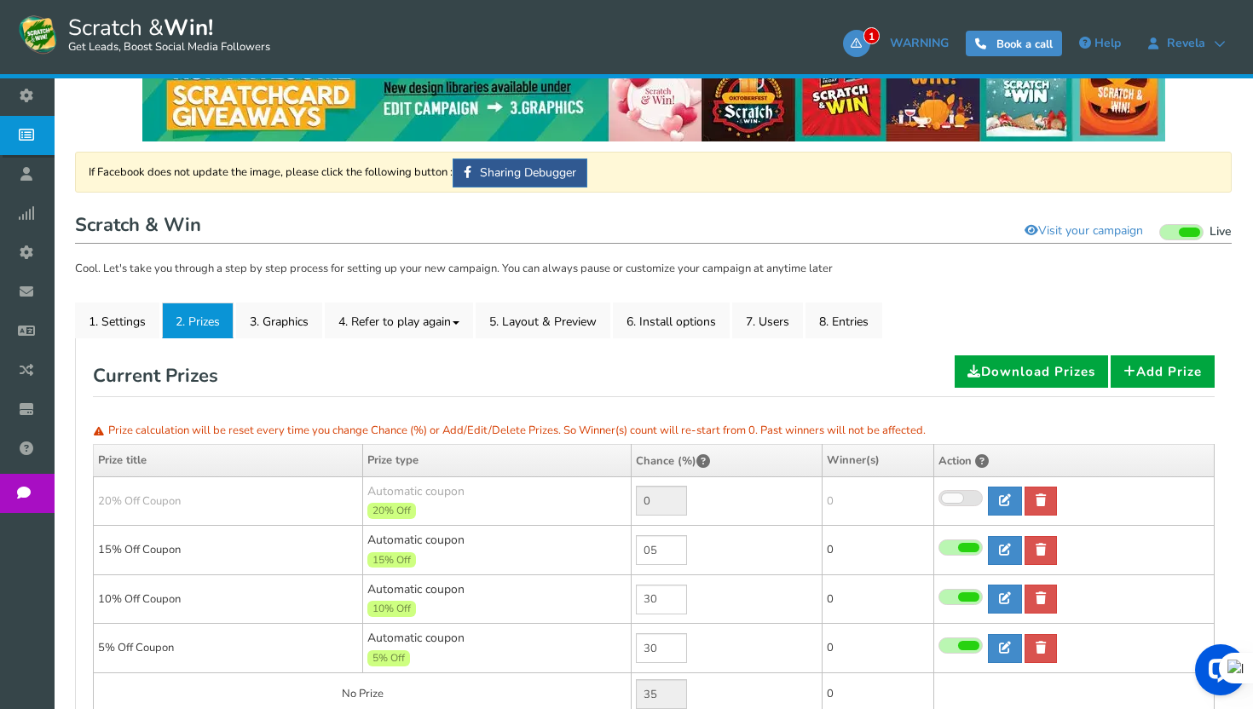
scroll to position [0, 0]
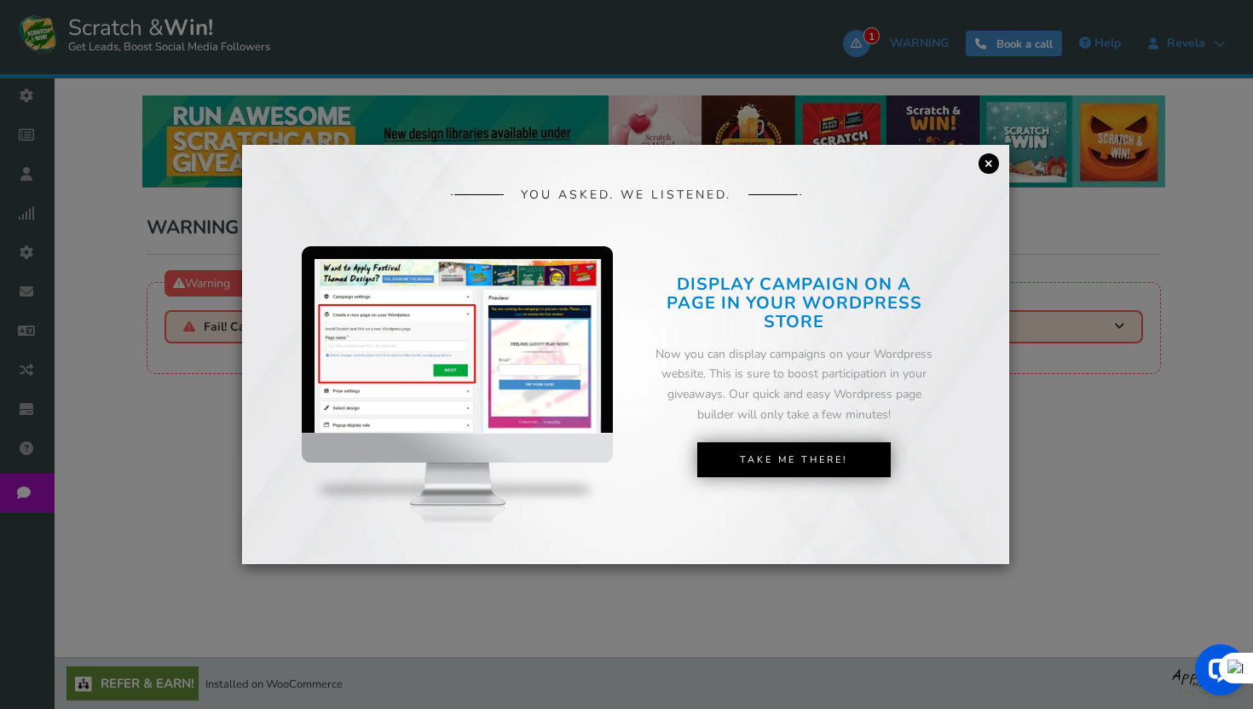
click at [990, 165] on link "×" at bounding box center [988, 163] width 20 height 20
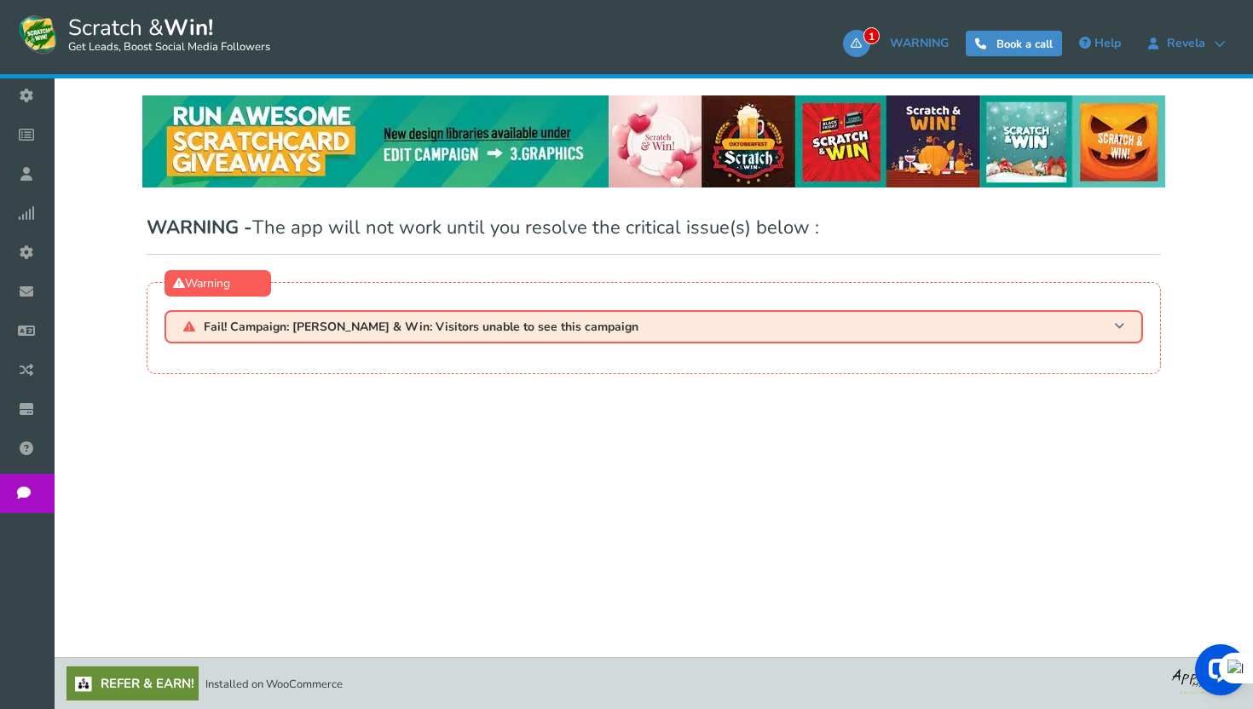
click at [646, 326] on h3 "Fail! Campaign: Scratch & Win: Visitors unable to see this campaign" at bounding box center [654, 326] width 978 height 33
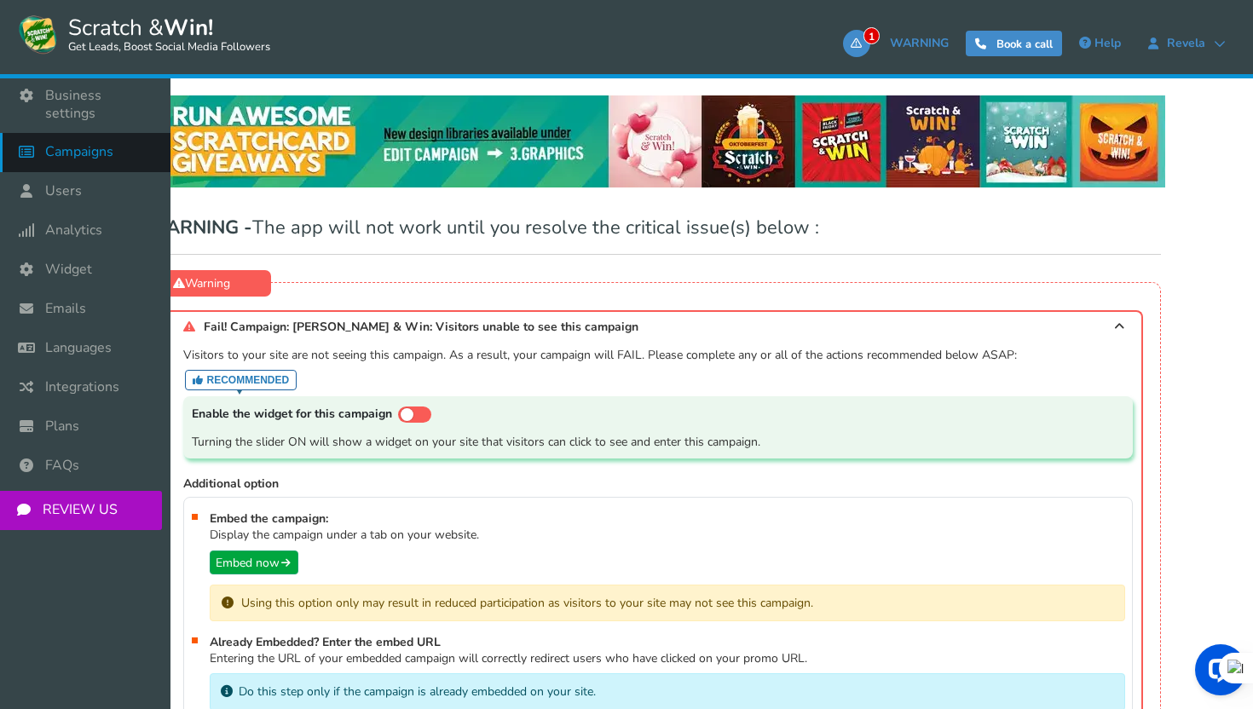
click at [15, 133] on icon at bounding box center [30, 152] width 32 height 38
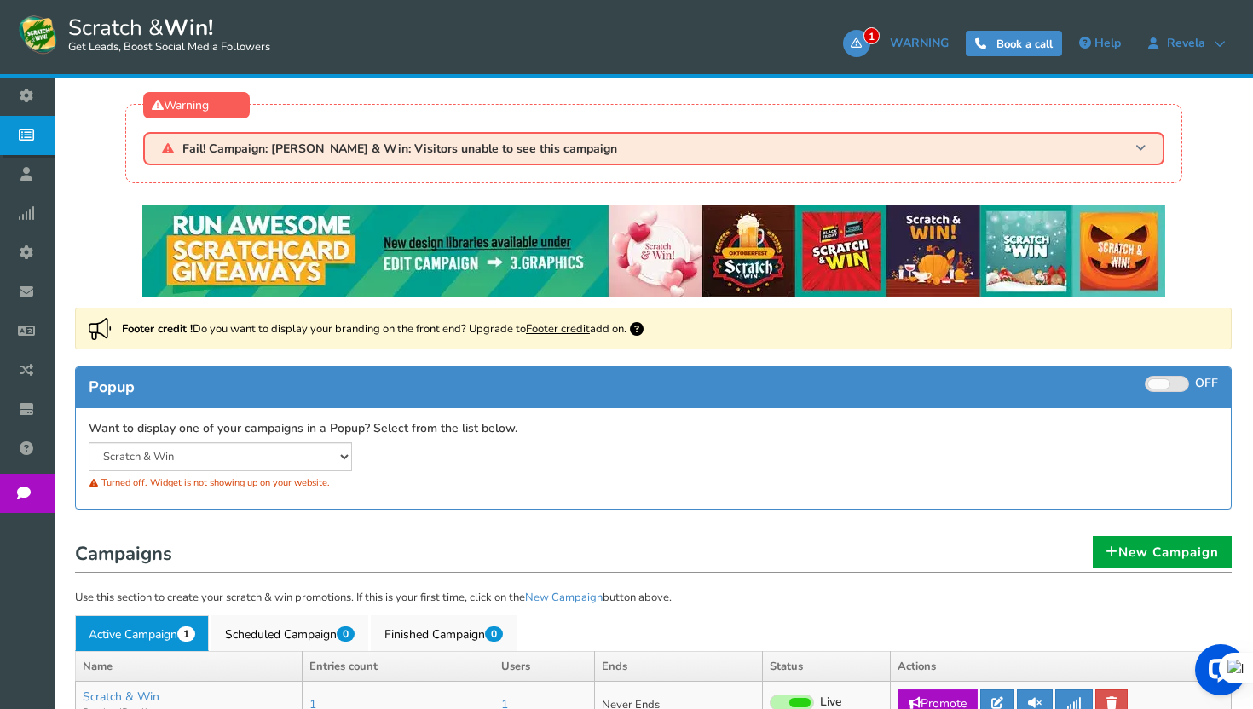
click at [311, 143] on span "Fail! Campaign: Scratch & Win: Visitors unable to see this campaign" at bounding box center [399, 148] width 435 height 13
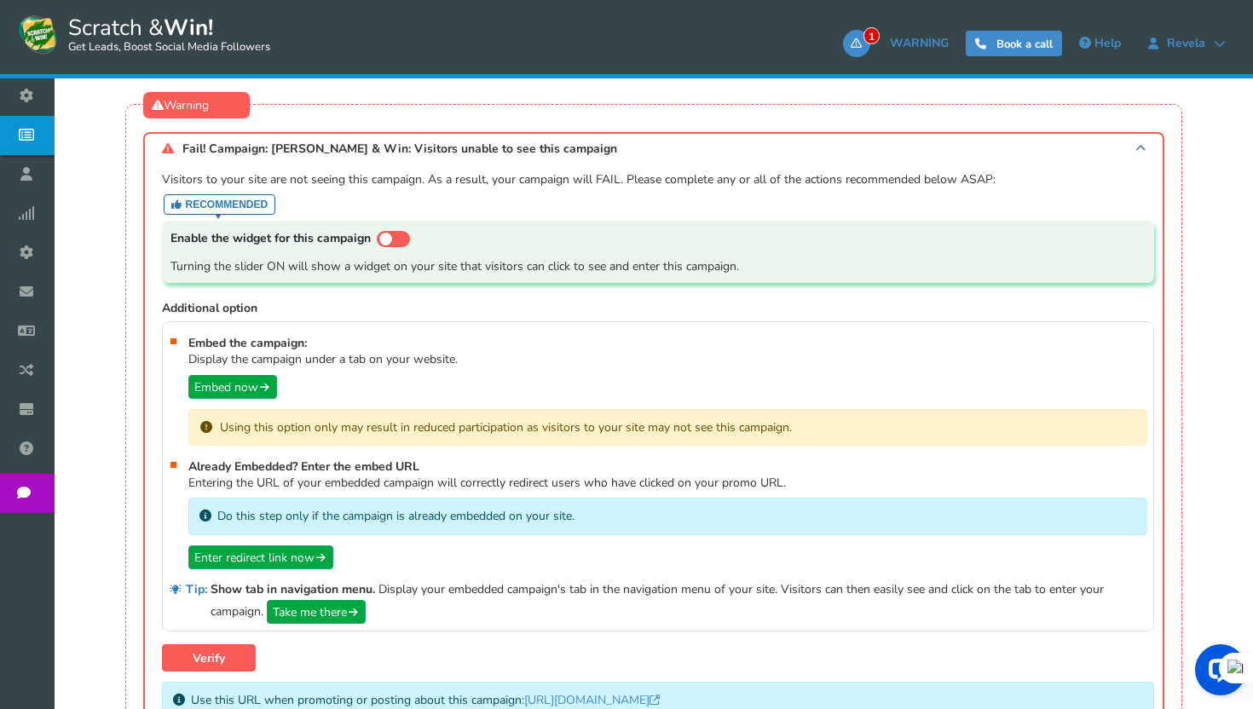
click at [294, 154] on span "Fail! Campaign: Scratch & Win: Visitors unable to see this campaign" at bounding box center [399, 148] width 435 height 13
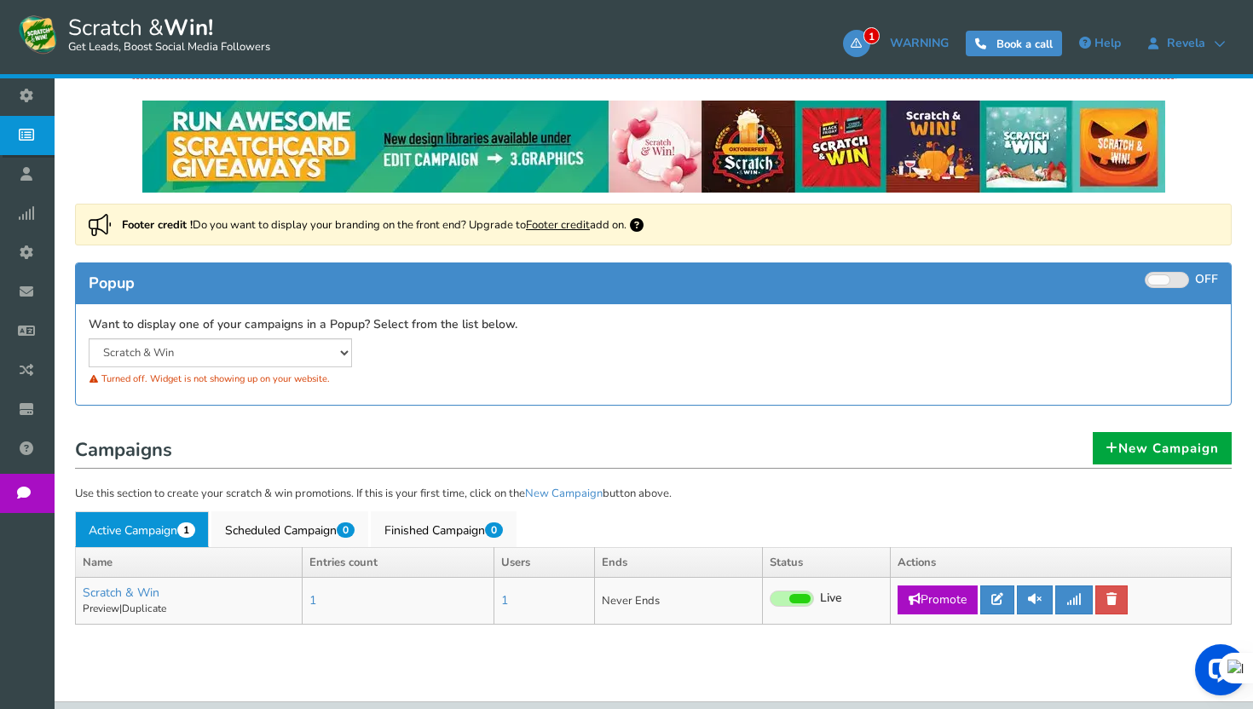
scroll to position [148, 0]
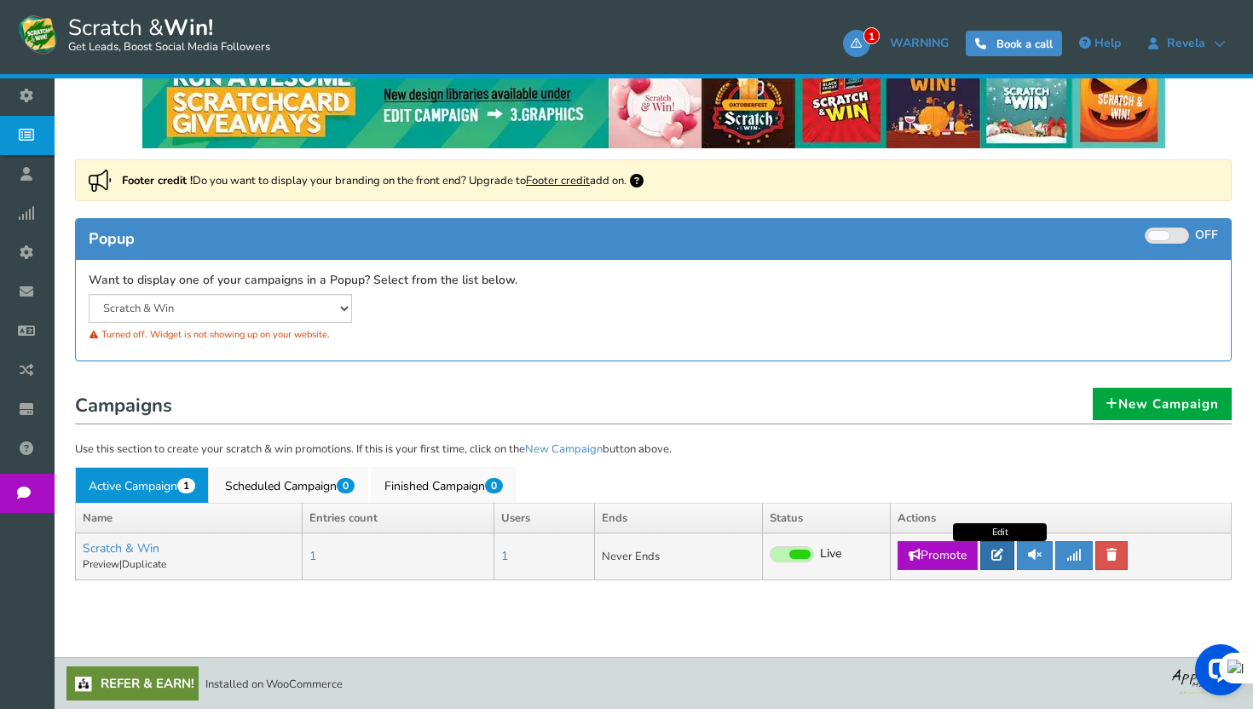
click at [1003, 556] on icon at bounding box center [997, 555] width 12 height 12
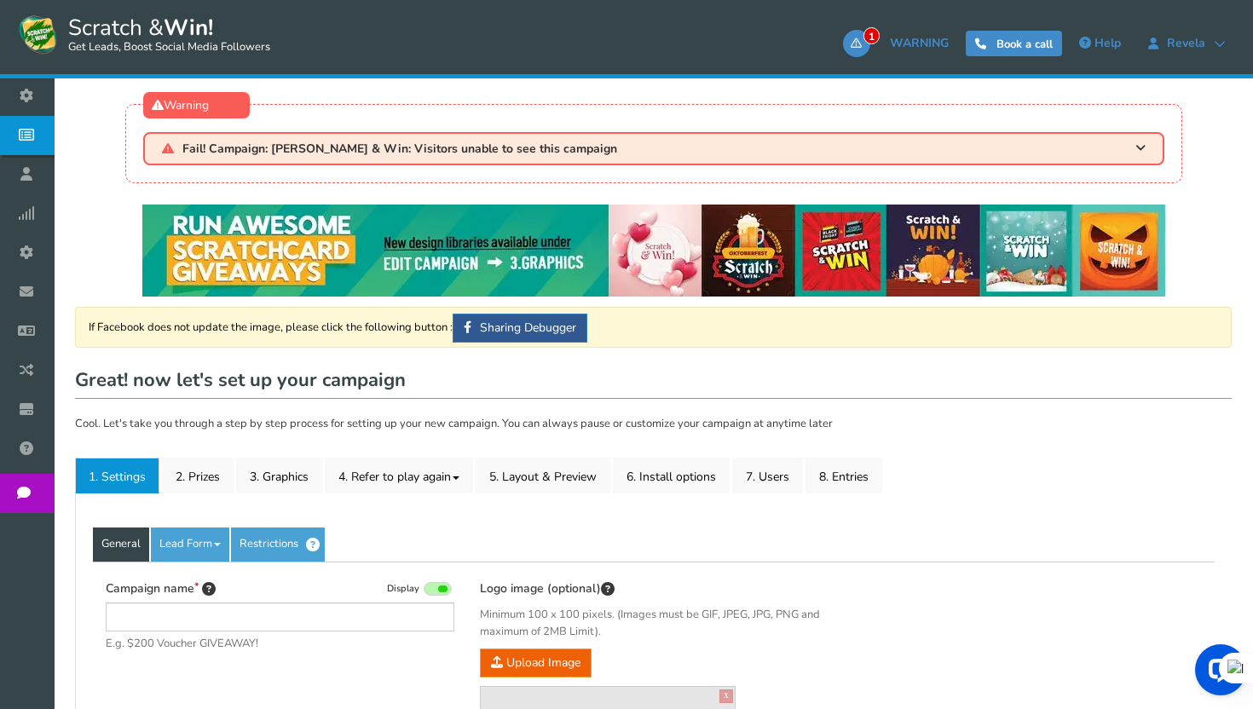
type input "Scratch & Win"
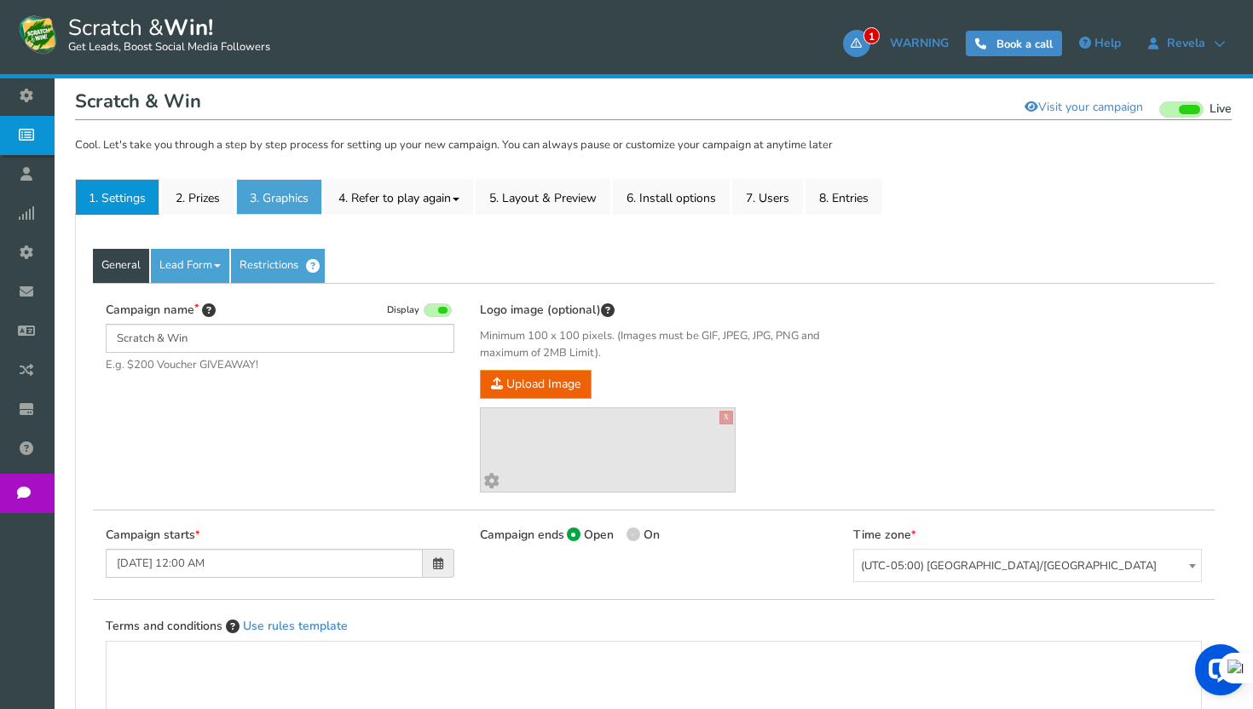
click at [299, 206] on link "3. Graphics" at bounding box center [279, 197] width 86 height 36
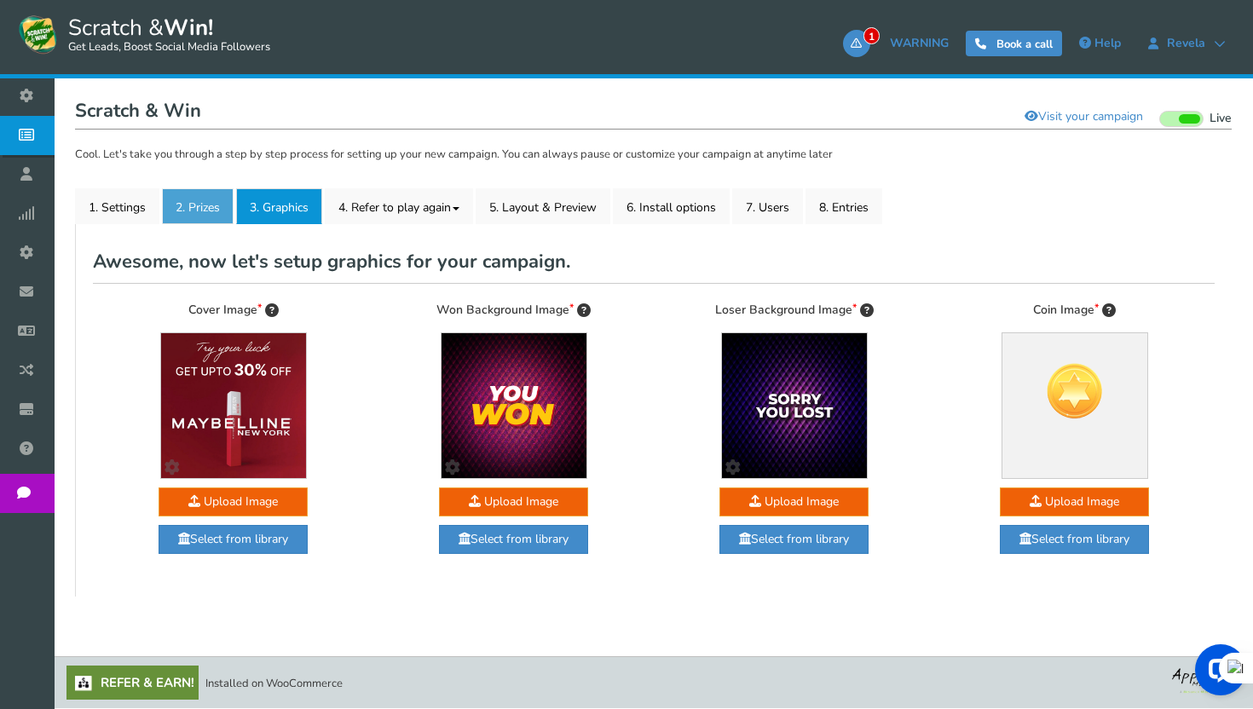
click at [210, 198] on link "2. Prizes" at bounding box center [198, 206] width 72 height 36
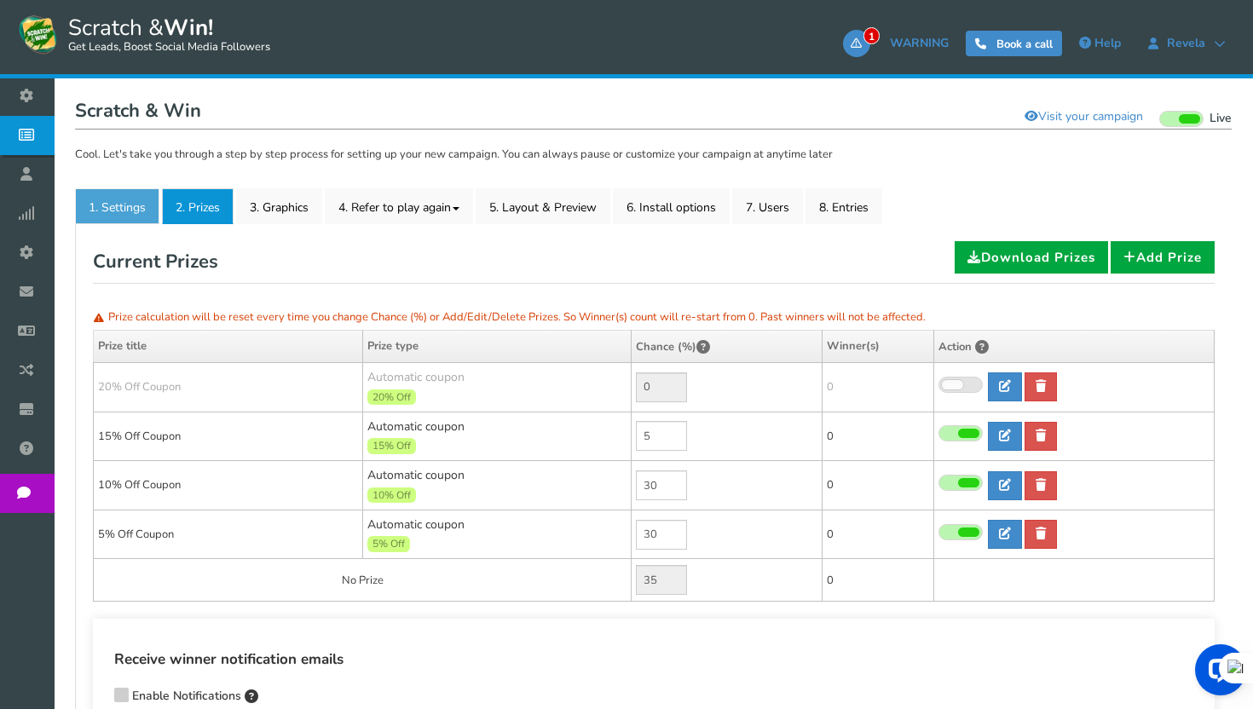
click at [117, 203] on link "1. Settings" at bounding box center [117, 206] width 84 height 36
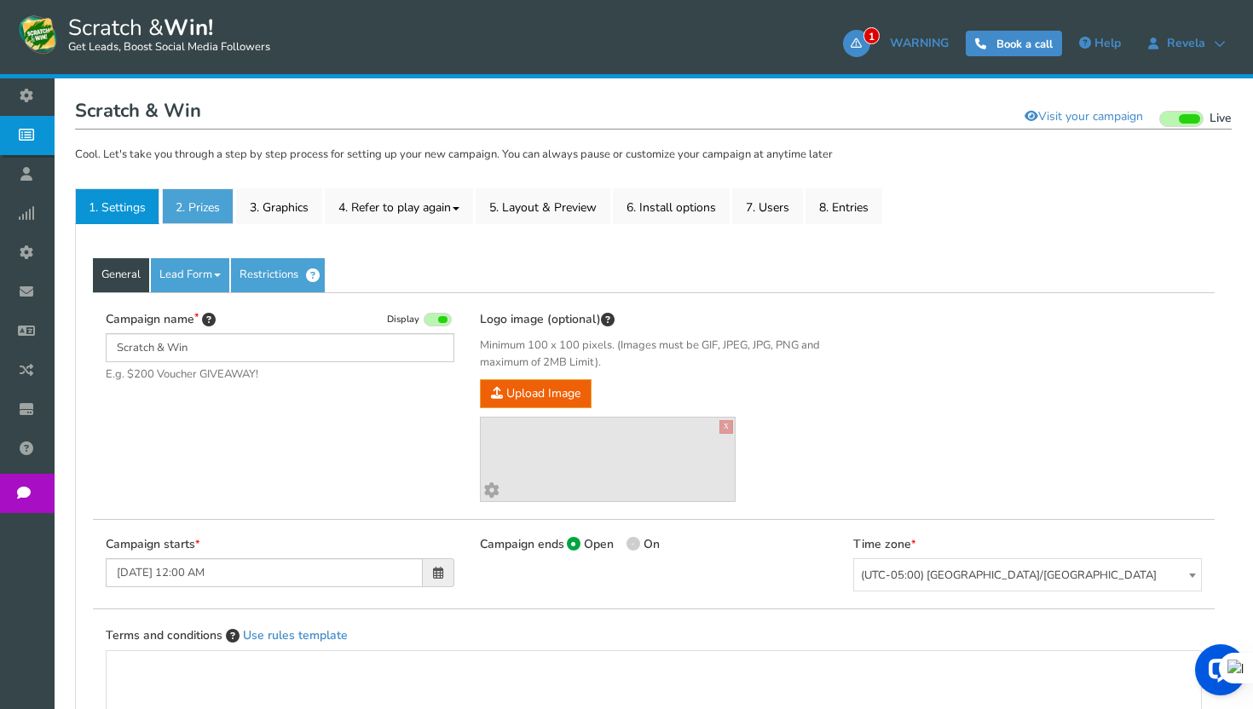
click at [223, 195] on link "2. Prizes" at bounding box center [198, 206] width 72 height 36
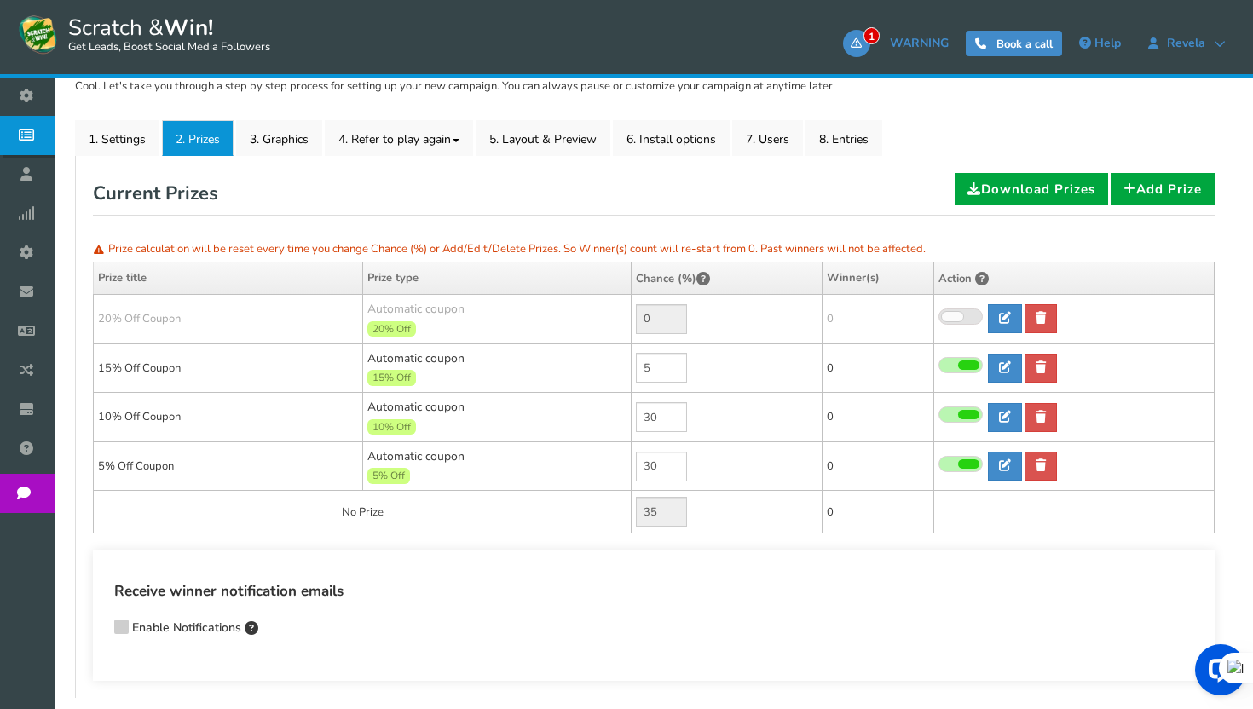
scroll to position [279, 0]
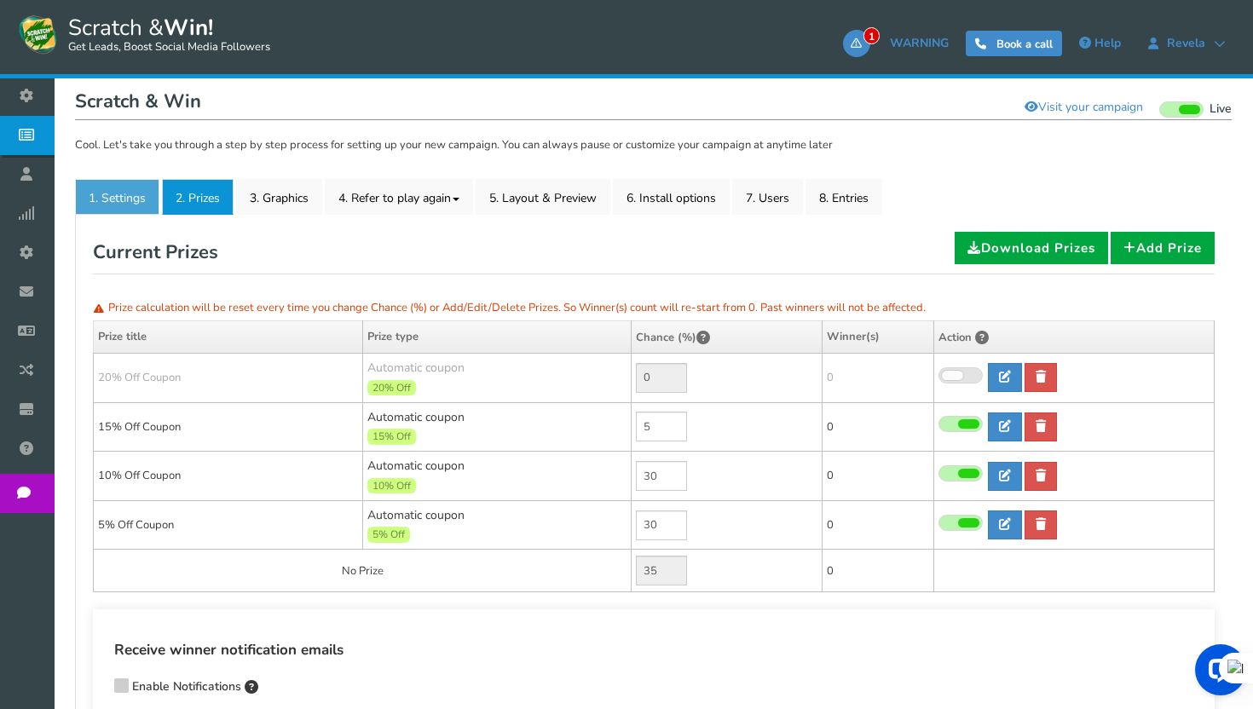
click at [134, 190] on link "1. Settings" at bounding box center [117, 197] width 84 height 36
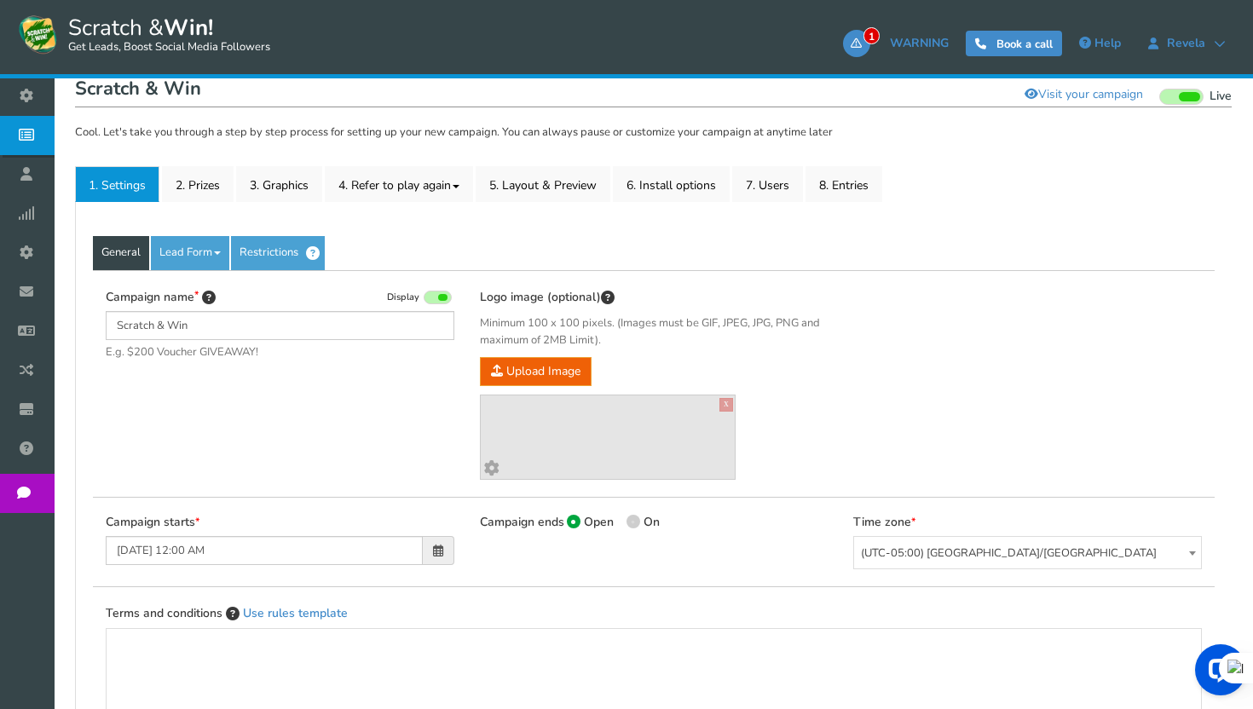
scroll to position [292, 0]
click at [446, 296] on span at bounding box center [442, 296] width 9 height 7
click at [0, 0] on input "Display" at bounding box center [0, 0] width 0 height 0
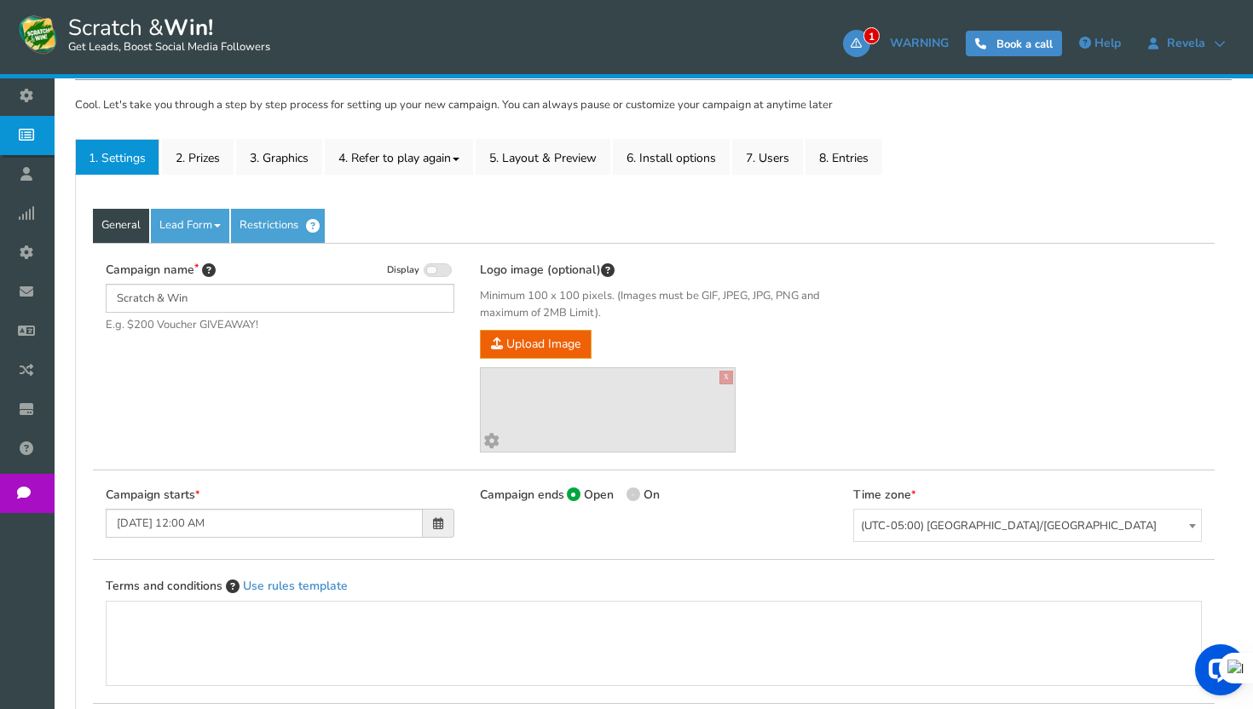
scroll to position [322, 0]
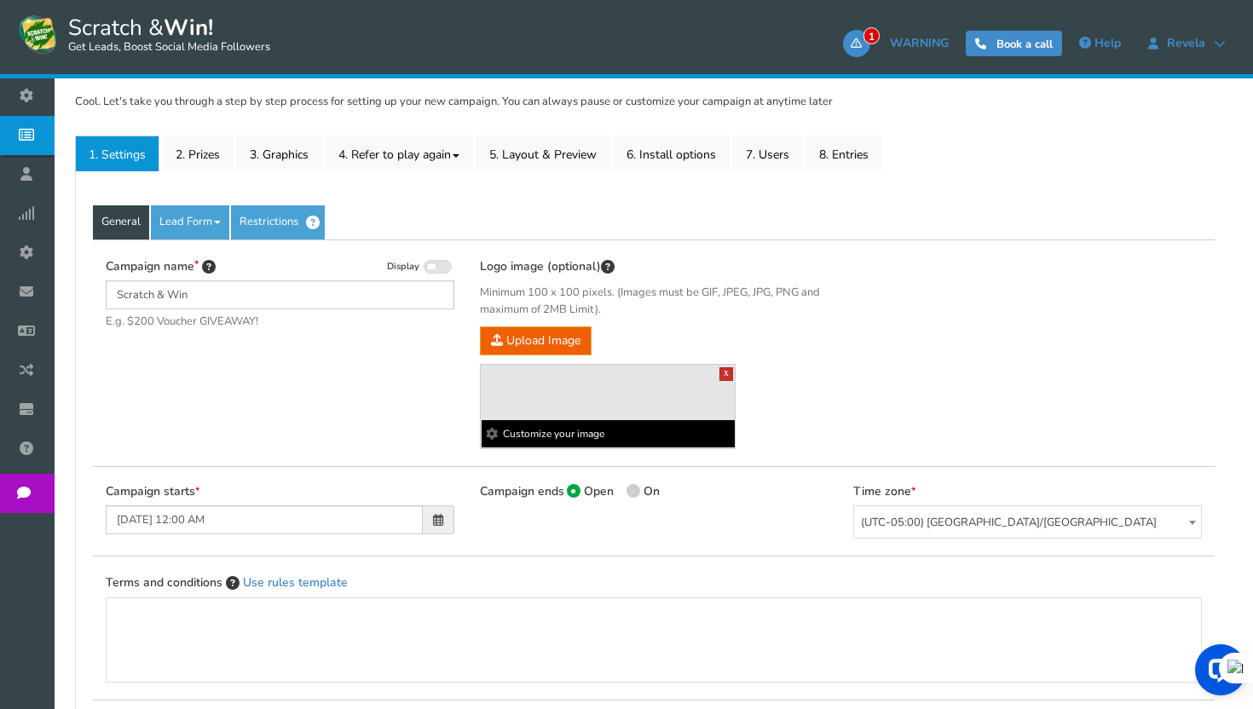
click at [727, 375] on link "X" at bounding box center [726, 374] width 14 height 14
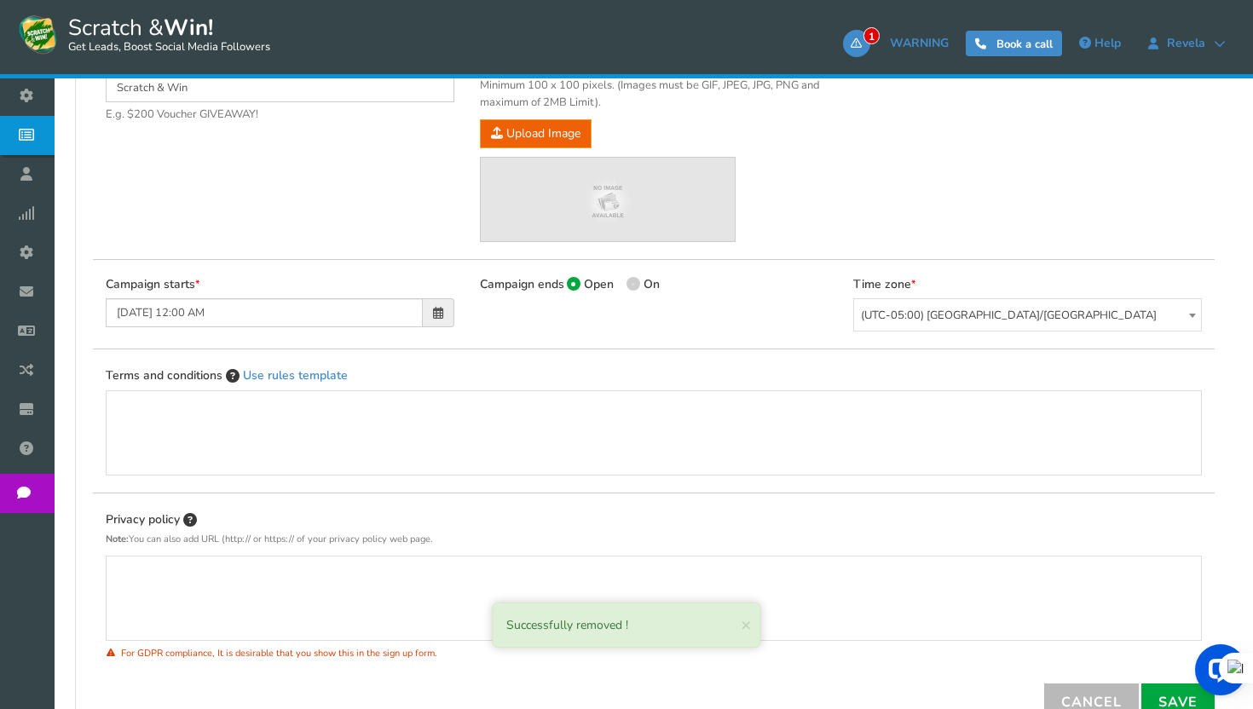
scroll to position [671, 0]
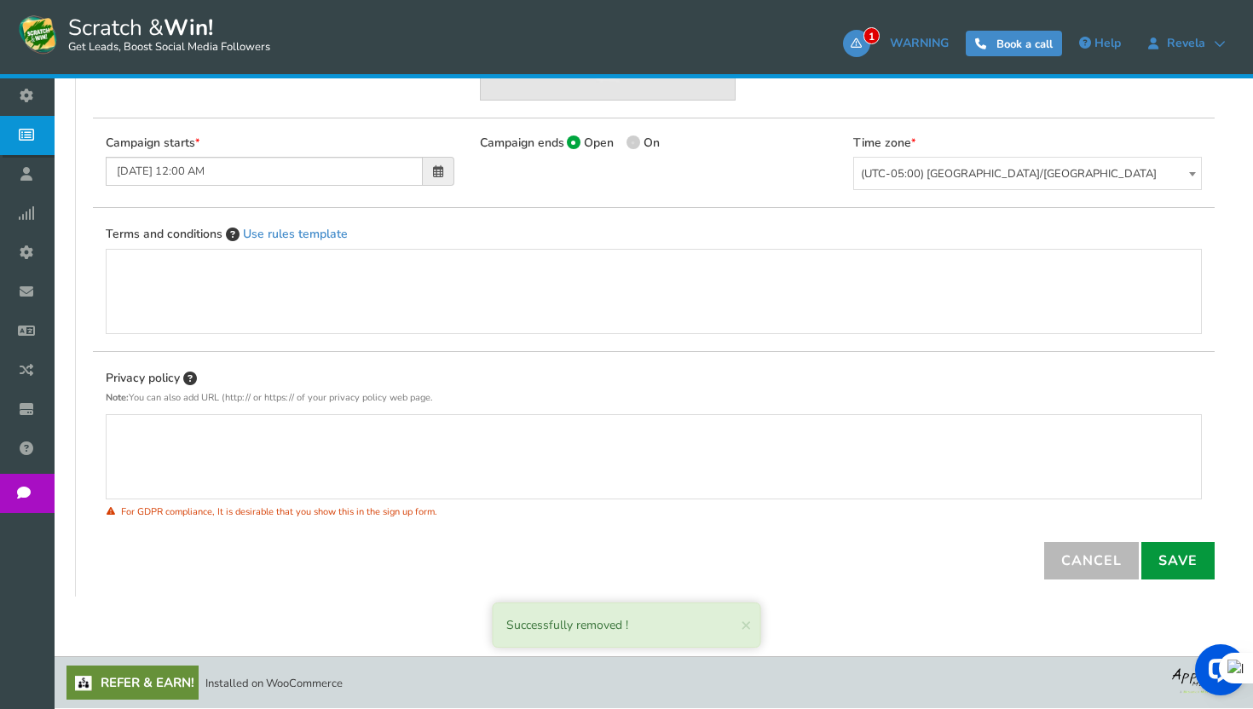
click at [1176, 561] on link "Save" at bounding box center [1177, 561] width 73 height 38
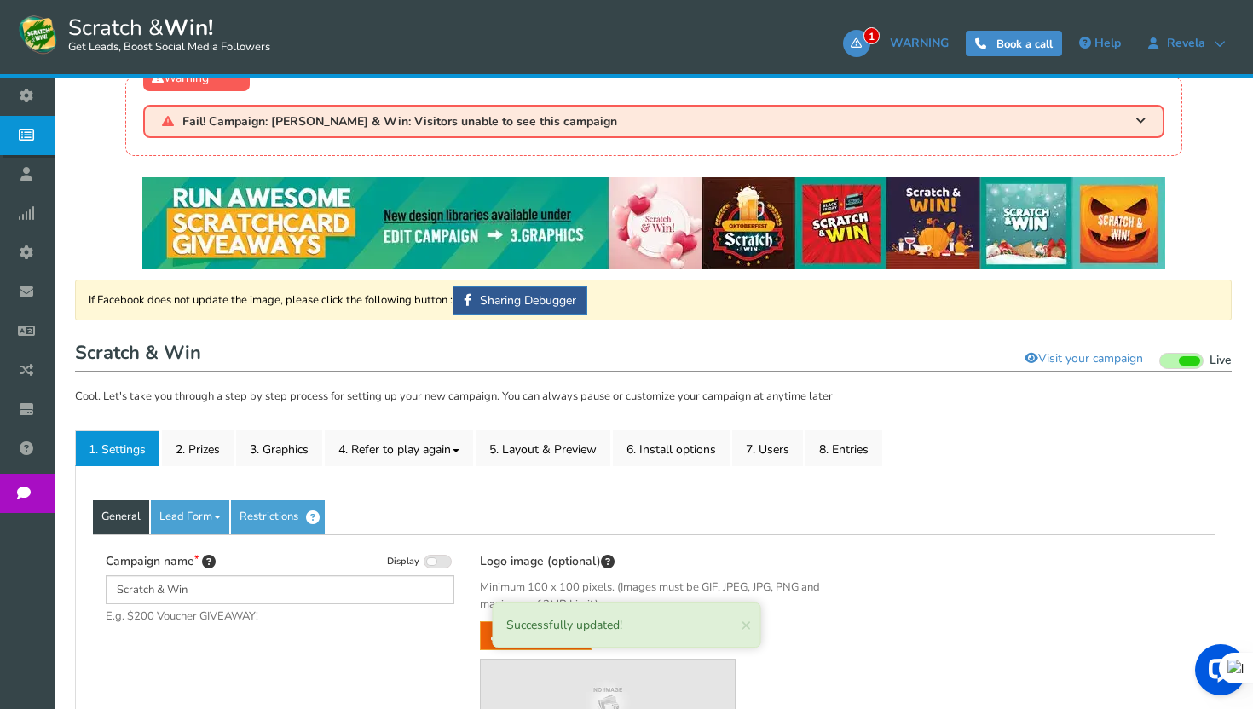
scroll to position [0, 0]
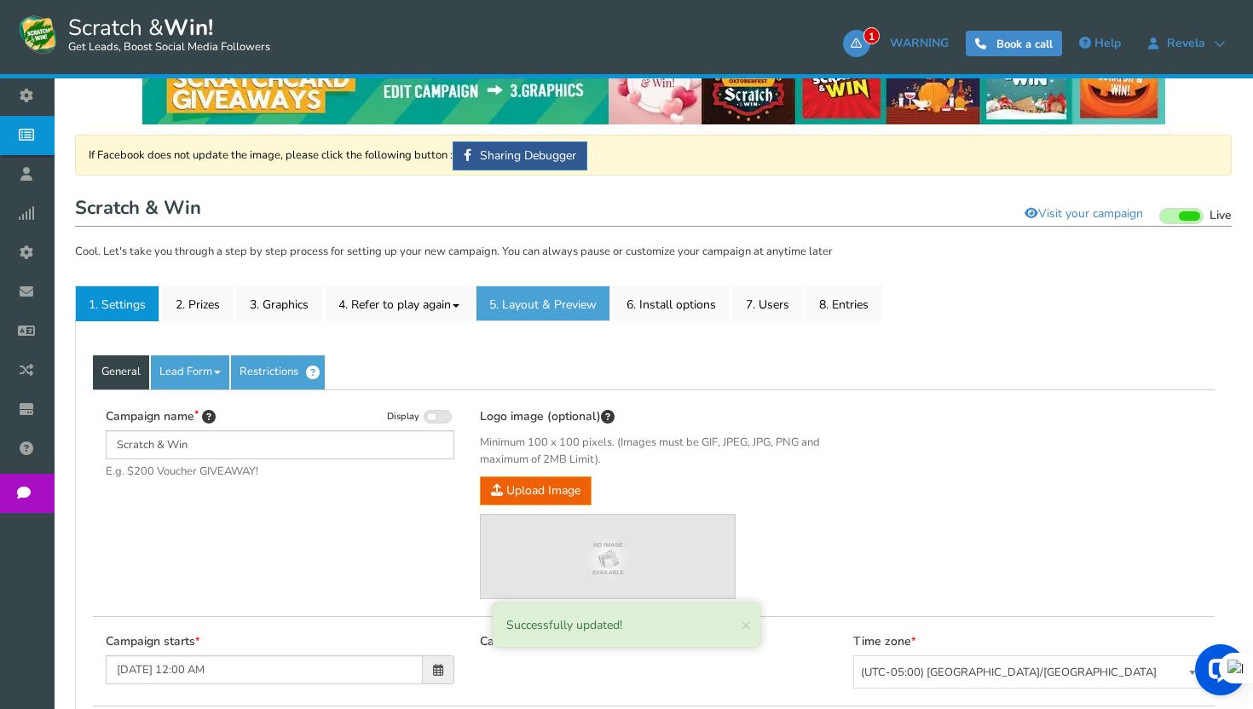
click at [536, 307] on link "5. Layout & Preview" at bounding box center [543, 304] width 135 height 36
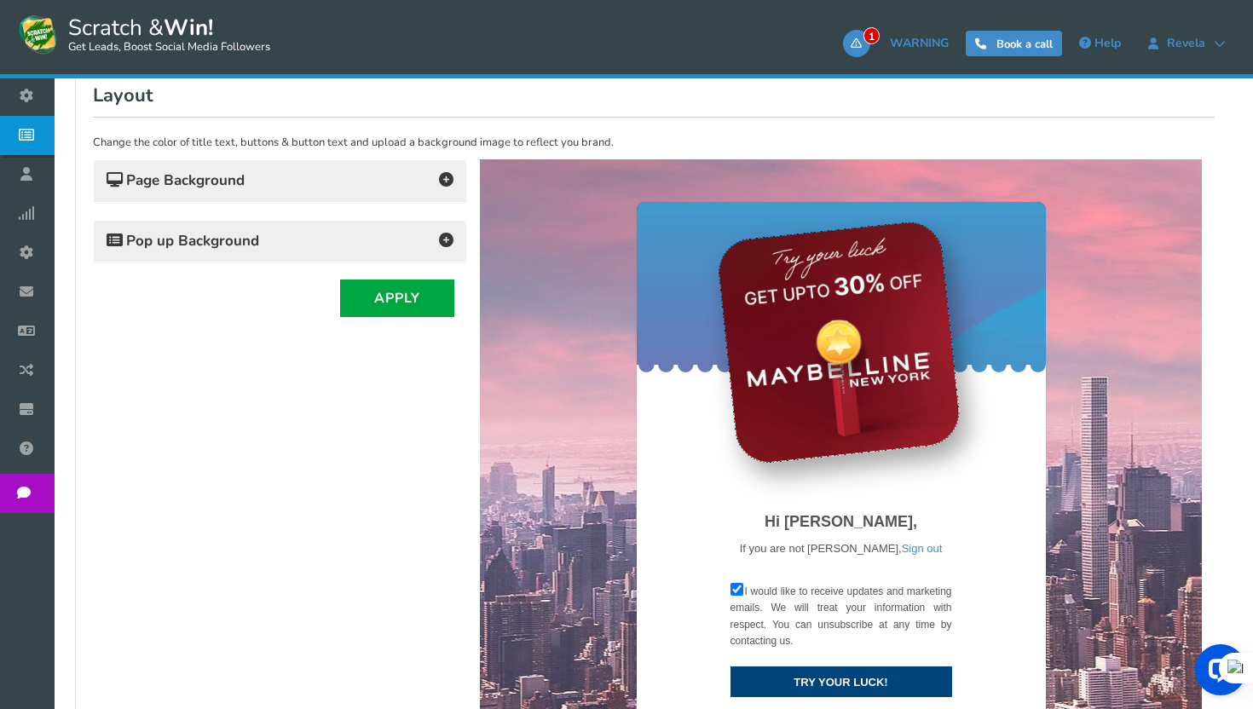
scroll to position [420, 0]
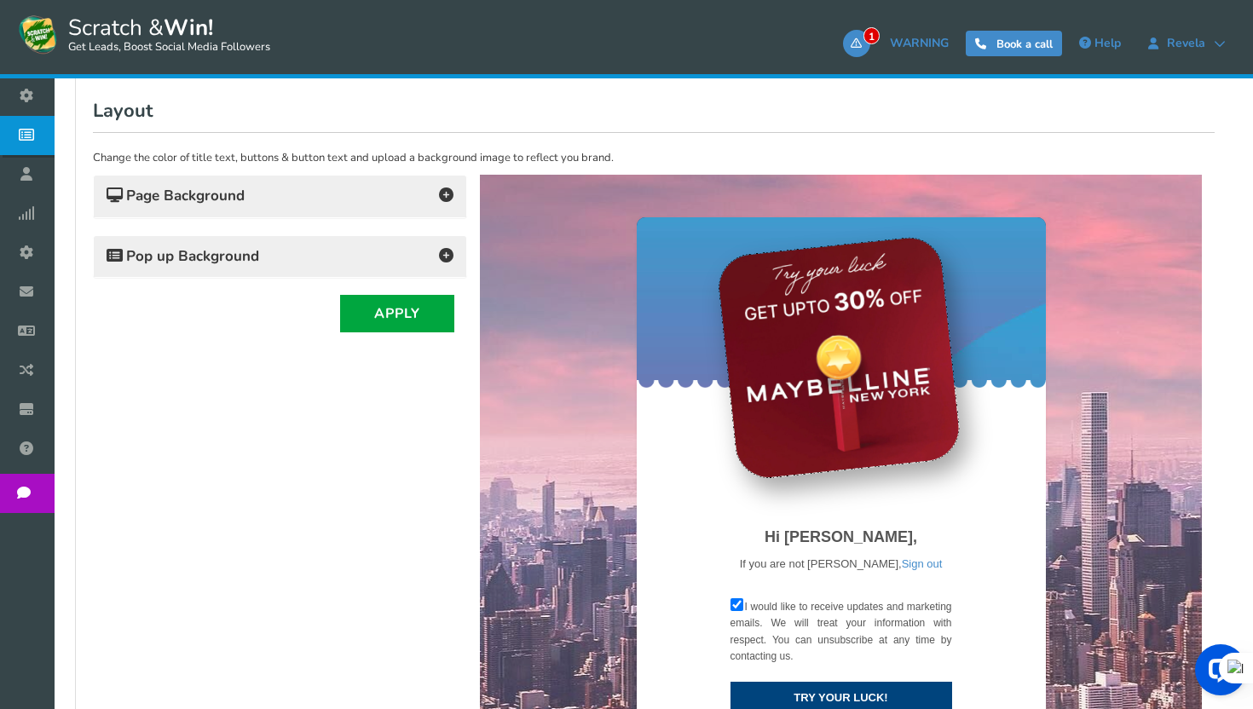
click at [450, 260] on icon at bounding box center [446, 255] width 14 height 14
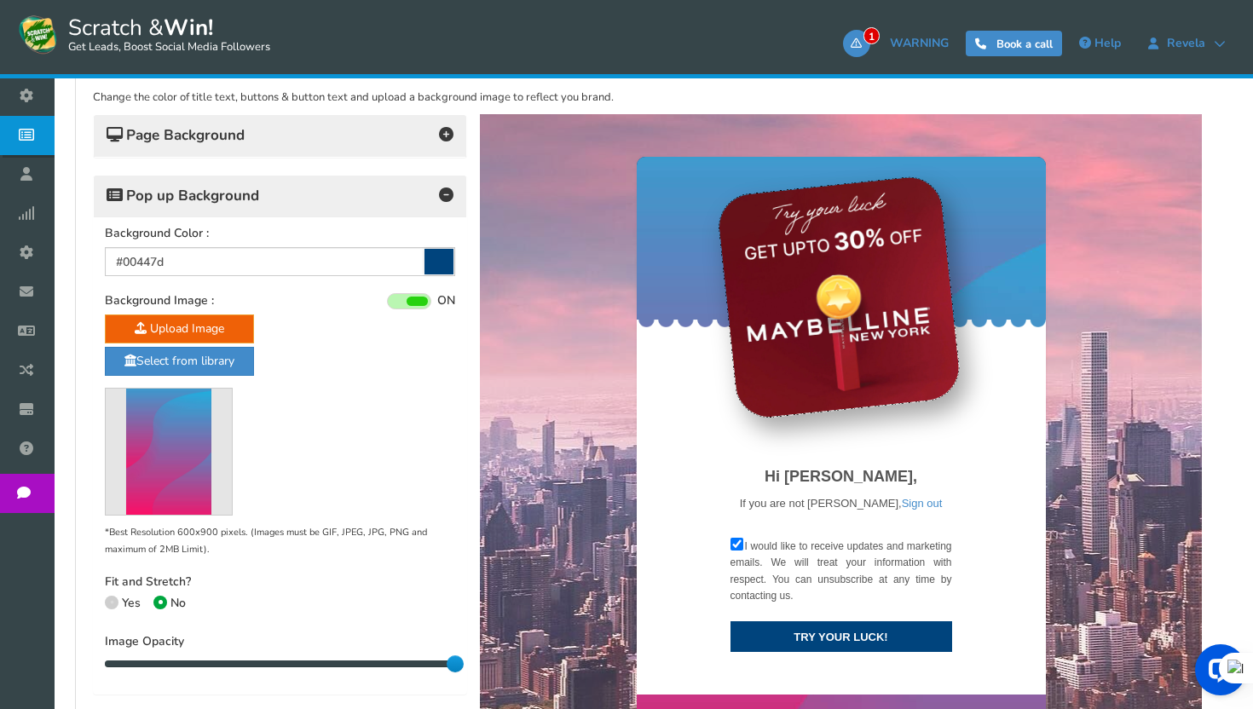
scroll to position [482, 0]
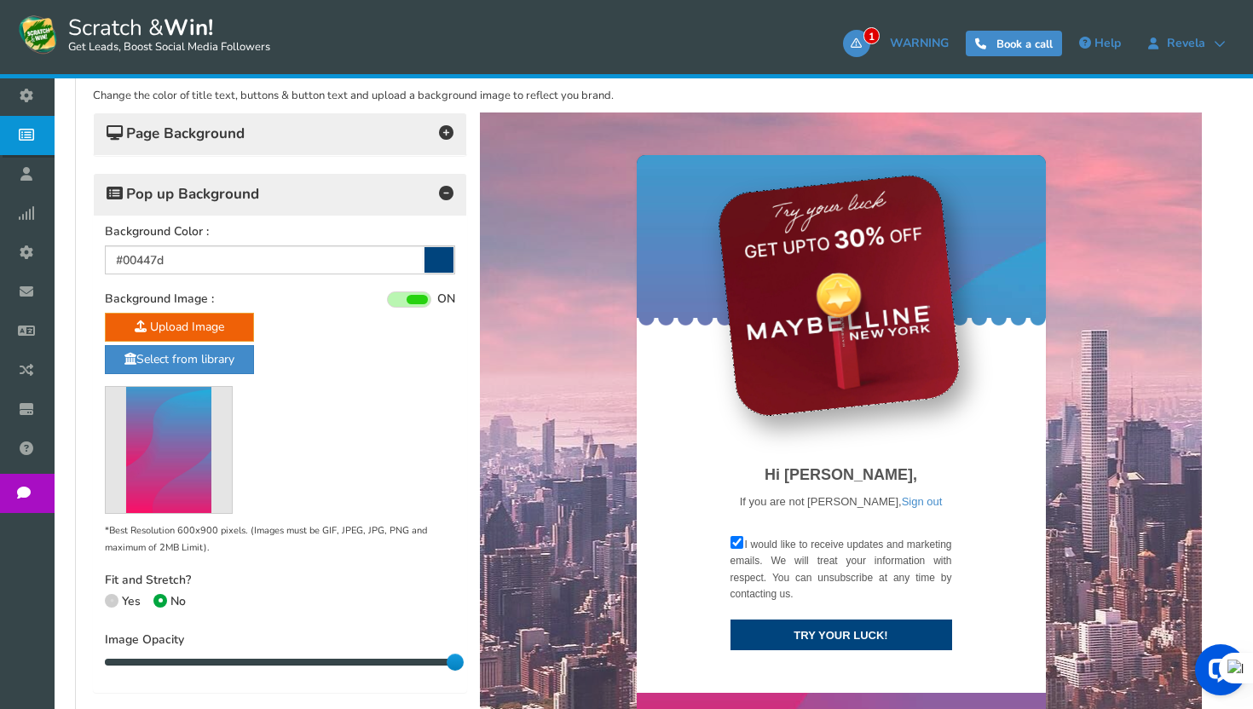
click at [411, 299] on span at bounding box center [417, 299] width 21 height 9
click at [0, 0] on input "ON OFF" at bounding box center [0, 0] width 0 height 0
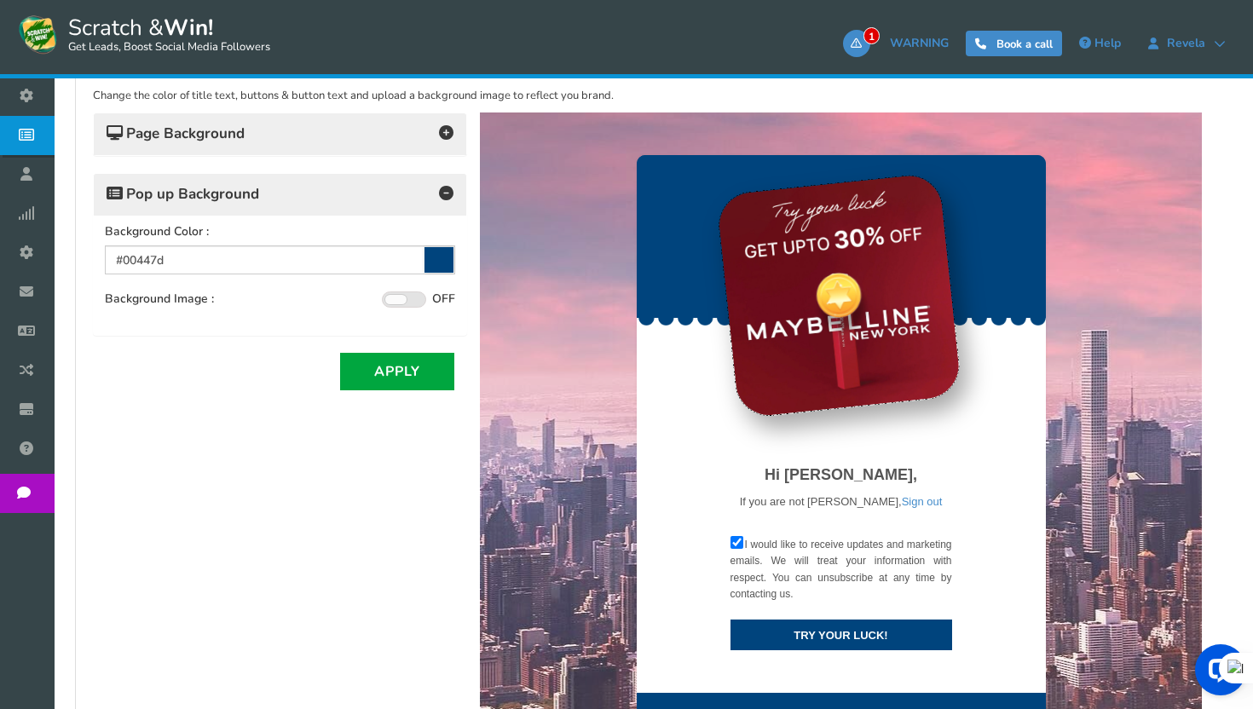
click at [411, 299] on span at bounding box center [404, 300] width 44 height 16
click at [0, 0] on input "ON OFF" at bounding box center [0, 0] width 0 height 0
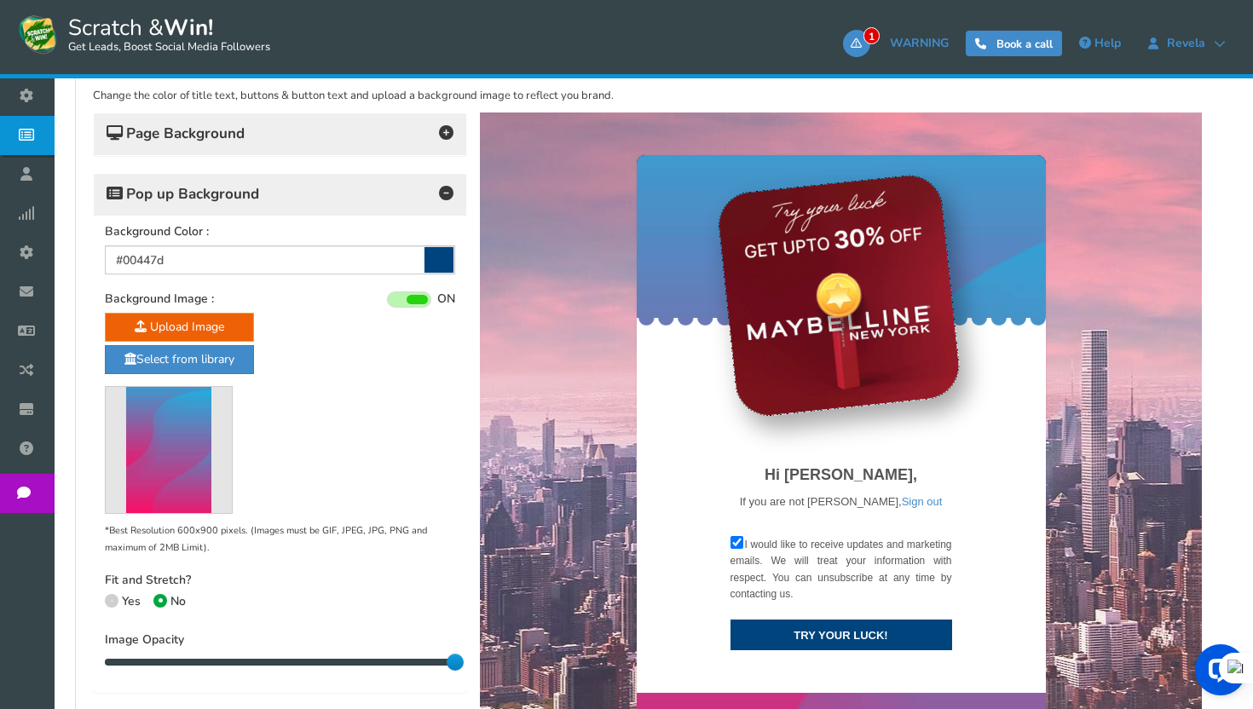
click at [411, 299] on span at bounding box center [417, 299] width 21 height 9
click at [0, 0] on input "ON OFF" at bounding box center [0, 0] width 0 height 0
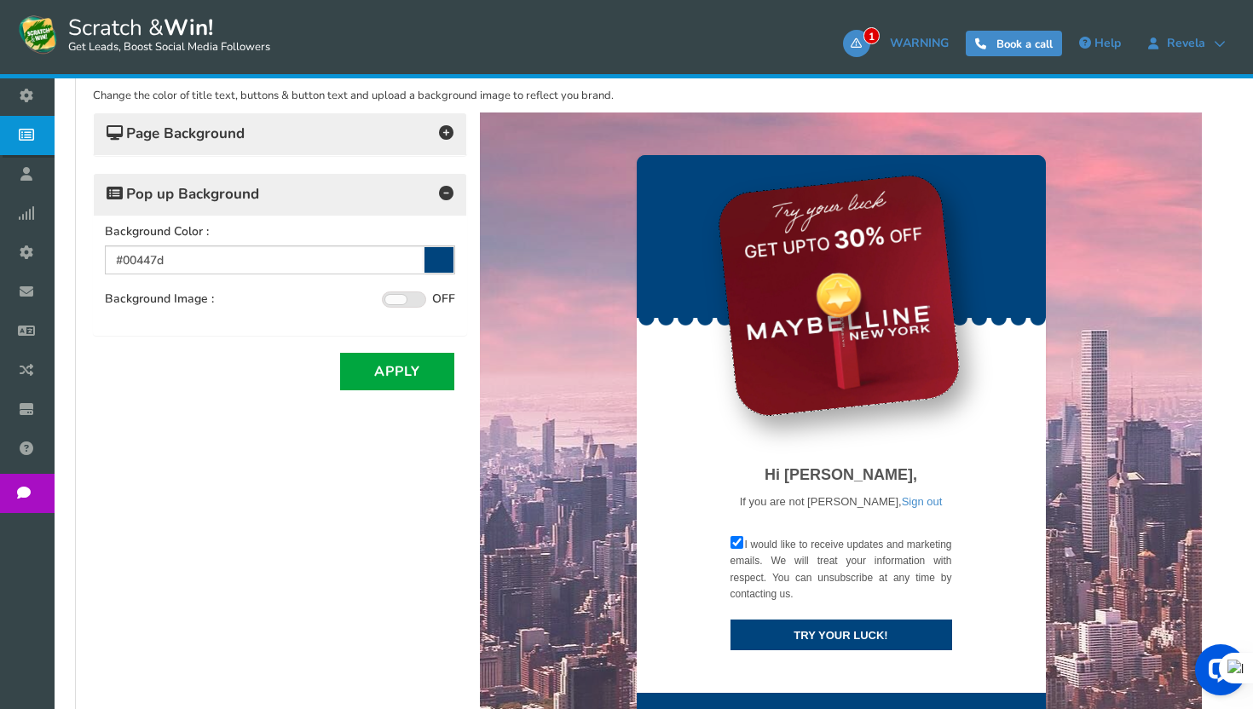
click at [411, 299] on span at bounding box center [404, 300] width 44 height 16
click at [0, 0] on input "ON OFF" at bounding box center [0, 0] width 0 height 0
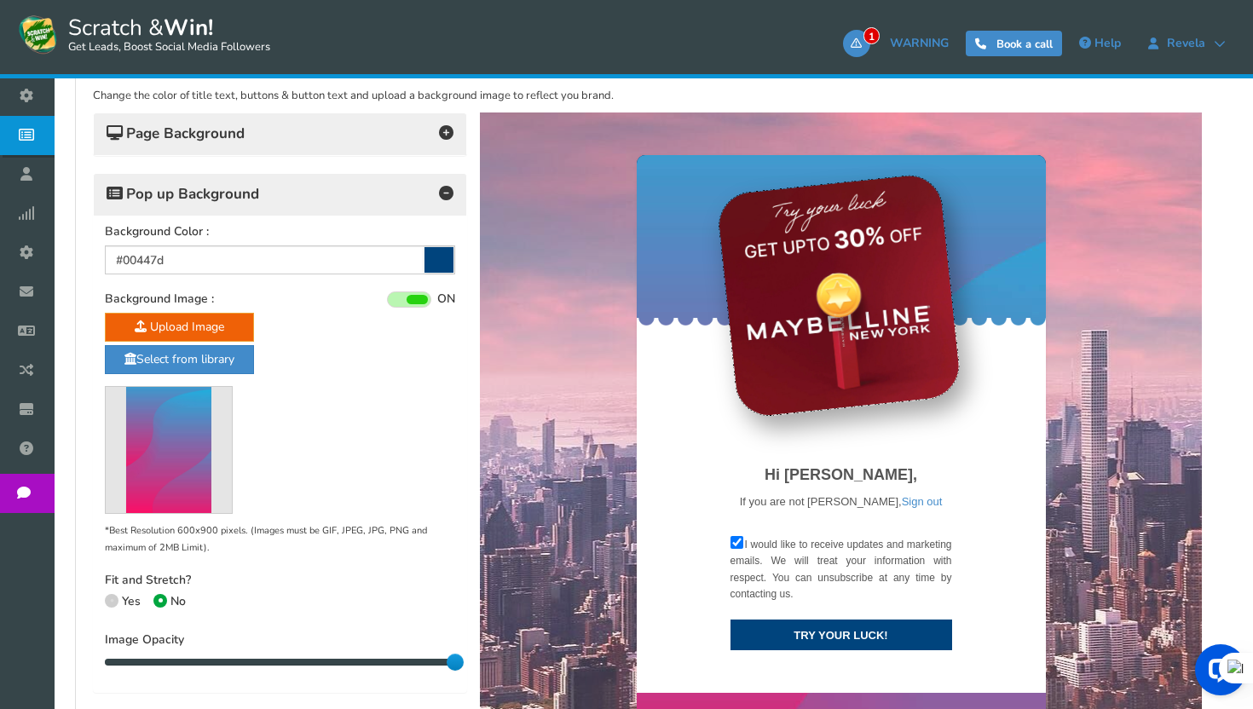
click at [411, 299] on span at bounding box center [417, 299] width 21 height 9
click at [0, 0] on input "ON OFF" at bounding box center [0, 0] width 0 height 0
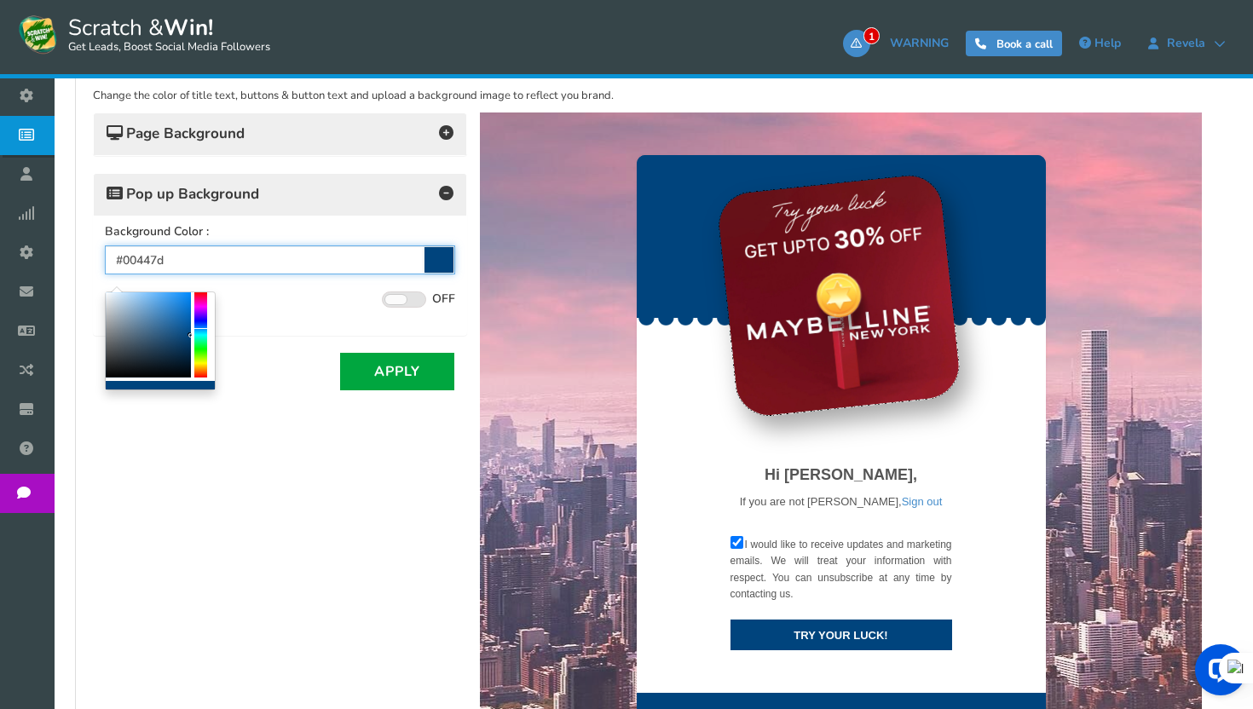
click at [347, 263] on input "#00447d" at bounding box center [280, 259] width 350 height 29
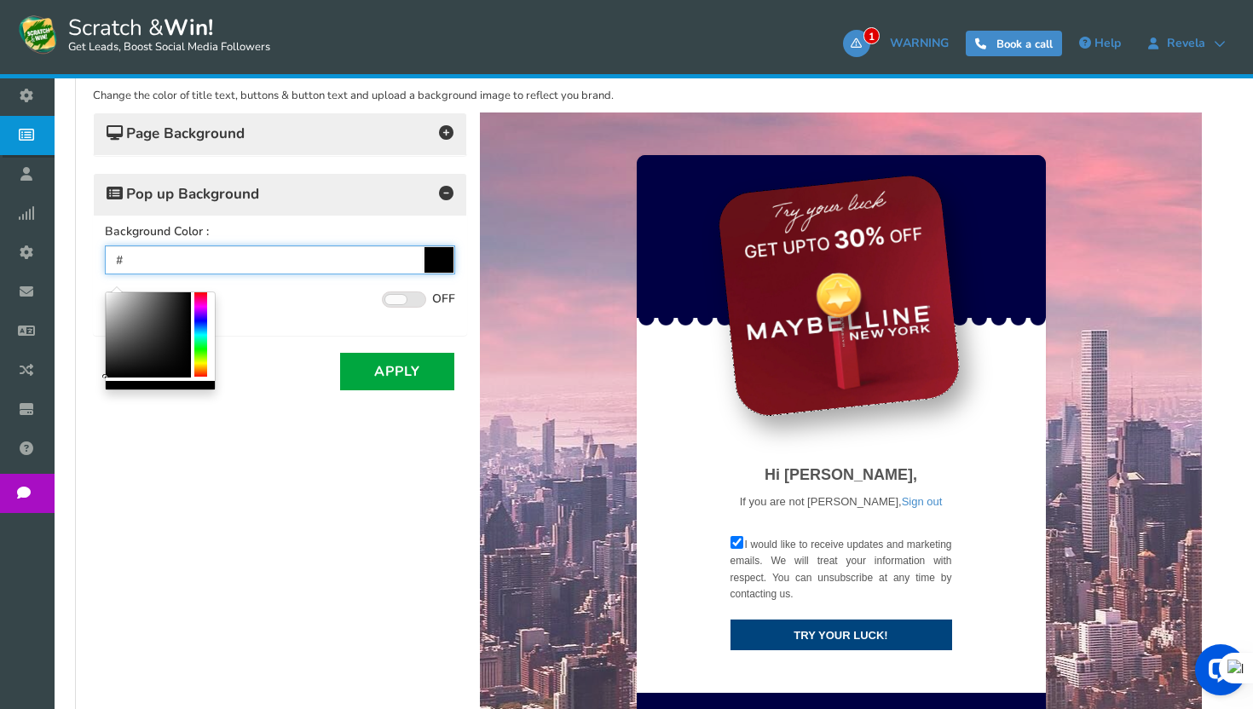
paste input "E10089"
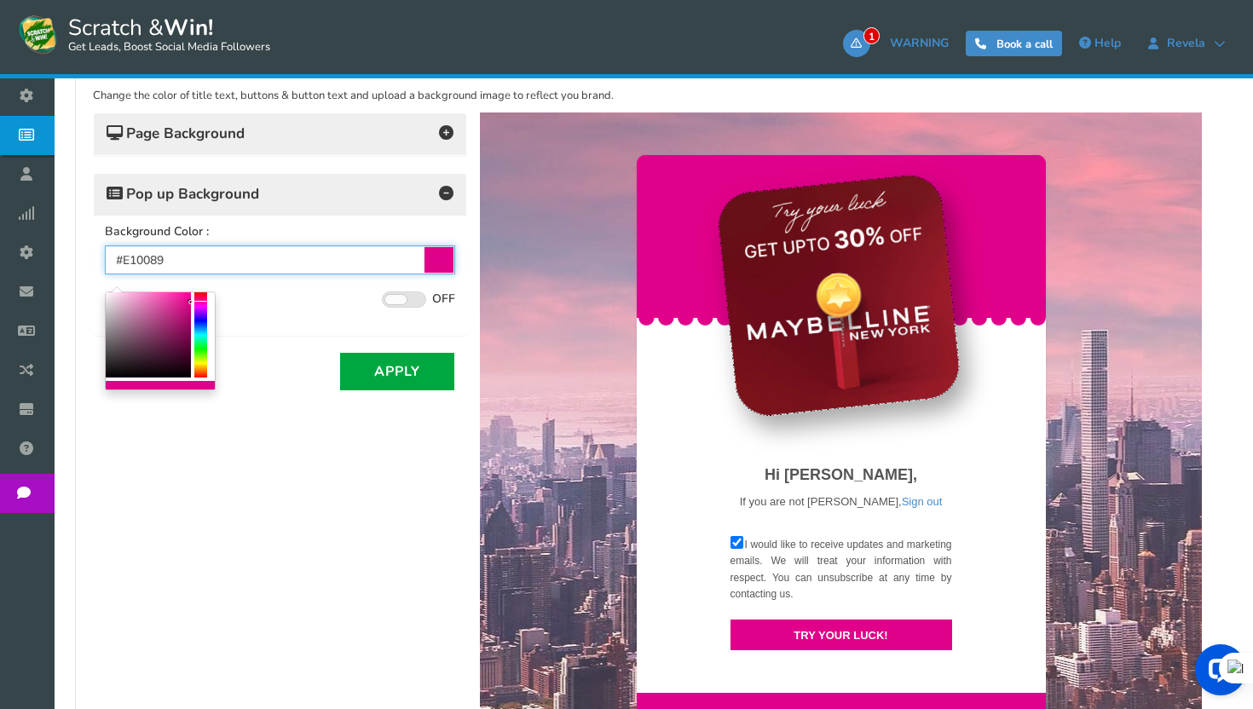
type input "#e10089"
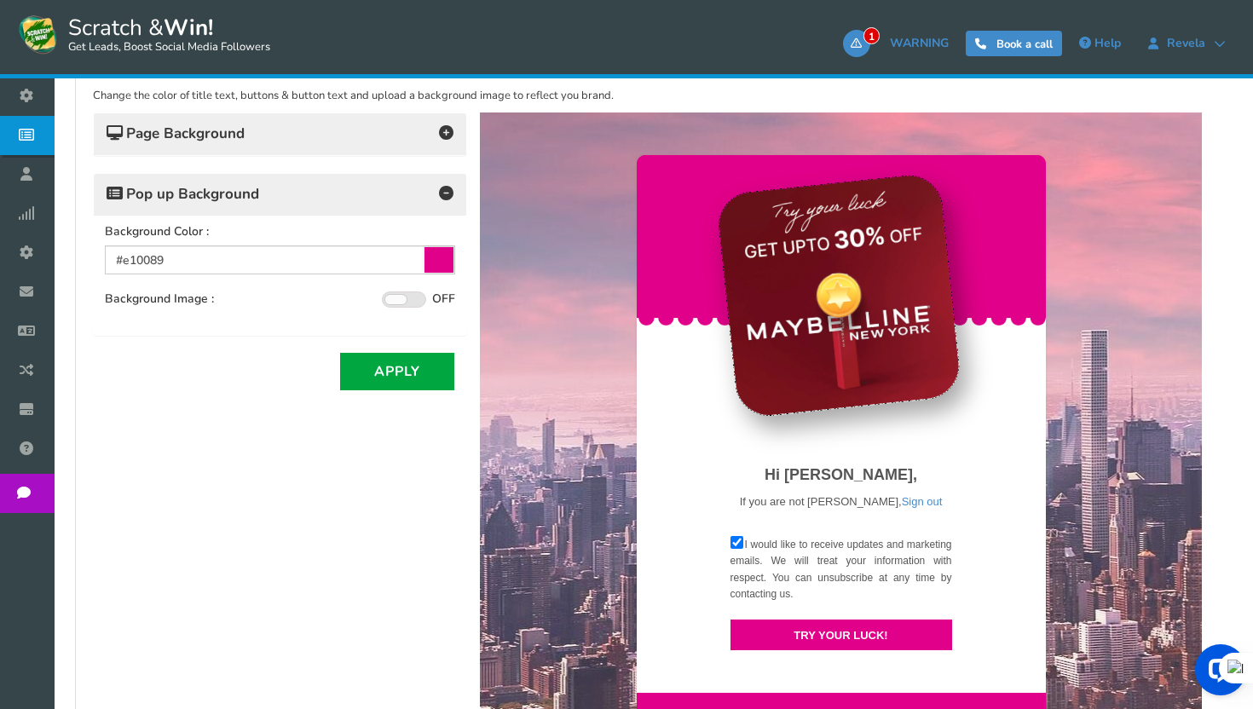
click at [274, 294] on div "Background Image : ON OFF Click to ON or OFF the background image." at bounding box center [280, 302] width 350 height 21
click at [401, 373] on button "Apply" at bounding box center [397, 372] width 114 height 38
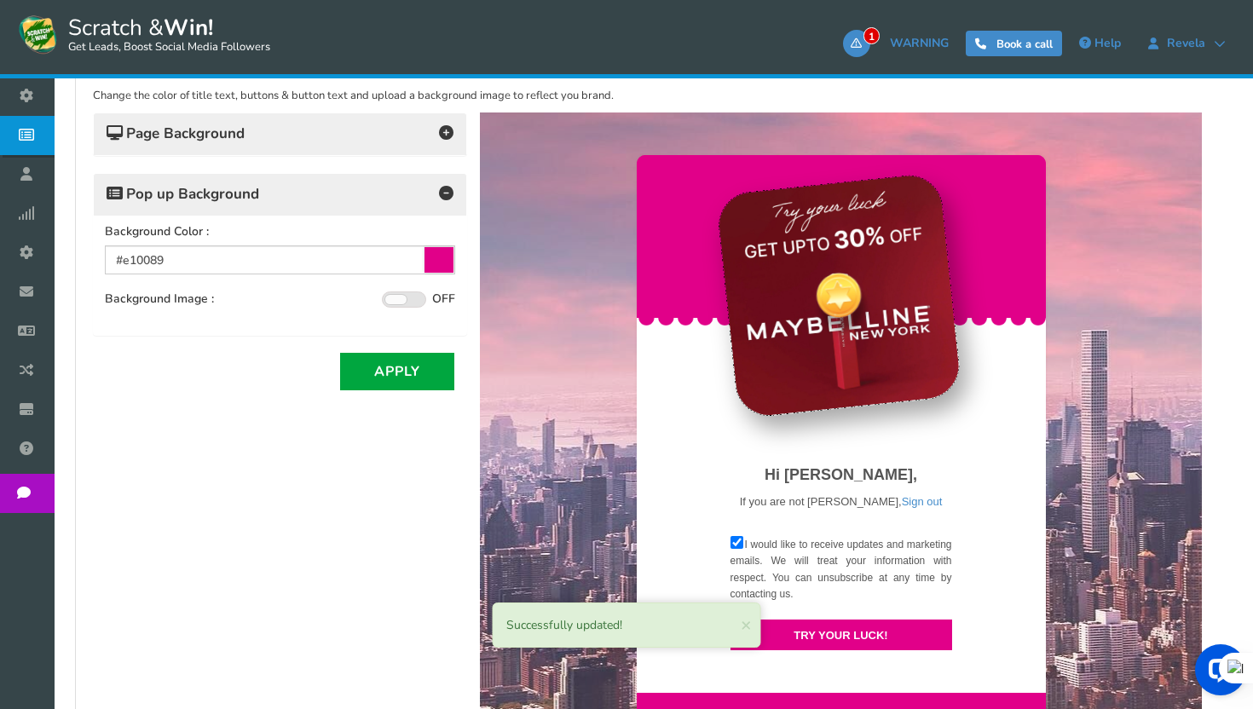
click at [412, 136] on h4 "Page Background" at bounding box center [280, 134] width 347 height 24
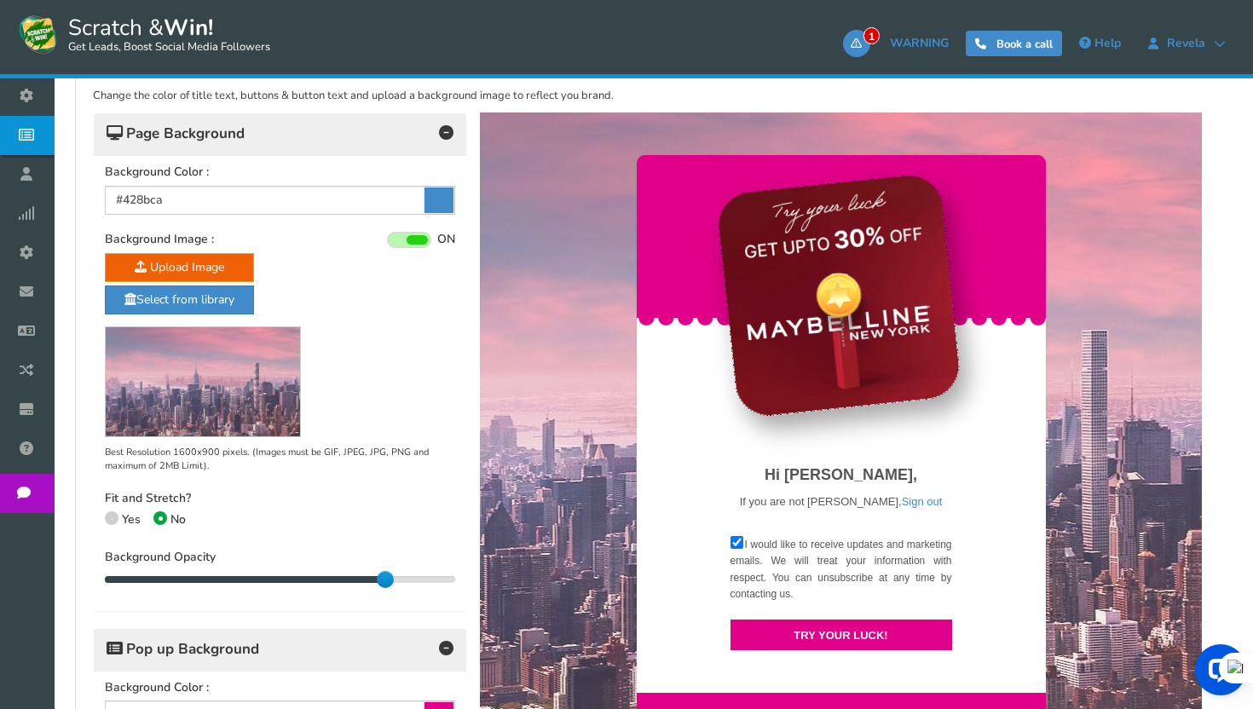
click at [409, 240] on span at bounding box center [417, 239] width 21 height 9
click at [0, 0] on input "ON OFF" at bounding box center [0, 0] width 0 height 0
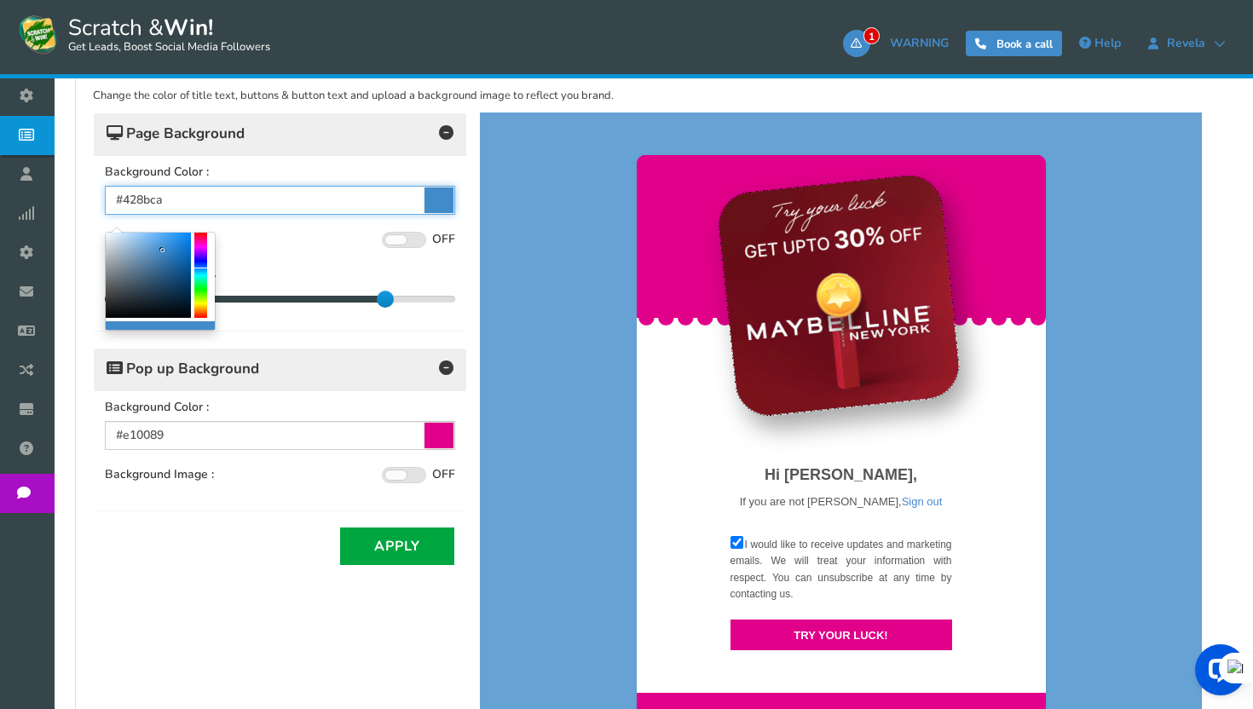
click at [263, 190] on input "#428bca" at bounding box center [280, 200] width 350 height 29
click at [229, 194] on input "#428bca" at bounding box center [280, 200] width 350 height 29
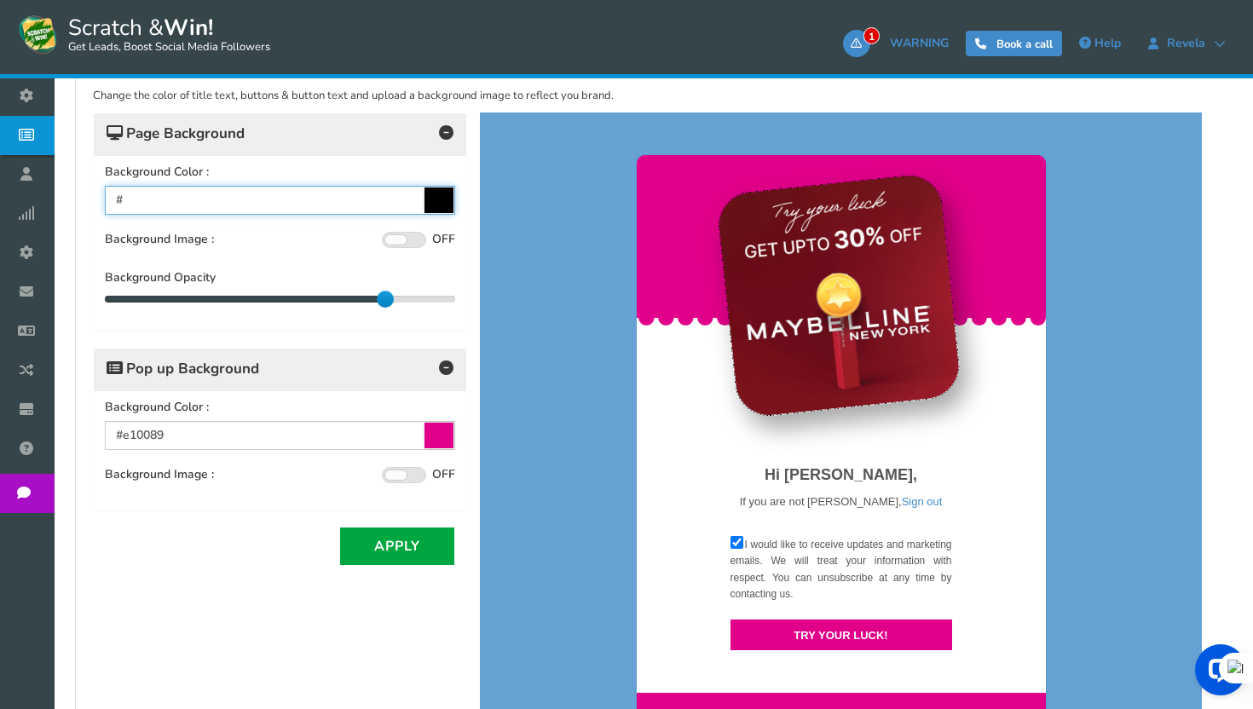
paste input "E10089"
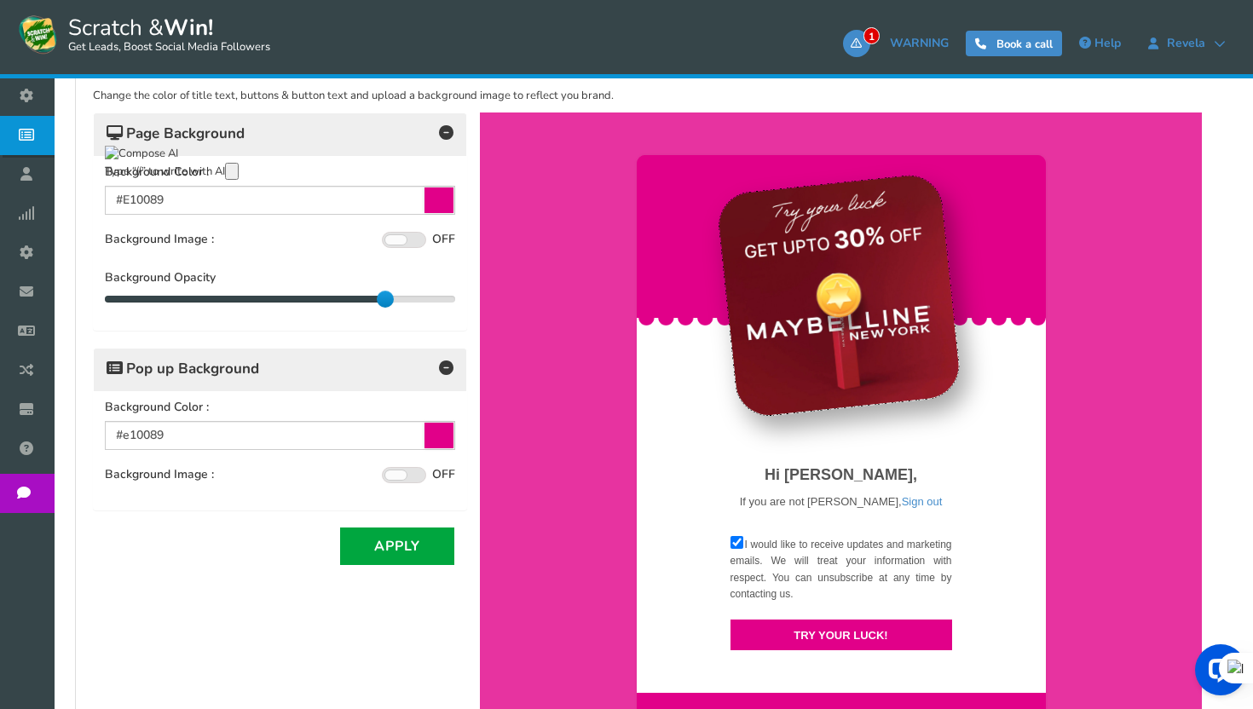
type input "#e10089"
click at [268, 242] on div "Background Image : ON OFF" at bounding box center [280, 242] width 350 height 21
click at [408, 529] on button "Apply" at bounding box center [397, 547] width 114 height 38
